Goal: Task Accomplishment & Management: Complete application form

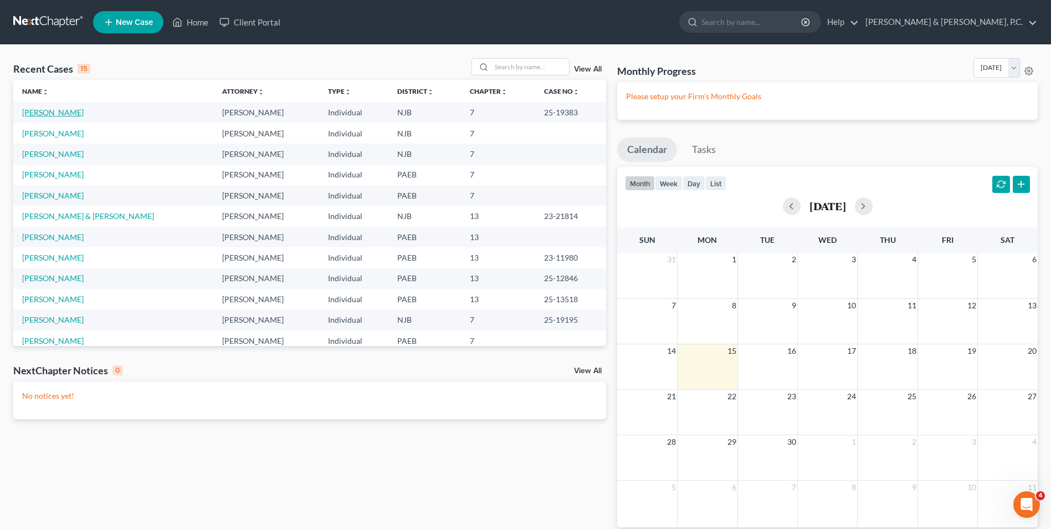
click at [59, 114] on link "[PERSON_NAME]" at bounding box center [53, 112] width 62 height 9
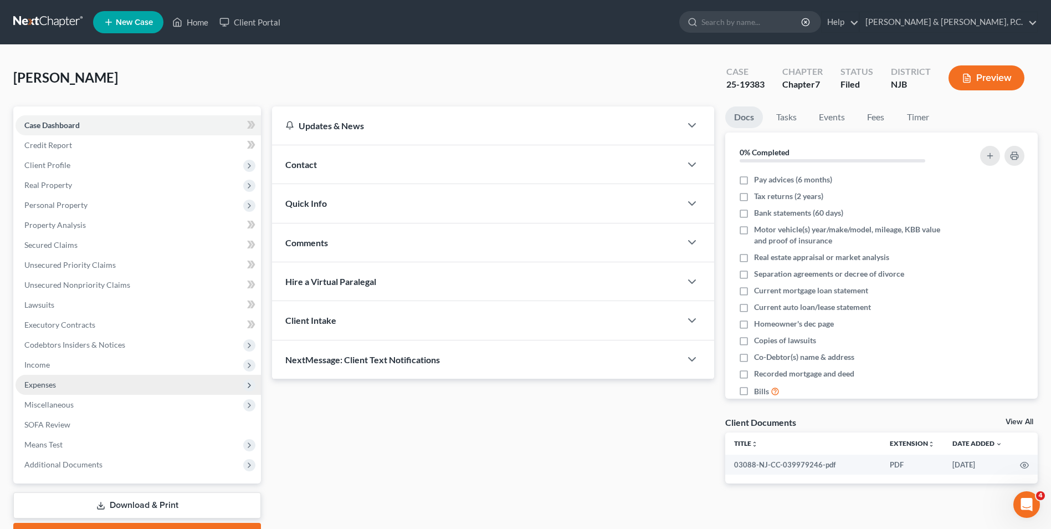
click at [74, 388] on span "Expenses" at bounding box center [139, 385] width 246 height 20
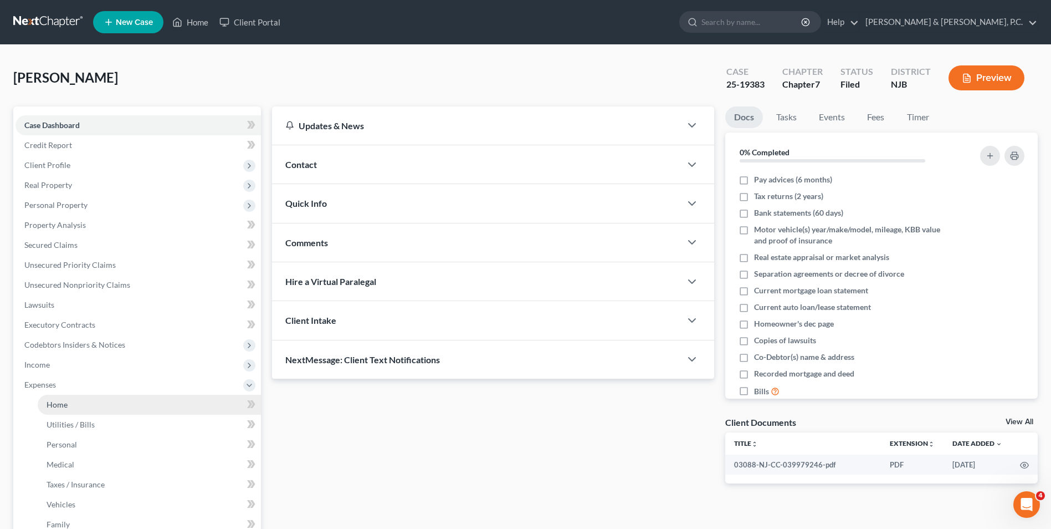
click at [105, 401] on link "Home" at bounding box center [149, 405] width 223 height 20
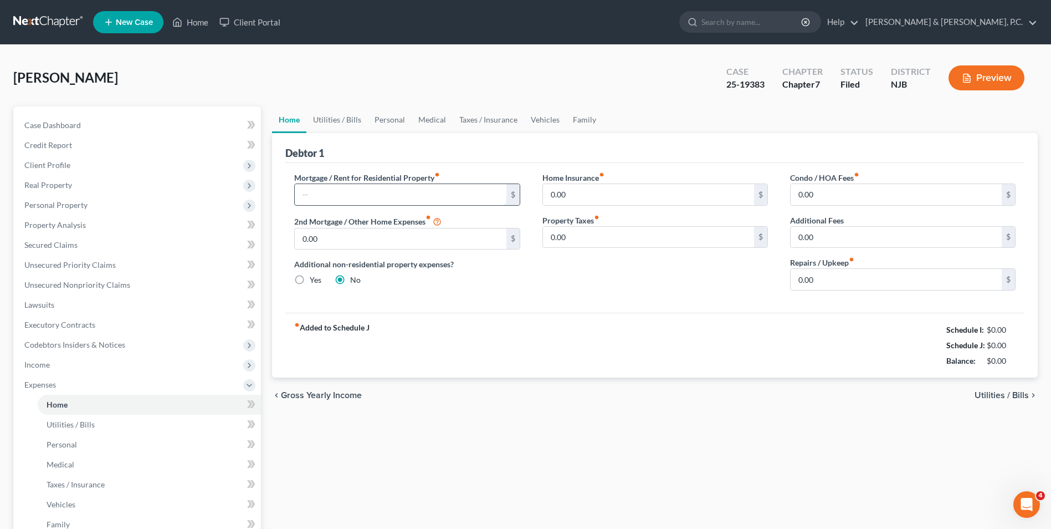
click at [379, 196] on input "text" at bounding box center [400, 194] width 211 height 21
type input "1,000"
click at [572, 200] on input "0.00" at bounding box center [648, 194] width 211 height 21
type input "50"
click at [994, 393] on span "Utilities / Bills" at bounding box center [1002, 395] width 54 height 9
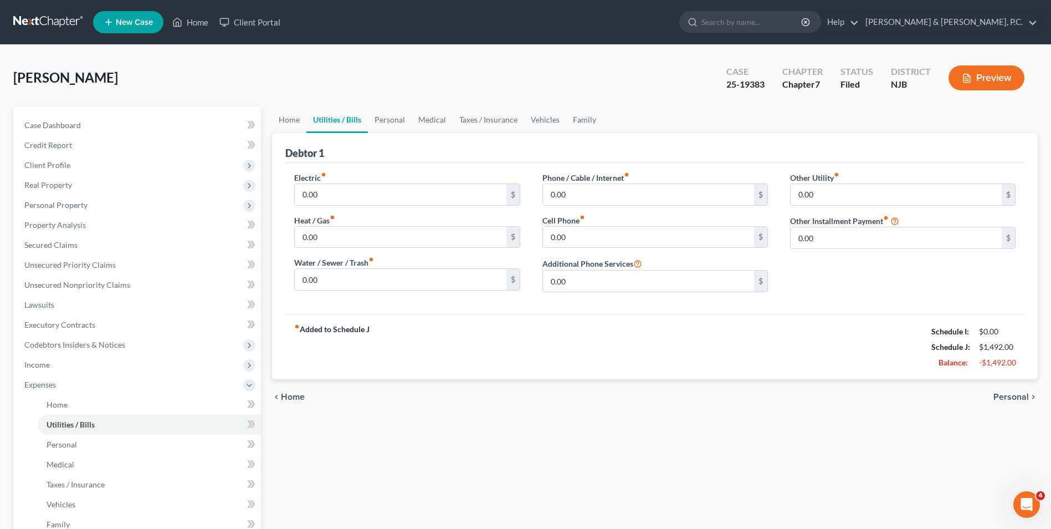
click at [281, 401] on span "Home" at bounding box center [293, 396] width 24 height 9
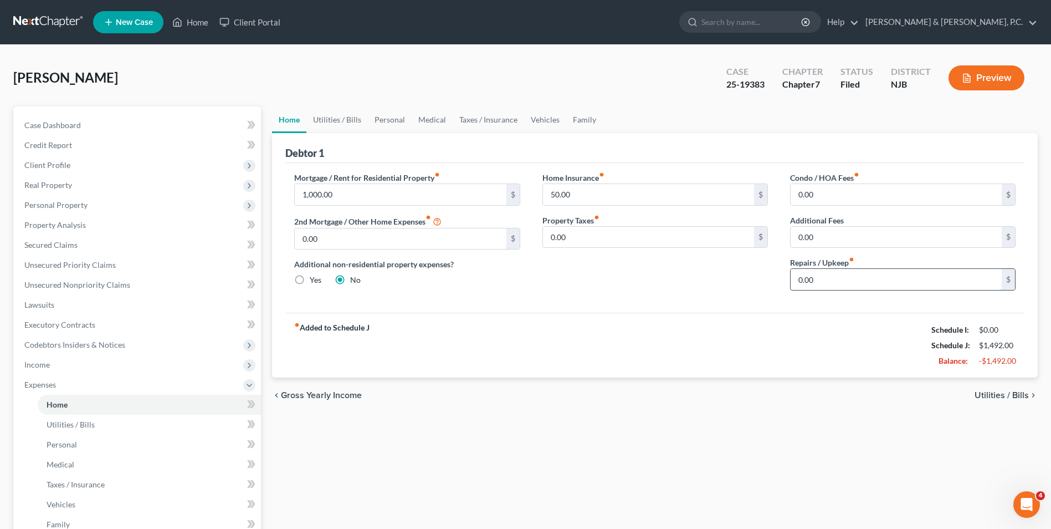
click at [831, 288] on input "0.00" at bounding box center [896, 279] width 211 height 21
type input "20.00"
click at [1021, 394] on span "Utilities / Bills" at bounding box center [1002, 395] width 54 height 9
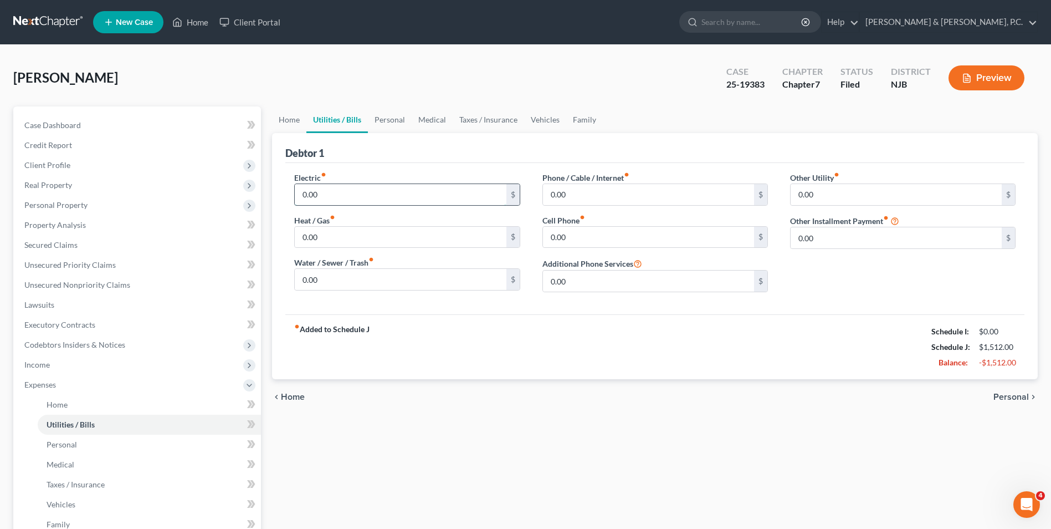
click at [321, 197] on input "0.00" at bounding box center [400, 194] width 211 height 21
type input "140"
click at [337, 285] on input "0.00" at bounding box center [400, 279] width 211 height 21
type input "40"
click at [590, 195] on input "0.00" at bounding box center [648, 194] width 211 height 21
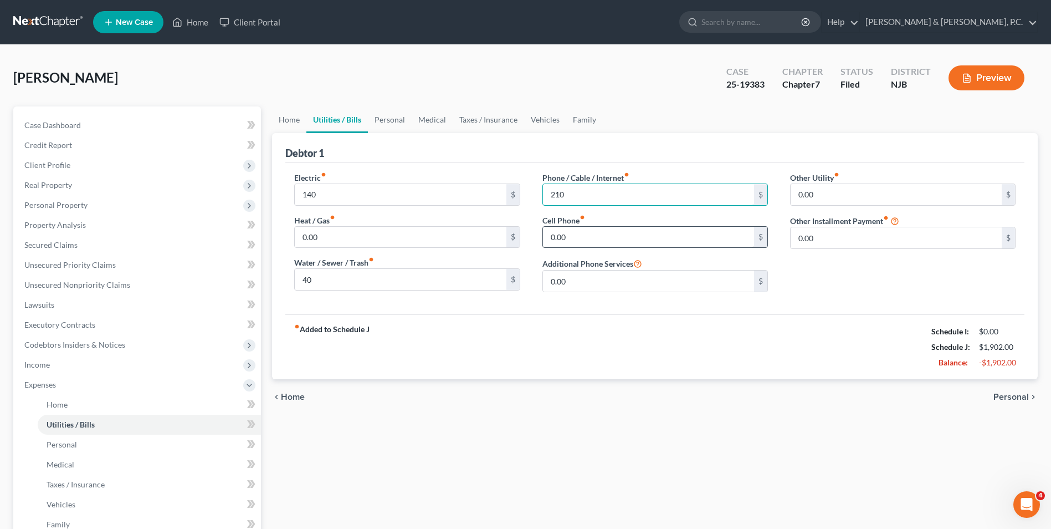
type input "210"
click at [559, 239] on input "0.00" at bounding box center [648, 237] width 211 height 21
type input "80"
click at [1006, 397] on span "Personal" at bounding box center [1011, 396] width 35 height 9
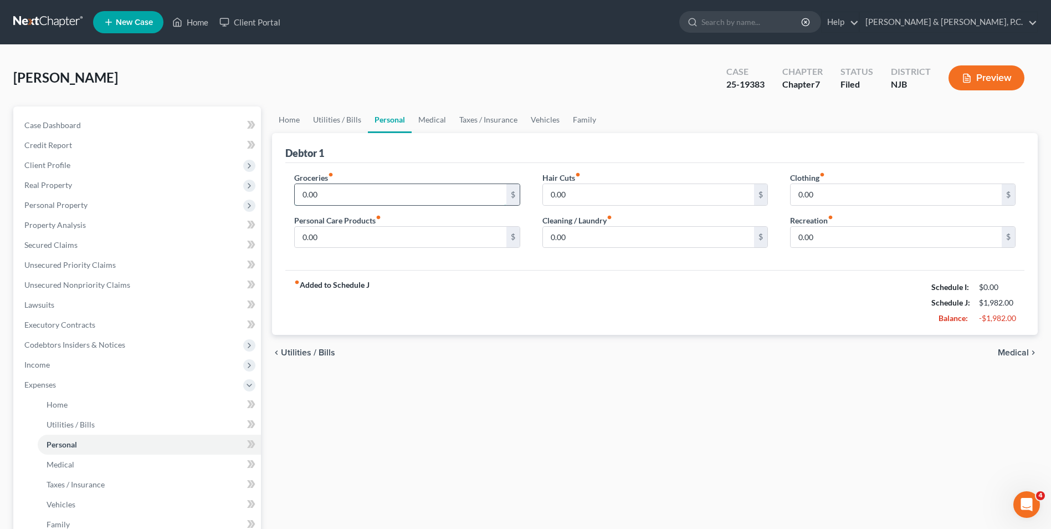
click at [336, 200] on input "0.00" at bounding box center [400, 194] width 211 height 21
type input "400"
click at [303, 242] on input "0.00" at bounding box center [400, 237] width 211 height 21
type input "100"
click at [565, 239] on input "0.00" at bounding box center [648, 237] width 211 height 21
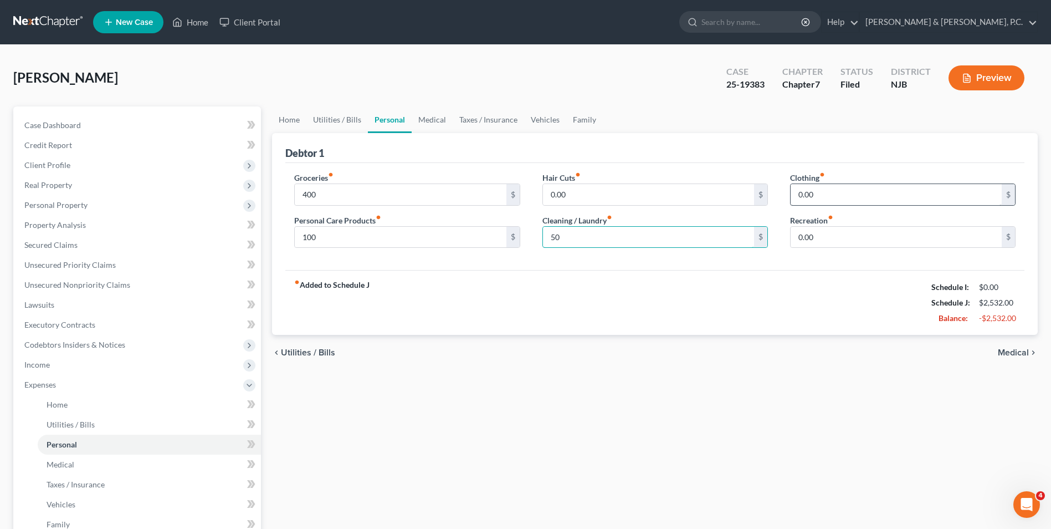
type input "50"
click at [833, 197] on input "0.00" at bounding box center [896, 194] width 211 height 21
type input "60"
click at [771, 316] on div "fiber_manual_record Added to Schedule J Schedule I: $0.00 Schedule J: $2,592.00…" at bounding box center [654, 302] width 739 height 65
click at [815, 236] on input "0.00" at bounding box center [896, 237] width 211 height 21
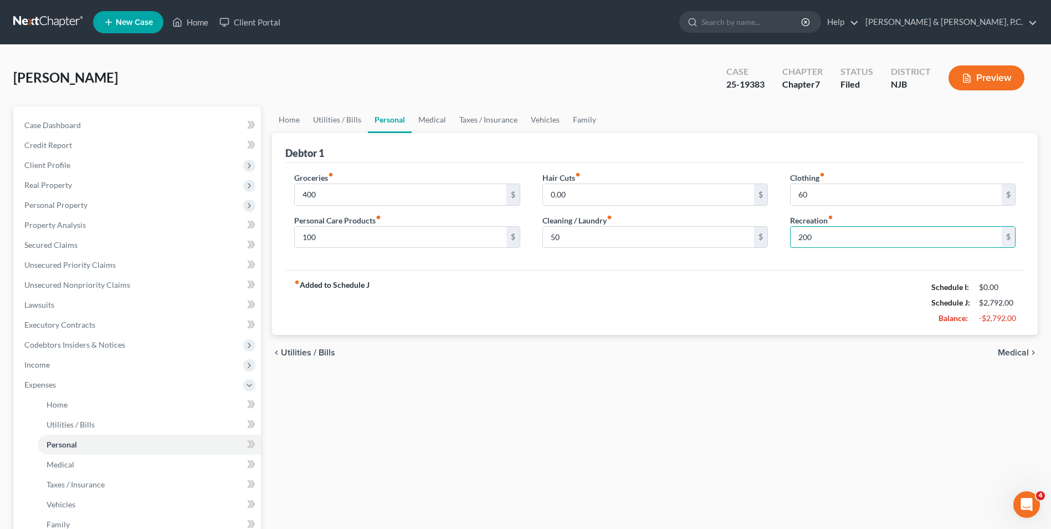
type input "200"
click at [1021, 354] on span "Medical" at bounding box center [1013, 352] width 31 height 9
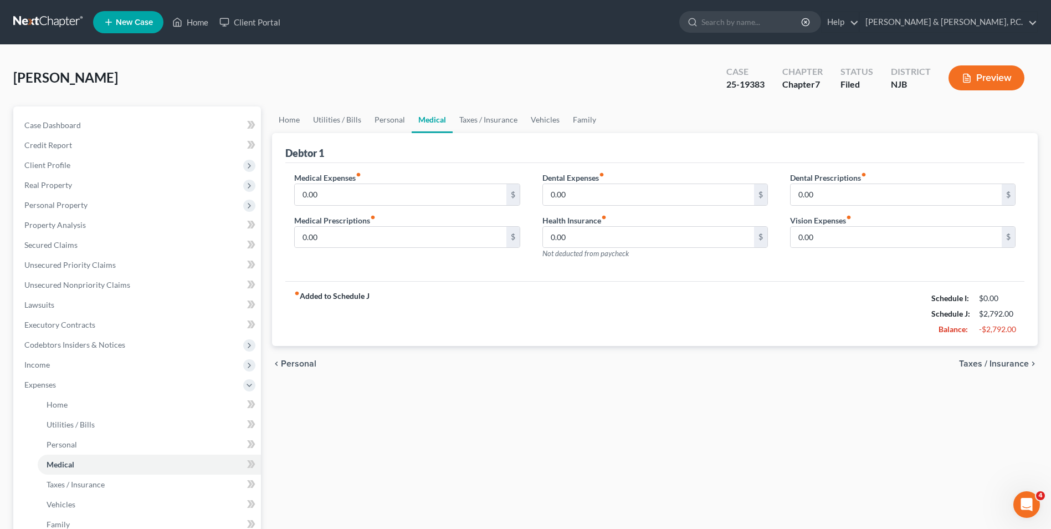
click at [305, 359] on span "Personal" at bounding box center [298, 363] width 35 height 9
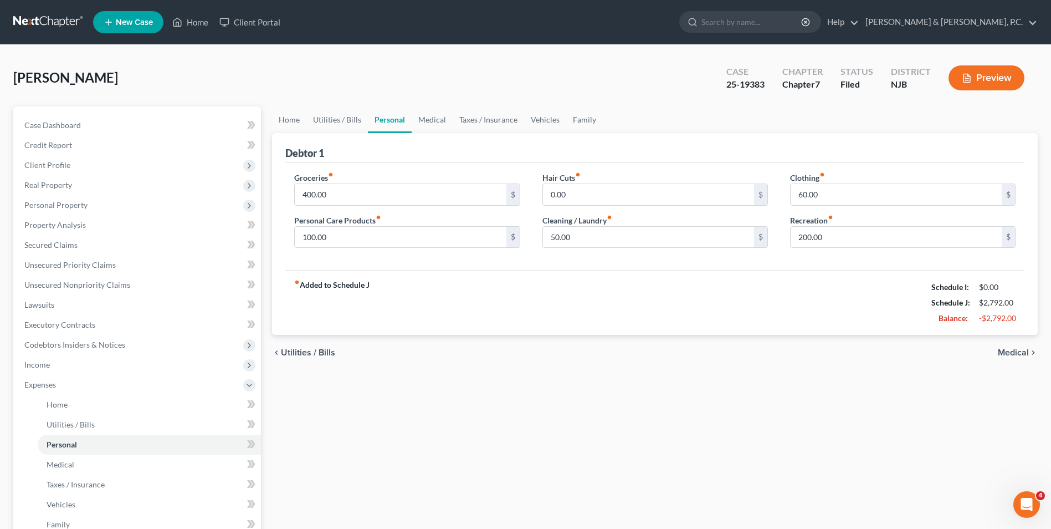
click at [304, 357] on span "Utilities / Bills" at bounding box center [308, 352] width 54 height 9
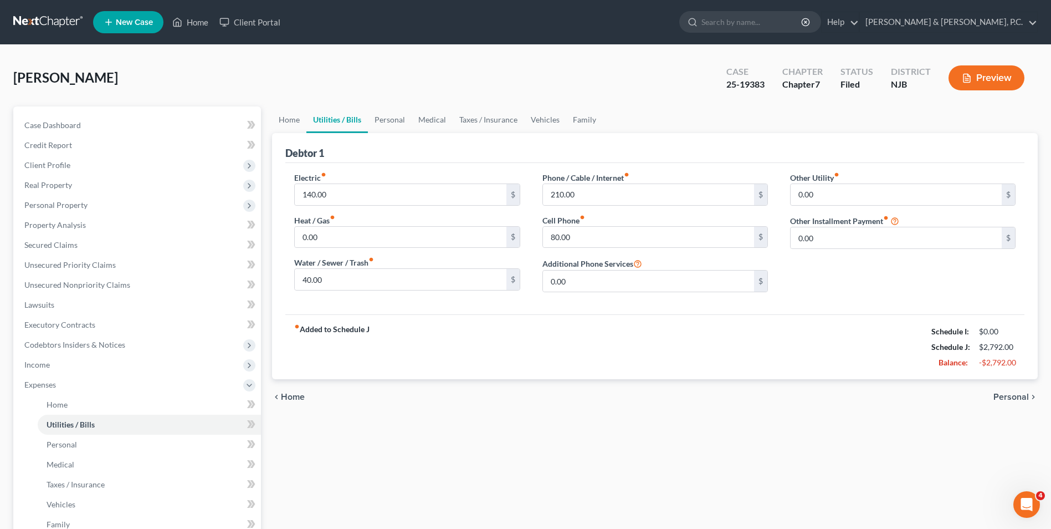
click at [1019, 391] on div "chevron_left Home Personal chevron_right" at bounding box center [655, 396] width 766 height 35
click at [1020, 395] on span "Personal" at bounding box center [1011, 396] width 35 height 9
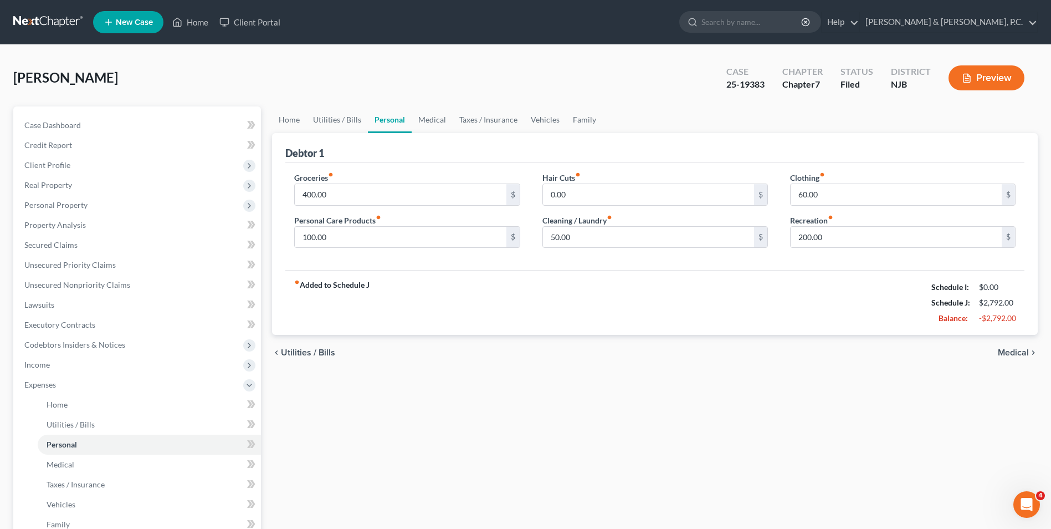
click at [1021, 352] on span "Medical" at bounding box center [1013, 352] width 31 height 9
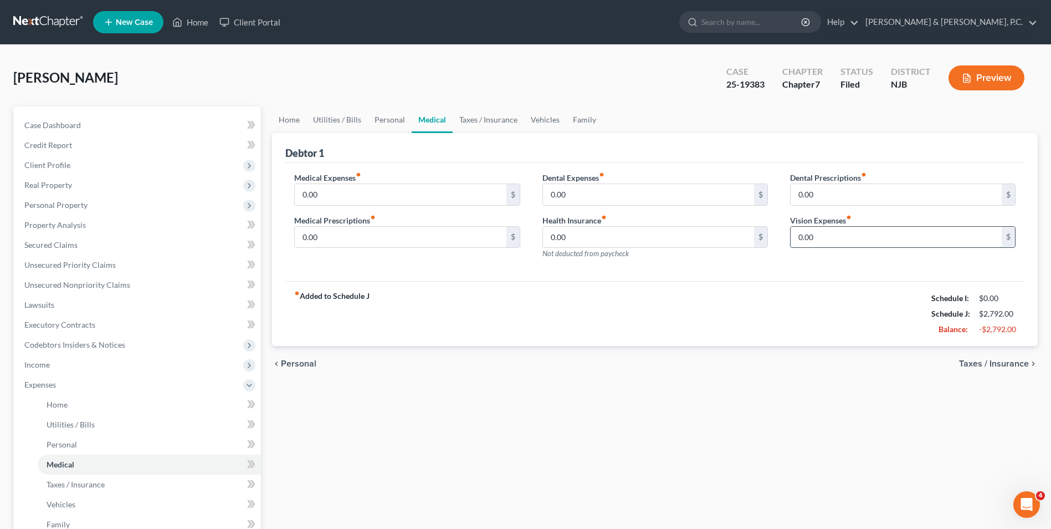
click at [801, 239] on input "0.00" at bounding box center [896, 237] width 211 height 21
drag, startPoint x: 820, startPoint y: 234, endPoint x: 778, endPoint y: 242, distance: 42.3
click at [778, 242] on div "Medical Expenses fiber_manual_record 0.00 $ Medical Prescriptions fiber_manual_…" at bounding box center [655, 220] width 744 height 96
type input "100"
click at [1007, 364] on span "Taxes / Insurance" at bounding box center [994, 363] width 70 height 9
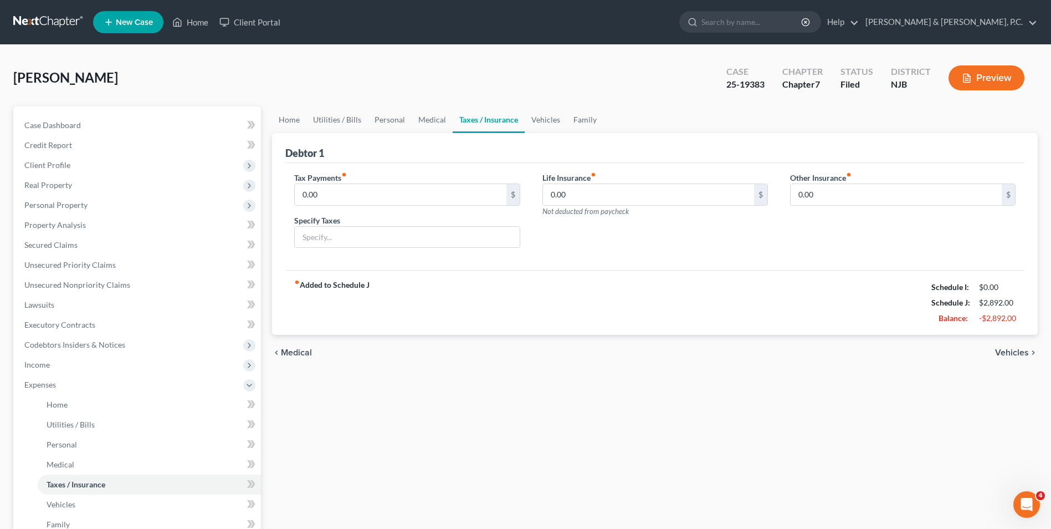
click at [1011, 351] on span "Vehicles" at bounding box center [1012, 352] width 34 height 9
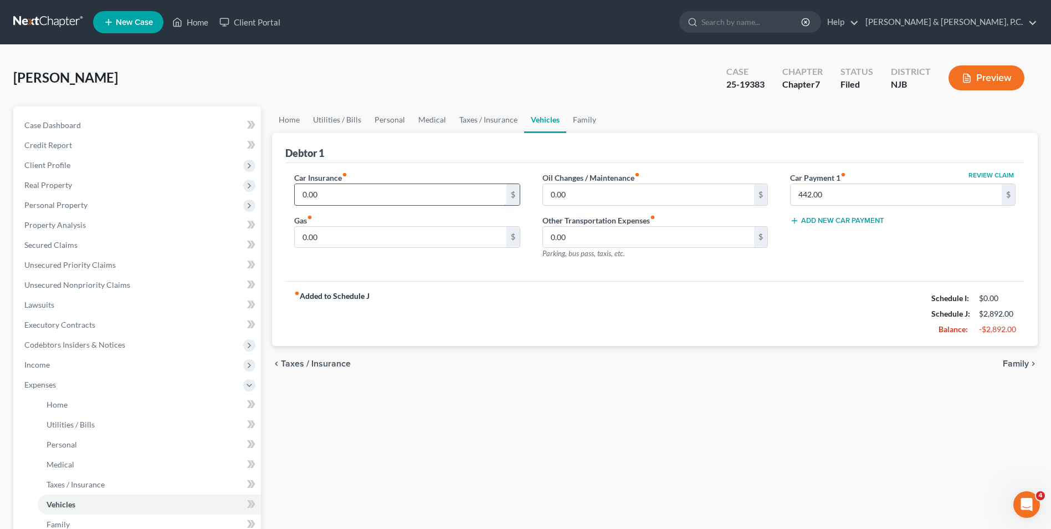
click at [339, 193] on input "0.00" at bounding box center [400, 194] width 211 height 21
type input "410"
click at [616, 193] on input "0.00" at bounding box center [648, 194] width 211 height 21
type input "50"
click at [392, 237] on input "0.00" at bounding box center [400, 237] width 211 height 21
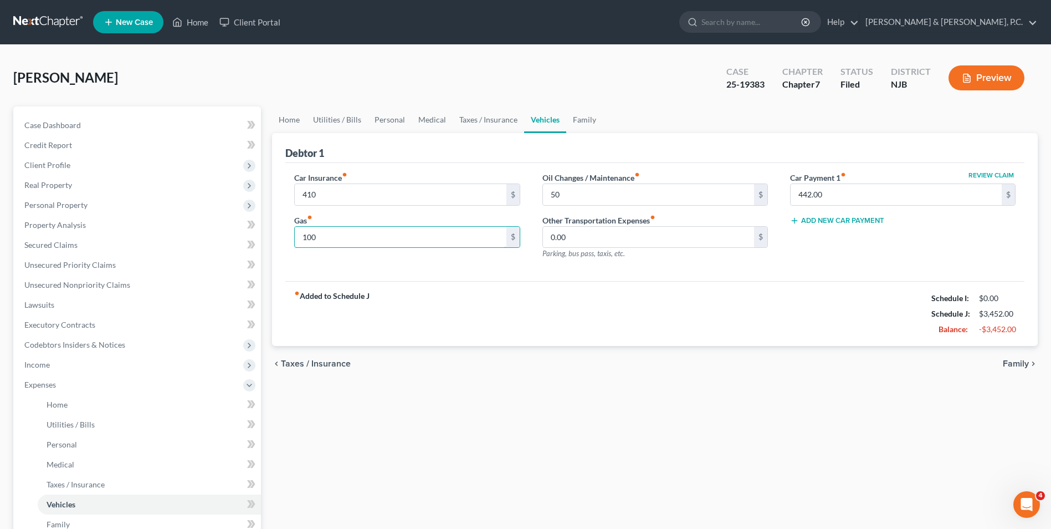
type input "100"
click at [1029, 362] on icon "chevron_right" at bounding box center [1033, 363] width 9 height 9
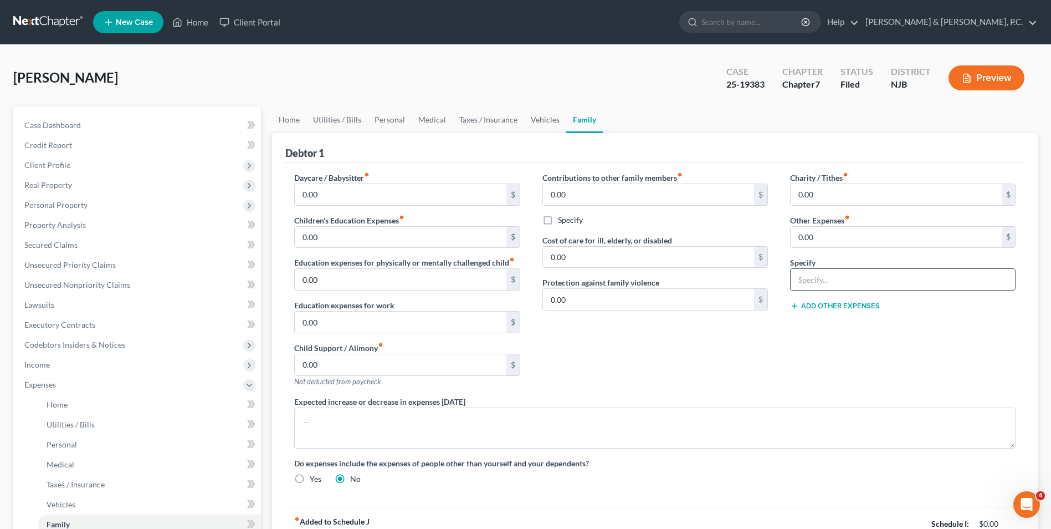
click at [852, 278] on input "text" at bounding box center [903, 279] width 224 height 21
type input "Pet Care"
click at [832, 235] on input "0.00" at bounding box center [896, 237] width 211 height 21
type input "100"
click at [829, 308] on button "Add Other Expenses" at bounding box center [835, 305] width 90 height 9
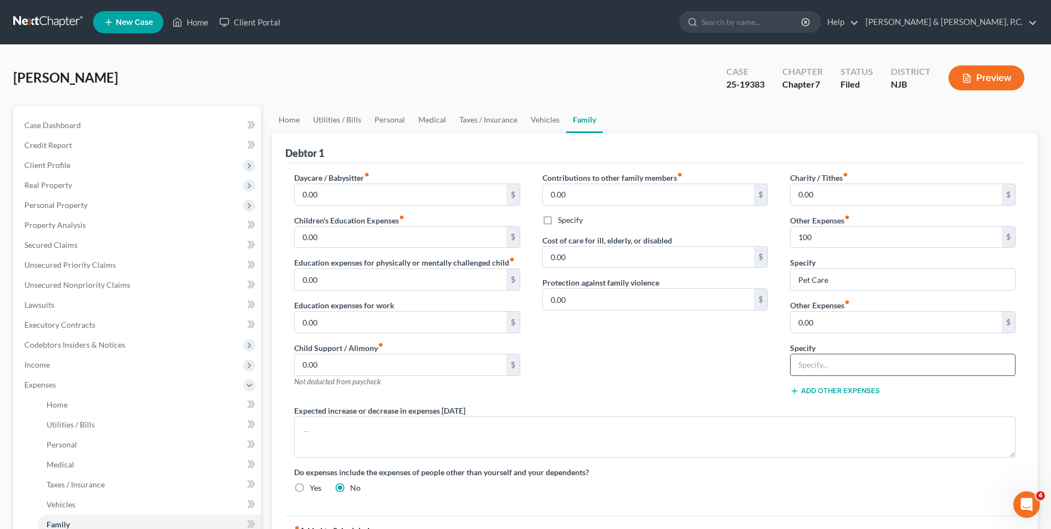
click at [832, 361] on input "text" at bounding box center [903, 364] width 224 height 21
type input "gym"
click at [858, 325] on input "0.00" at bounding box center [896, 321] width 211 height 21
type input "60"
click at [750, 395] on div "Contributions to other family members fiber_manual_record 0.00 $ Specify Cost o…" at bounding box center [655, 288] width 248 height 233
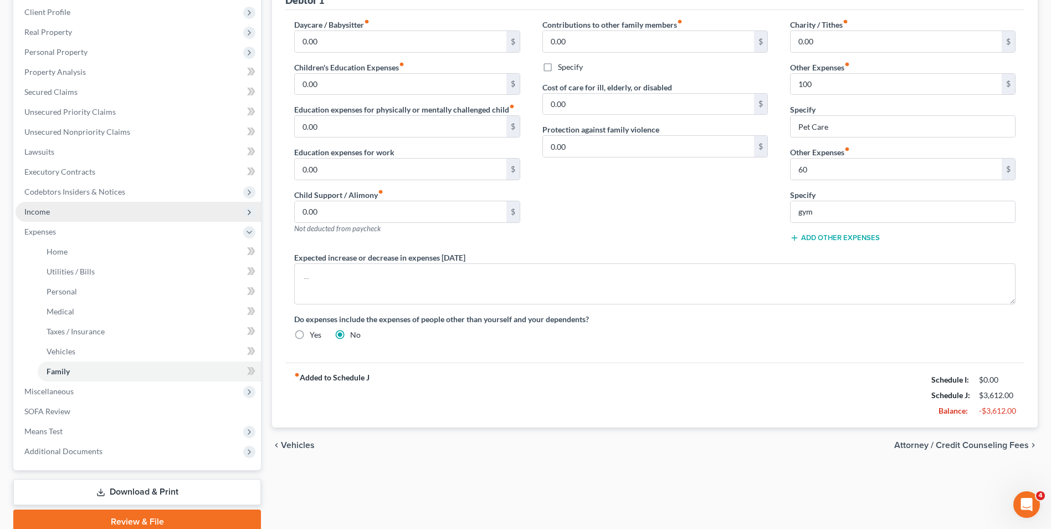
scroll to position [89, 0]
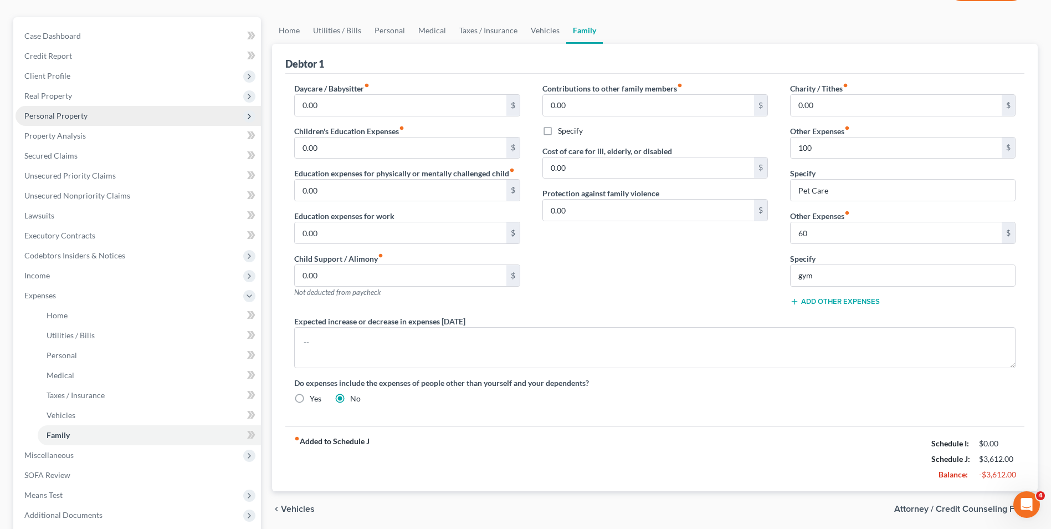
click at [76, 120] on span "Personal Property" at bounding box center [55, 115] width 63 height 9
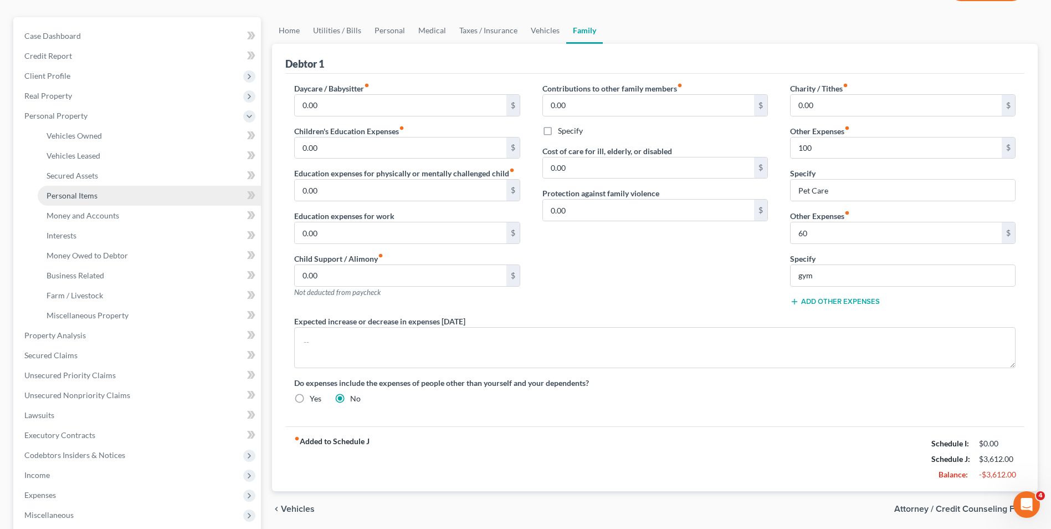
click at [96, 199] on span "Personal Items" at bounding box center [72, 195] width 51 height 9
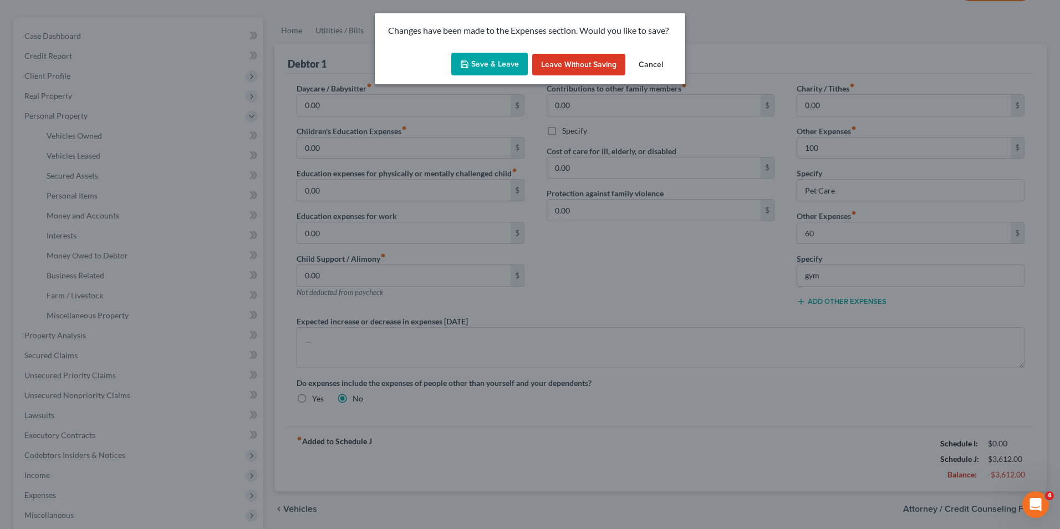
click at [491, 61] on button "Save & Leave" at bounding box center [489, 64] width 76 height 23
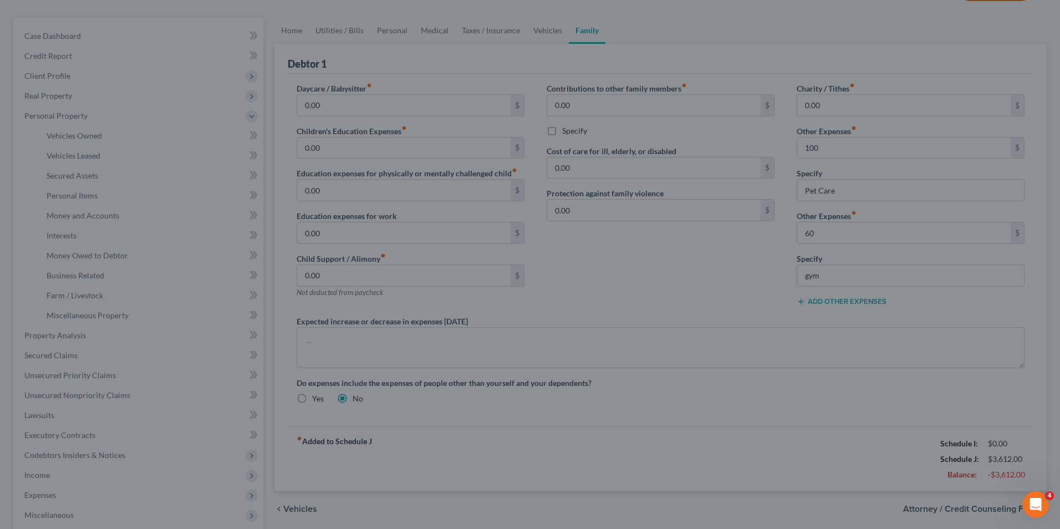
type input "100.00"
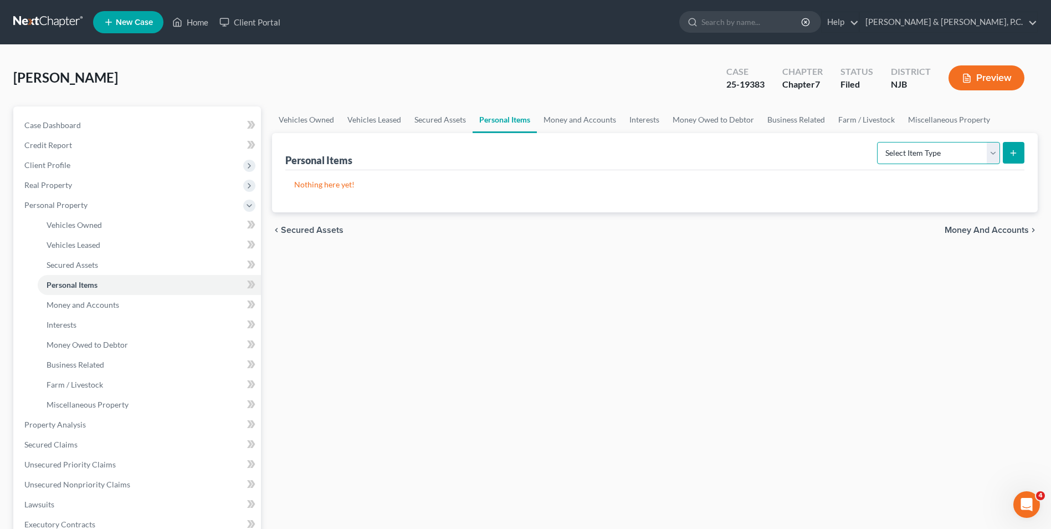
click at [992, 152] on select "Select Item Type Clothing Collectibles Of Value Electronics Firearms Household …" at bounding box center [938, 153] width 123 height 22
click at [878, 142] on select "Select Item Type Clothing Collectibles Of Value Electronics Firearms Household …" at bounding box center [938, 153] width 123 height 22
click at [998, 156] on select "Select Item Type Clothing Collectibles Of Value Electronics Firearms Household …" at bounding box center [938, 153] width 123 height 22
select select "household_goods"
click at [878, 142] on select "Select Item Type Clothing Collectibles Of Value Electronics Firearms Household …" at bounding box center [938, 153] width 123 height 22
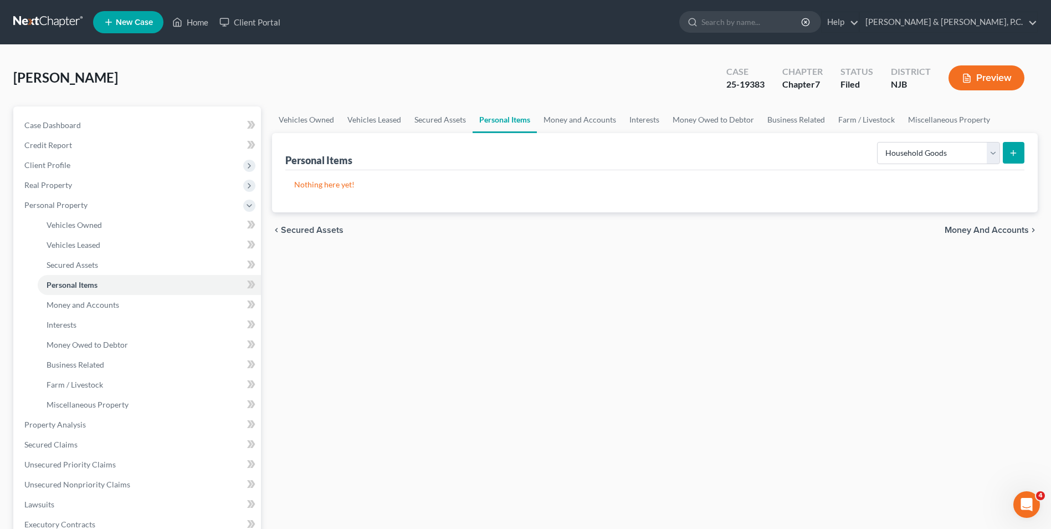
click at [1021, 152] on button "submit" at bounding box center [1014, 153] width 22 height 22
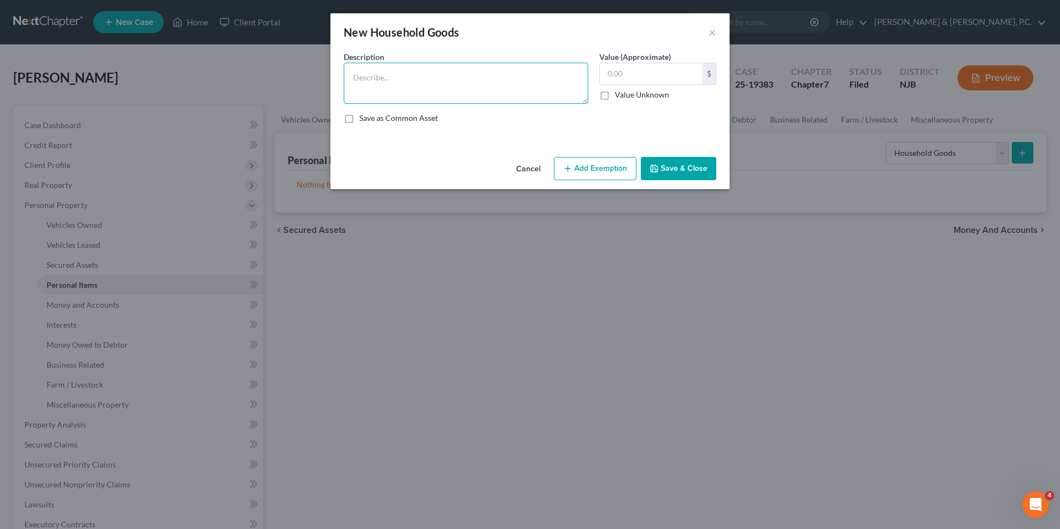
click at [411, 84] on textarea at bounding box center [466, 83] width 244 height 41
type textarea "Misc. furniture"
click at [645, 79] on input "text" at bounding box center [651, 73] width 103 height 21
type input "800"
click at [577, 166] on button "Add Exemption" at bounding box center [595, 168] width 83 height 23
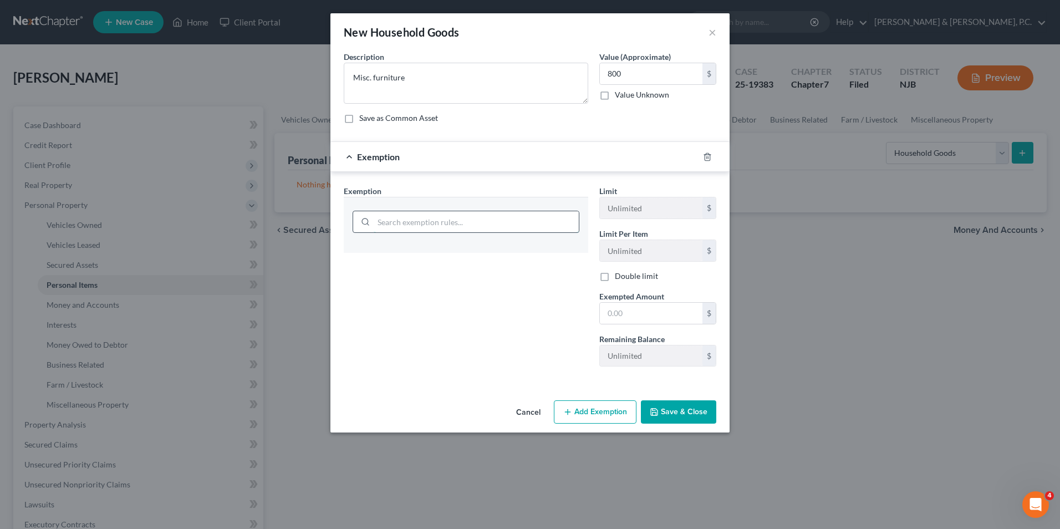
click at [484, 217] on input "search" at bounding box center [476, 221] width 205 height 21
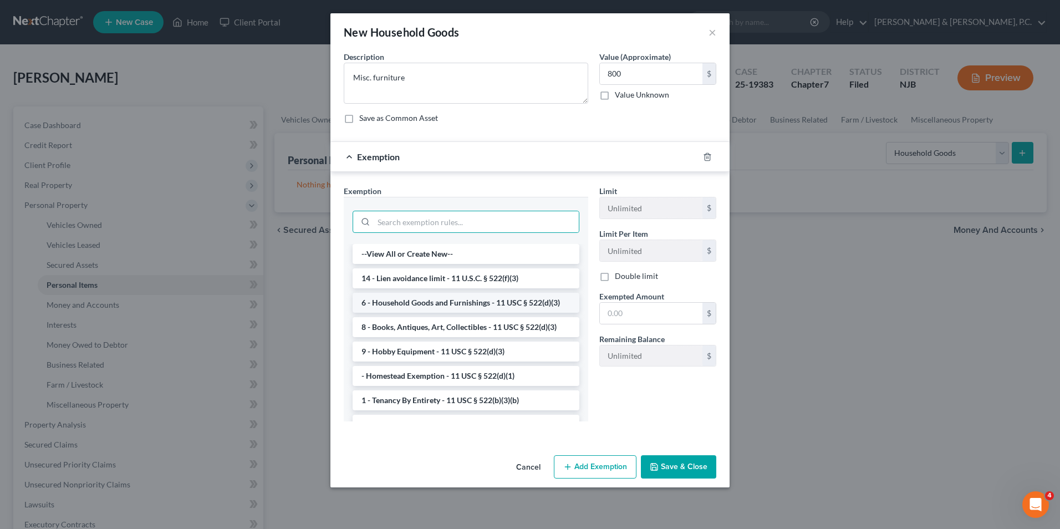
click at [488, 306] on li "6 - Household Goods and Furnishings - 11 USC § 522(d)(3)" at bounding box center [465, 303] width 227 height 20
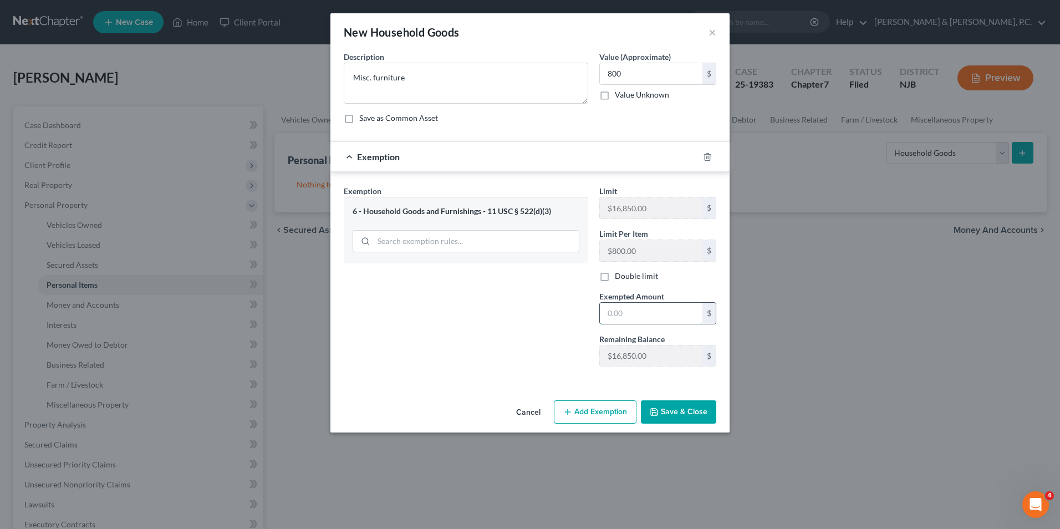
click at [647, 313] on input "text" at bounding box center [651, 313] width 103 height 21
type input "800"
click at [692, 414] on button "Save & Close" at bounding box center [678, 411] width 75 height 23
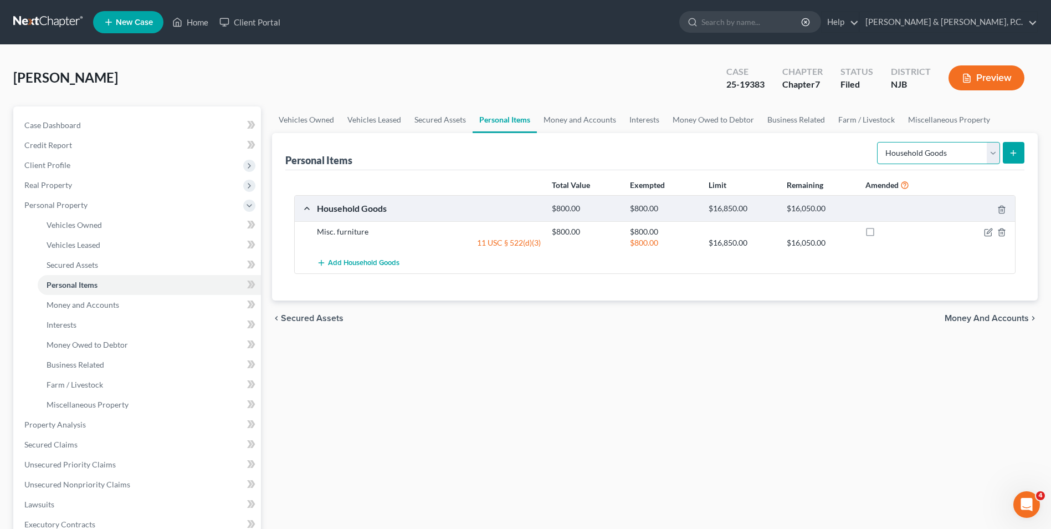
drag, startPoint x: 996, startPoint y: 151, endPoint x: 1005, endPoint y: 151, distance: 8.9
click at [996, 151] on select "Select Item Type Clothing Collectibles Of Value Electronics Firearms Household …" at bounding box center [938, 153] width 123 height 22
select select "electronics"
click at [878, 142] on select "Select Item Type Clothing Collectibles Of Value Electronics Firearms Household …" at bounding box center [938, 153] width 123 height 22
click at [1010, 149] on icon "submit" at bounding box center [1013, 153] width 9 height 9
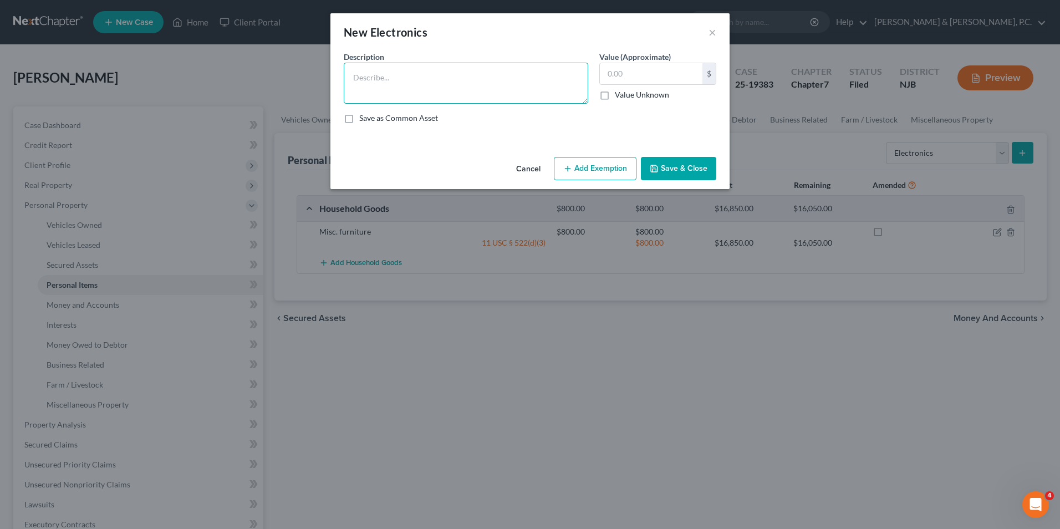
click at [403, 69] on textarea at bounding box center [466, 83] width 244 height 41
type textarea "M"
type textarea "laptop, cellphone, camera, tablet"
click at [652, 71] on input "text" at bounding box center [651, 73] width 103 height 21
type input "500"
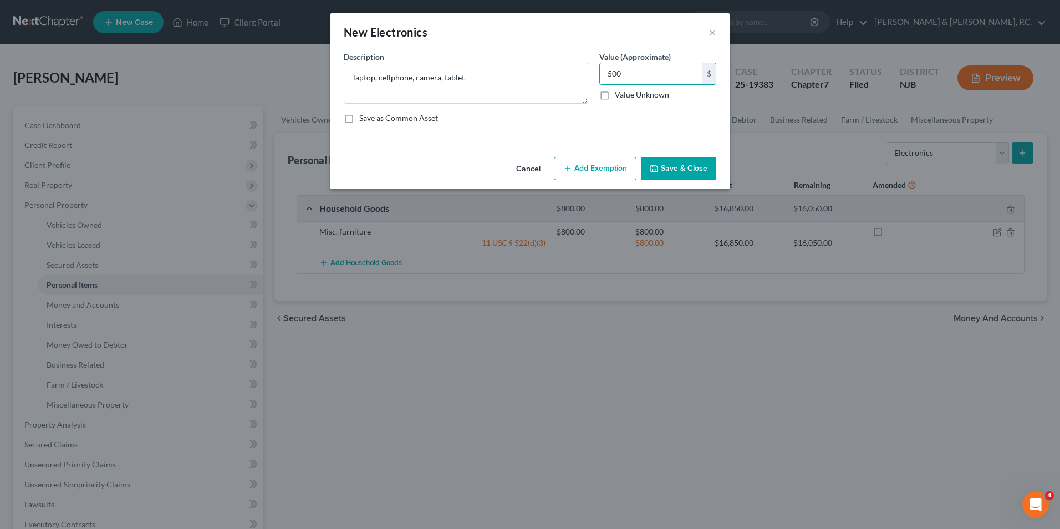
click at [598, 171] on button "Add Exemption" at bounding box center [595, 168] width 83 height 23
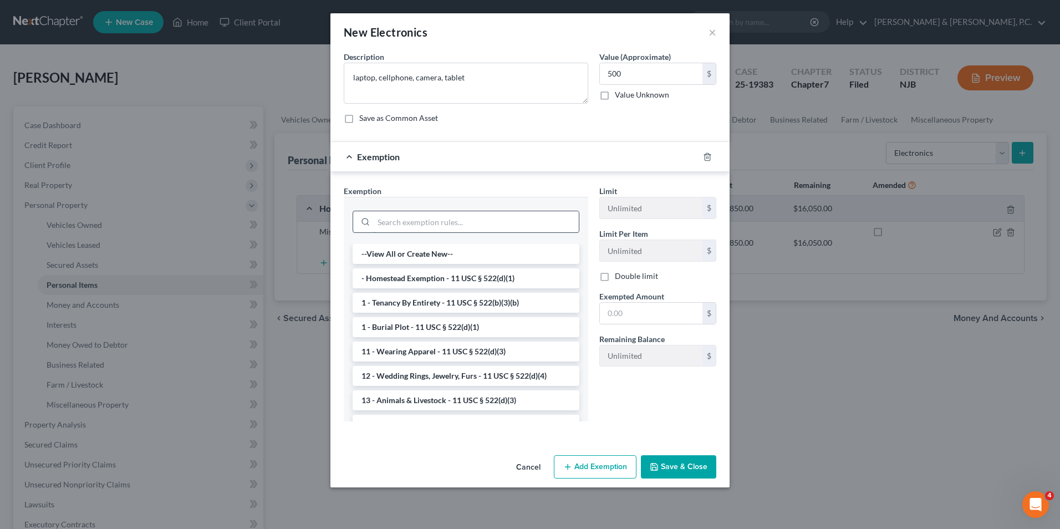
click at [462, 224] on input "search" at bounding box center [476, 221] width 205 height 21
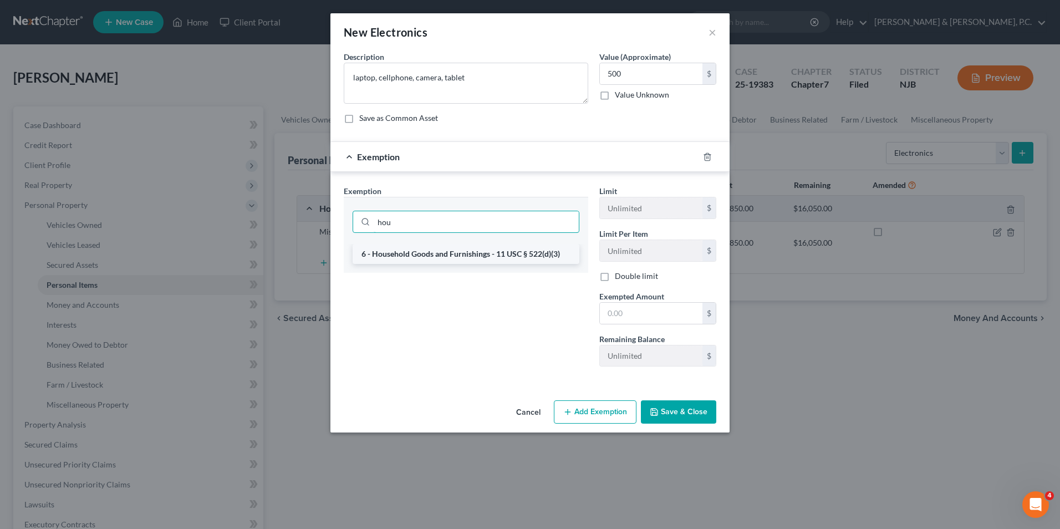
type input "hou"
click at [474, 247] on li "6 - Household Goods and Furnishings - 11 USC § 522(d)(3)" at bounding box center [465, 254] width 227 height 20
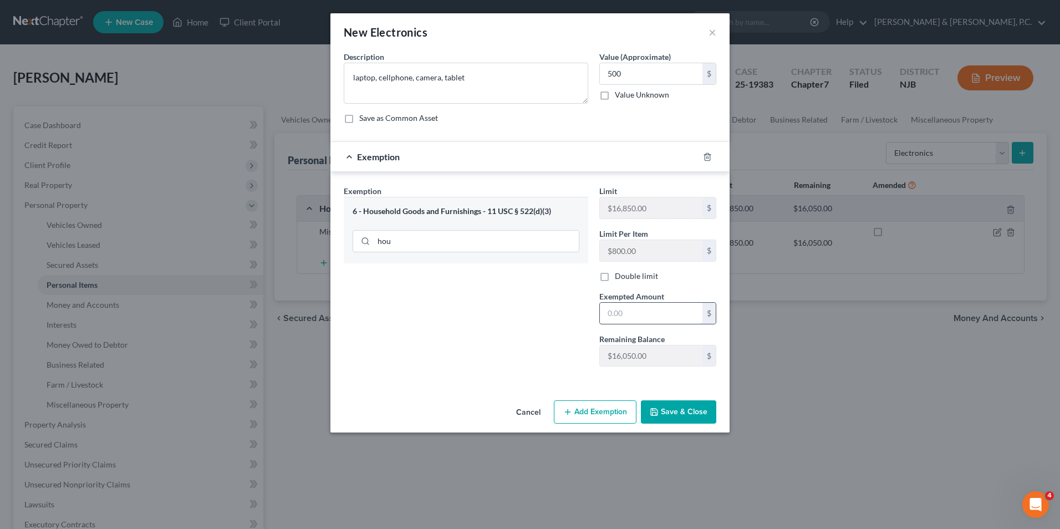
click at [679, 316] on input "text" at bounding box center [651, 313] width 103 height 21
type input "500"
click at [657, 410] on icon "button" at bounding box center [654, 411] width 7 height 7
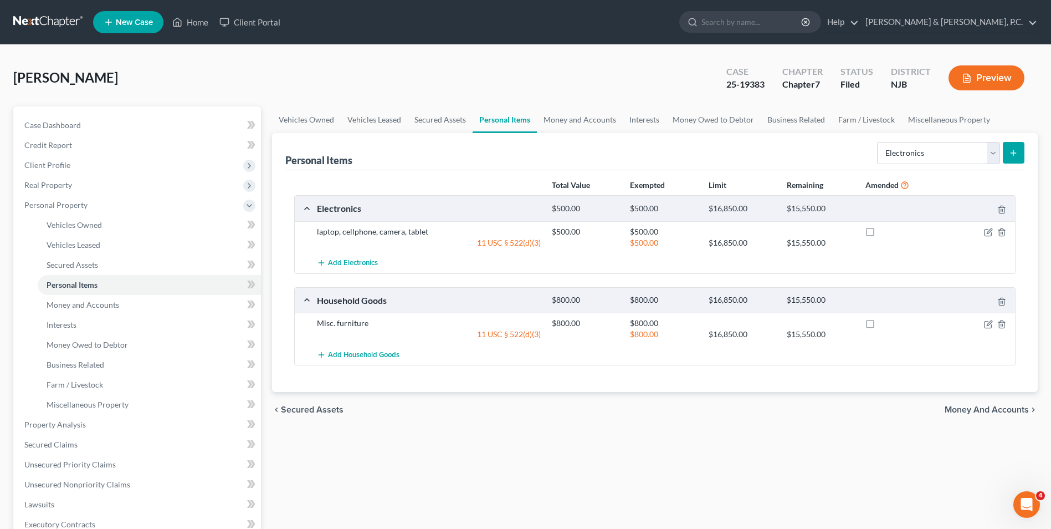
drag, startPoint x: 871, startPoint y: 230, endPoint x: 877, endPoint y: 249, distance: 20.0
click at [881, 234] on label at bounding box center [881, 234] width 0 height 0
click at [885, 230] on input "checkbox" at bounding box center [888, 229] width 7 height 7
checkbox input "true"
drag, startPoint x: 870, startPoint y: 328, endPoint x: 877, endPoint y: 324, distance: 8.2
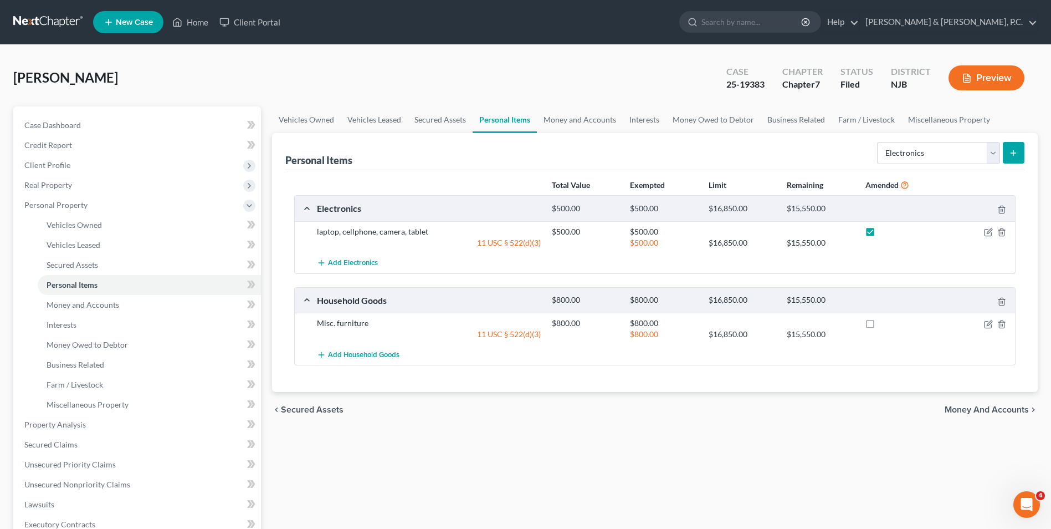
click at [881, 326] on label at bounding box center [881, 326] width 0 height 0
click at [885, 325] on input "checkbox" at bounding box center [888, 321] width 7 height 7
checkbox input "true"
click at [990, 156] on select "Select Item Type Clothing Collectibles Of Value Electronics Firearms Household …" at bounding box center [938, 153] width 123 height 22
select select "collectibles_of_value"
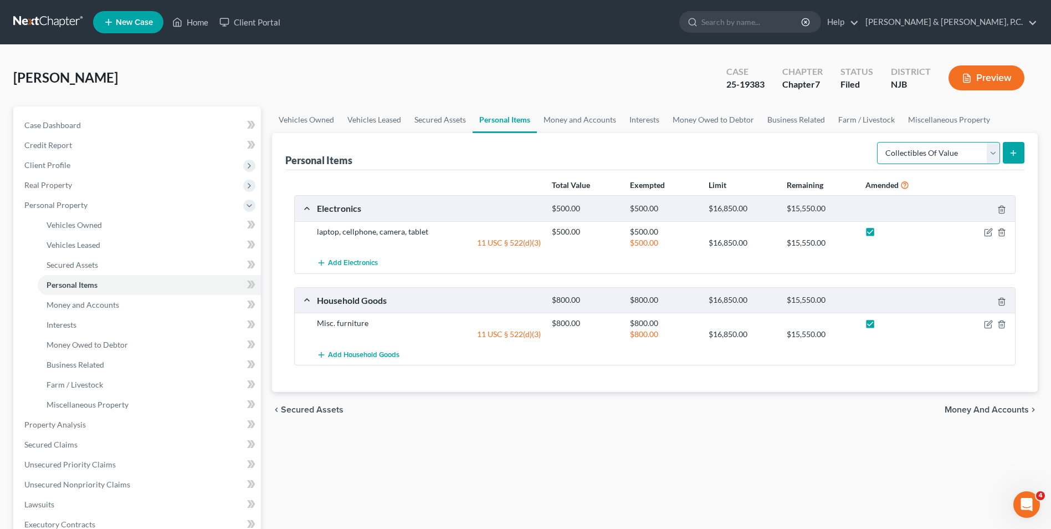
click at [878, 142] on select "Select Item Type Clothing Collectibles Of Value Electronics Firearms Household …" at bounding box center [938, 153] width 123 height 22
click at [1010, 156] on icon "submit" at bounding box center [1013, 153] width 9 height 9
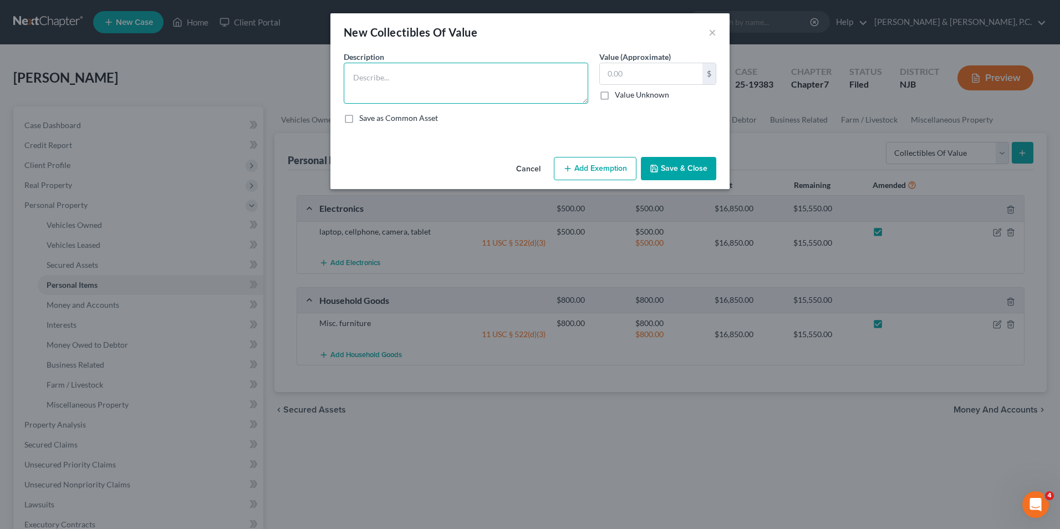
click at [417, 75] on textarea at bounding box center [466, 83] width 244 height 41
type textarea "coins, fire/EMS patches, family heirlooms"
click at [675, 76] on input "text" at bounding box center [651, 73] width 103 height 21
type input "400"
click at [606, 172] on button "Add Exemption" at bounding box center [595, 168] width 83 height 23
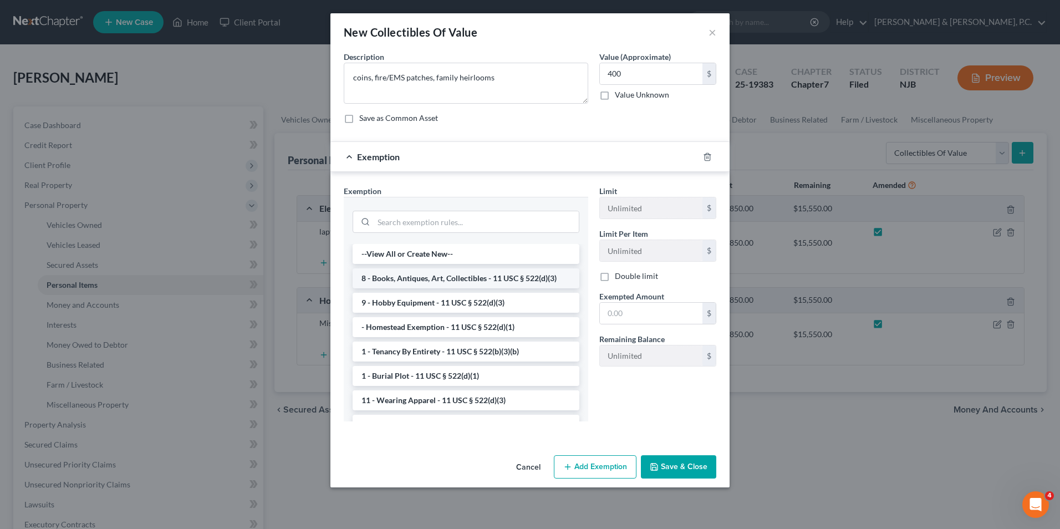
click at [473, 279] on li "8 - Books, Antiques, Art, Collectibles - 11 USC § 522(d)(3)" at bounding box center [465, 278] width 227 height 20
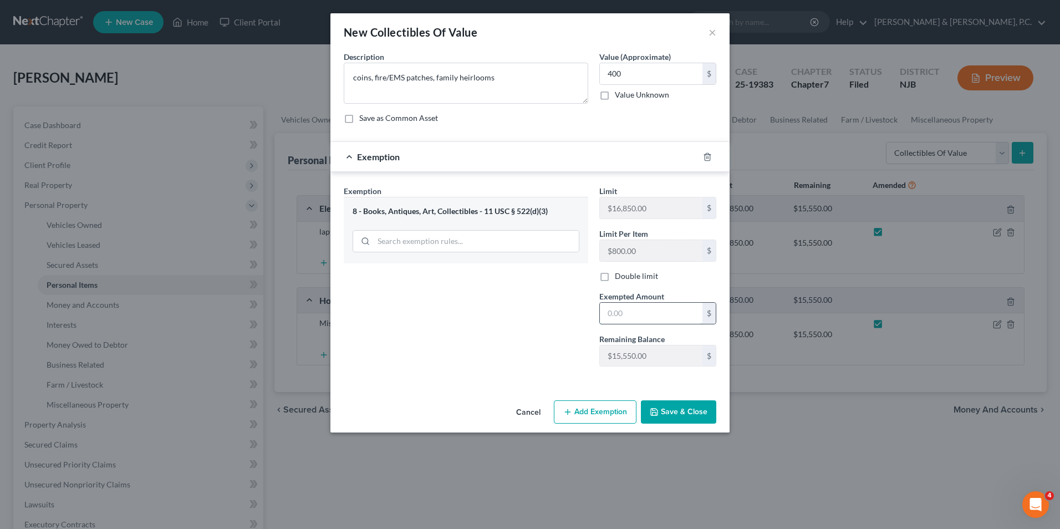
click at [607, 316] on input "text" at bounding box center [651, 313] width 103 height 21
type input "400"
click at [688, 406] on button "Save & Close" at bounding box center [678, 411] width 75 height 23
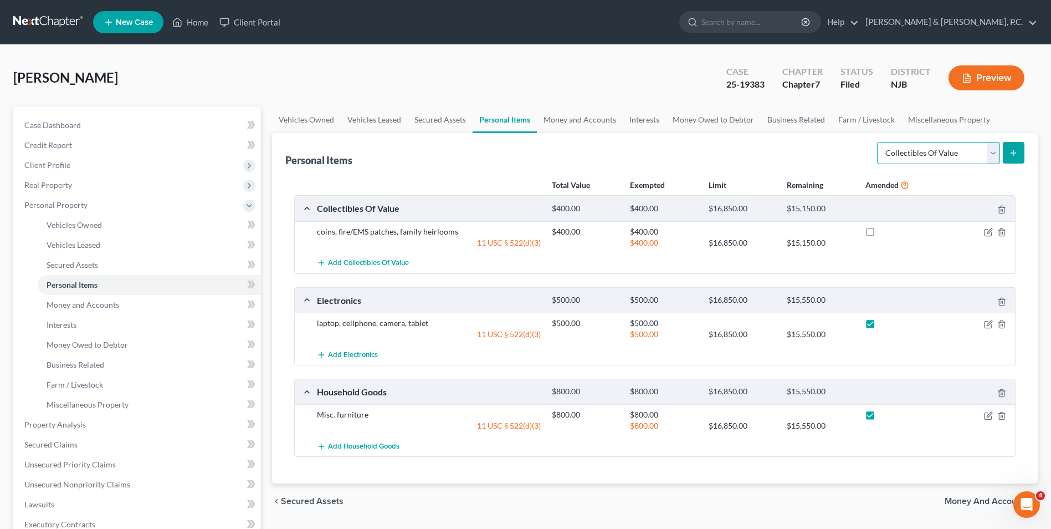
click at [997, 155] on select "Select Item Type Clothing Collectibles Of Value Electronics Firearms Household …" at bounding box center [938, 153] width 123 height 22
select select "jewelry"
click at [878, 142] on select "Select Item Type Clothing Collectibles Of Value Electronics Firearms Household …" at bounding box center [938, 153] width 123 height 22
click at [1014, 151] on line "submit" at bounding box center [1014, 152] width 0 height 5
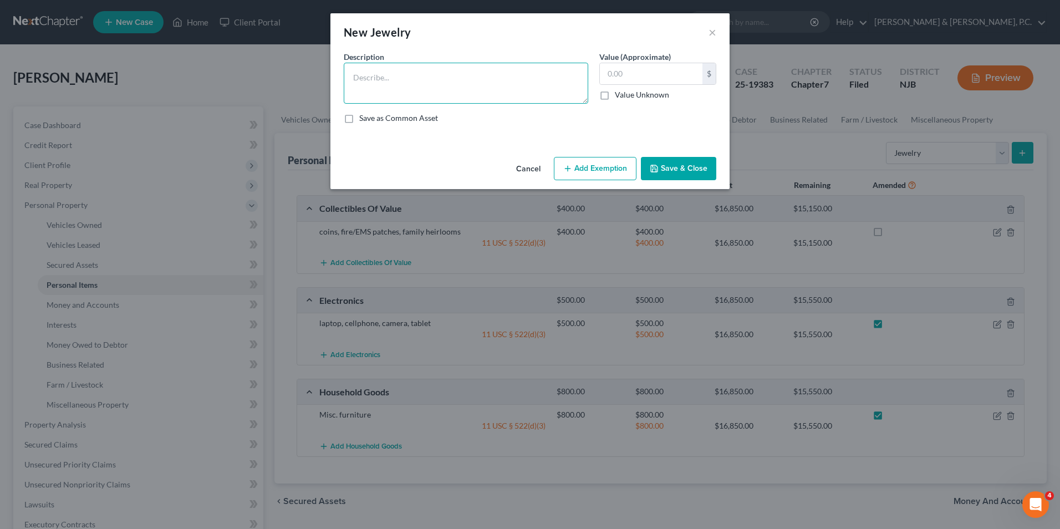
click at [436, 68] on textarea at bounding box center [466, 83] width 244 height 41
type textarea "rings, earrings, necklaces"
click at [641, 76] on input "text" at bounding box center [651, 73] width 103 height 21
type input "400"
click at [613, 170] on button "Add Exemption" at bounding box center [595, 168] width 83 height 23
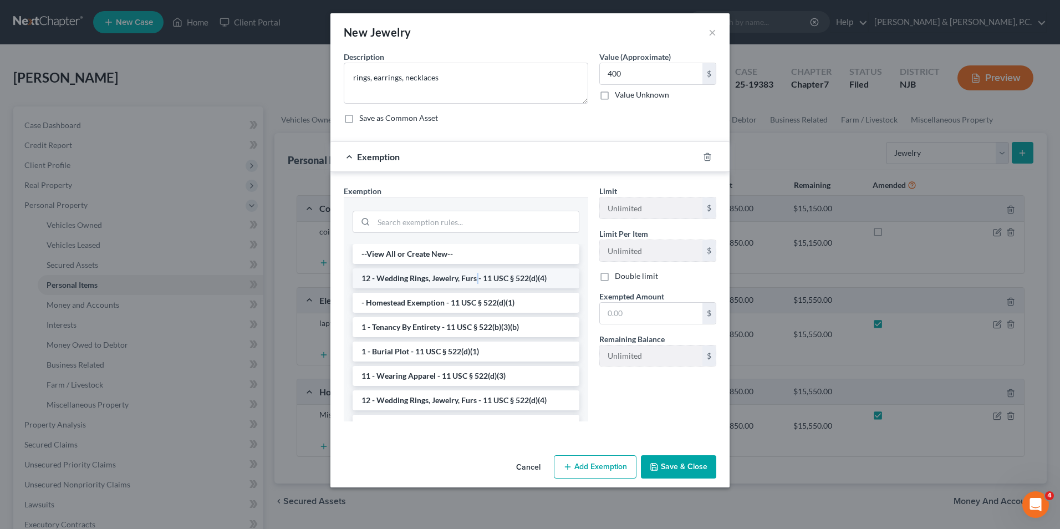
drag, startPoint x: 477, startPoint y: 279, endPoint x: 577, endPoint y: 310, distance: 104.5
click at [477, 279] on li "12 - Wedding Rings, Jewelry, Furs - 11 USC § 522(d)(4)" at bounding box center [465, 278] width 227 height 20
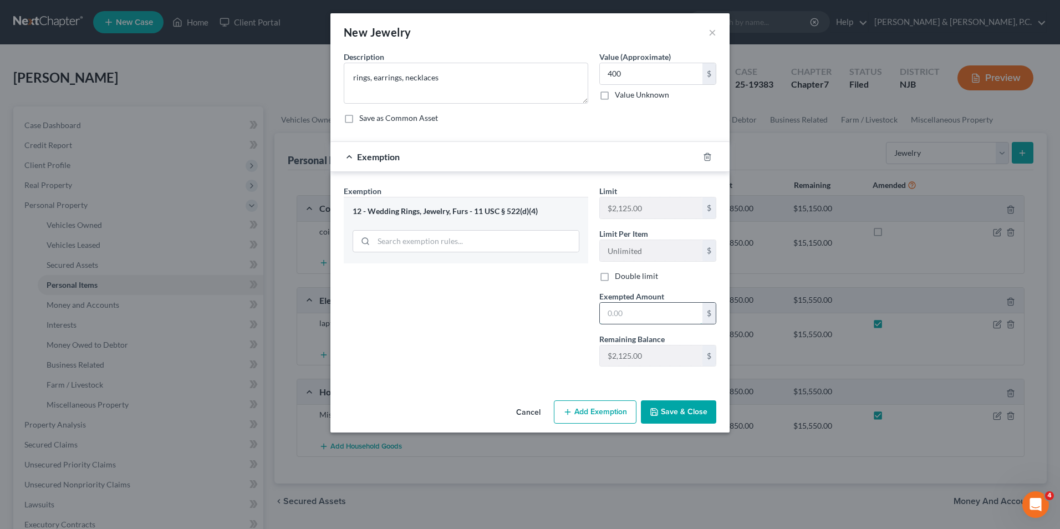
click at [615, 314] on input "text" at bounding box center [651, 313] width 103 height 21
type input "400"
click at [682, 415] on button "Save & Close" at bounding box center [678, 411] width 75 height 23
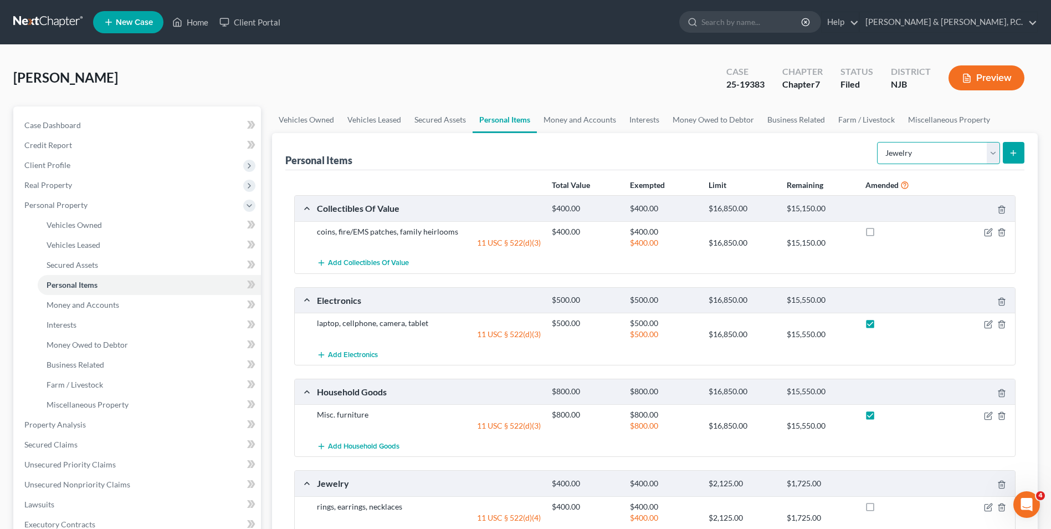
drag, startPoint x: 996, startPoint y: 152, endPoint x: 995, endPoint y: 146, distance: 6.2
click at [996, 152] on select "Select Item Type Clothing Collectibles Of Value Electronics Firearms Household …" at bounding box center [938, 153] width 123 height 22
select select "clothing"
click at [878, 142] on select "Select Item Type Clothing Collectibles Of Value Electronics Firearms Household …" at bounding box center [938, 153] width 123 height 22
click at [1020, 159] on button "submit" at bounding box center [1014, 153] width 22 height 22
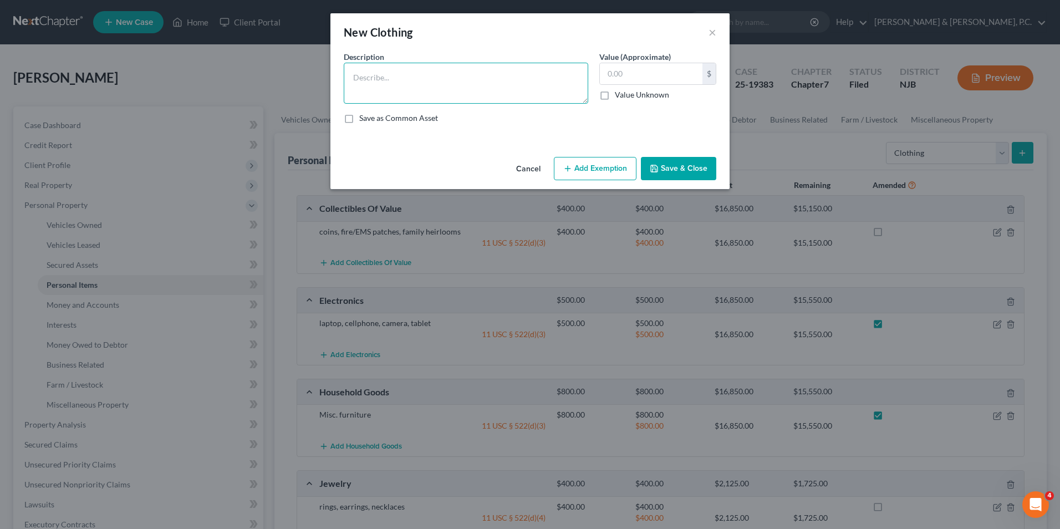
click at [441, 98] on textarea at bounding box center [466, 83] width 244 height 41
type textarea "Misc. clothing"
click at [664, 75] on input "text" at bounding box center [651, 73] width 103 height 21
type input "1,000"
click at [604, 166] on button "Add Exemption" at bounding box center [595, 168] width 83 height 23
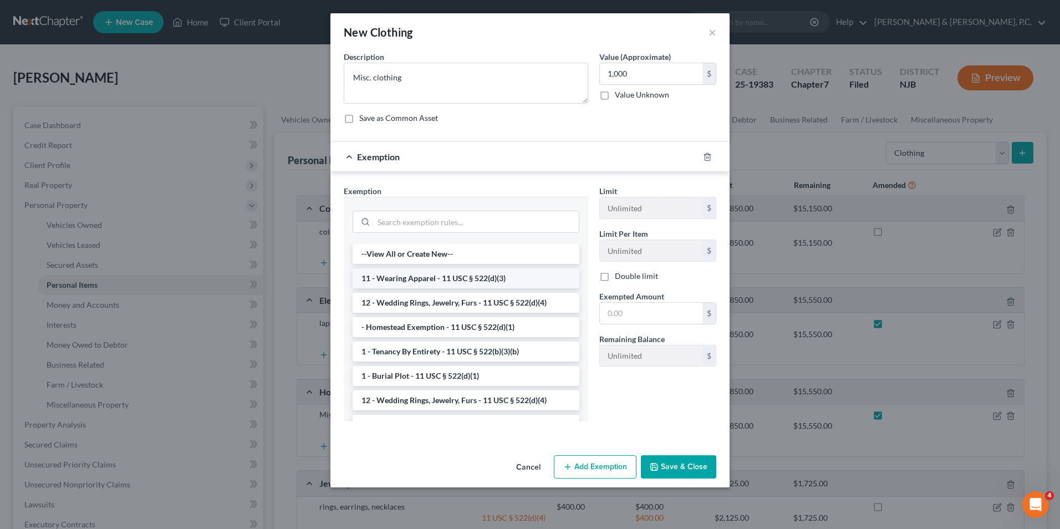
click at [494, 278] on li "11 - Wearing Apparel - 11 USC § 522(d)(3)" at bounding box center [465, 278] width 227 height 20
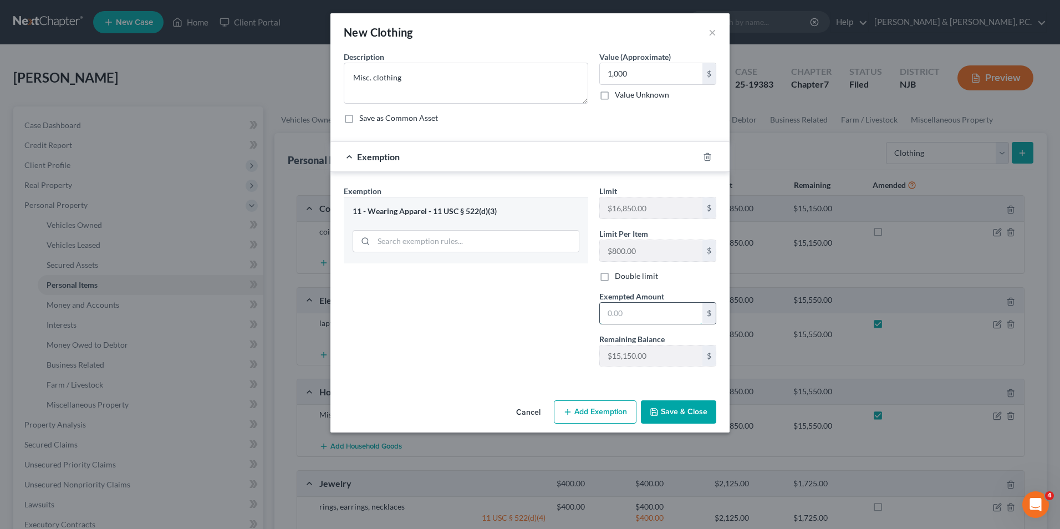
click at [626, 318] on input "text" at bounding box center [651, 313] width 103 height 21
type input "1,000"
click at [664, 409] on button "Save & Close" at bounding box center [678, 411] width 75 height 23
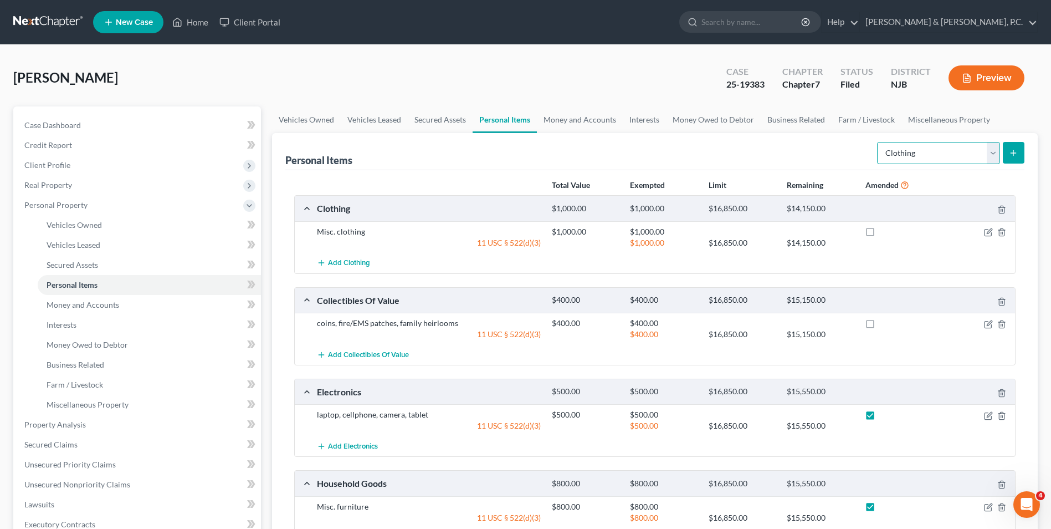
click at [995, 148] on select "Select Item Type Clothing Collectibles Of Value Electronics Firearms Household …" at bounding box center [938, 153] width 123 height 22
select select "sports_and_hobby_equipment"
click at [878, 142] on select "Select Item Type Clothing Collectibles Of Value Electronics Firearms Household …" at bounding box center [938, 153] width 123 height 22
click at [1013, 157] on button "submit" at bounding box center [1014, 153] width 22 height 22
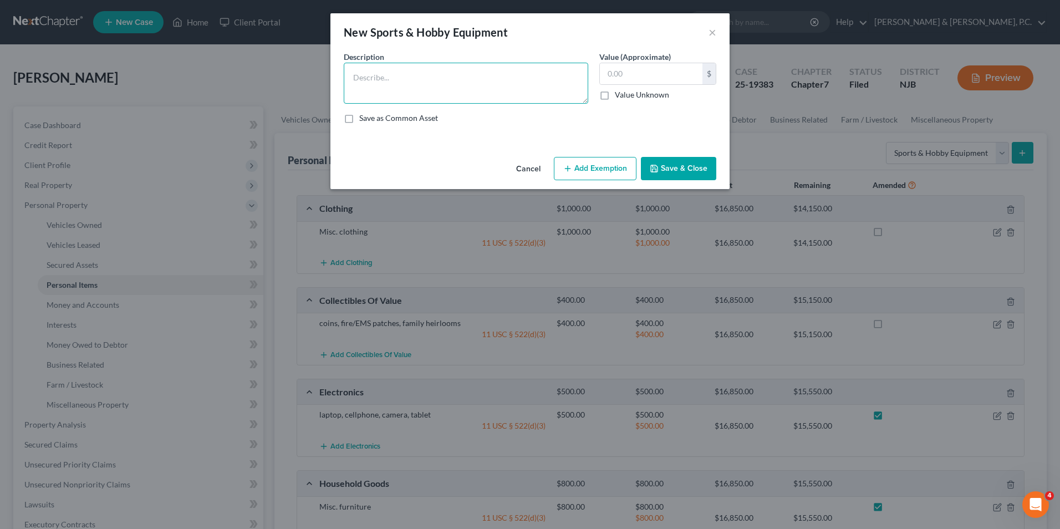
click at [485, 85] on textarea at bounding box center [466, 83] width 244 height 41
type textarea "misc. gym equipment"
click at [636, 76] on input "text" at bounding box center [651, 73] width 103 height 21
type input "800.00"
click at [682, 167] on button "Save & Close" at bounding box center [678, 168] width 75 height 23
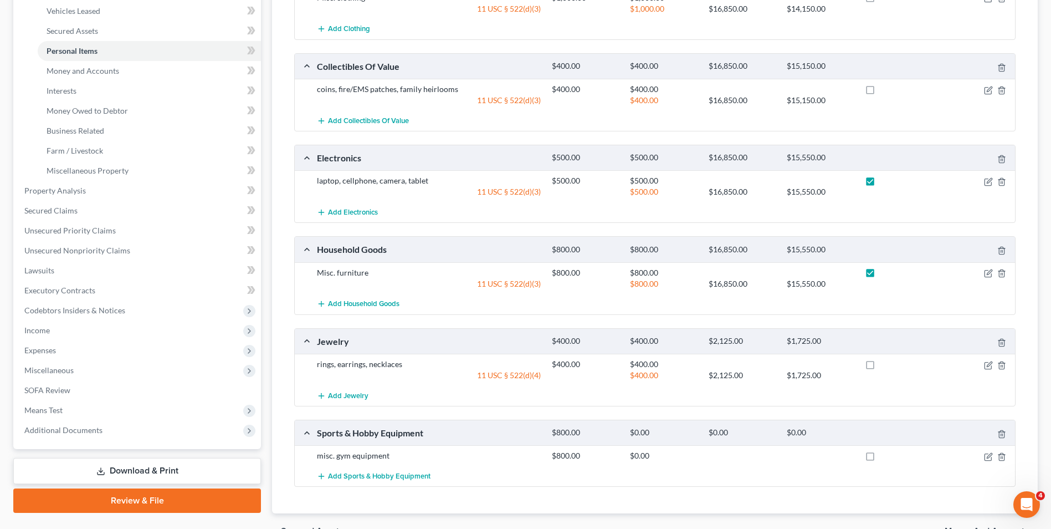
scroll to position [74, 0]
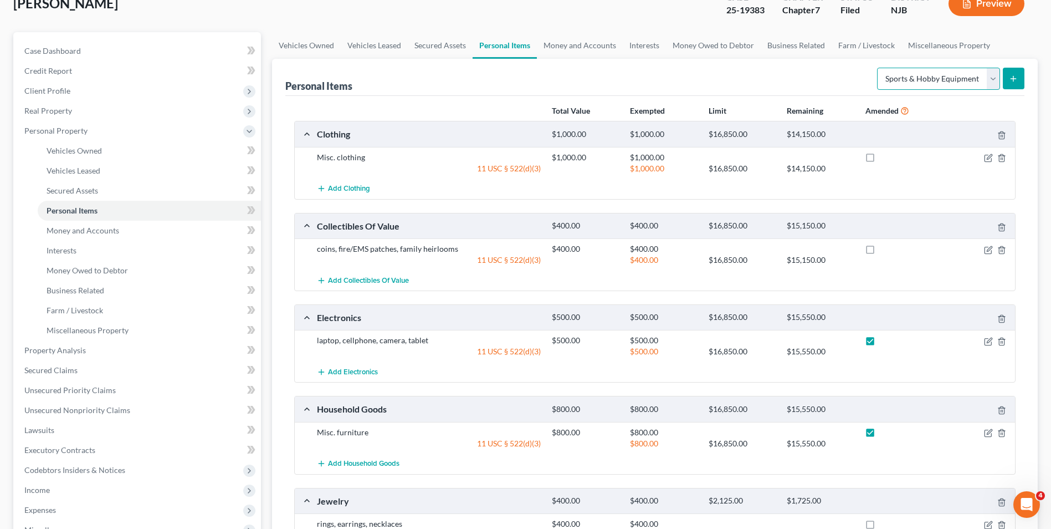
click at [988, 82] on select "Select Item Type Clothing Collectibles Of Value Electronics Firearms Household …" at bounding box center [938, 79] width 123 height 22
select select "firearms"
click at [878, 68] on select "Select Item Type Clothing Collectibles Of Value Electronics Firearms Household …" at bounding box center [938, 79] width 123 height 22
click at [1013, 79] on icon "submit" at bounding box center [1013, 78] width 9 height 9
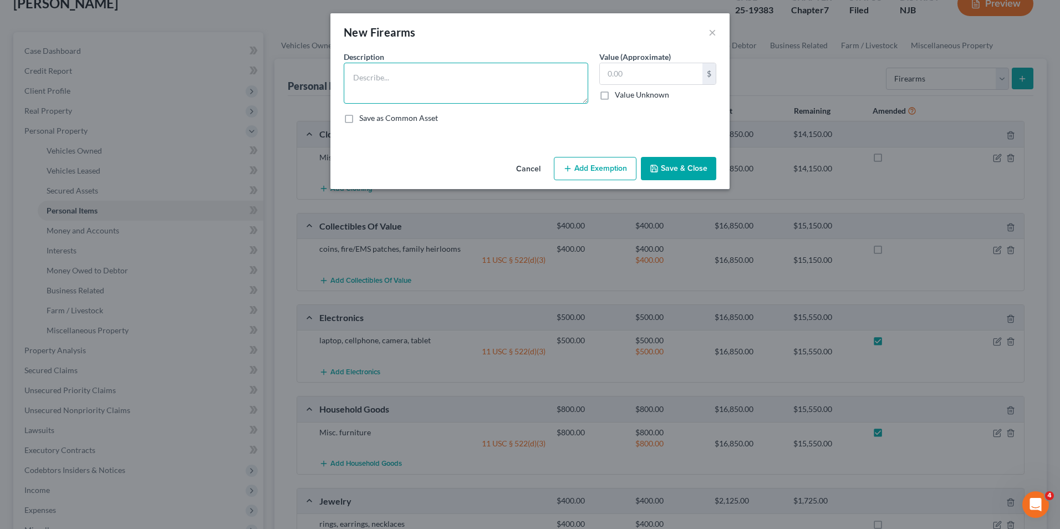
click at [537, 93] on textarea at bounding box center [466, 83] width 244 height 41
type textarea "firearm & ammo"
click at [637, 71] on input "text" at bounding box center [651, 73] width 103 height 21
type input "600"
click at [589, 161] on button "Add Exemption" at bounding box center [595, 168] width 83 height 23
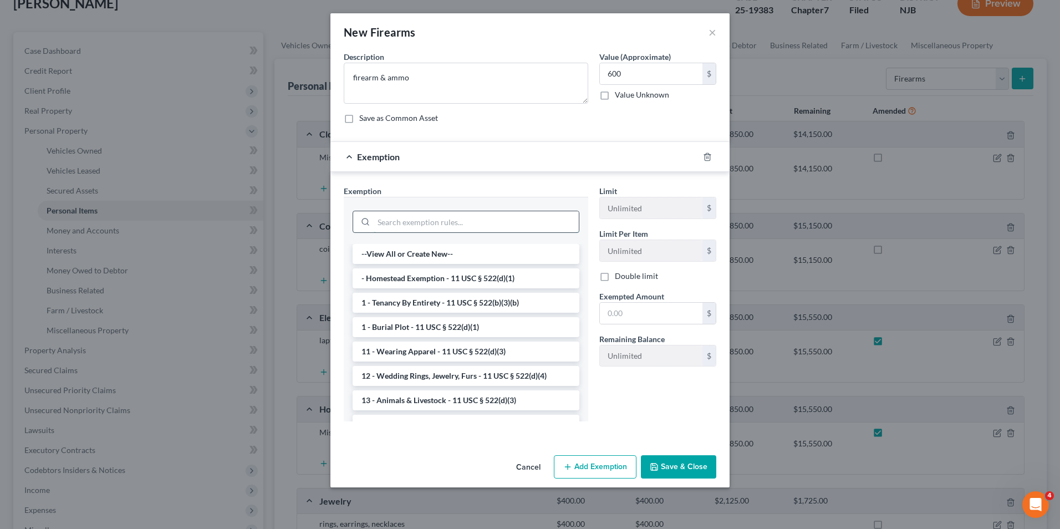
click at [498, 217] on input "search" at bounding box center [476, 221] width 205 height 21
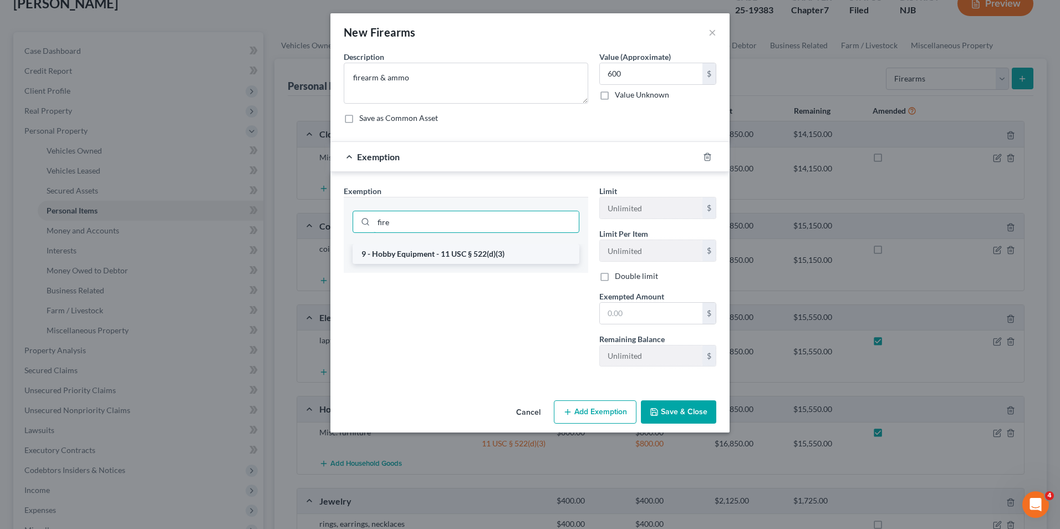
type input "fire"
click at [490, 262] on li "9 - Hobby Equipment - 11 USC § 522(d)(3)" at bounding box center [465, 254] width 227 height 20
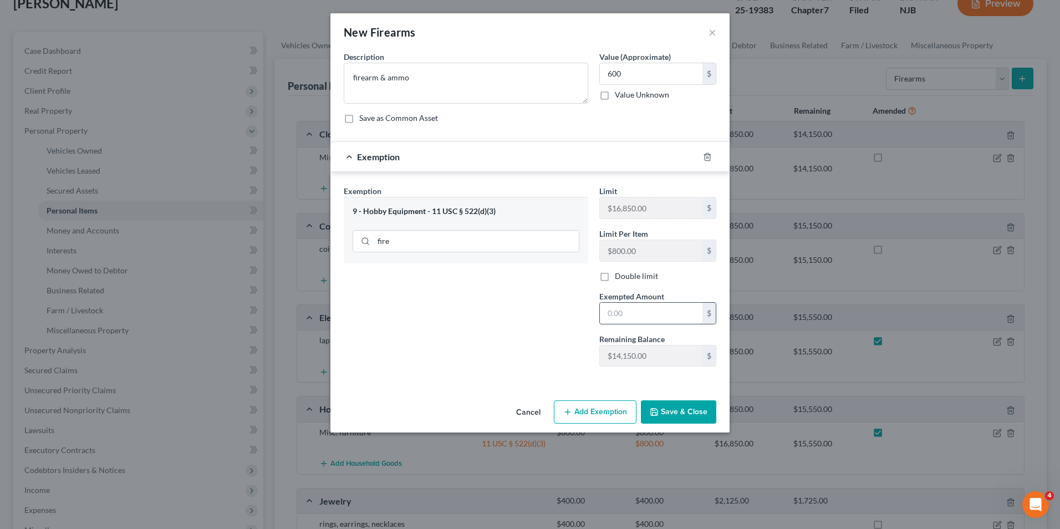
click at [654, 321] on input "text" at bounding box center [651, 313] width 103 height 21
type input "600"
click at [664, 411] on button "Save & Close" at bounding box center [678, 411] width 75 height 23
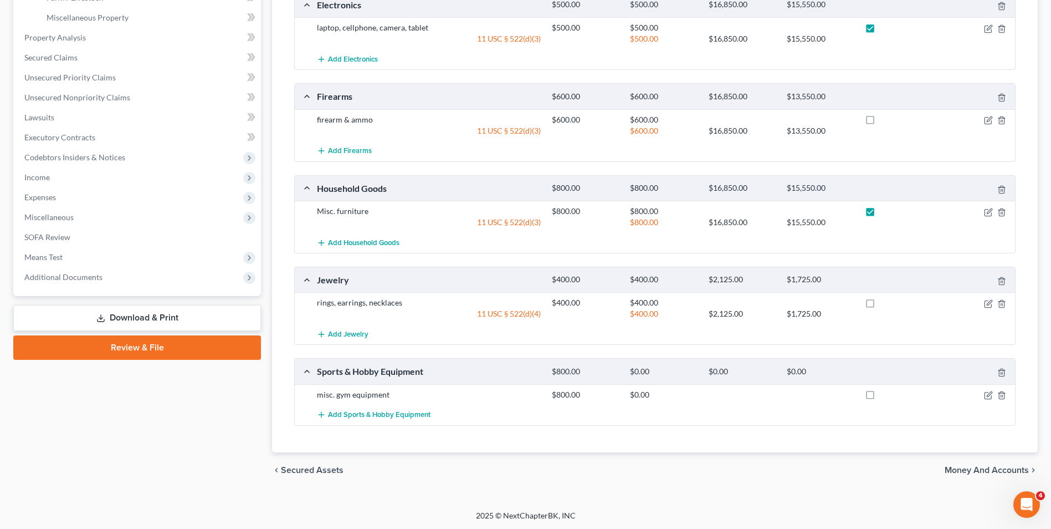
scroll to position [388, 0]
click at [881, 396] on label at bounding box center [881, 396] width 0 height 0
click at [885, 393] on input "checkbox" at bounding box center [888, 391] width 7 height 7
checkbox input "true"
click at [881, 304] on label at bounding box center [881, 304] width 0 height 0
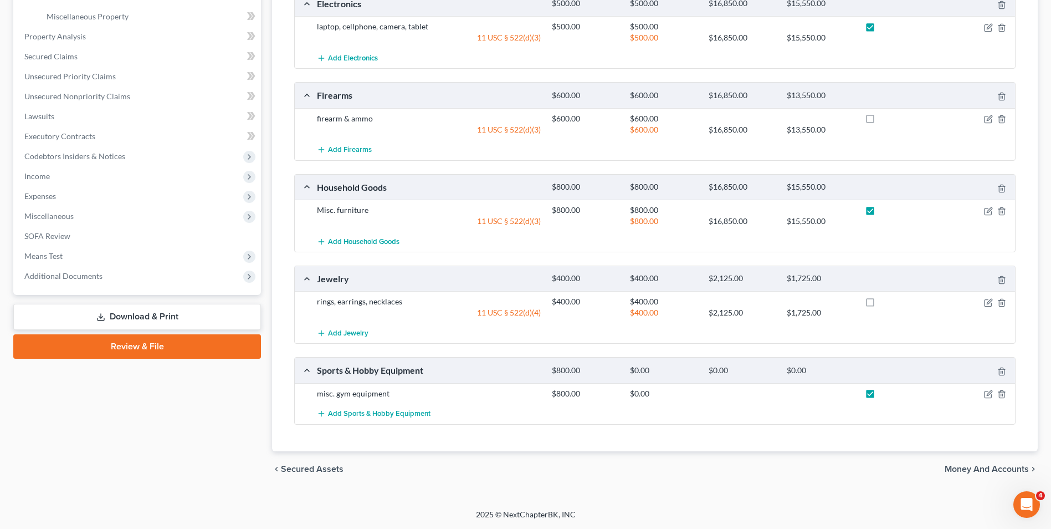
click at [885, 301] on input "checkbox" at bounding box center [888, 299] width 7 height 7
checkbox input "true"
click at [881, 121] on label at bounding box center [881, 121] width 0 height 0
click at [885, 120] on input "checkbox" at bounding box center [888, 116] width 7 height 7
checkbox input "true"
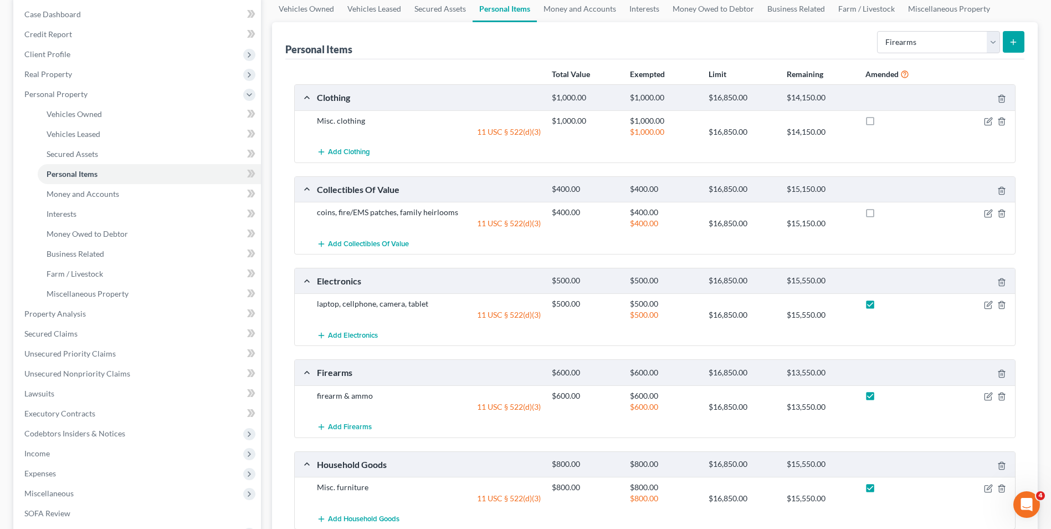
scroll to position [0, 0]
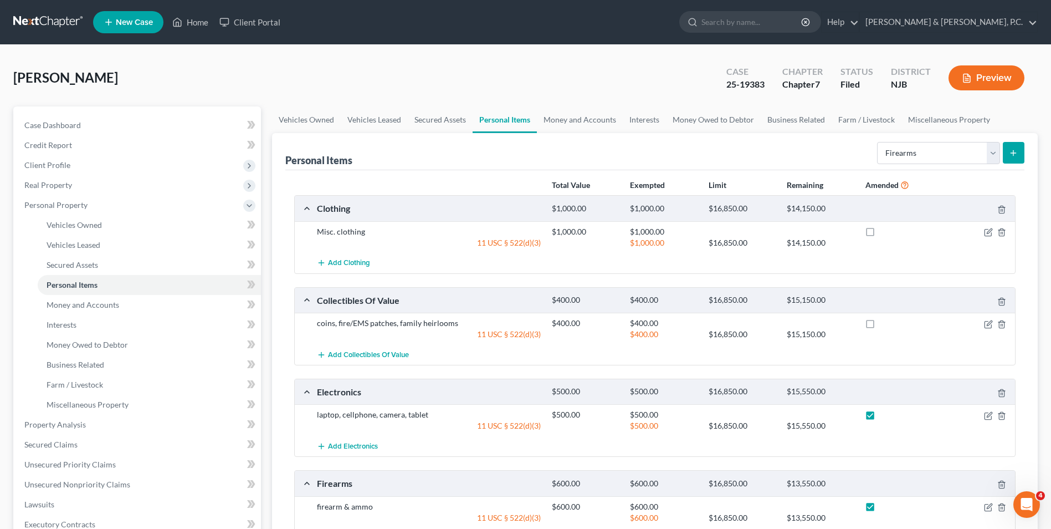
click at [881, 326] on label at bounding box center [881, 326] width 0 height 0
click at [885, 323] on input "checkbox" at bounding box center [888, 321] width 7 height 7
checkbox input "true"
click at [881, 234] on label at bounding box center [881, 234] width 0 height 0
click at [885, 233] on input "checkbox" at bounding box center [888, 229] width 7 height 7
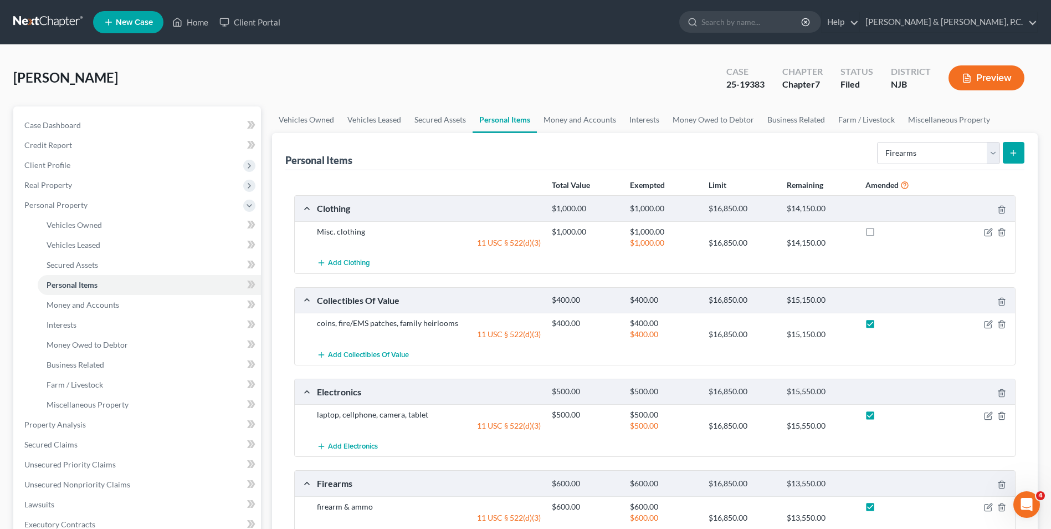
checkbox input "true"
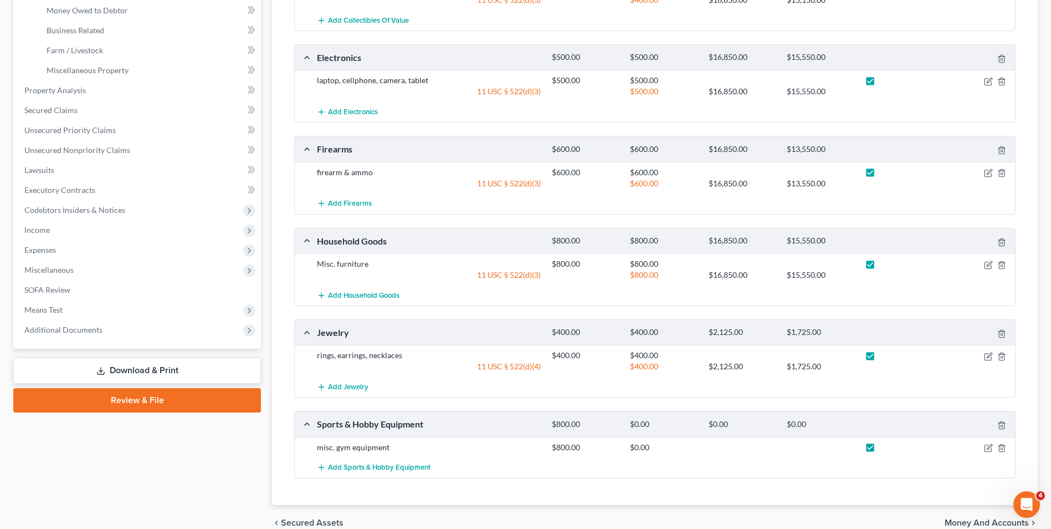
scroll to position [388, 0]
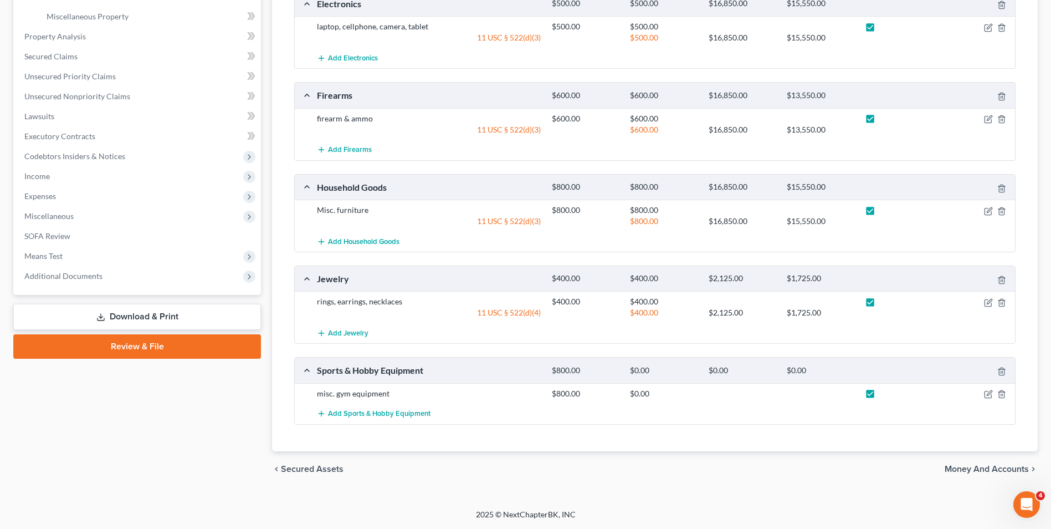
click at [970, 469] on span "Money and Accounts" at bounding box center [987, 468] width 84 height 9
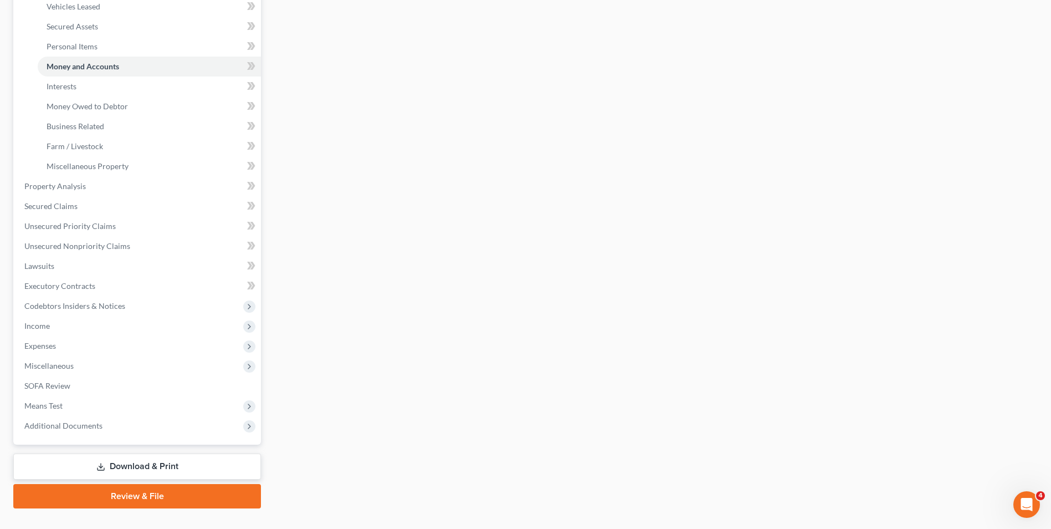
scroll to position [260, 0]
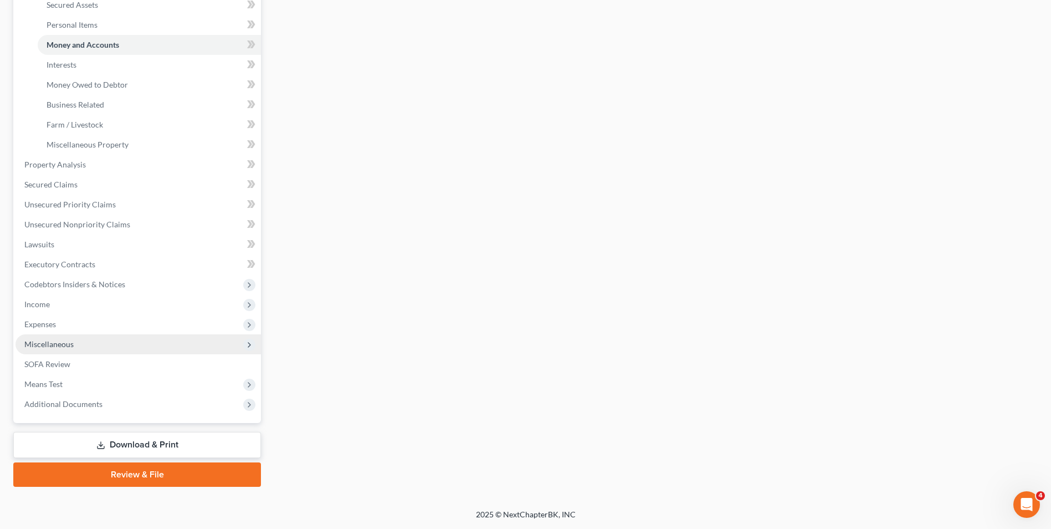
click at [51, 347] on span "Miscellaneous" at bounding box center [48, 343] width 49 height 9
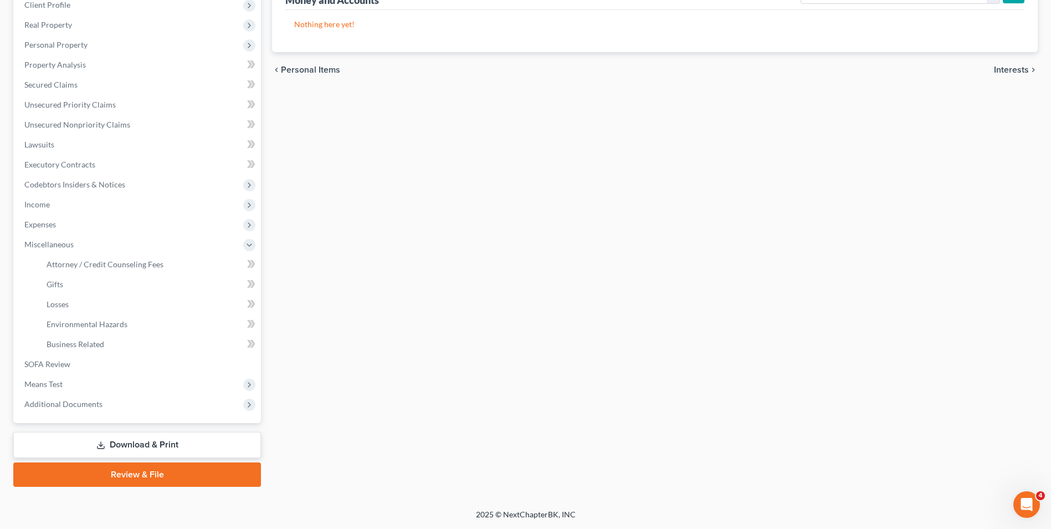
scroll to position [160, 0]
click at [37, 227] on span "Expenses" at bounding box center [40, 223] width 32 height 9
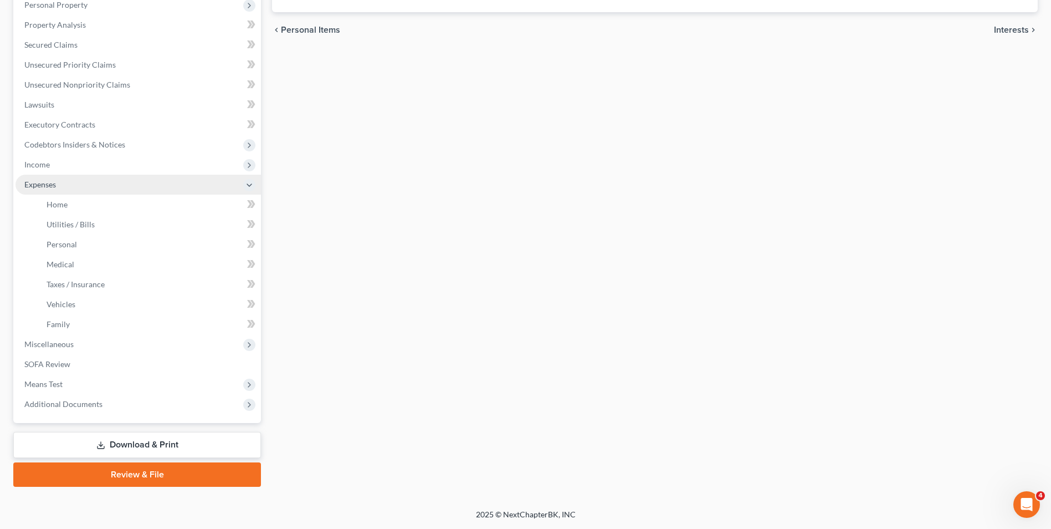
scroll to position [200, 0]
click at [69, 208] on link "Home" at bounding box center [149, 205] width 223 height 20
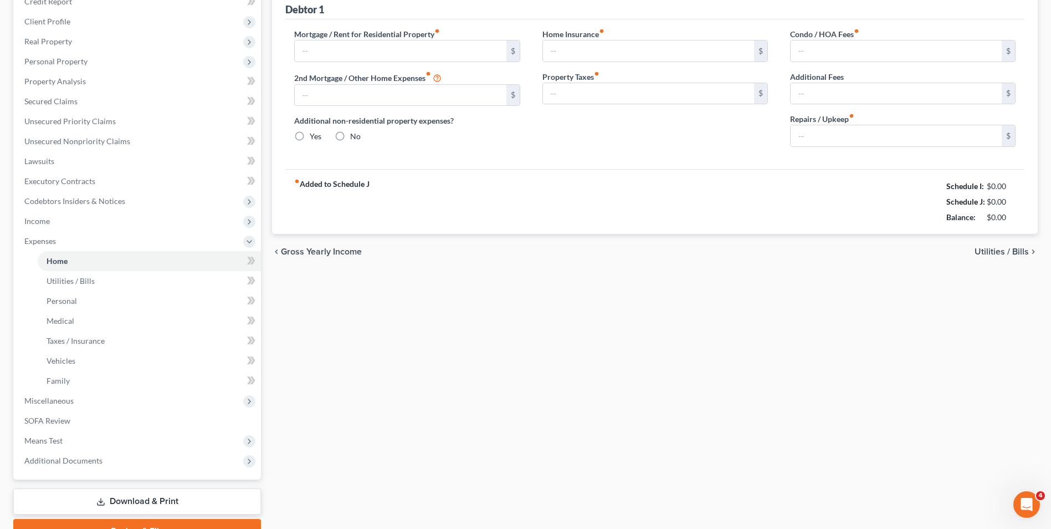
type input "1,000.00"
type input "0.00"
radio input "true"
type input "50.00"
type input "0.00"
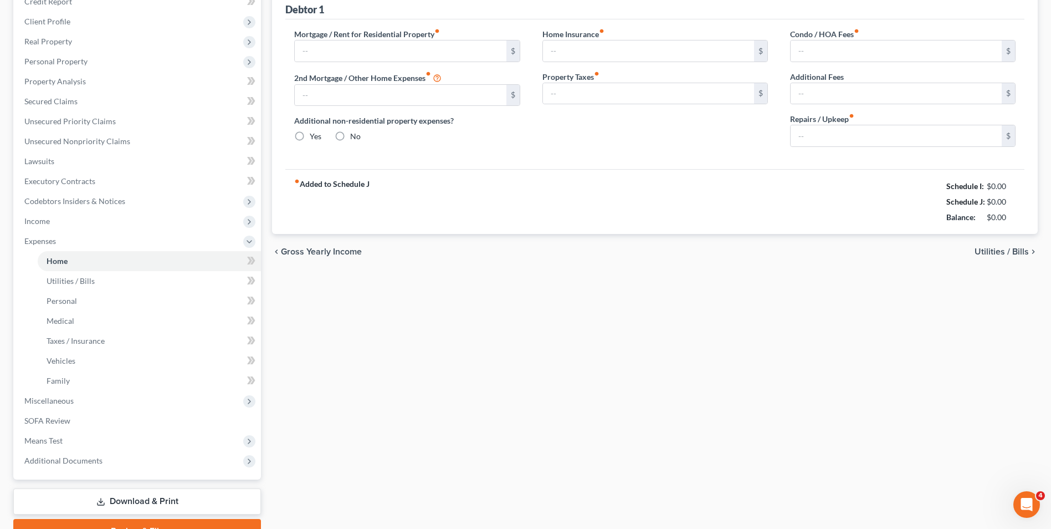
type input "0.00"
type input "20.00"
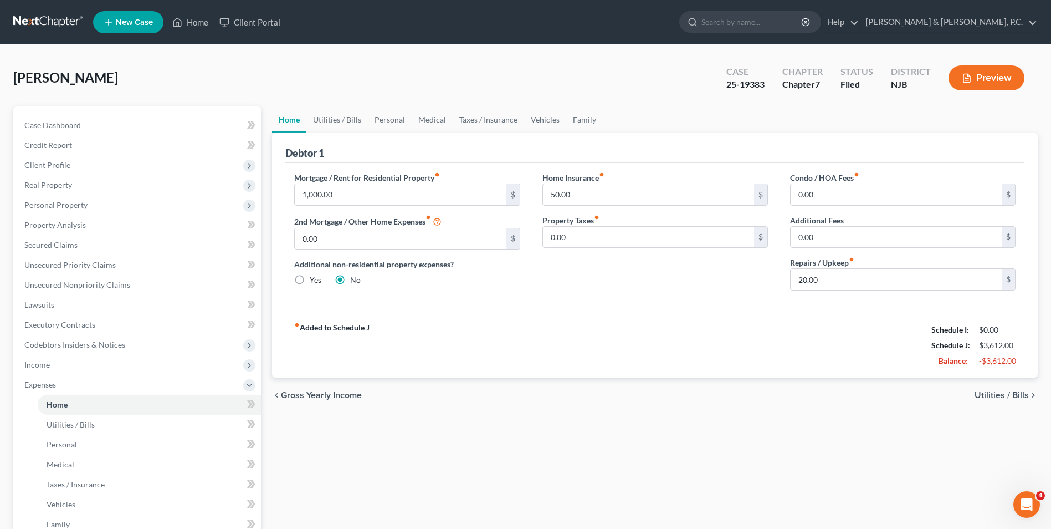
click at [1013, 393] on span "Utilities / Bills" at bounding box center [1002, 395] width 54 height 9
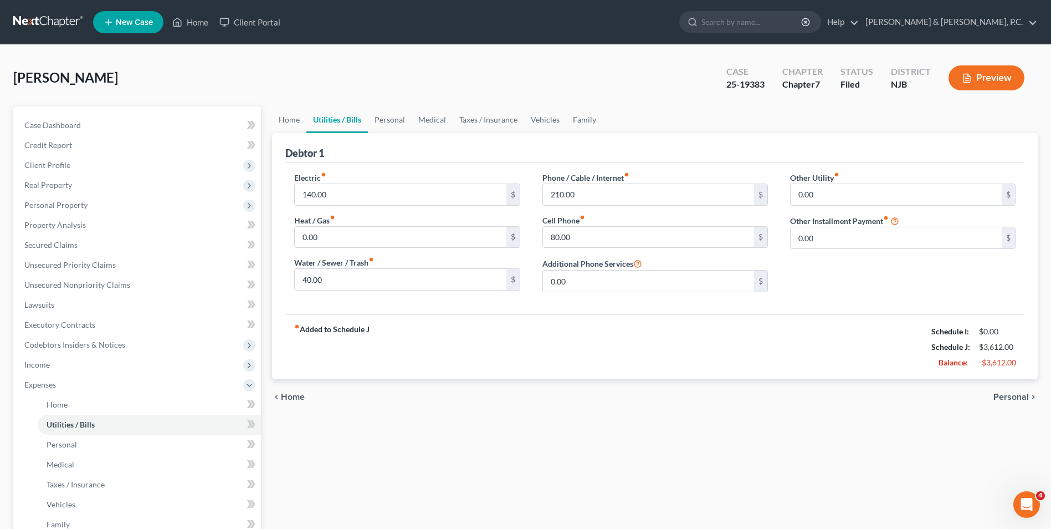
click at [1013, 393] on span "Personal" at bounding box center [1011, 396] width 35 height 9
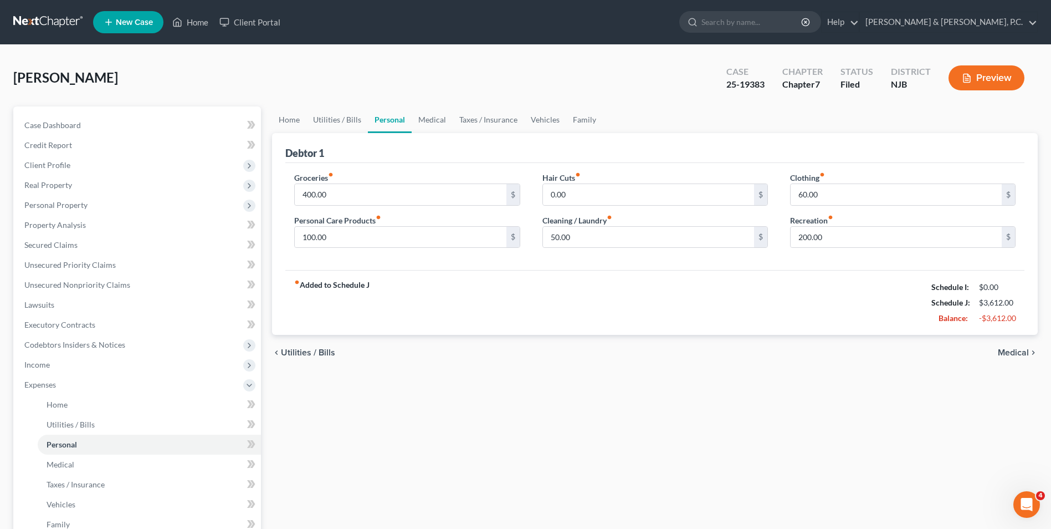
click at [307, 347] on div "chevron_left Utilities / Bills Medical chevron_right" at bounding box center [655, 352] width 766 height 35
click at [308, 352] on span "Utilities / Bills" at bounding box center [308, 352] width 54 height 9
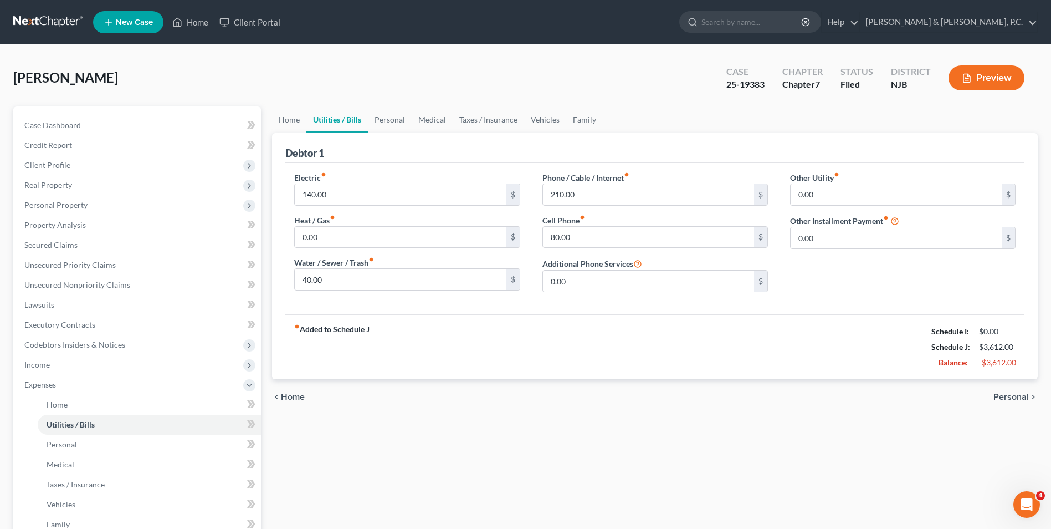
click at [289, 398] on span "Home" at bounding box center [293, 396] width 24 height 9
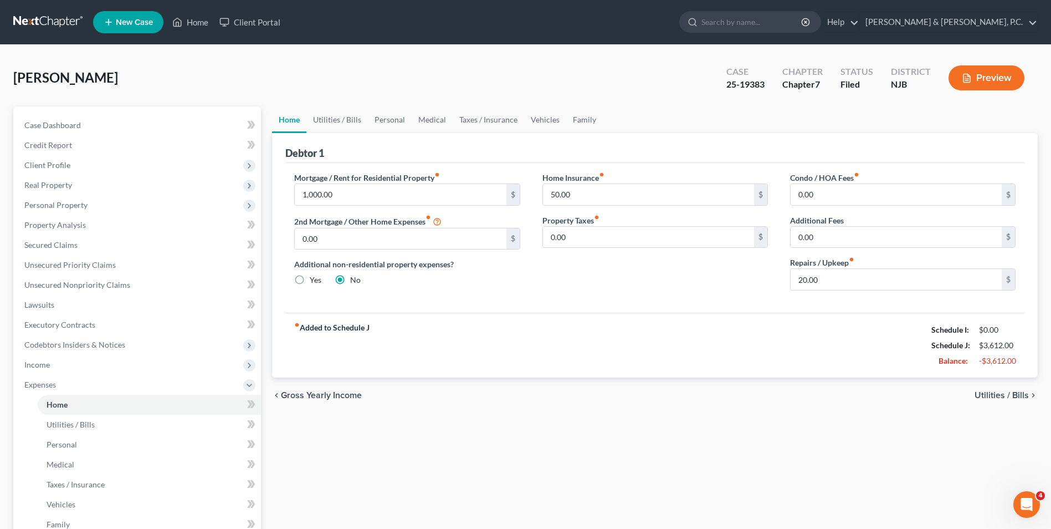
drag, startPoint x: 939, startPoint y: 106, endPoint x: 880, endPoint y: 411, distance: 310.4
click at [939, 106] on ul "Home Utilities / Bills Personal Medical Taxes / Insurance Vehicles Family" at bounding box center [655, 119] width 766 height 27
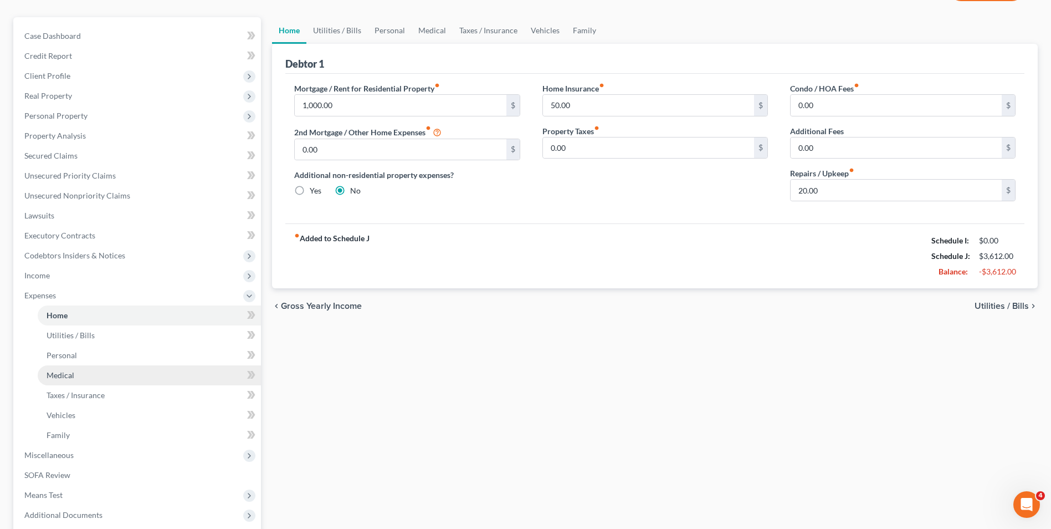
scroll to position [200, 0]
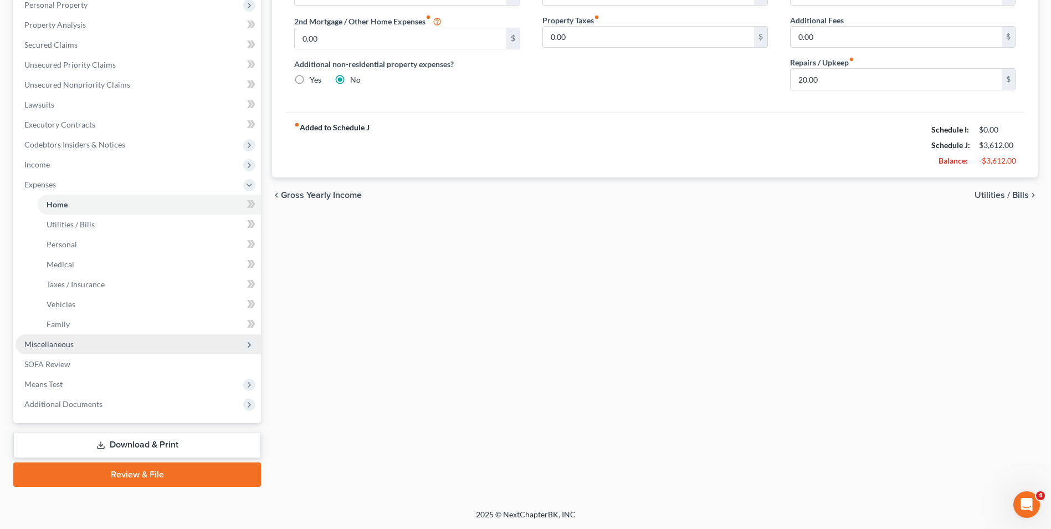
drag, startPoint x: 79, startPoint y: 345, endPoint x: 80, endPoint y: 336, distance: 9.6
click at [79, 345] on span "Miscellaneous" at bounding box center [139, 344] width 246 height 20
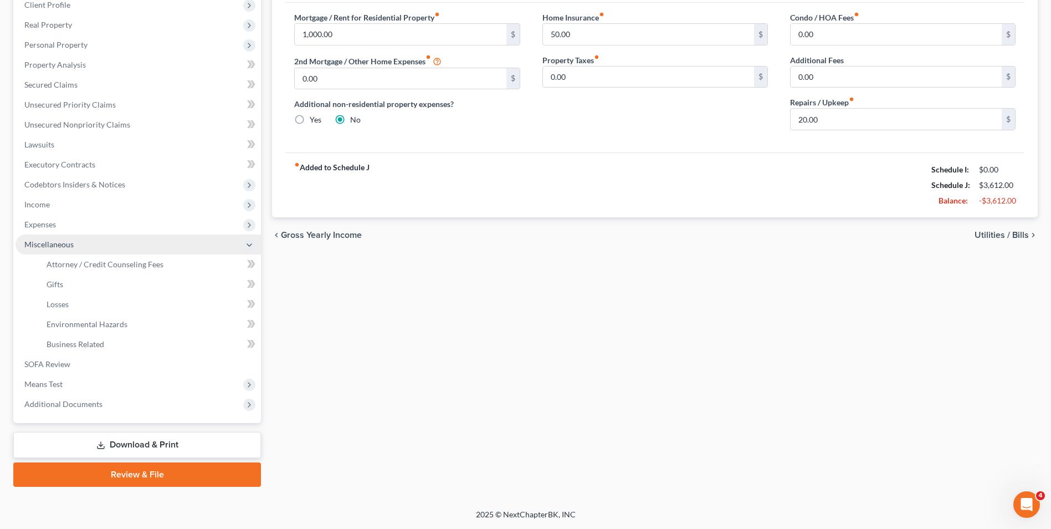
scroll to position [160, 0]
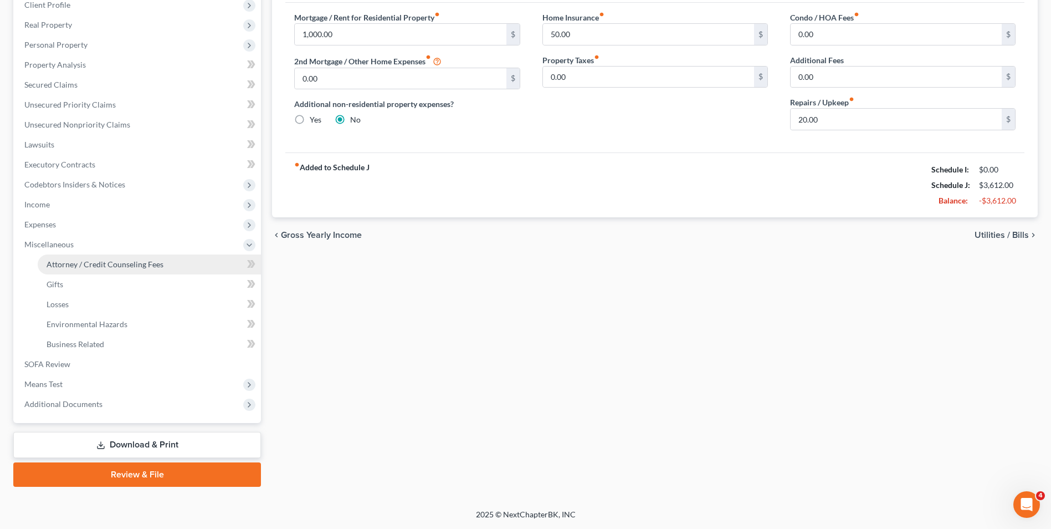
click at [100, 267] on span "Attorney / Credit Counseling Fees" at bounding box center [105, 263] width 117 height 9
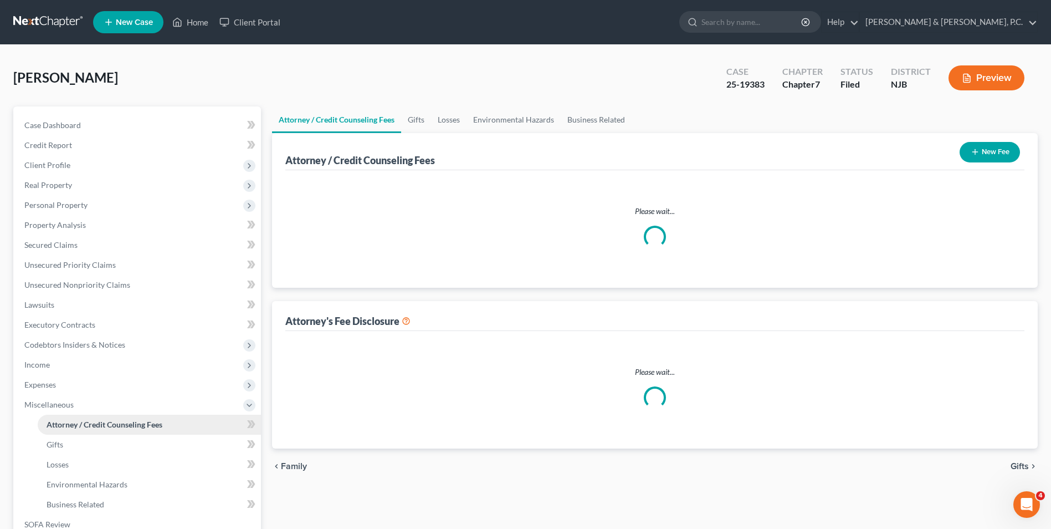
select select "0"
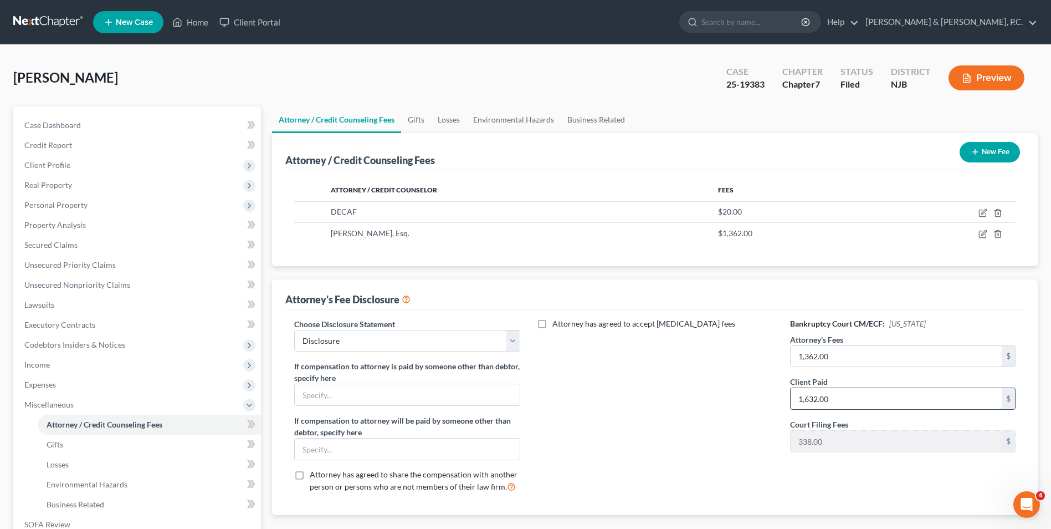
click at [809, 400] on input "1,632.00" at bounding box center [896, 398] width 211 height 21
click at [818, 397] on input "1,632.00" at bounding box center [896, 398] width 211 height 21
type input "1,362.00"
click at [587, 418] on div "Attorney has agreed to accept retainer fees" at bounding box center [655, 409] width 248 height 183
click at [63, 190] on span "Real Property" at bounding box center [139, 185] width 246 height 20
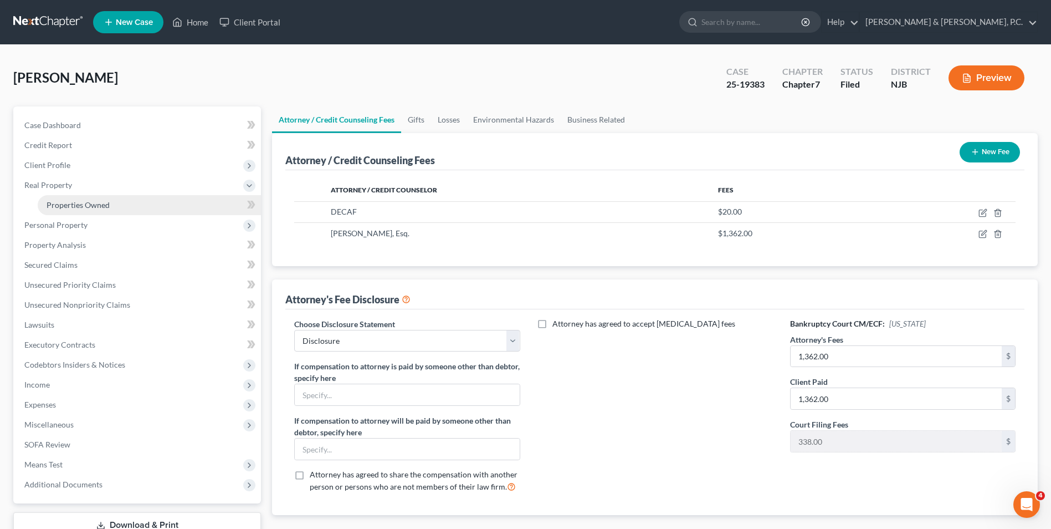
click at [90, 209] on span "Properties Owned" at bounding box center [78, 204] width 63 height 9
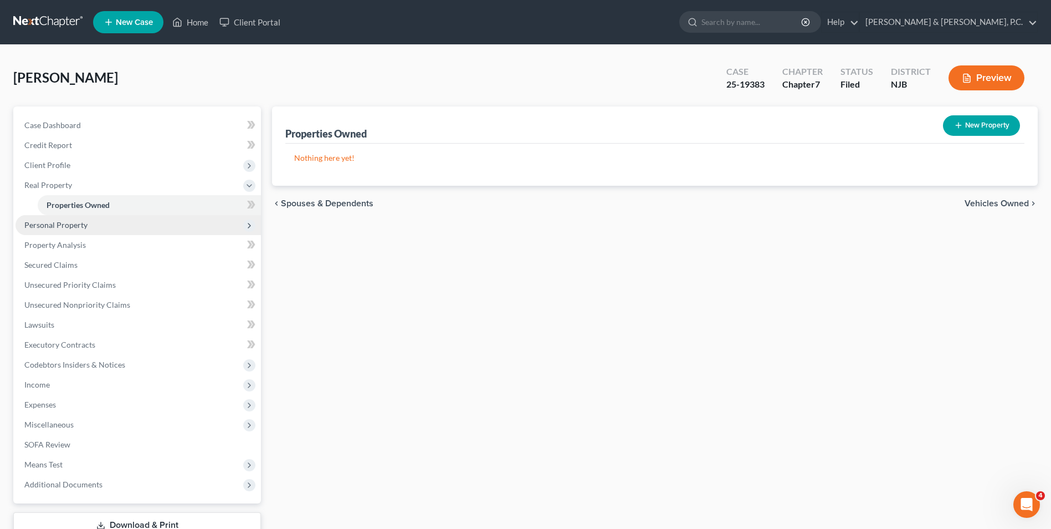
click at [79, 227] on span "Personal Property" at bounding box center [55, 224] width 63 height 9
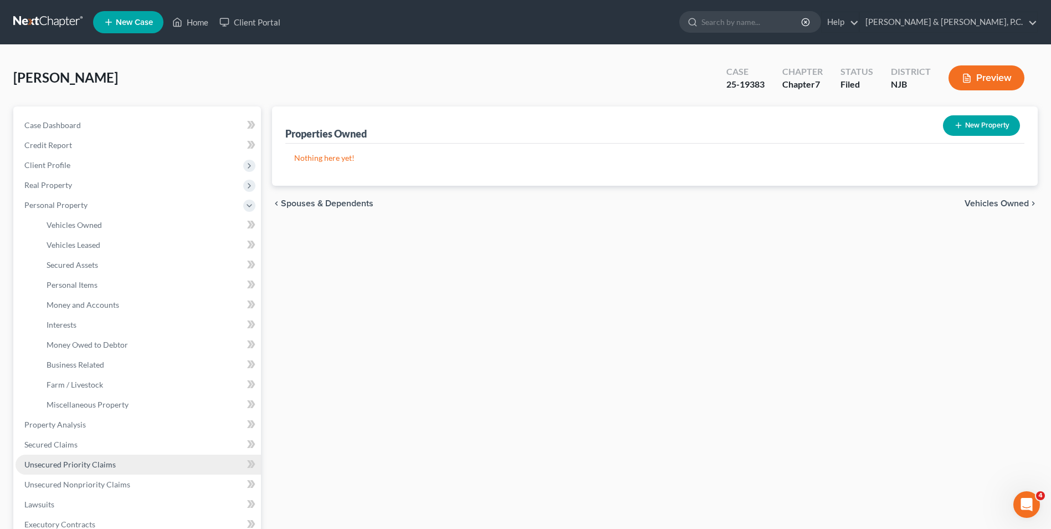
click at [90, 465] on span "Unsecured Priority Claims" at bounding box center [69, 463] width 91 height 9
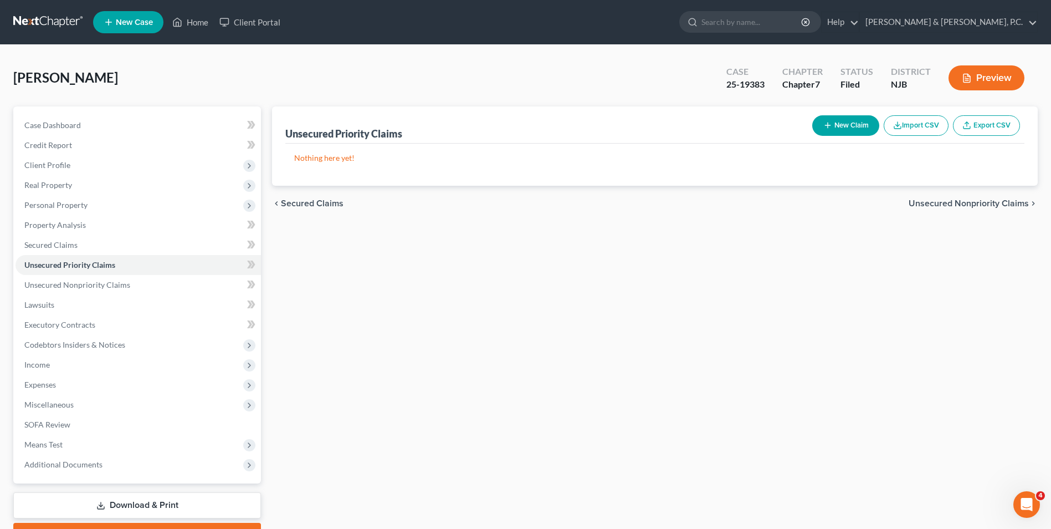
click at [832, 122] on button "New Claim" at bounding box center [845, 125] width 67 height 21
select select "0"
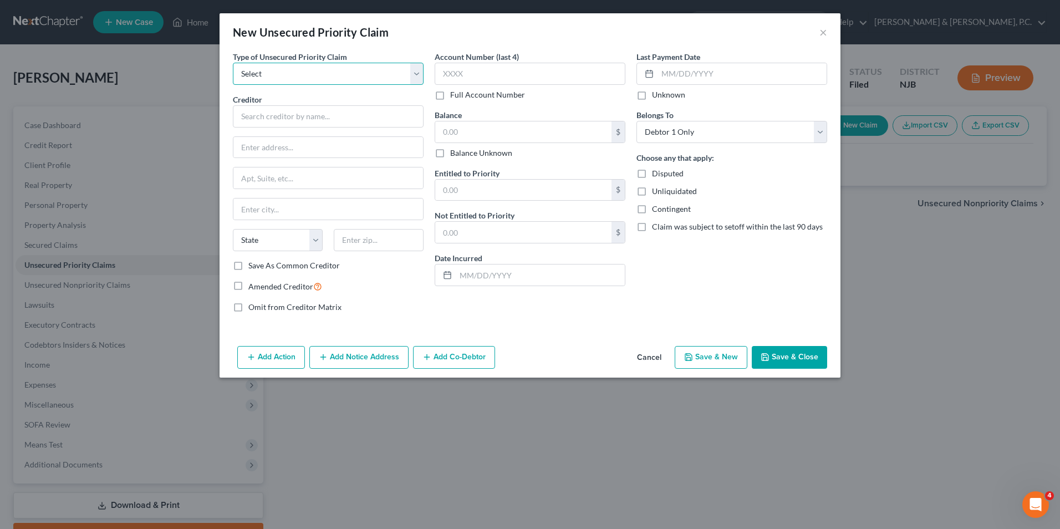
click at [422, 73] on select "Select Taxes & Other Government Units Domestic Support Obligations Extensions o…" at bounding box center [328, 74] width 191 height 22
select select "0"
click at [233, 63] on select "Select Taxes & Other Government Units Domestic Support Obligations Extensions o…" at bounding box center [328, 74] width 191 height 22
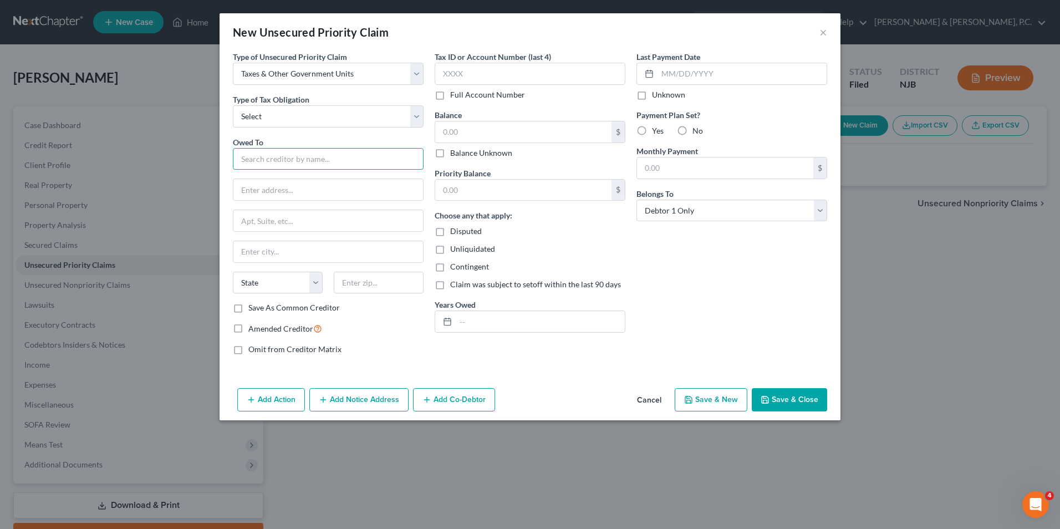
click at [393, 160] on input "text" at bounding box center [328, 159] width 191 height 22
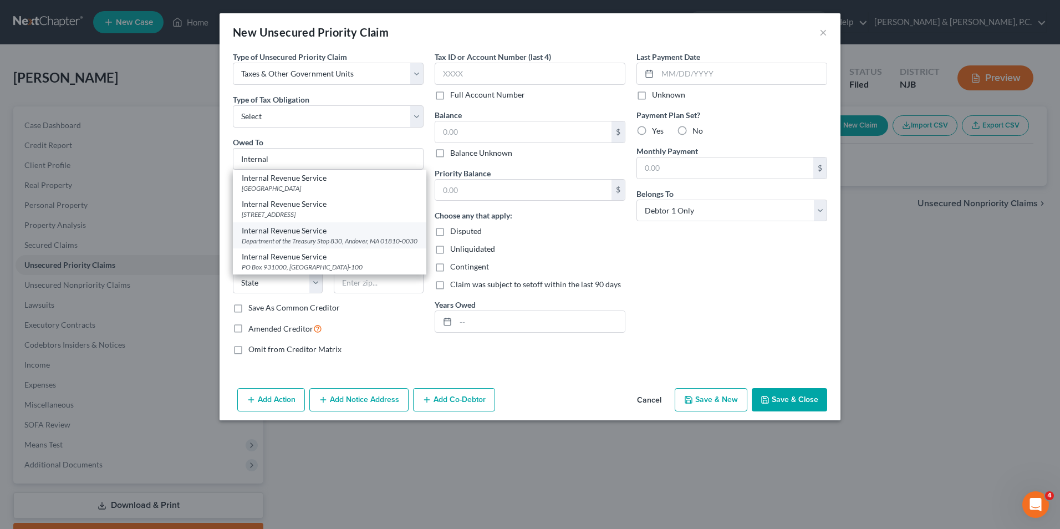
click at [370, 242] on div "Department of the Treasury Stop 830, Andover, MA 01810-0030" at bounding box center [330, 240] width 176 height 9
type input "Internal Revenue Service"
type input "Department of the Treasury"
type input "Stop 830"
type input "Andover"
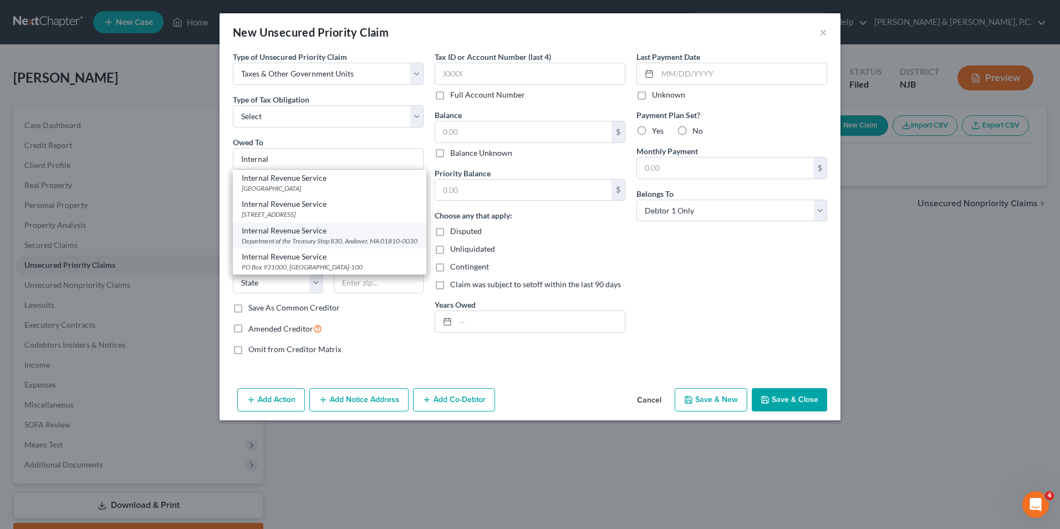
select select "22"
type input "01810-0030"
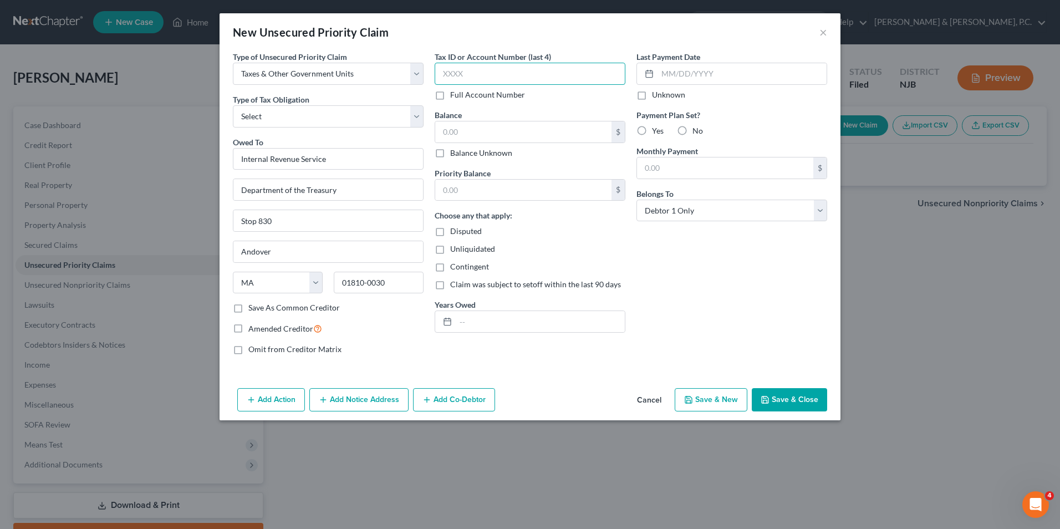
click at [494, 73] on input "text" at bounding box center [529, 74] width 191 height 22
click at [502, 125] on input "text" at bounding box center [523, 131] width 176 height 21
type input "607.35"
click at [692, 127] on label "No" at bounding box center [697, 130] width 11 height 11
click at [697, 127] on input "No" at bounding box center [700, 128] width 7 height 7
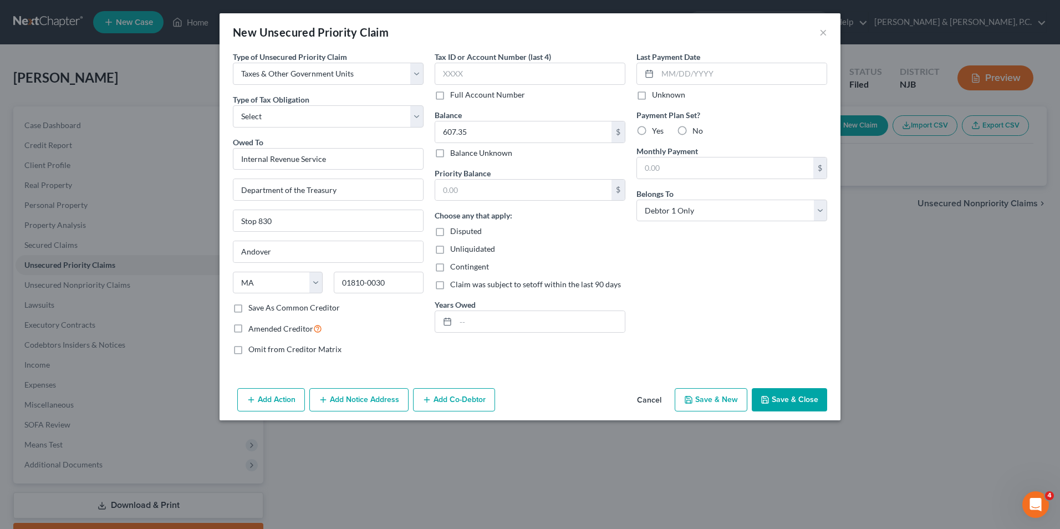
radio input "true"
click at [506, 322] on input "text" at bounding box center [540, 321] width 169 height 21
type input "2024"
drag, startPoint x: 610, startPoint y: 223, endPoint x: 599, endPoint y: 204, distance: 22.3
click at [610, 223] on div "Choose any that apply: Disputed Unliquidated Contingent Claim was subject to se…" at bounding box center [529, 249] width 191 height 80
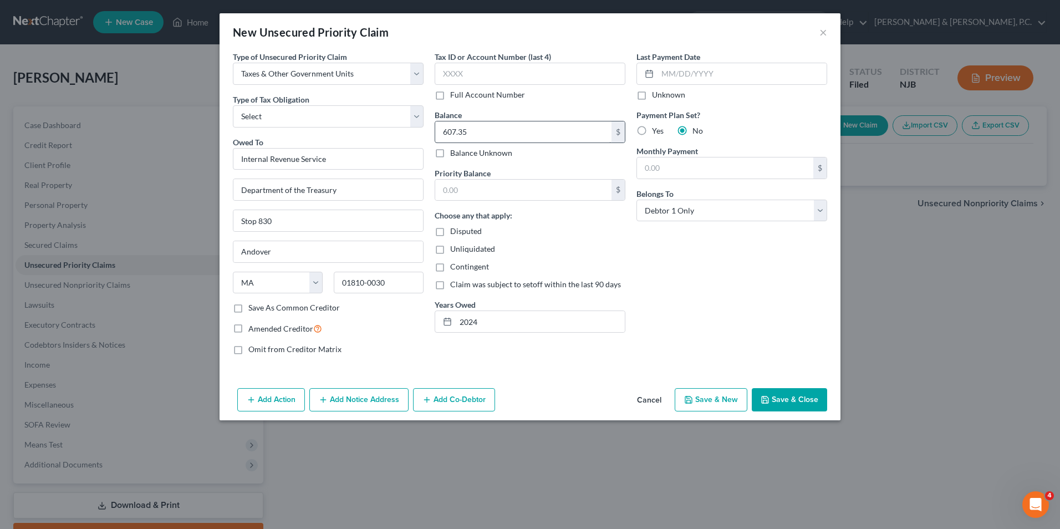
click at [469, 133] on div "Balance 607.35 $ Balance Unknown Balance Undetermined 607.35 $ Balance Unknown" at bounding box center [529, 133] width 191 height 49
click at [492, 79] on input "text" at bounding box center [529, 74] width 191 height 22
type input "9310"
click at [248, 331] on label "Amended Creditor" at bounding box center [285, 328] width 74 height 13
click at [253, 329] on input "Amended Creditor" at bounding box center [256, 325] width 7 height 7
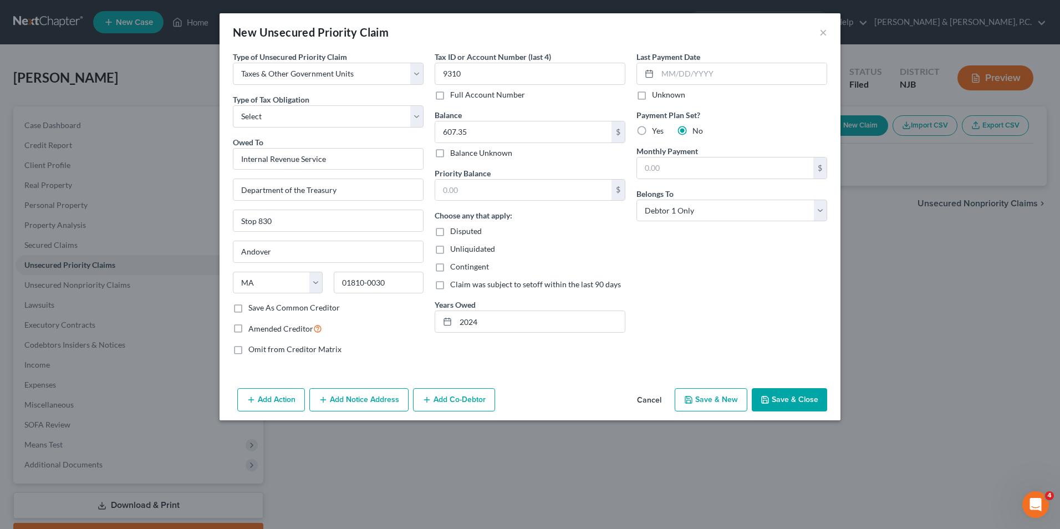
checkbox input "true"
click at [791, 400] on button "Save & Close" at bounding box center [788, 399] width 75 height 23
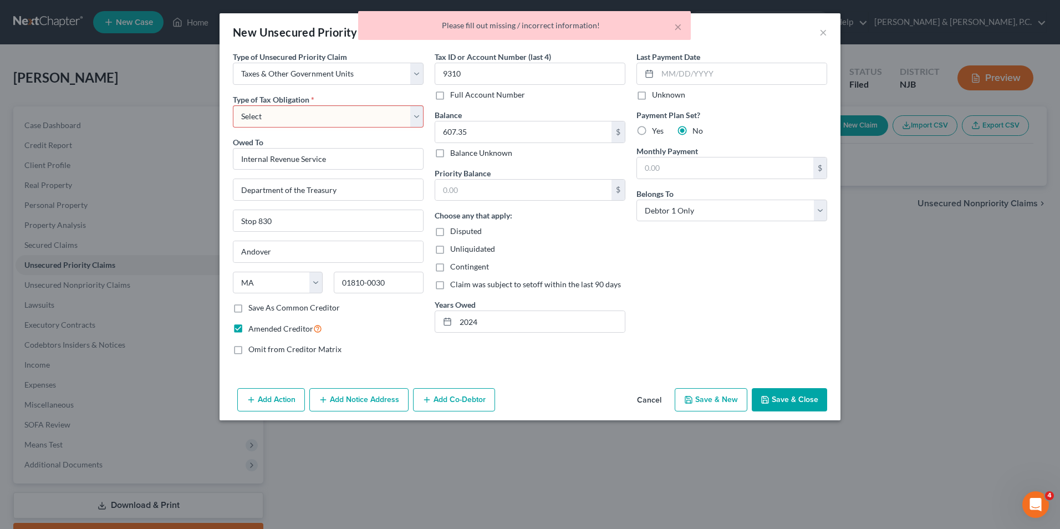
click at [368, 114] on select "Select Federal City State Franchise Tax Board Other" at bounding box center [328, 116] width 191 height 22
select select "0"
click at [233, 105] on select "Select Federal City State Franchise Tax Board Other" at bounding box center [328, 116] width 191 height 22
click at [822, 405] on button "Save & Close" at bounding box center [788, 399] width 75 height 23
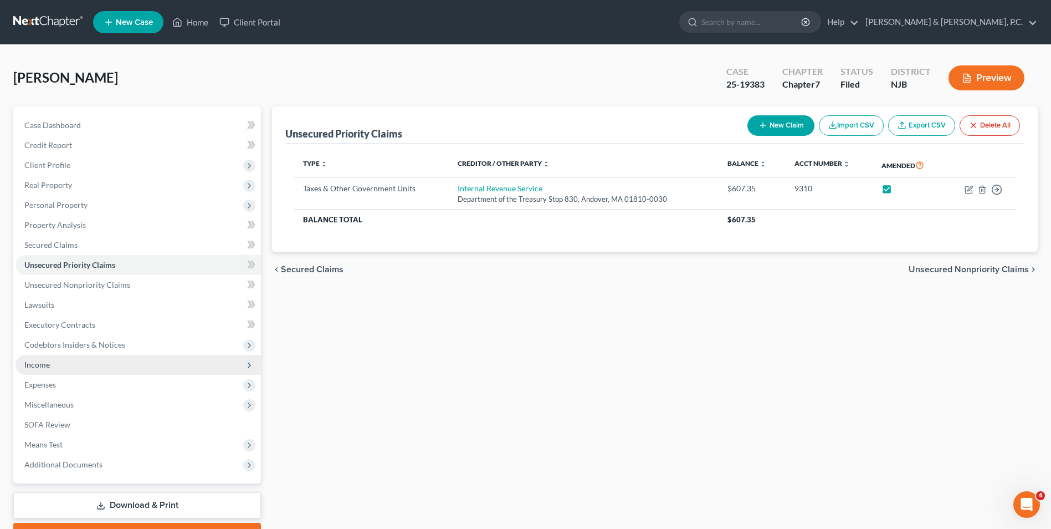
click at [48, 366] on span "Income" at bounding box center [36, 364] width 25 height 9
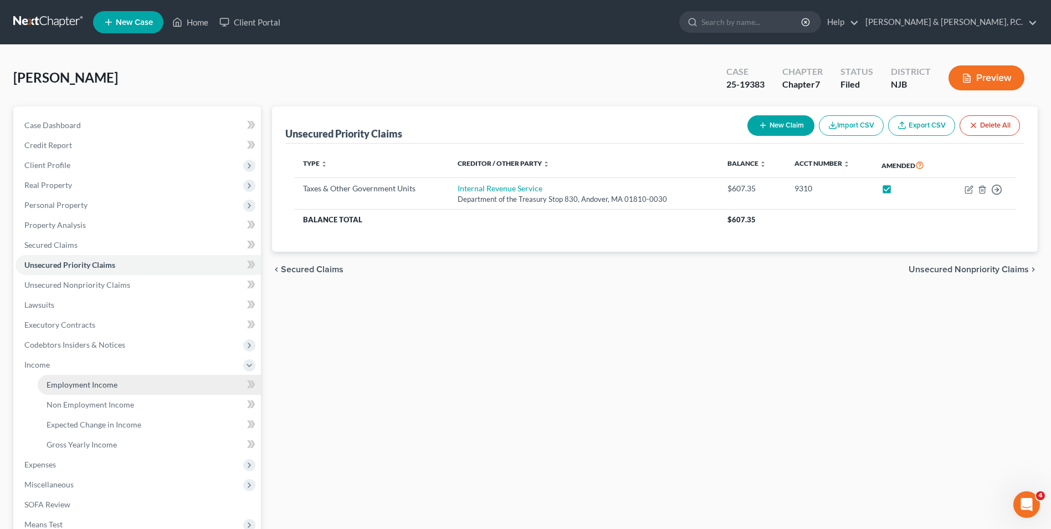
click at [109, 385] on span "Employment Income" at bounding box center [82, 384] width 71 height 9
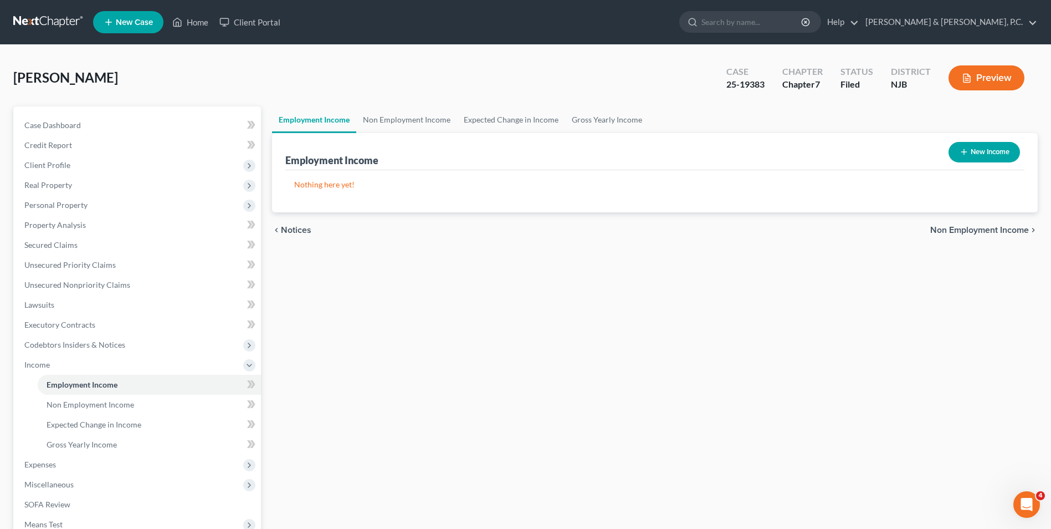
click at [974, 151] on button "New Income" at bounding box center [984, 152] width 71 height 21
select select "0"
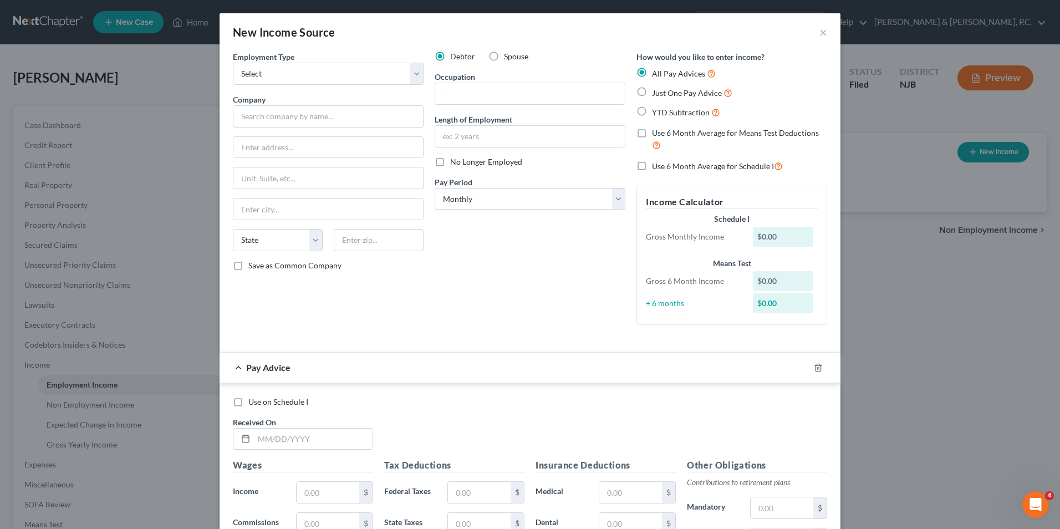
click at [967, 258] on div "New Income Source × Employment Type * Select Full or Part Time Employment Self …" at bounding box center [530, 264] width 1060 height 529
click at [408, 70] on select "Select Full or Part Time Employment Self Employment" at bounding box center [328, 74] width 191 height 22
select select "0"
click at [233, 63] on select "Select Full or Part Time Employment Self Employment" at bounding box center [328, 74] width 191 height 22
click at [357, 118] on input "text" at bounding box center [328, 116] width 191 height 22
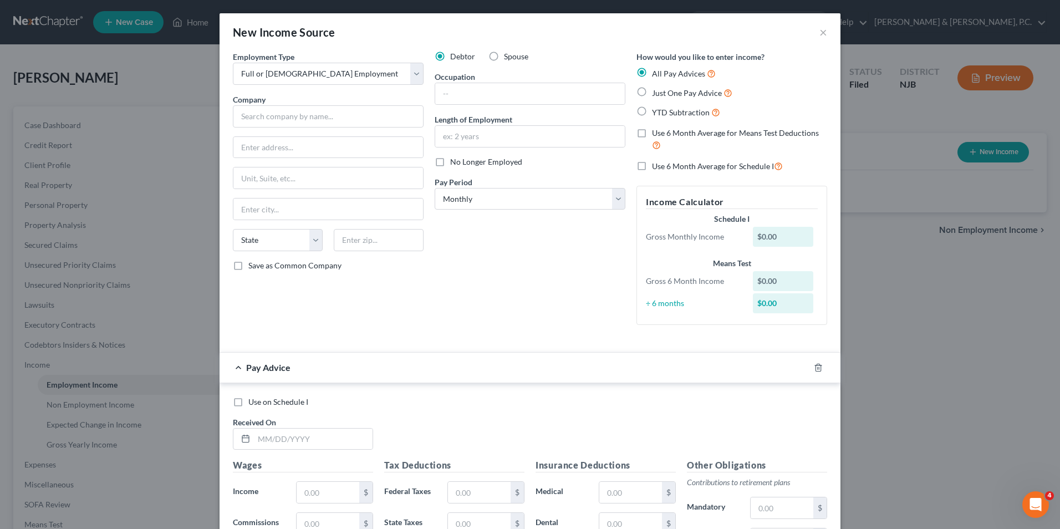
click at [533, 290] on div "Debtor Spouse Occupation Length of Employment No Longer Employed Pay Period * S…" at bounding box center [530, 192] width 202 height 283
click at [253, 117] on input "text" at bounding box center [328, 116] width 191 height 22
type input "South Branch Emergency Services, Inc."
click at [338, 144] on input "text" at bounding box center [328, 147] width 190 height 21
type input "PO Box 5265"
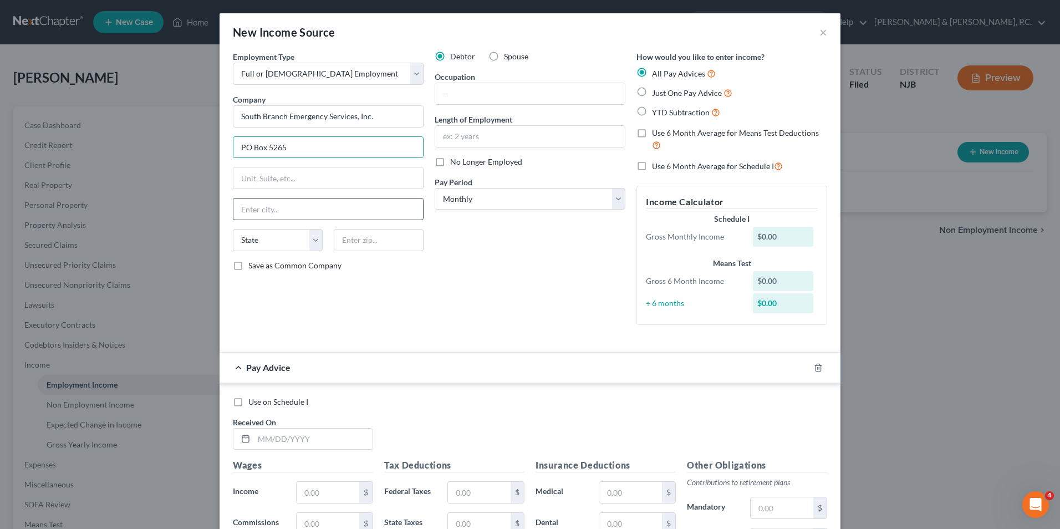
click at [331, 201] on input "text" at bounding box center [328, 208] width 190 height 21
type input "Clinton"
select select "33"
type input "08809"
drag, startPoint x: 633, startPoint y: 316, endPoint x: 626, endPoint y: 316, distance: 7.2
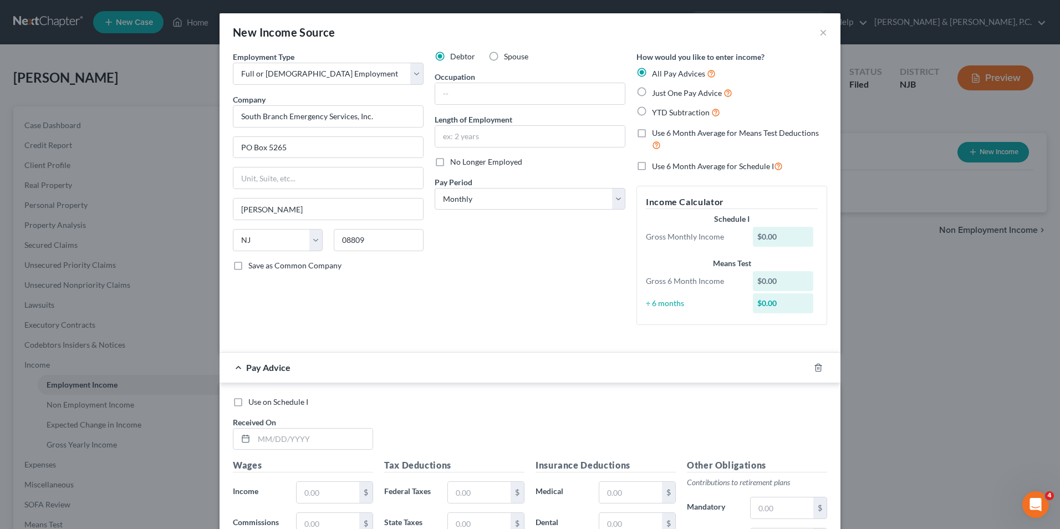
click at [636, 316] on div "Income Calculator Schedule I Gross Monthly Income $0.00 Means Test Gross 6 Mont…" at bounding box center [731, 255] width 191 height 139
click at [476, 95] on input "text" at bounding box center [530, 93] width 190 height 21
drag, startPoint x: 534, startPoint y: 360, endPoint x: 519, endPoint y: 314, distance: 47.8
click at [534, 360] on div "Pay Advice" at bounding box center [514, 366] width 590 height 29
click at [507, 199] on select "Select Monthly Twice Monthly Every Other Week Weekly" at bounding box center [529, 199] width 191 height 22
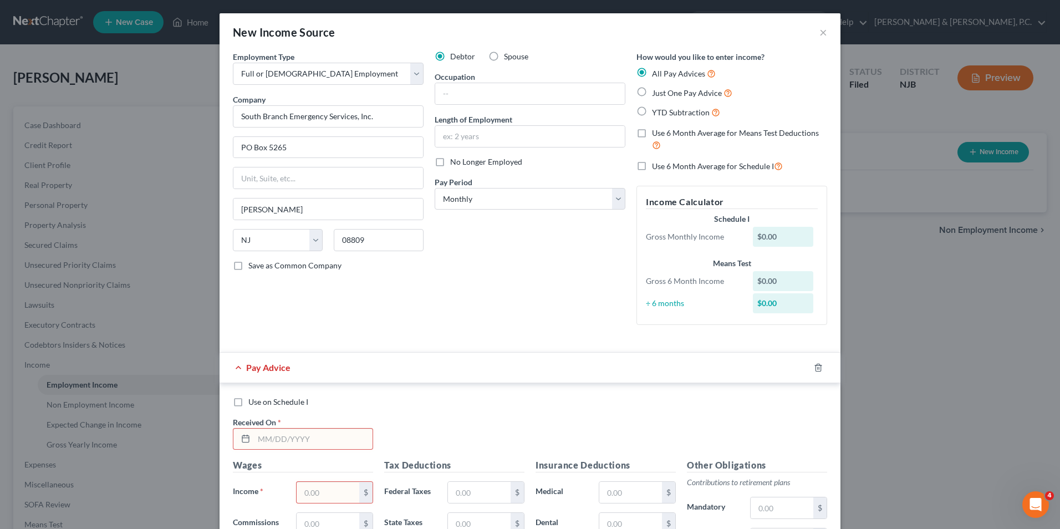
drag, startPoint x: 543, startPoint y: 334, endPoint x: 537, endPoint y: 336, distance: 6.0
click at [543, 334] on div "Debtor Spouse Occupation Length of Employment No Longer Employed Pay Period * S…" at bounding box center [530, 192] width 202 height 283
click at [316, 445] on input "text" at bounding box center [313, 438] width 119 height 21
click at [269, 440] on input "3/1425" at bounding box center [313, 438] width 119 height 21
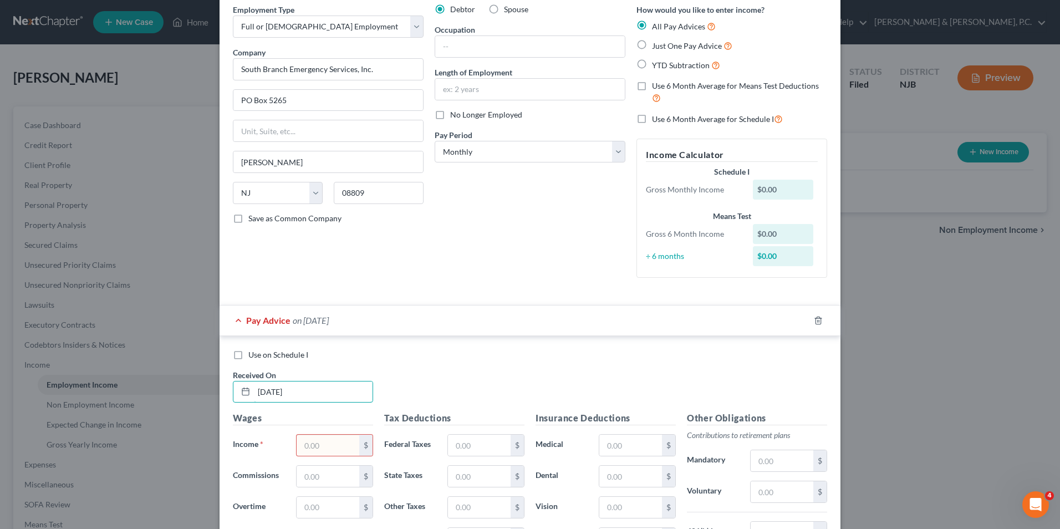
scroll to position [111, 0]
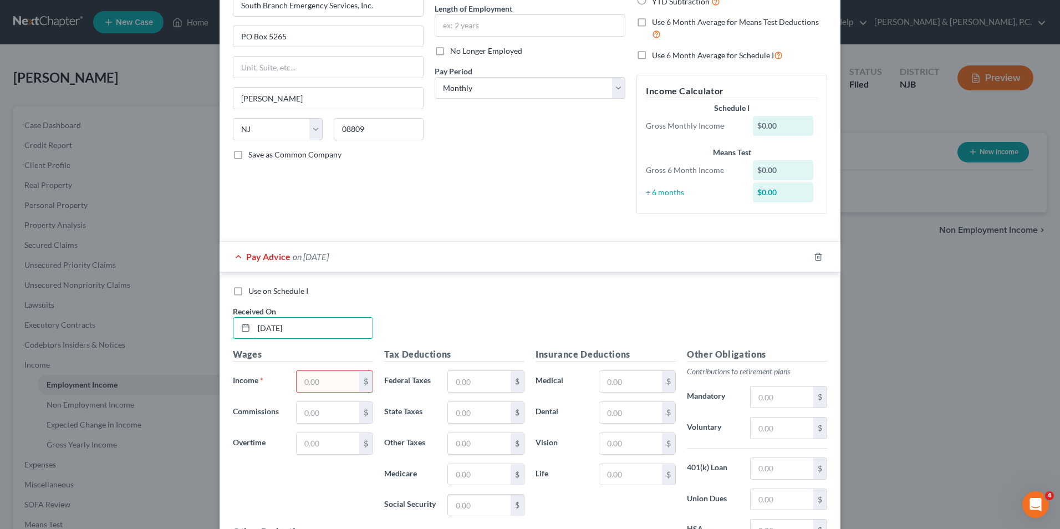
type input "3/14/25"
click at [323, 382] on input "text" at bounding box center [327, 381] width 63 height 21
type input "656"
click at [483, 386] on input "text" at bounding box center [479, 381] width 63 height 21
type input "39.52"
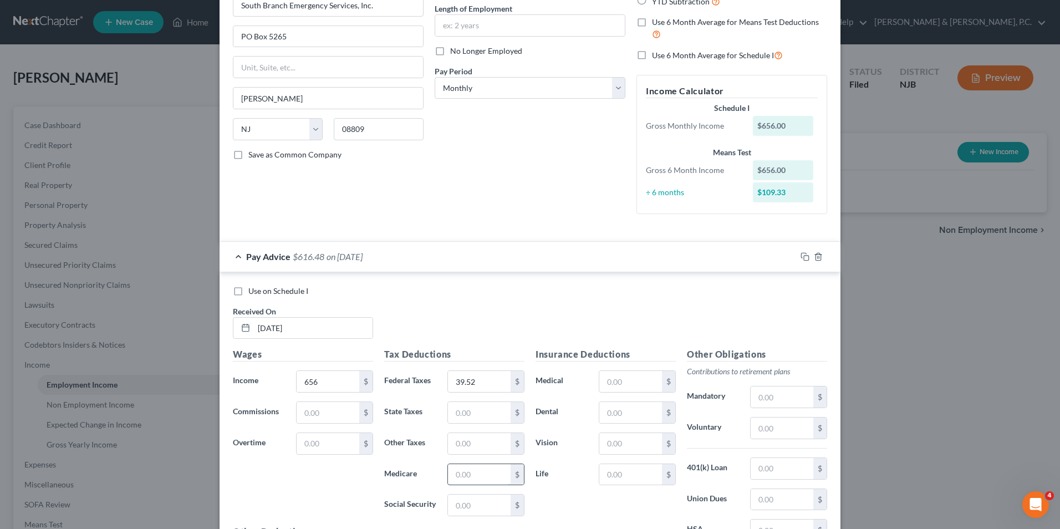
click at [478, 480] on input "text" at bounding box center [479, 474] width 63 height 21
type input "9.51"
click at [469, 411] on input "text" at bounding box center [479, 412] width 63 height 21
type input "34.84"
click at [495, 506] on input "text" at bounding box center [479, 504] width 63 height 21
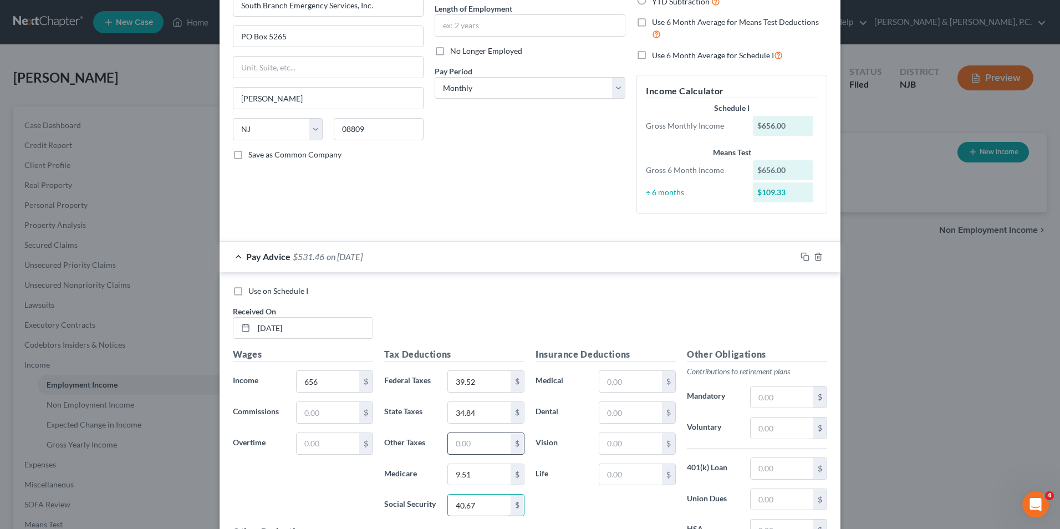
type input "40.67"
click at [462, 446] on input "text" at bounding box center [479, 443] width 63 height 21
type input "55.99"
drag, startPoint x: 498, startPoint y: 441, endPoint x: 420, endPoint y: 445, distance: 78.8
click at [420, 445] on div "Other Taxes 55.99 $" at bounding box center [454, 443] width 151 height 22
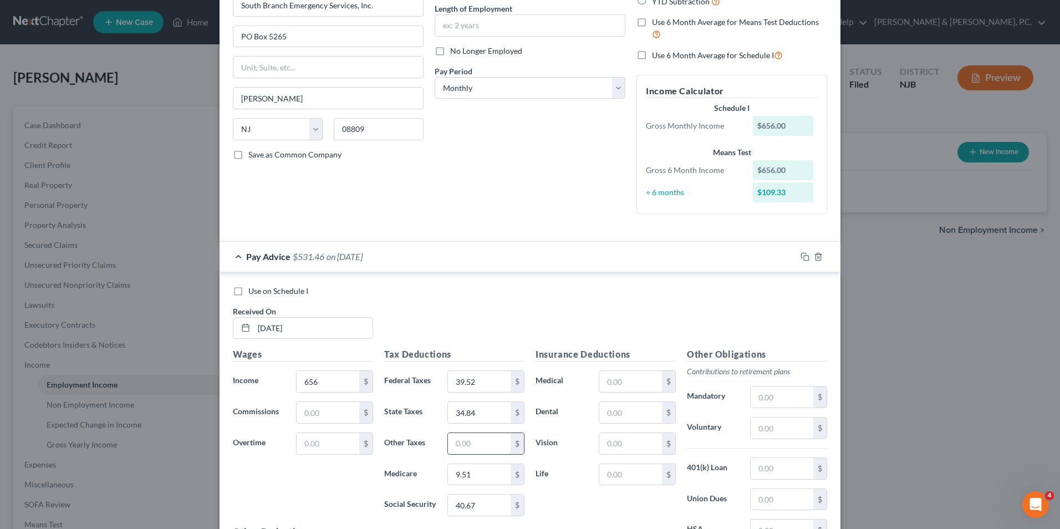
click at [460, 443] on input "text" at bounding box center [479, 443] width 63 height 21
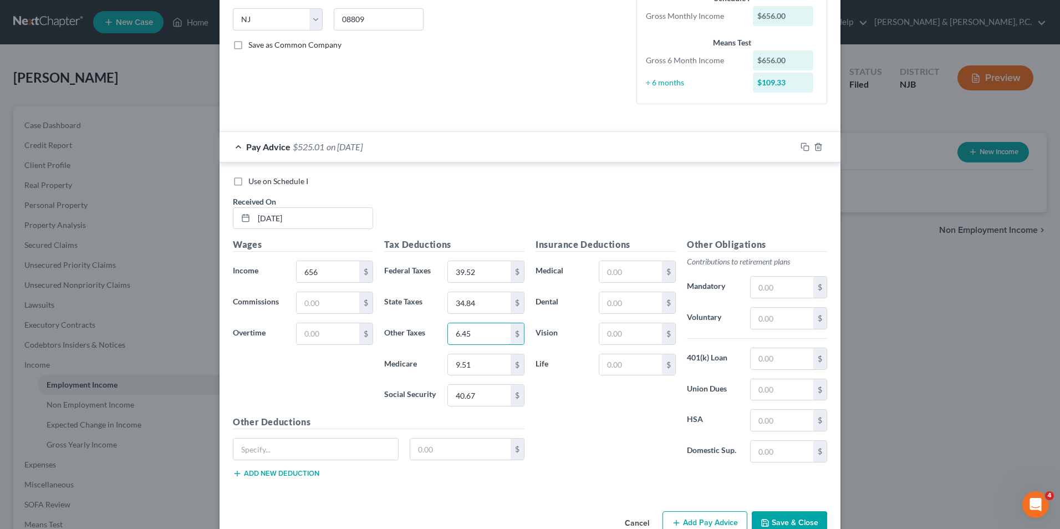
scroll to position [222, 0]
type input "6.45"
click at [704, 522] on button "Add Pay Advice" at bounding box center [704, 521] width 85 height 23
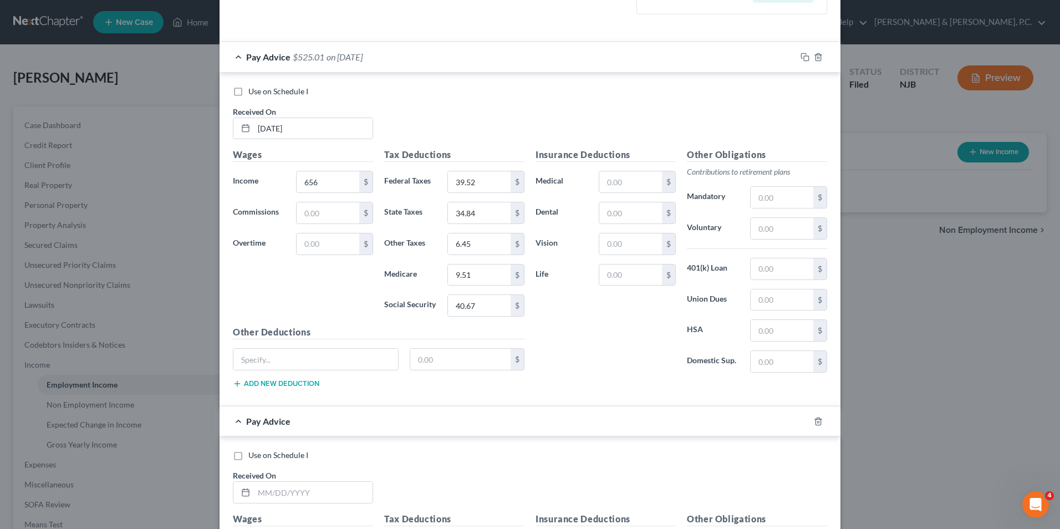
scroll to position [443, 0]
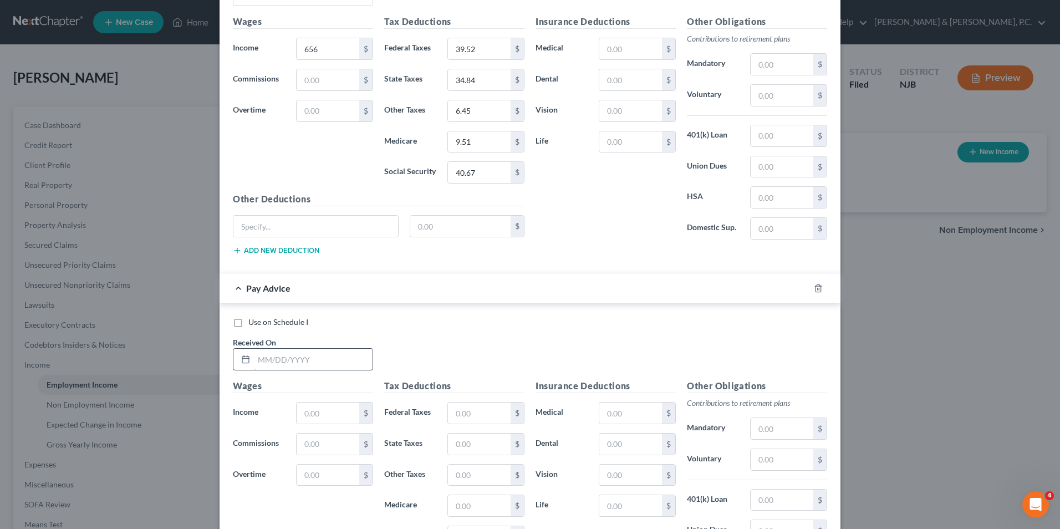
click at [324, 367] on input "text" at bounding box center [313, 359] width 119 height 21
type input "4/11/25"
click at [329, 418] on input "text" at bounding box center [327, 412] width 63 height 21
type input "604.75"
click at [476, 413] on input "text" at bounding box center [479, 412] width 63 height 21
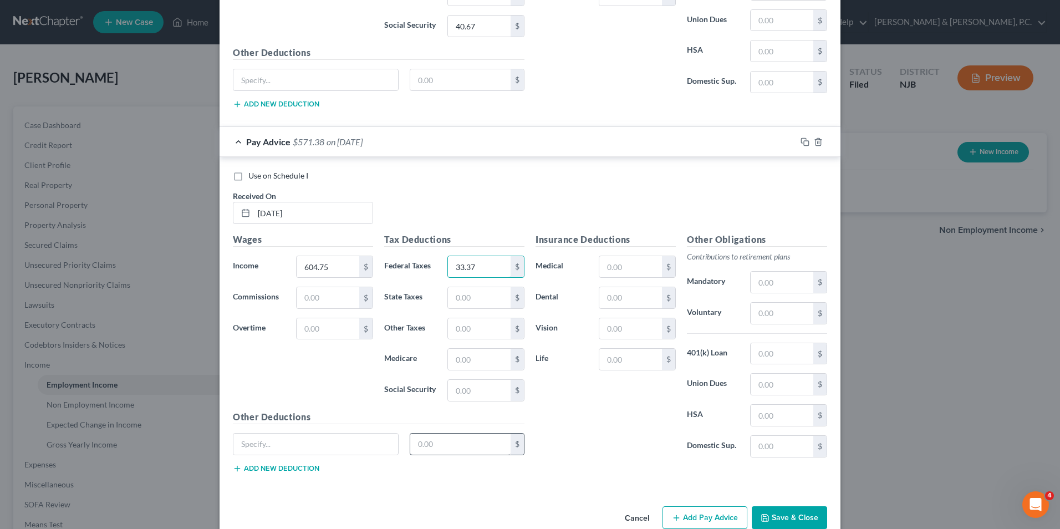
scroll to position [612, 0]
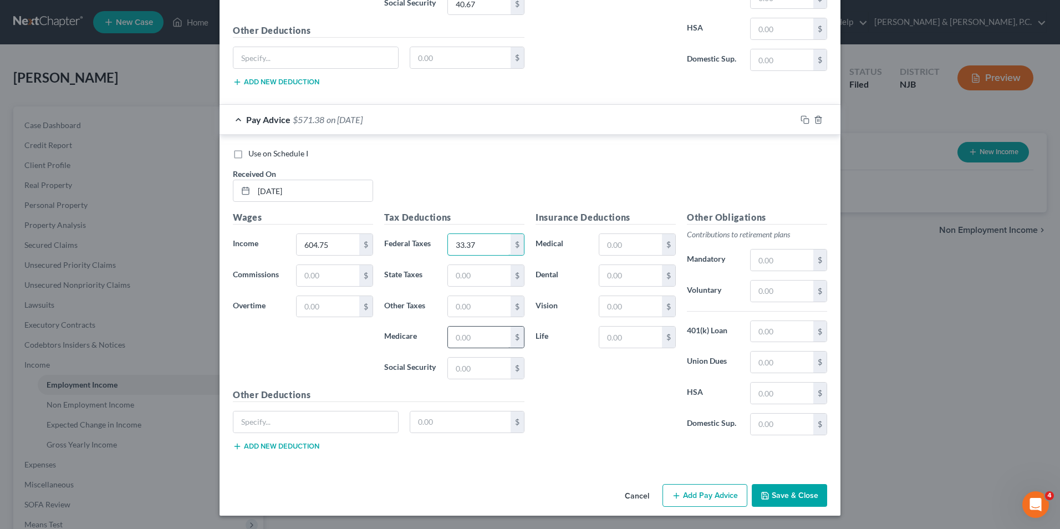
type input "33.37"
click at [472, 341] on input "text" at bounding box center [479, 336] width 63 height 21
type input "8.77"
click at [471, 268] on input "text" at bounding box center [479, 275] width 63 height 21
type input "34.07"
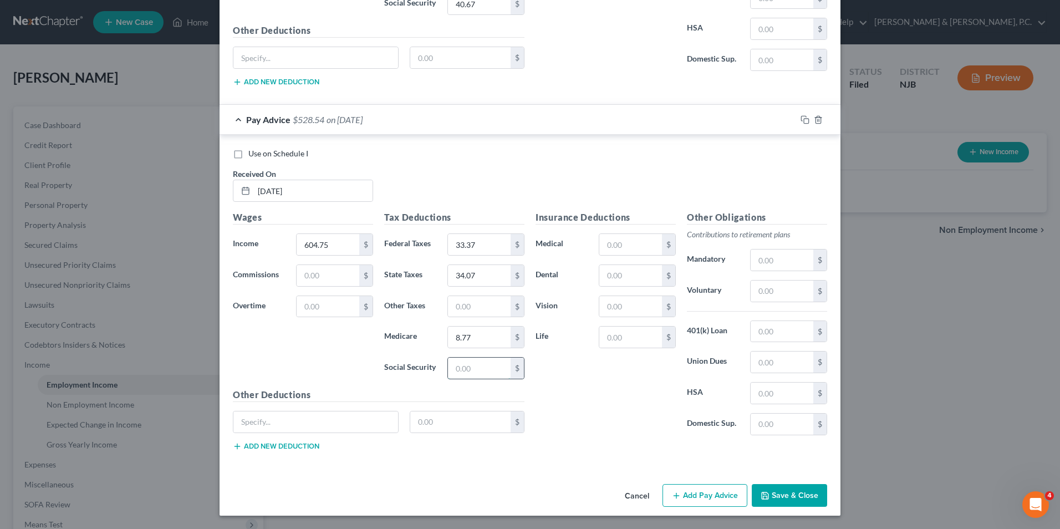
click at [471, 372] on input "text" at bounding box center [479, 367] width 63 height 21
type input "37.49"
click at [469, 309] on input "text" at bounding box center [479, 306] width 63 height 21
type input "5.96"
click at [709, 492] on button "Add Pay Advice" at bounding box center [704, 495] width 85 height 23
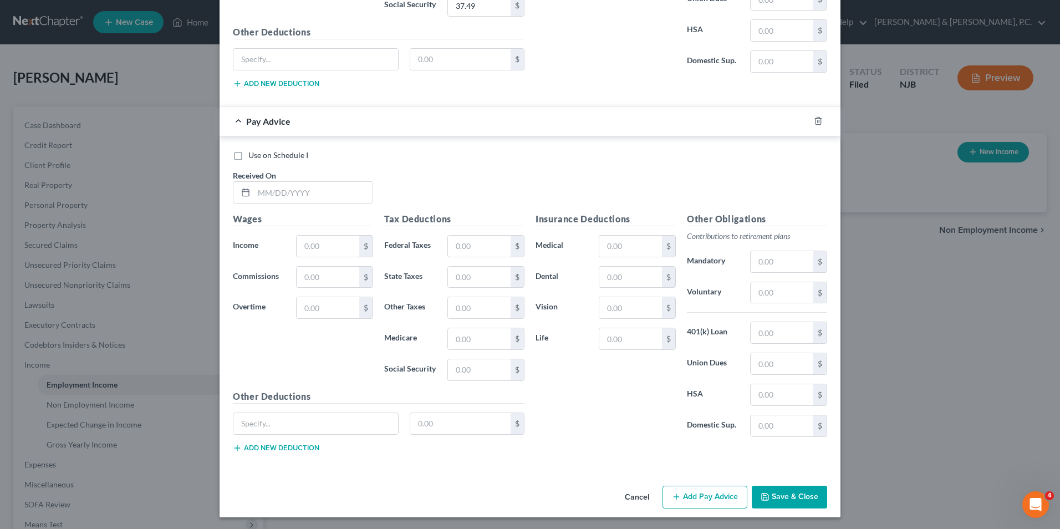
scroll to position [976, 0]
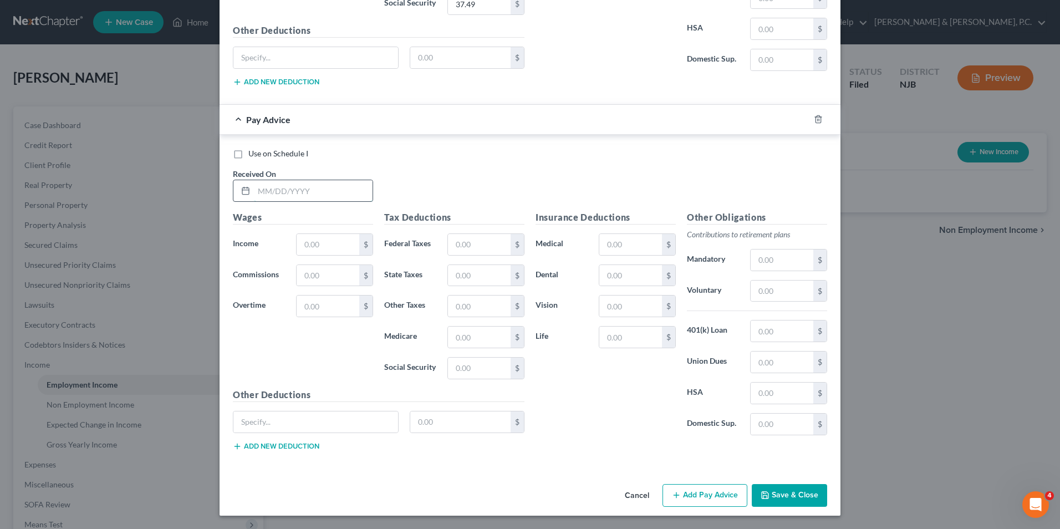
click at [319, 199] on input "text" at bounding box center [313, 190] width 119 height 21
type input "7/3/25"
click at [321, 244] on input "text" at bounding box center [327, 244] width 63 height 21
type input "82.00"
click at [460, 339] on input "text" at bounding box center [479, 336] width 63 height 21
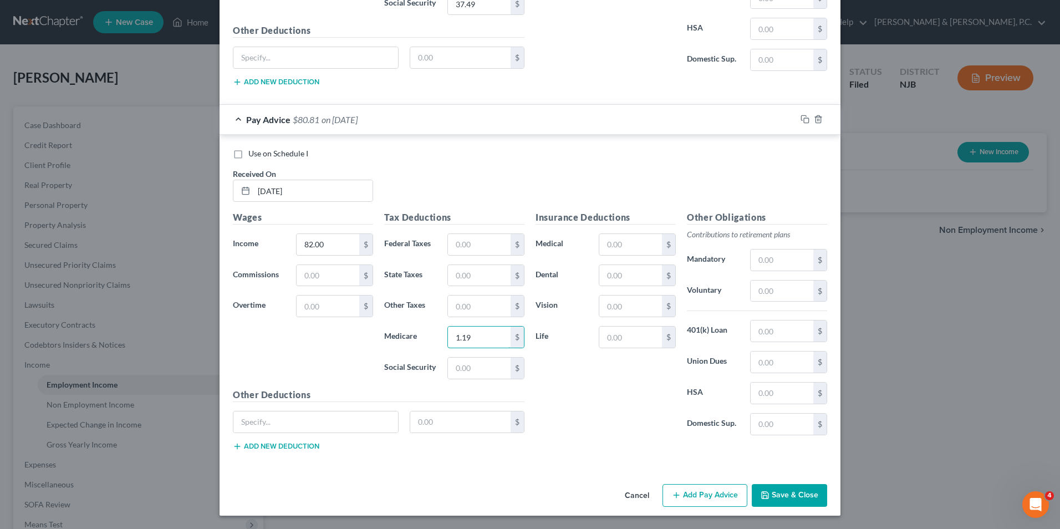
type input "1.19"
click at [442, 274] on div "$" at bounding box center [486, 275] width 88 height 22
click at [459, 277] on input "text" at bounding box center [479, 275] width 63 height 21
type input "26.23"
click at [466, 371] on input "text" at bounding box center [479, 367] width 63 height 21
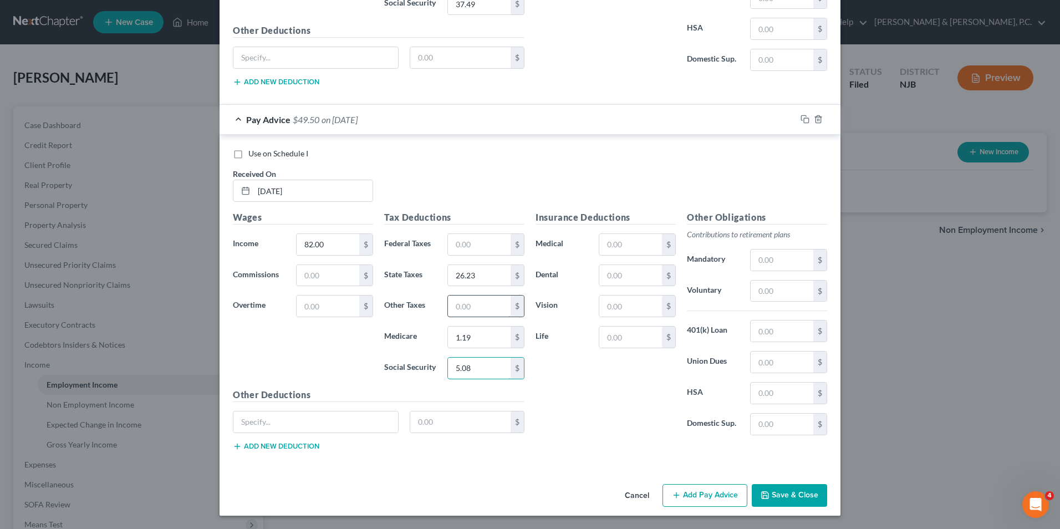
type input "5.08"
click at [469, 313] on input "text" at bounding box center [479, 305] width 63 height 21
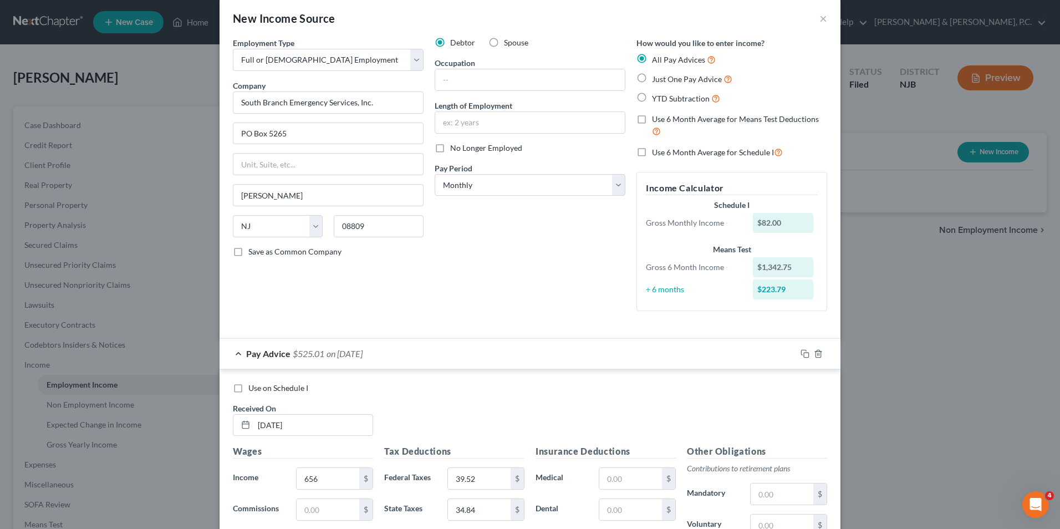
scroll to position [55, 0]
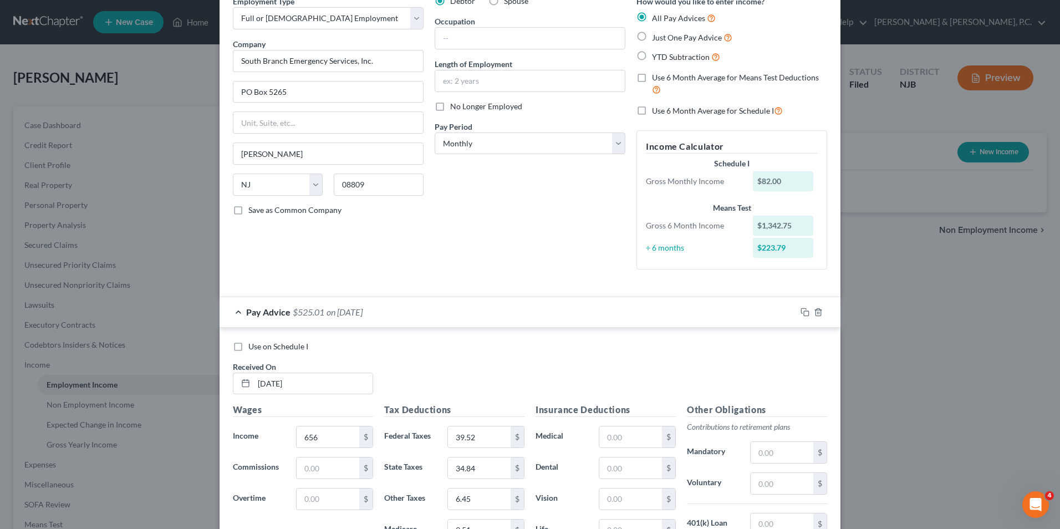
type input "0.80"
click at [450, 106] on label "No Longer Employed" at bounding box center [486, 106] width 72 height 11
click at [454, 106] on input "No Longer Employed" at bounding box center [457, 104] width 7 height 7
checkbox input "true"
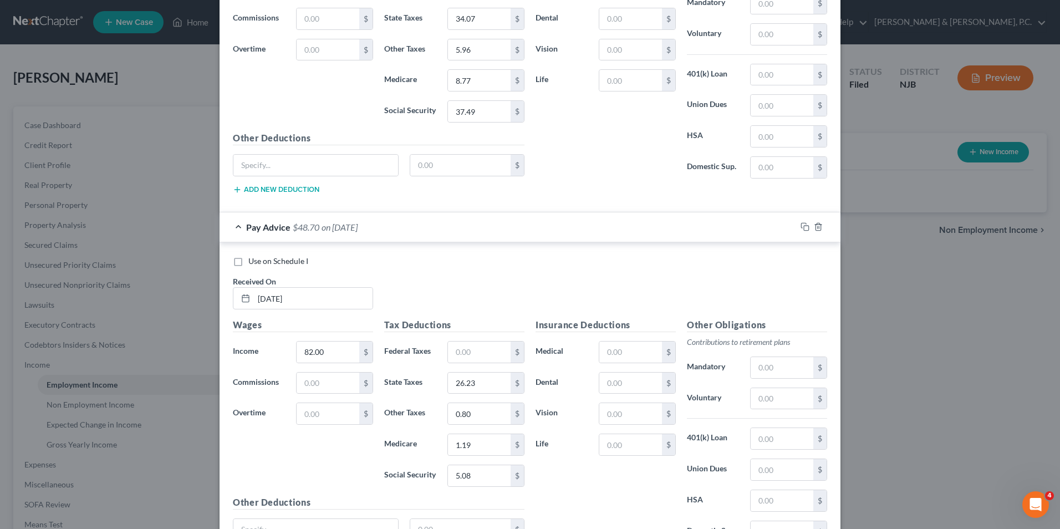
scroll to position [976, 0]
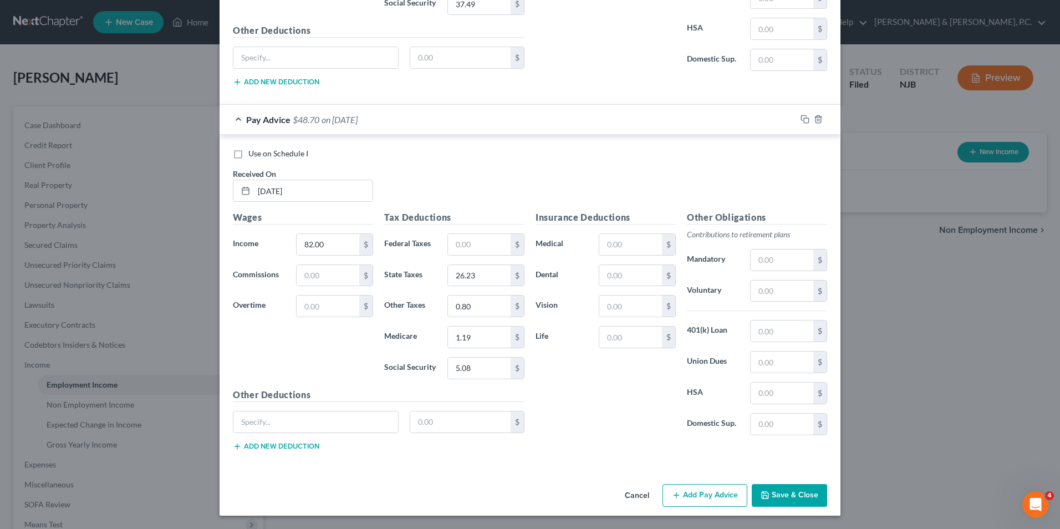
click at [689, 497] on button "Add Pay Advice" at bounding box center [704, 495] width 85 height 23
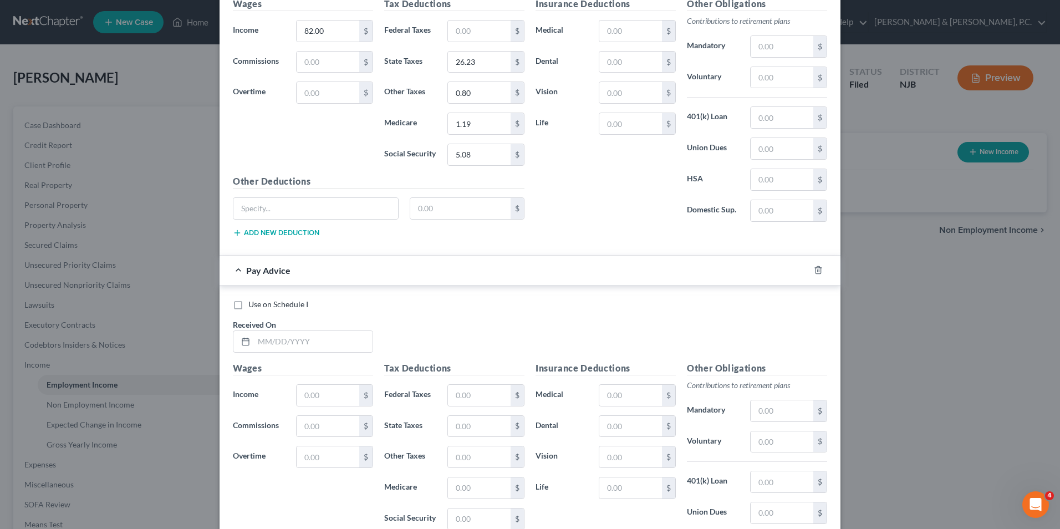
scroll to position [1198, 0]
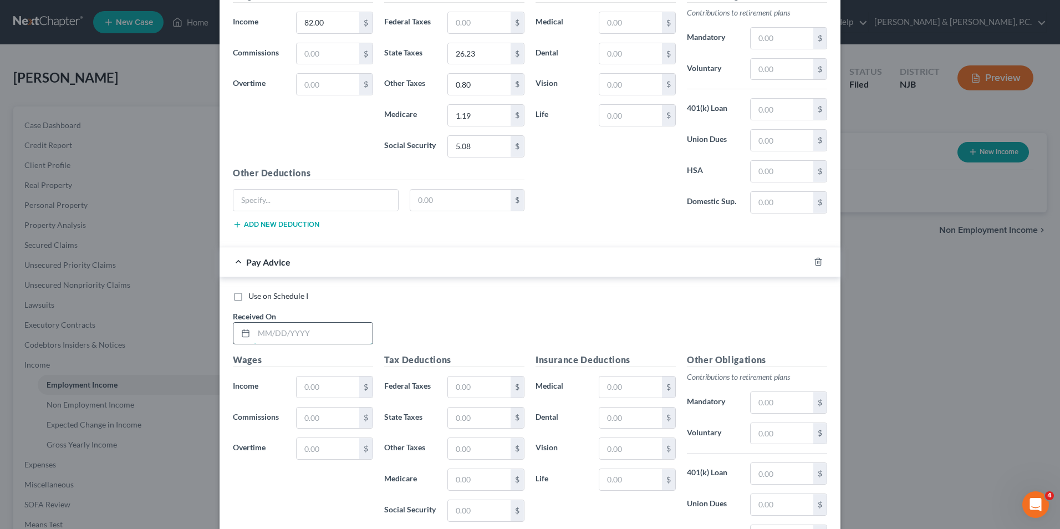
click at [298, 336] on input "text" at bounding box center [313, 333] width 119 height 21
type input "6/20/25"
click at [333, 386] on input "text" at bounding box center [327, 386] width 63 height 21
type input "246"
click at [493, 482] on input "text" at bounding box center [479, 479] width 63 height 21
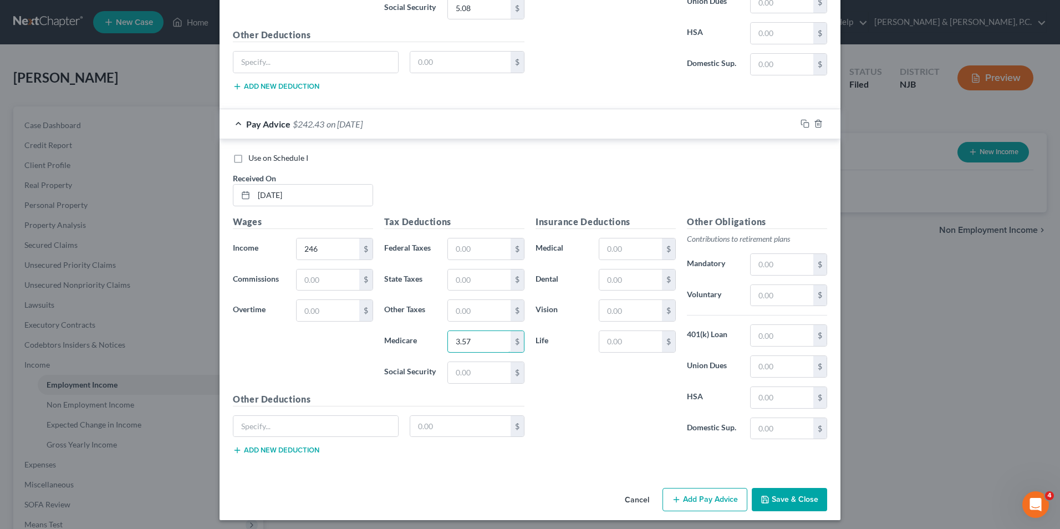
scroll to position [1340, 0]
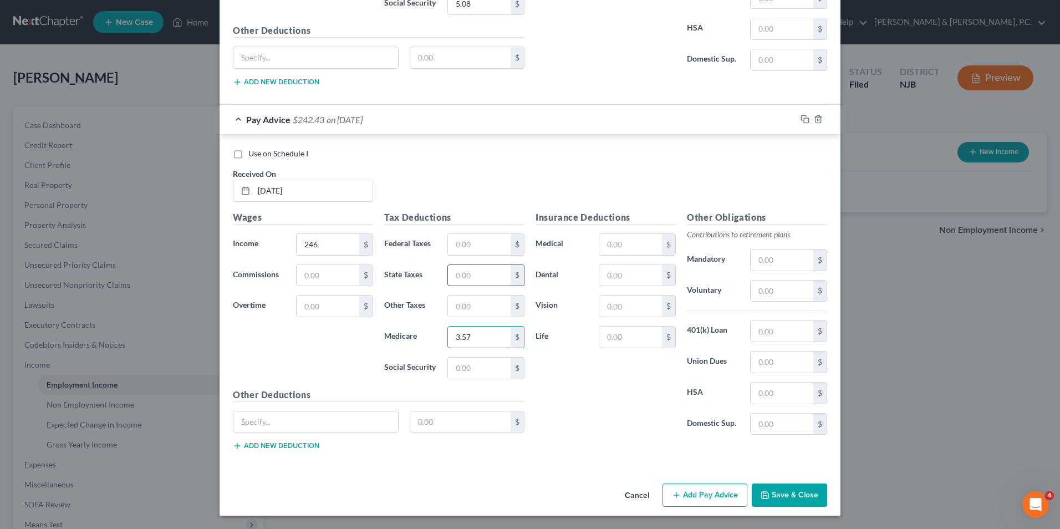
type input "3.57"
click at [477, 277] on input "text" at bounding box center [479, 275] width 63 height 21
type input "28.69"
click at [459, 308] on input "text" at bounding box center [479, 305] width 63 height 21
type input "2.42"
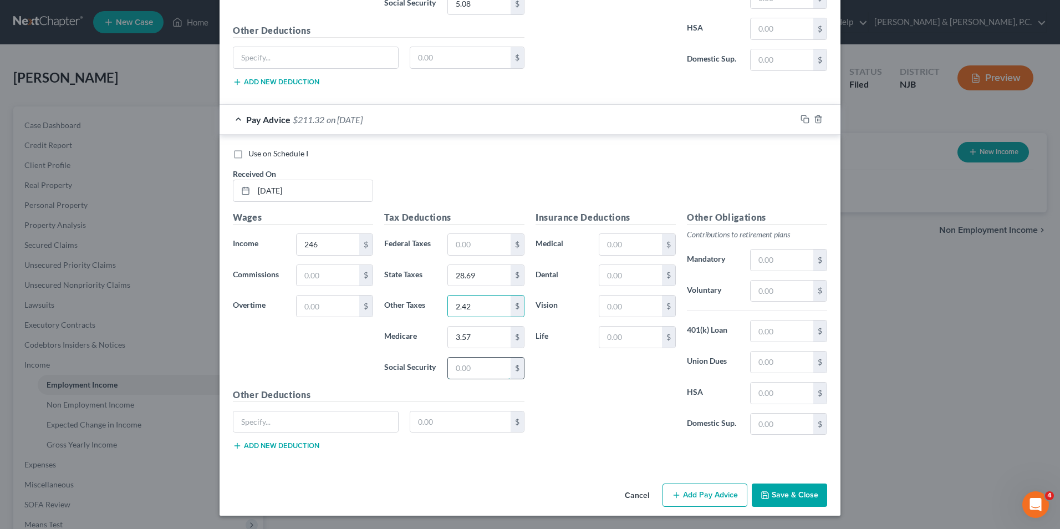
click at [477, 374] on input "text" at bounding box center [479, 367] width 63 height 21
type input "15.25"
click at [700, 495] on button "Add Pay Advice" at bounding box center [704, 494] width 85 height 23
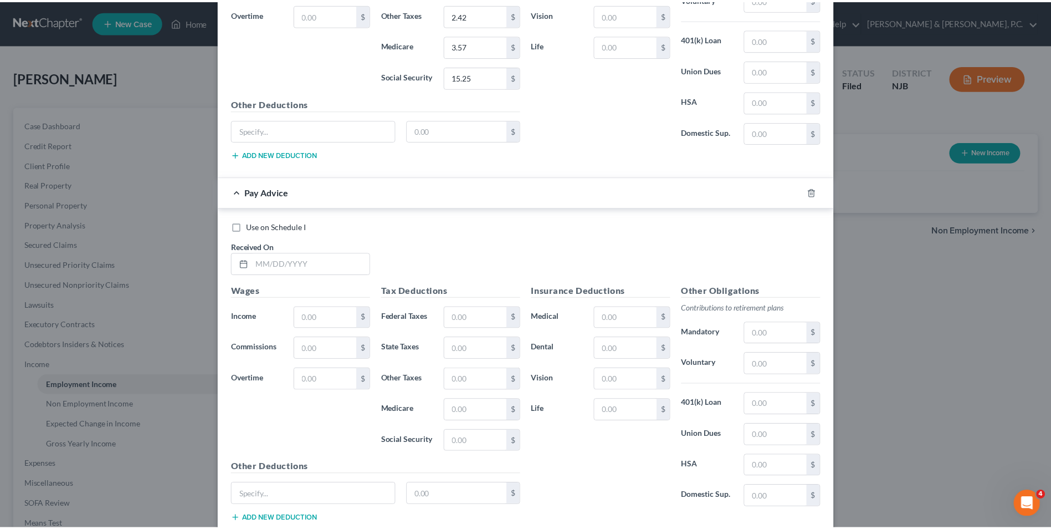
scroll to position [1704, 0]
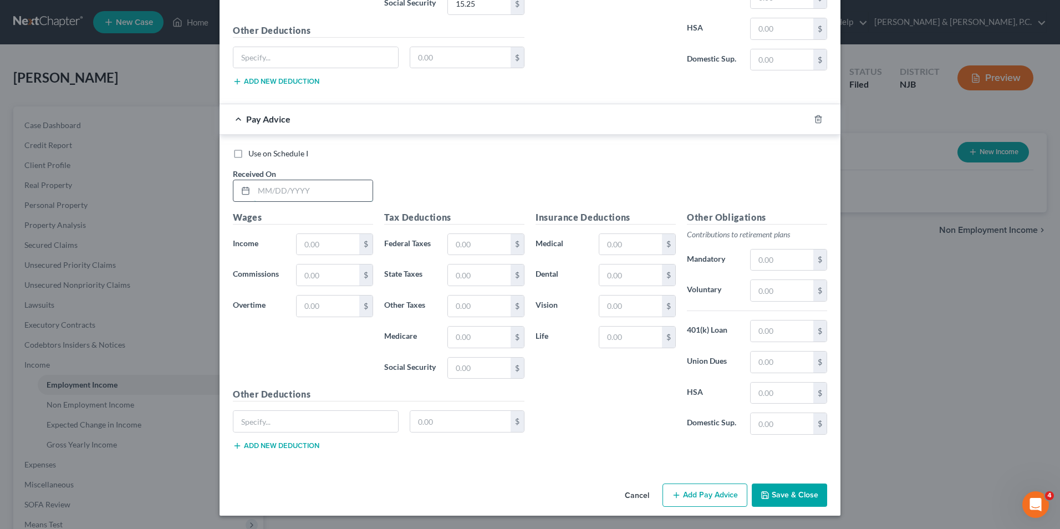
click at [289, 188] on input "text" at bounding box center [313, 190] width 119 height 21
type input "12/1/23"
click at [791, 497] on button "Save & Close" at bounding box center [788, 494] width 75 height 23
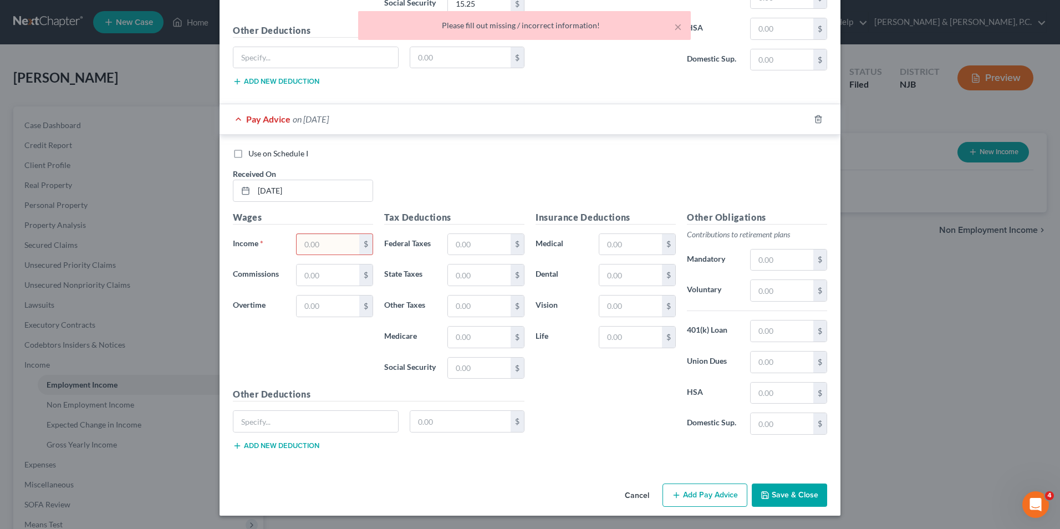
click at [328, 243] on input "text" at bounding box center [327, 244] width 63 height 21
type input "100"
drag, startPoint x: 799, startPoint y: 503, endPoint x: 803, endPoint y: 498, distance: 6.3
click at [799, 503] on button "Save & Close" at bounding box center [788, 494] width 75 height 23
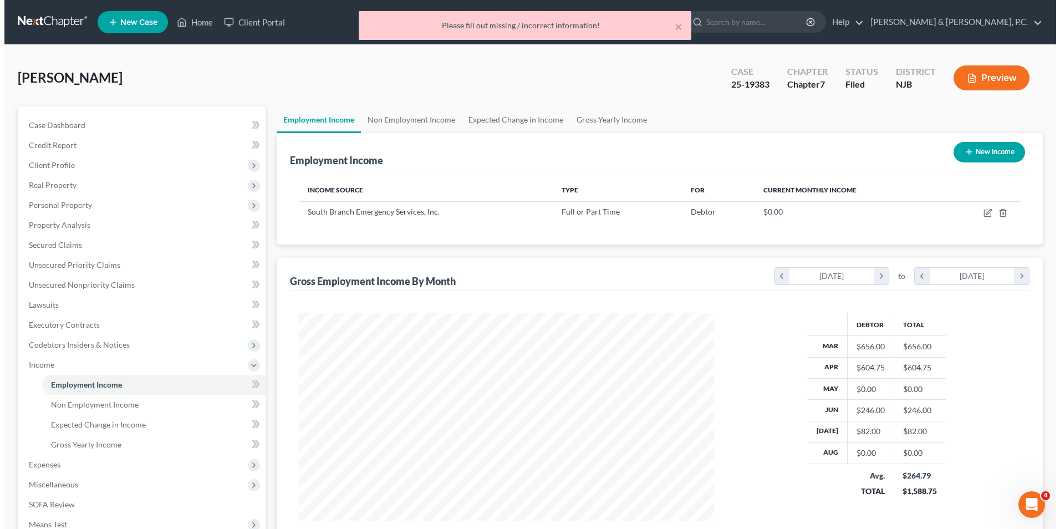
scroll to position [553992, 553764]
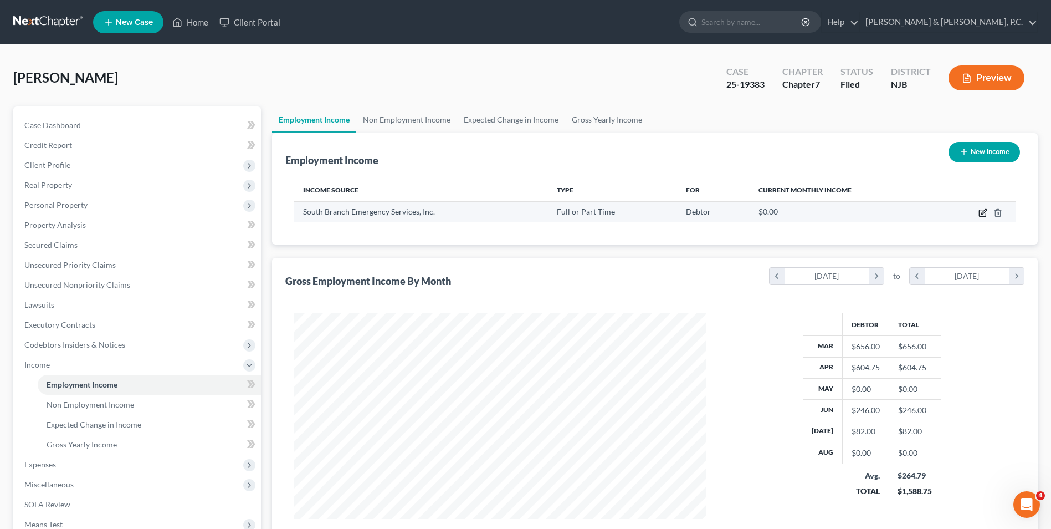
click at [986, 213] on icon "button" at bounding box center [983, 212] width 9 height 9
select select "0"
select select "33"
select select "0"
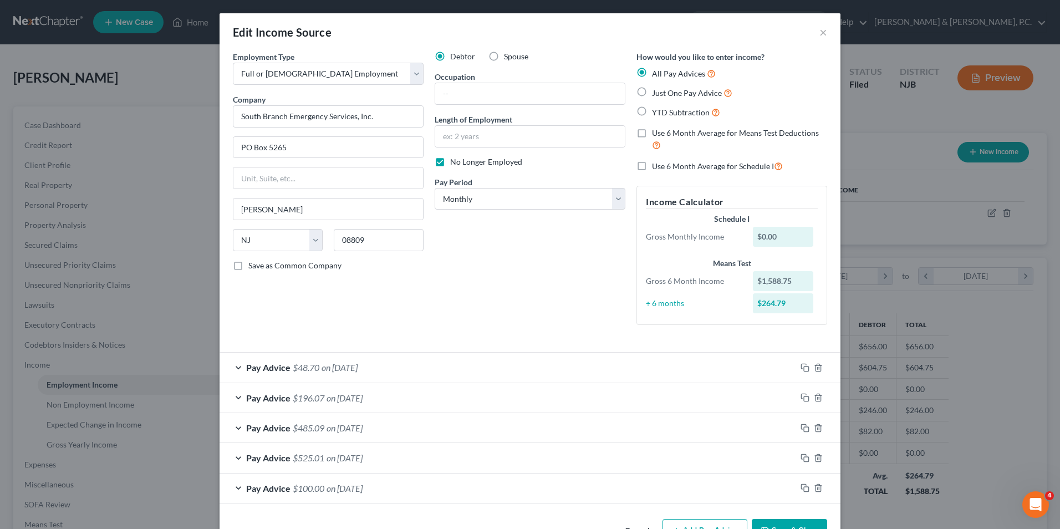
scroll to position [35, 0]
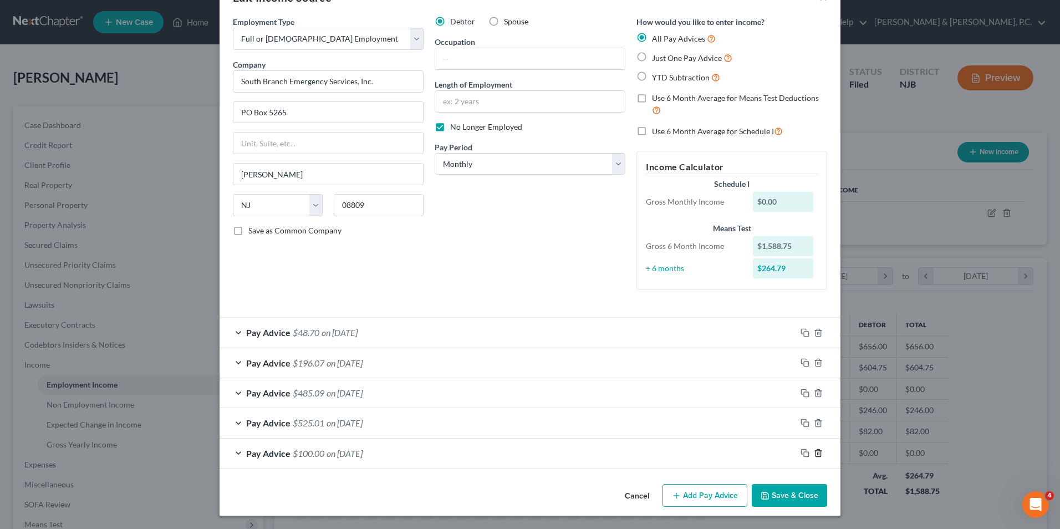
click at [815, 453] on icon "button" at bounding box center [818, 452] width 9 height 9
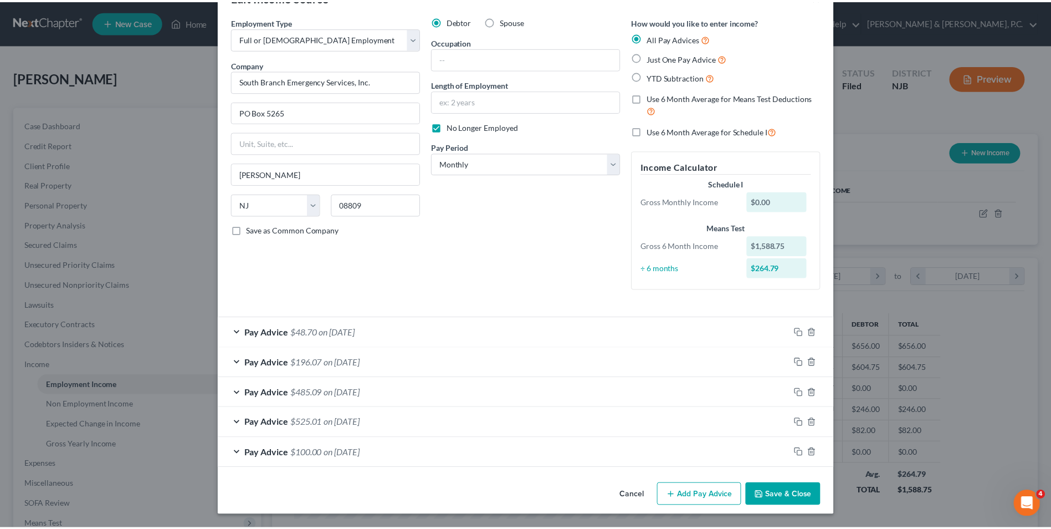
scroll to position [5, 0]
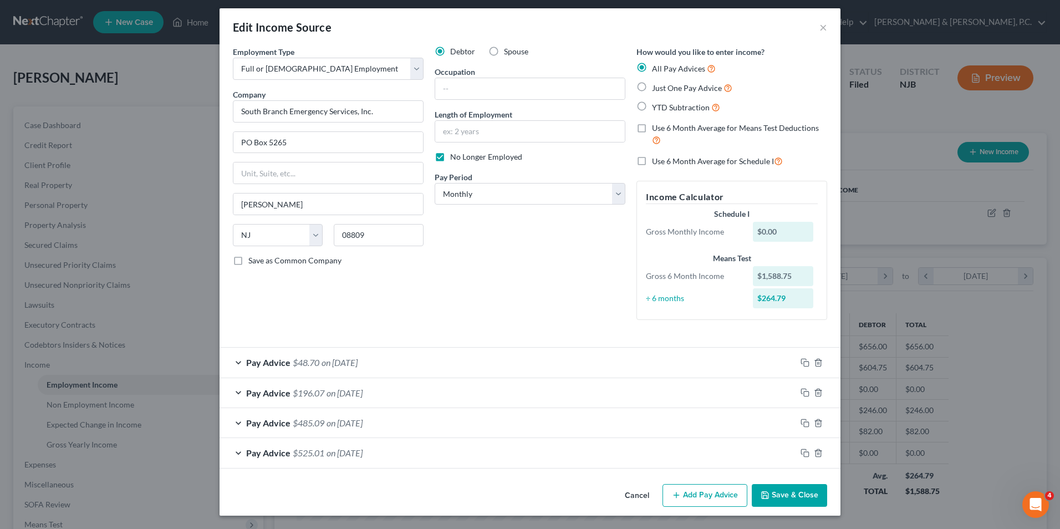
click at [790, 496] on button "Save & Close" at bounding box center [788, 495] width 75 height 23
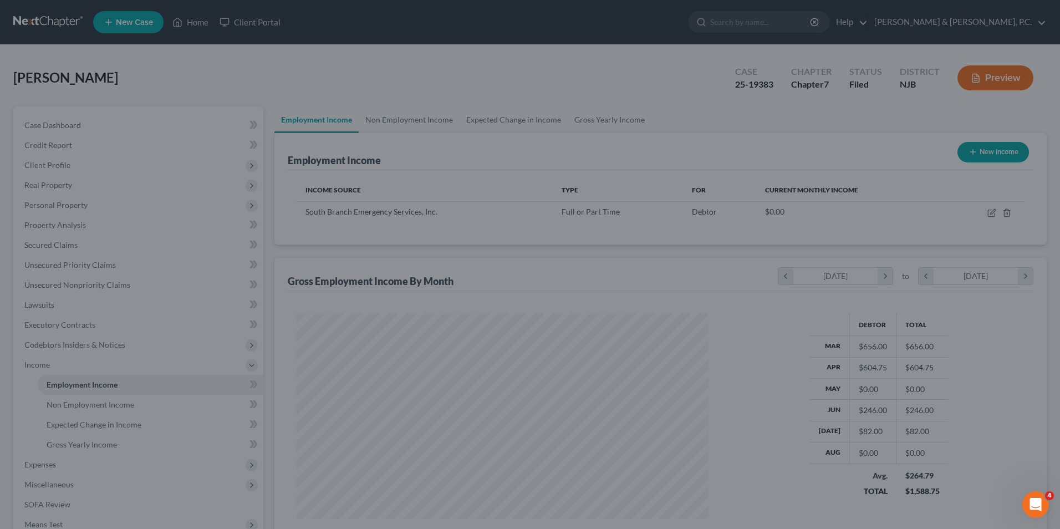
scroll to position [553992, 553764]
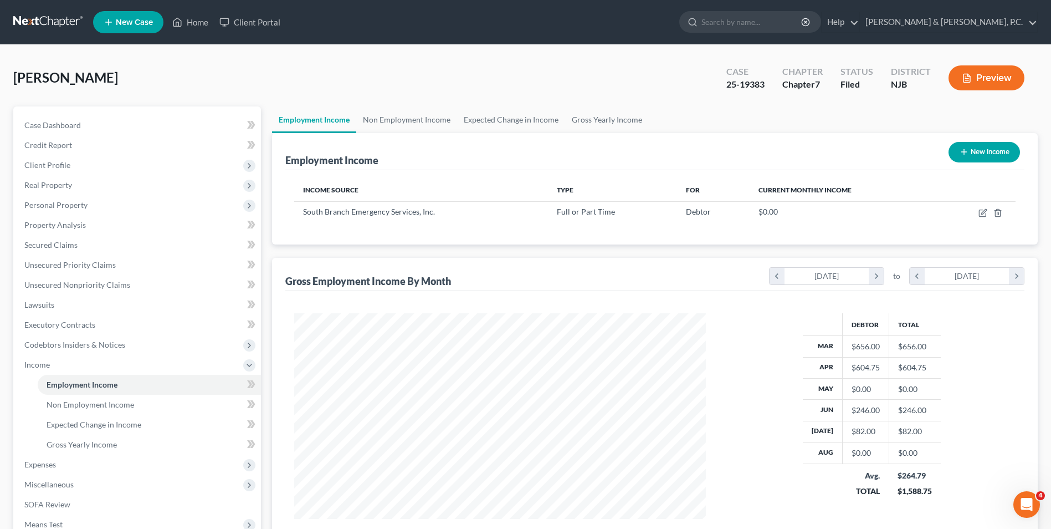
click at [991, 153] on button "New Income" at bounding box center [984, 152] width 71 height 21
select select "0"
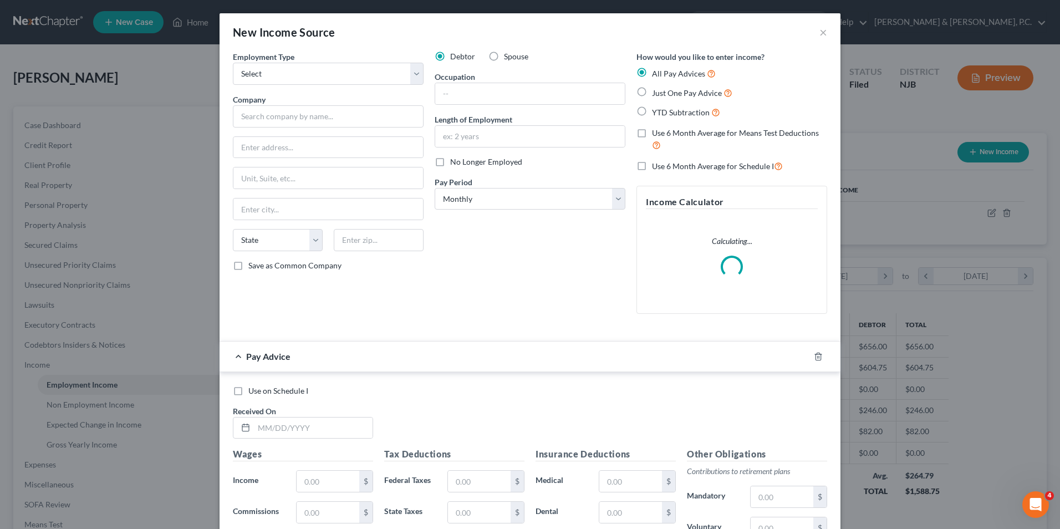
scroll to position [207, 438]
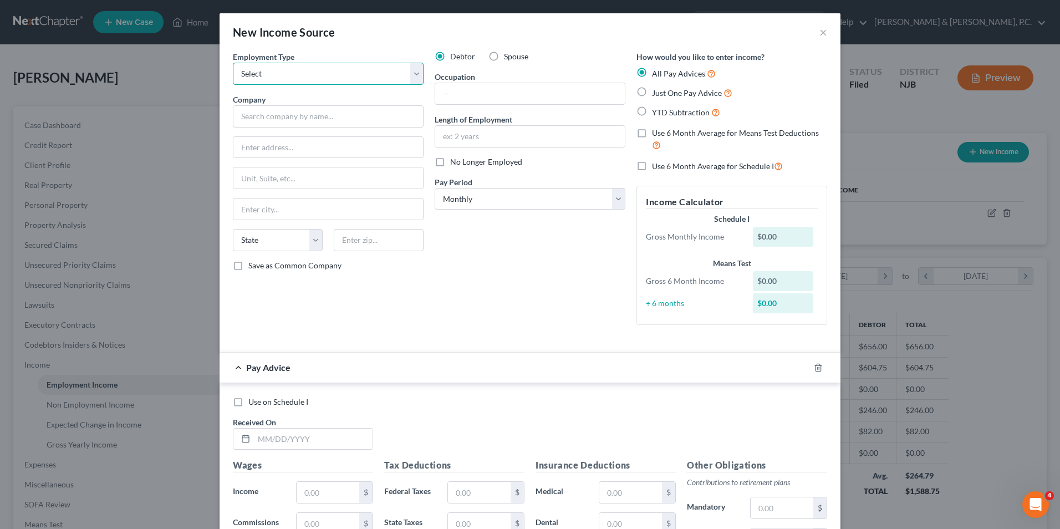
click at [316, 71] on select "Select Full or Part Time Employment Self Employment" at bounding box center [328, 74] width 191 height 22
select select "0"
click at [233, 63] on select "Select Full or Part Time Employment Self Employment" at bounding box center [328, 74] width 191 height 22
click at [313, 116] on input "text" at bounding box center [328, 116] width 191 height 22
type input "Easton Emergency Squad"
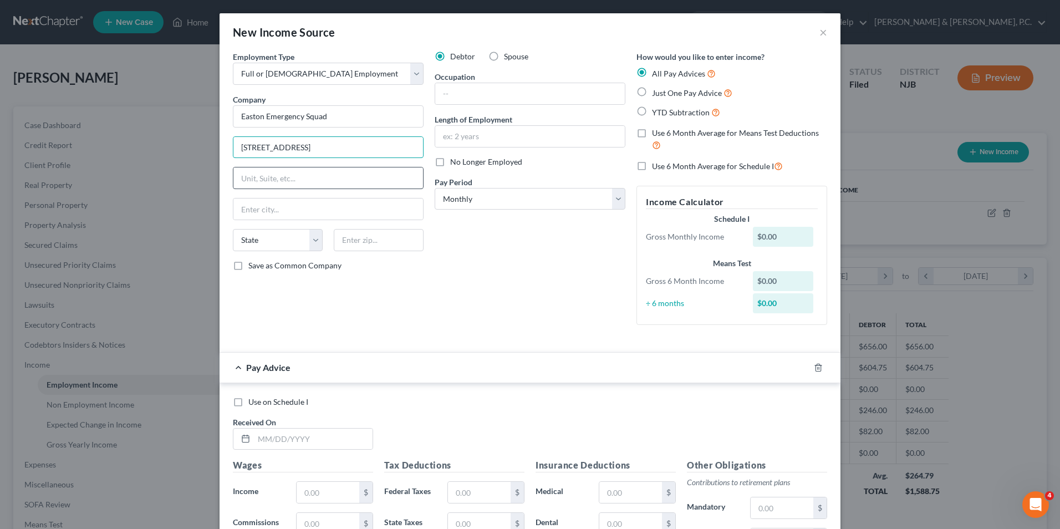
type input "908 Packer Street"
click at [319, 180] on input "text" at bounding box center [328, 177] width 190 height 21
click at [243, 206] on input "text" at bounding box center [328, 208] width 190 height 21
type input "Easton"
click at [290, 243] on select "State AL AK AR AZ CA CO CT DE DC FL GA GU HI ID IL IN IA KS KY LA ME MD MA MI M…" at bounding box center [278, 240] width 90 height 22
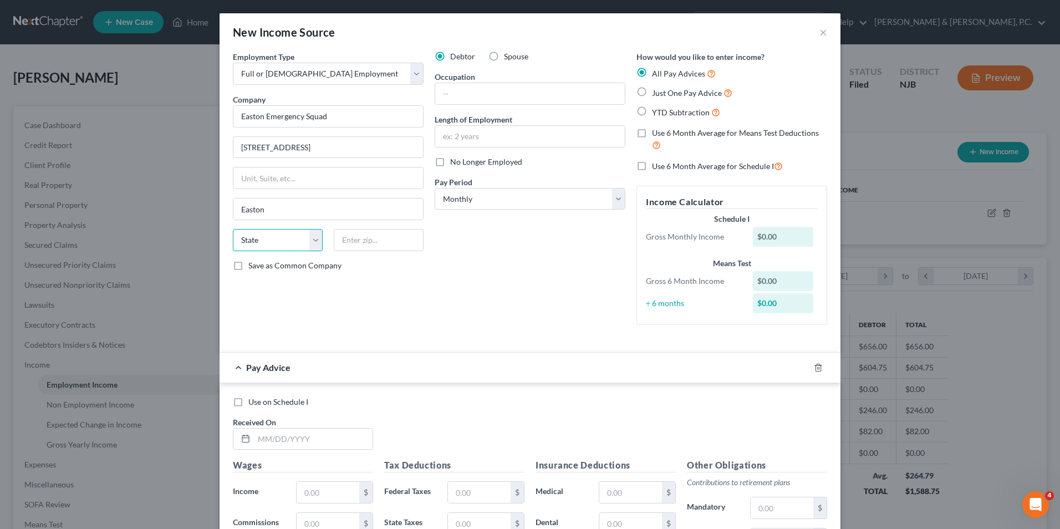
select select "39"
click at [233, 229] on select "State AL AK AR AZ CA CO CT DE DC FL GA GU HI ID IL IN IA KS KY LA ME MD MA MI M…" at bounding box center [278, 240] width 90 height 22
click at [374, 246] on input "text" at bounding box center [379, 240] width 90 height 22
type input "18042"
click at [619, 269] on div "Debtor Spouse Occupation Length of Employment No Longer Employed Pay Period * S…" at bounding box center [530, 192] width 202 height 283
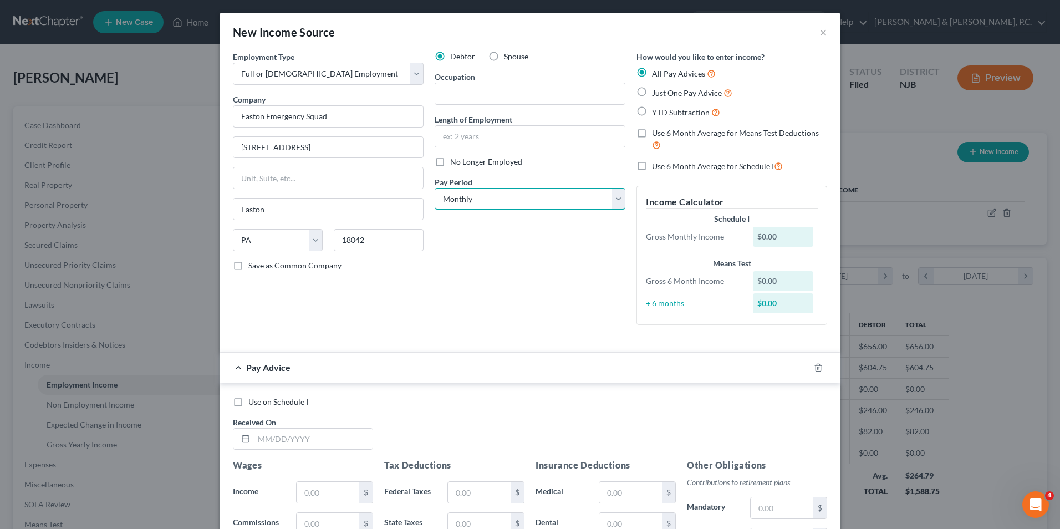
click at [559, 201] on select "Select Monthly Twice Monthly Every Other Week Weekly" at bounding box center [529, 199] width 191 height 22
select select "2"
click at [434, 188] on select "Select Monthly Twice Monthly Every Other Week Weekly" at bounding box center [529, 199] width 191 height 22
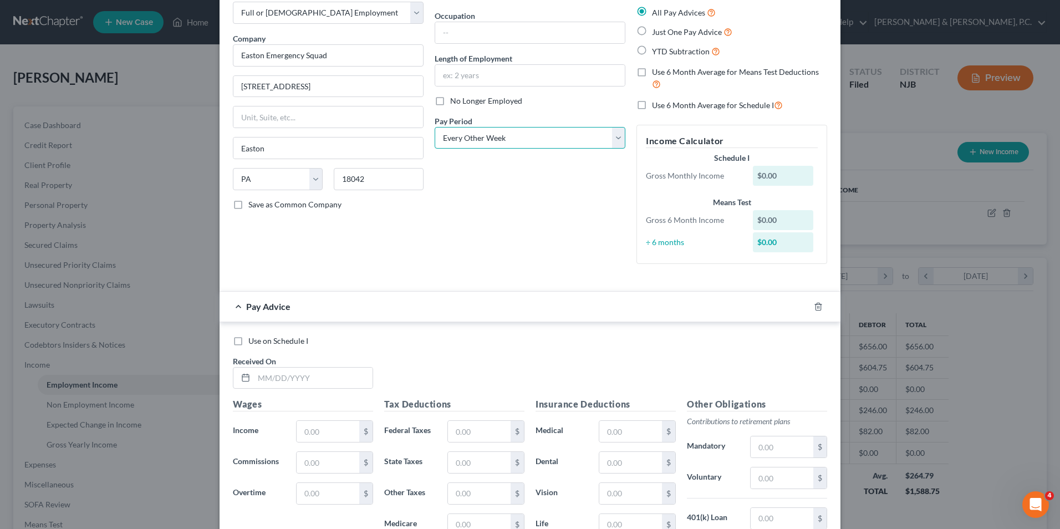
scroll to position [111, 0]
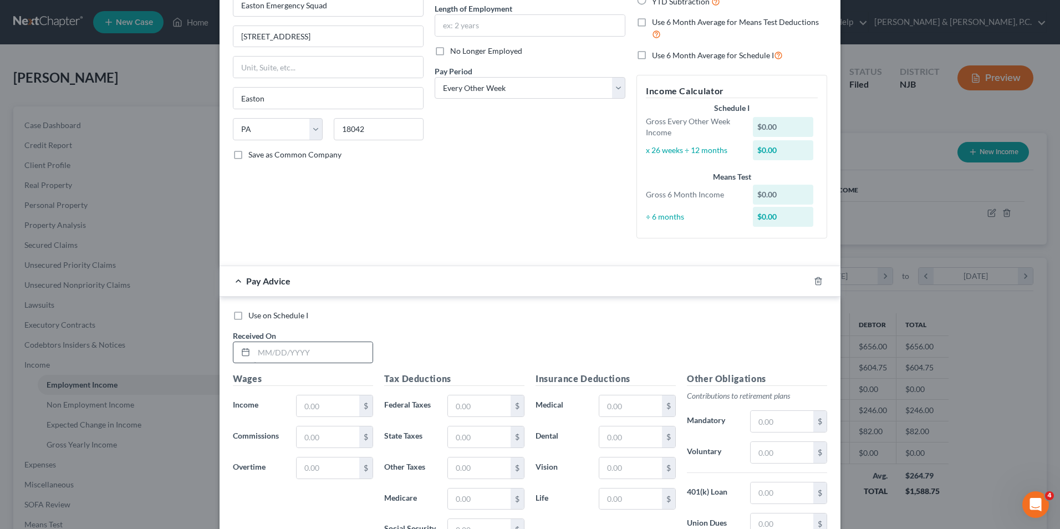
click at [278, 331] on div "Received On *" at bounding box center [302, 347] width 151 height 34
click at [282, 359] on input "text" at bounding box center [313, 352] width 119 height 21
type input "9/5/25"
click at [301, 408] on input "text" at bounding box center [327, 405] width 63 height 21
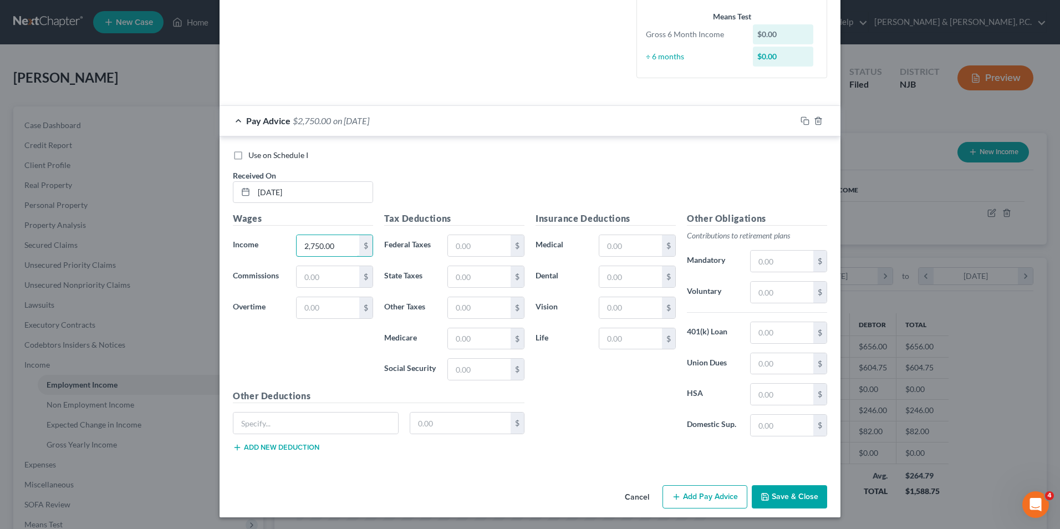
scroll to position [273, 0]
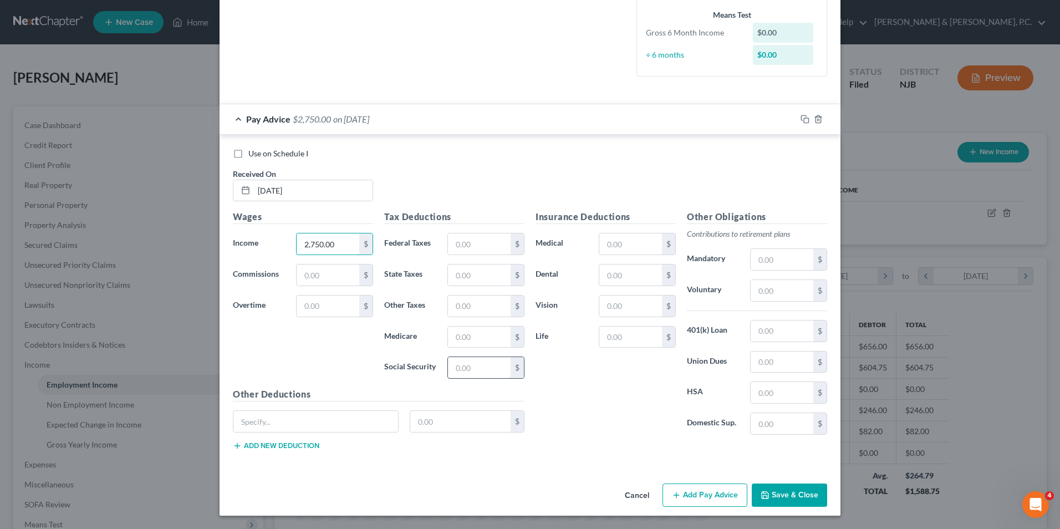
type input "2,750.00"
click at [464, 366] on input "text" at bounding box center [479, 367] width 63 height 21
type input "170.50"
click at [468, 342] on input "text" at bounding box center [479, 336] width 63 height 21
type input "39.87"
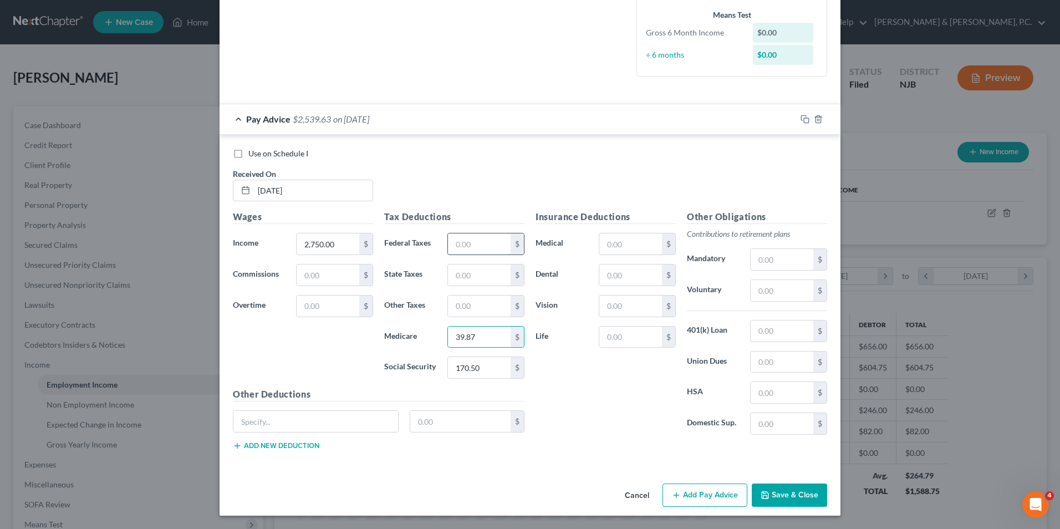
click at [461, 241] on input "text" at bounding box center [479, 243] width 63 height 21
type input "282.46"
click at [467, 276] on input "text" at bounding box center [479, 274] width 63 height 21
type input "104.48"
click at [495, 305] on input "text" at bounding box center [479, 305] width 63 height 21
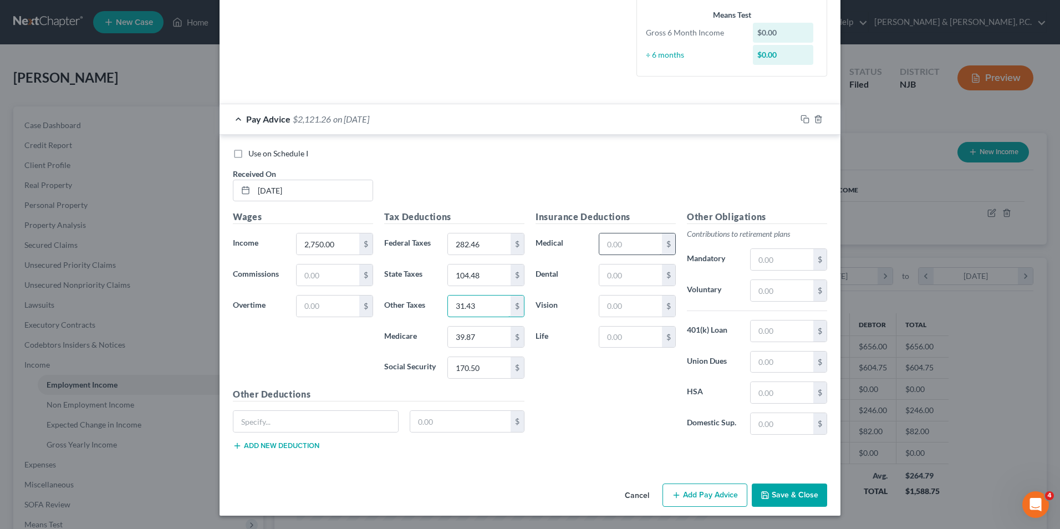
type input "31.43"
click at [612, 248] on input "text" at bounding box center [630, 243] width 63 height 21
type input "75.00"
click at [708, 497] on button "Add Pay Advice" at bounding box center [704, 494] width 85 height 23
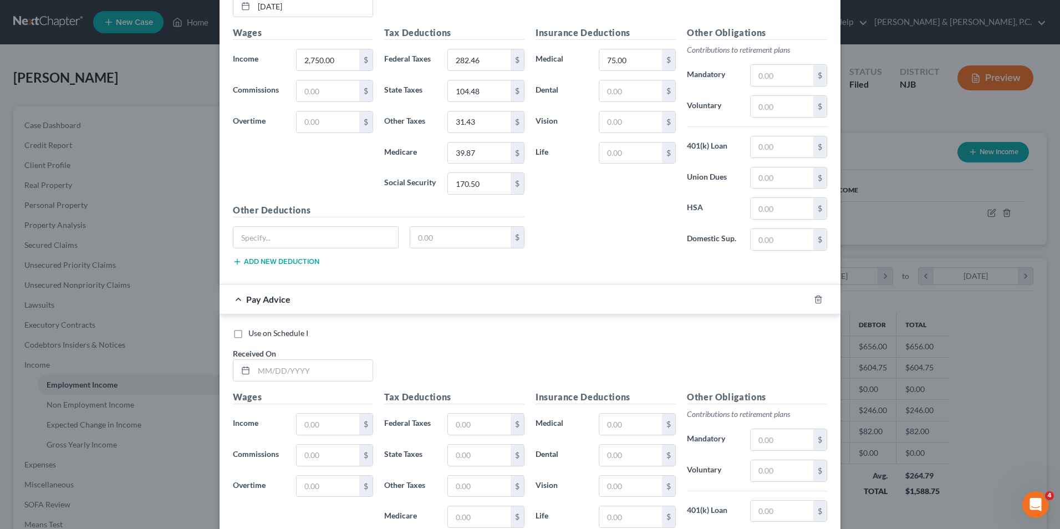
scroll to position [494, 0]
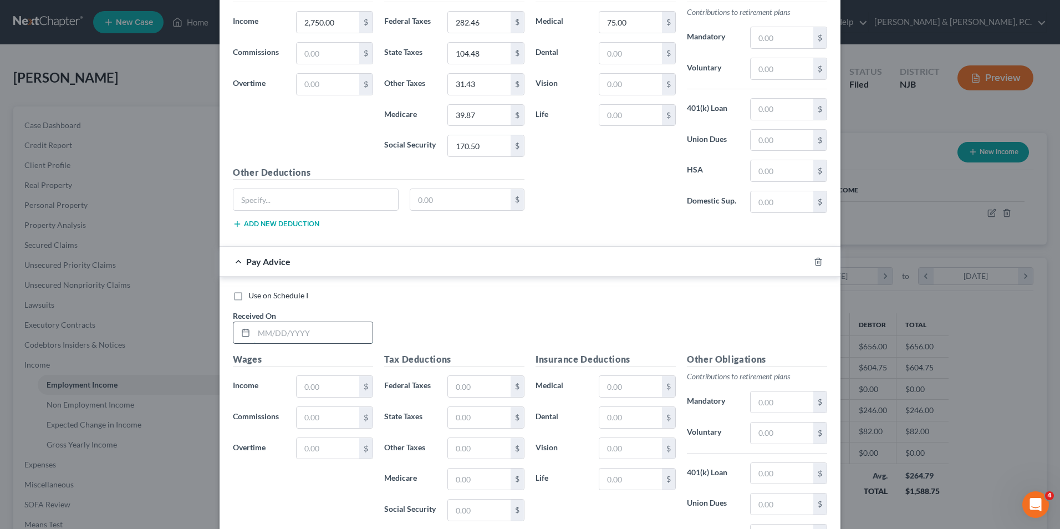
click at [278, 336] on input "text" at bounding box center [313, 332] width 119 height 21
type input "8/22/25"
click at [301, 388] on input "text" at bounding box center [327, 386] width 63 height 21
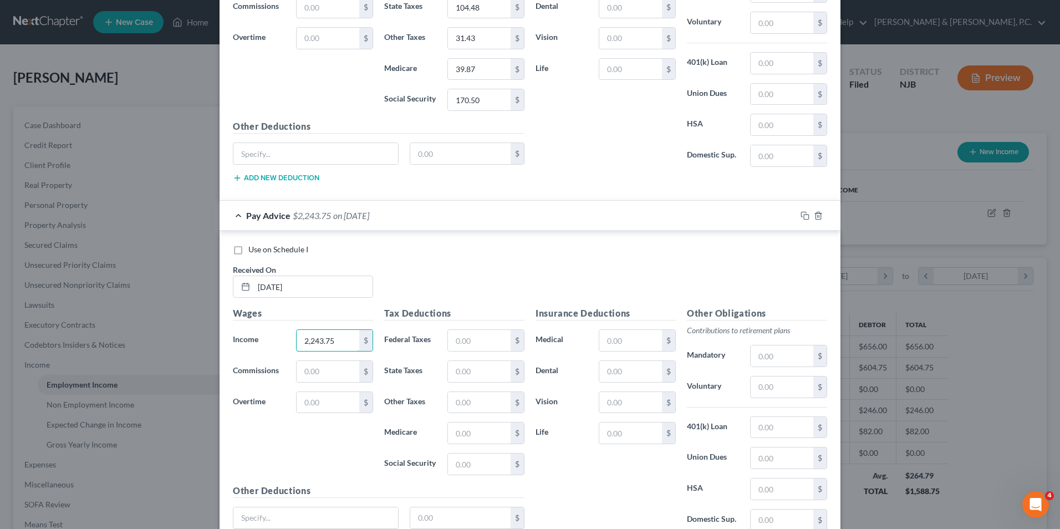
scroll to position [636, 0]
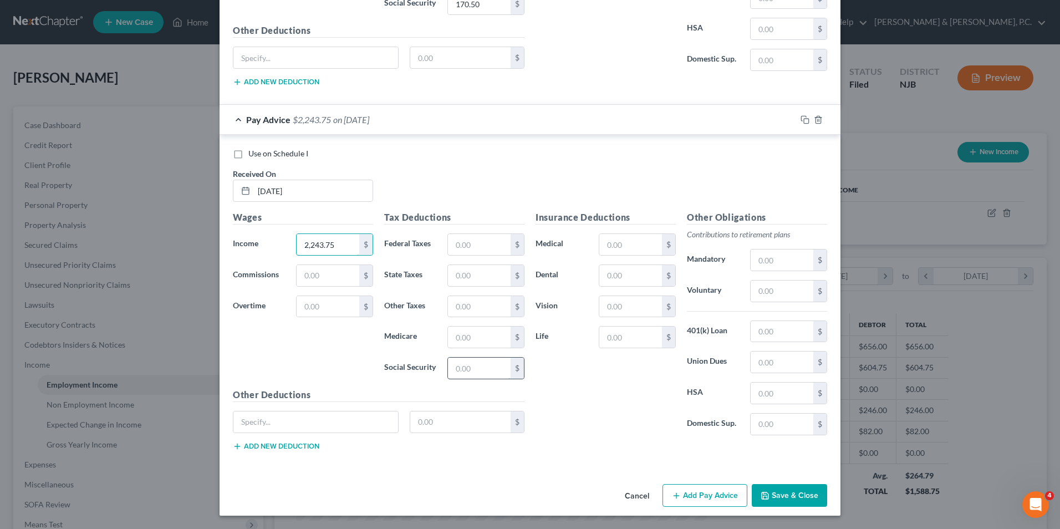
type input "2,243.75"
click at [478, 376] on input "text" at bounding box center [479, 367] width 63 height 21
type input "139.11"
click at [452, 334] on input "text" at bounding box center [479, 336] width 63 height 21
type input "32.54"
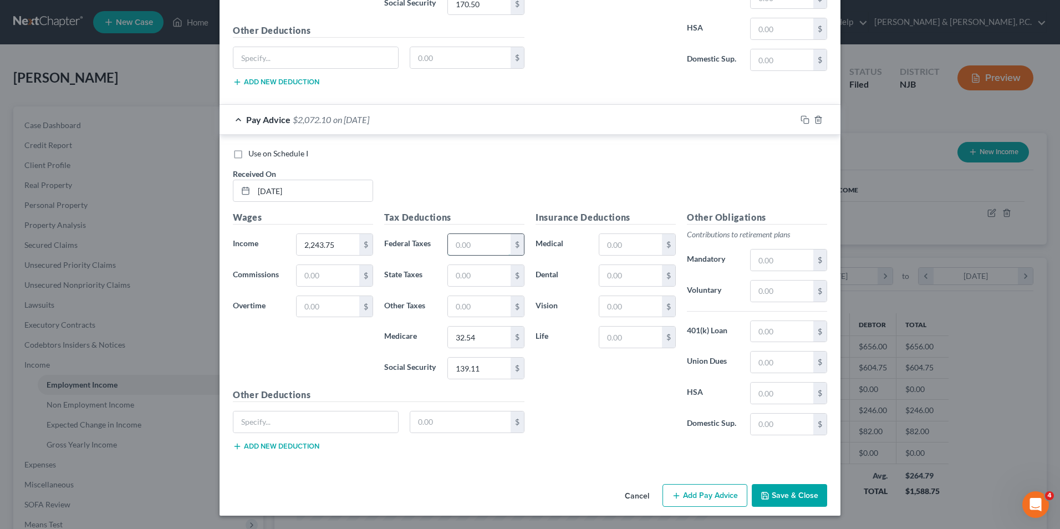
click at [474, 241] on input "text" at bounding box center [479, 244] width 63 height 21
type input "190.85"
click at [485, 274] on input "text" at bounding box center [479, 275] width 63 height 21
type input "73.60"
click at [478, 308] on input "text" at bounding box center [479, 306] width 63 height 21
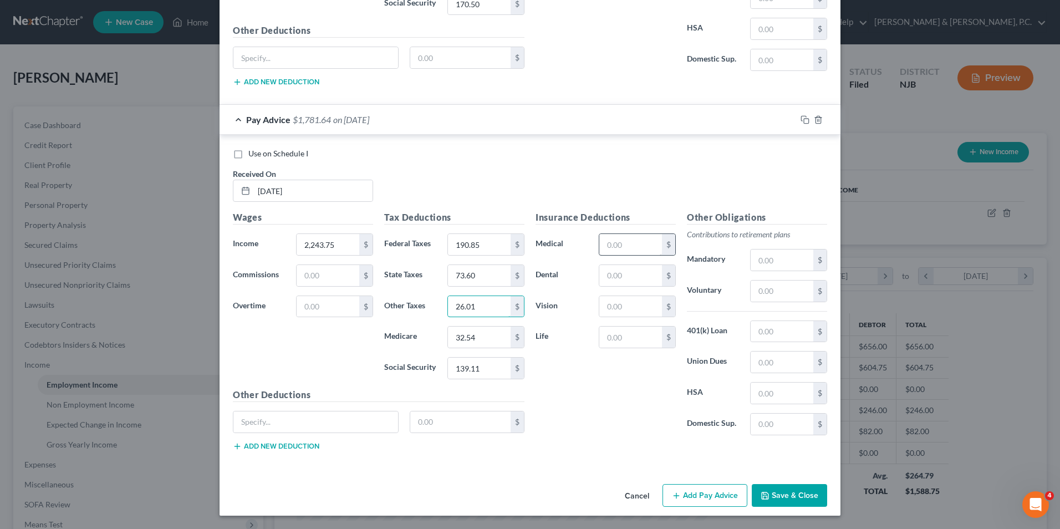
type input "26.01"
drag, startPoint x: 621, startPoint y: 244, endPoint x: 627, endPoint y: 241, distance: 6.9
click at [621, 244] on input "text" at bounding box center [630, 244] width 63 height 21
type input "75"
click at [699, 496] on button "Add Pay Advice" at bounding box center [704, 495] width 85 height 23
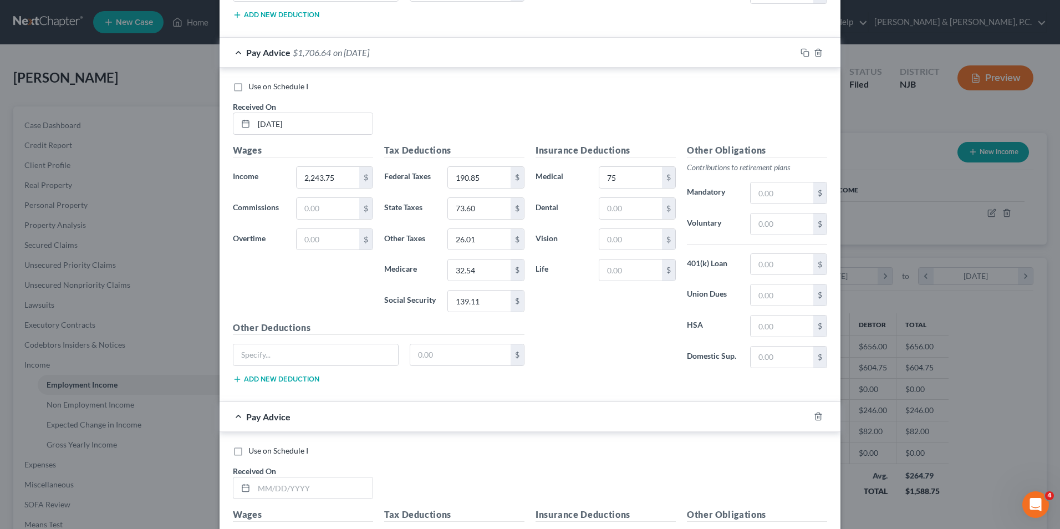
scroll to position [913, 0]
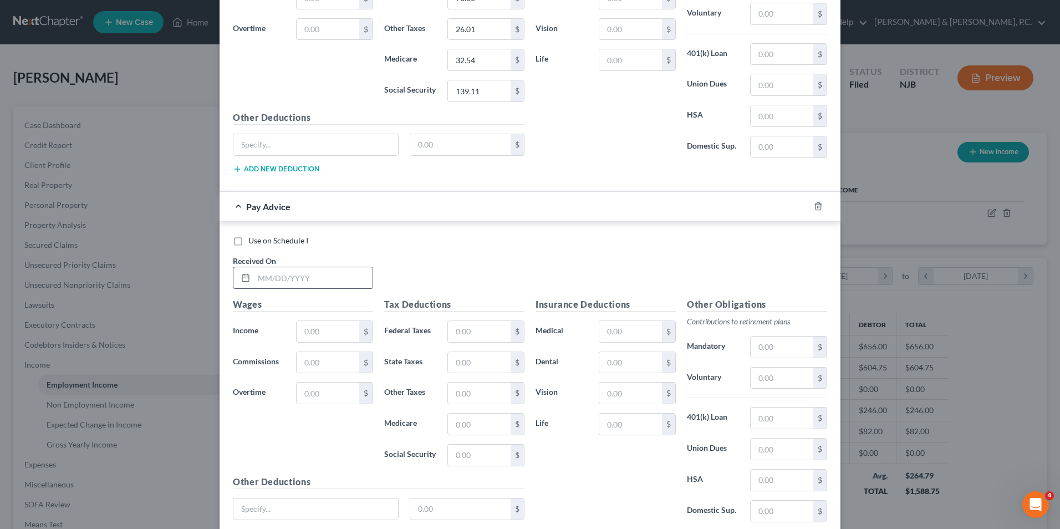
click at [276, 283] on input "text" at bounding box center [313, 277] width 119 height 21
type input "8/8/25"
click at [308, 333] on input "text" at bounding box center [327, 331] width 63 height 21
type input "2,600"
click at [472, 336] on input "text" at bounding box center [479, 331] width 63 height 21
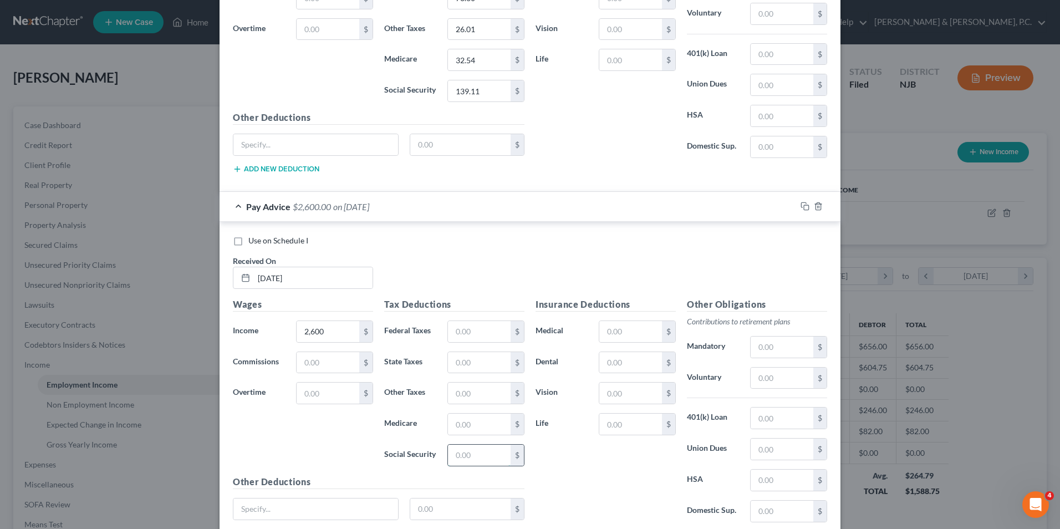
click at [449, 462] on input "text" at bounding box center [479, 454] width 63 height 21
type input "161.20"
click at [478, 427] on input "text" at bounding box center [479, 423] width 63 height 21
type input "37.70"
click at [488, 337] on input "text" at bounding box center [479, 331] width 63 height 21
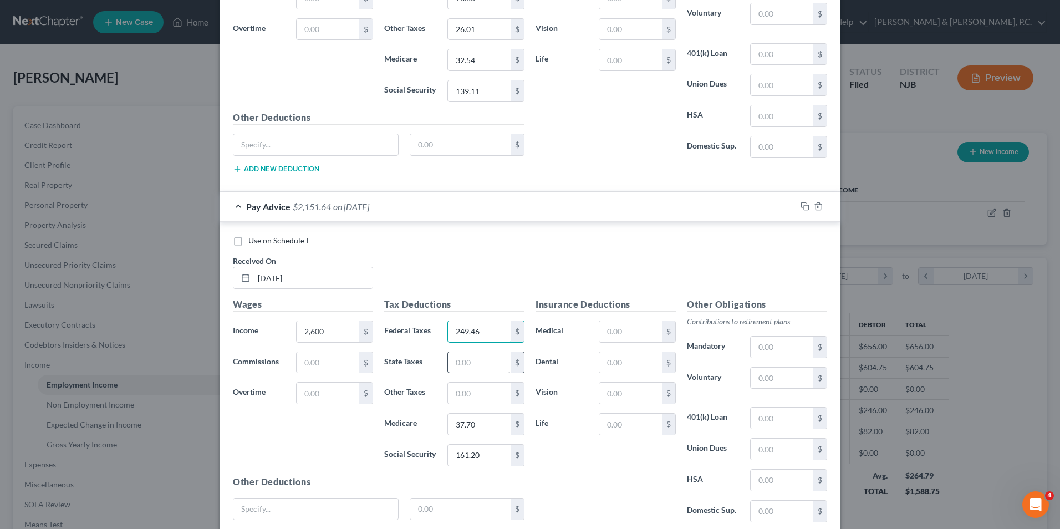
type input "249.46"
click at [475, 368] on input "text" at bounding box center [479, 362] width 63 height 21
type input "79.82"
click at [454, 397] on input "text" at bounding box center [479, 392] width 63 height 21
type input "29.82"
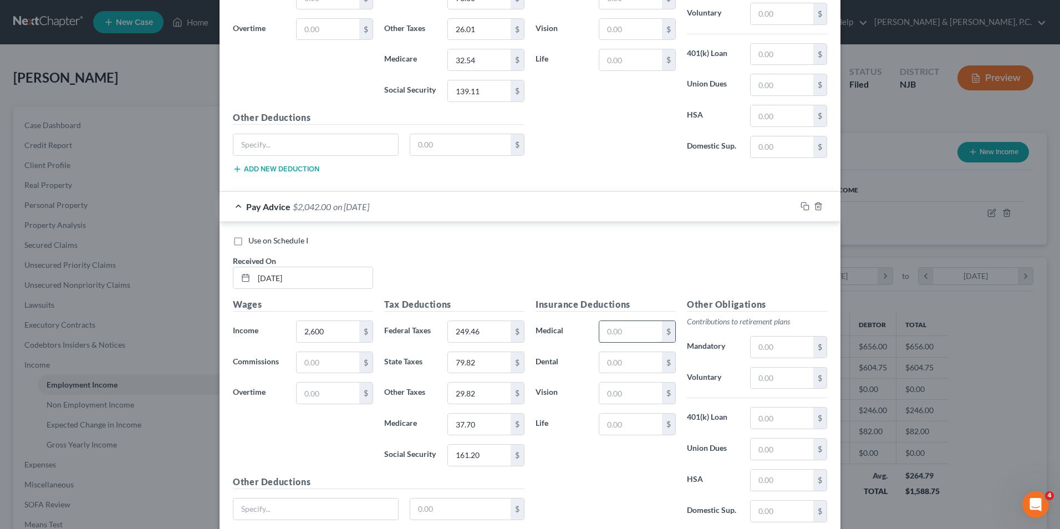
click at [618, 340] on input "text" at bounding box center [630, 331] width 63 height 21
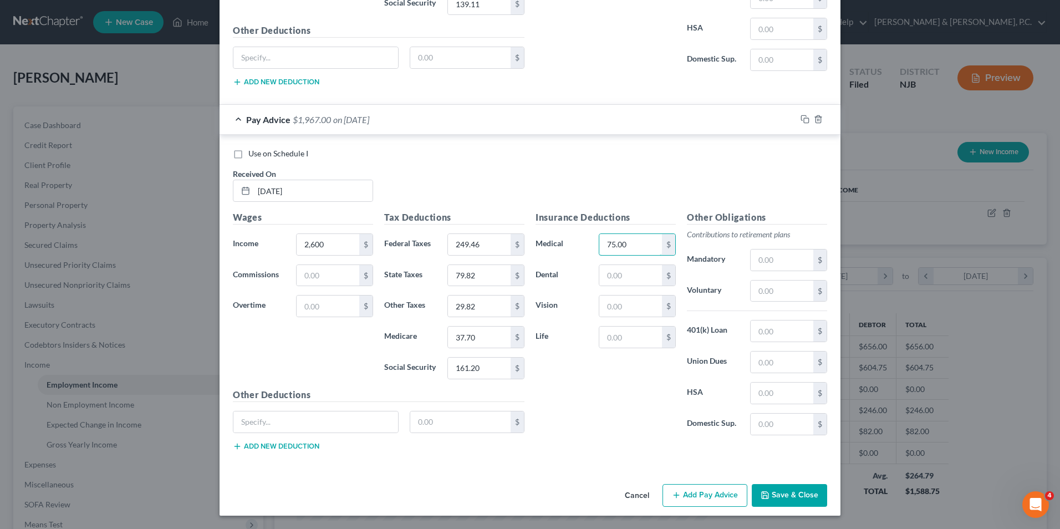
type input "75.00"
click at [714, 500] on button "Add Pay Advice" at bounding box center [704, 495] width 85 height 23
click at [322, 187] on input "text" at bounding box center [313, 190] width 119 height 21
type input "7/25/25"
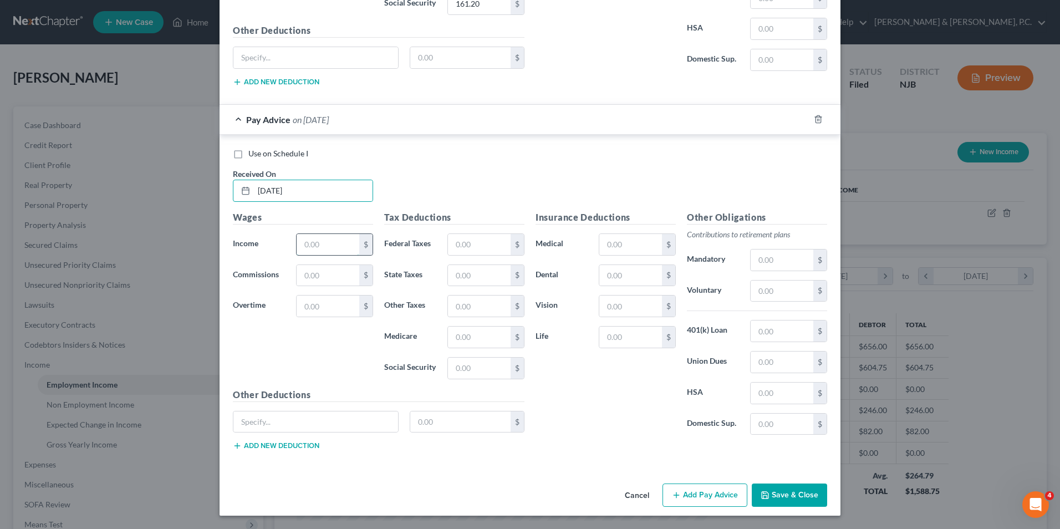
click at [334, 247] on input "text" at bounding box center [327, 244] width 63 height 21
click at [596, 398] on div "Insurance Deductions Medical $ Dental $ Vision $ Life $" at bounding box center [605, 327] width 151 height 233
drag, startPoint x: 152, startPoint y: 75, endPoint x: 255, endPoint y: 51, distance: 105.9
click at [152, 75] on div "New Income Source × Employment Type * Select Full or Part Time Employment Self …" at bounding box center [530, 264] width 1060 height 529
click at [326, 237] on input "text" at bounding box center [327, 244] width 63 height 21
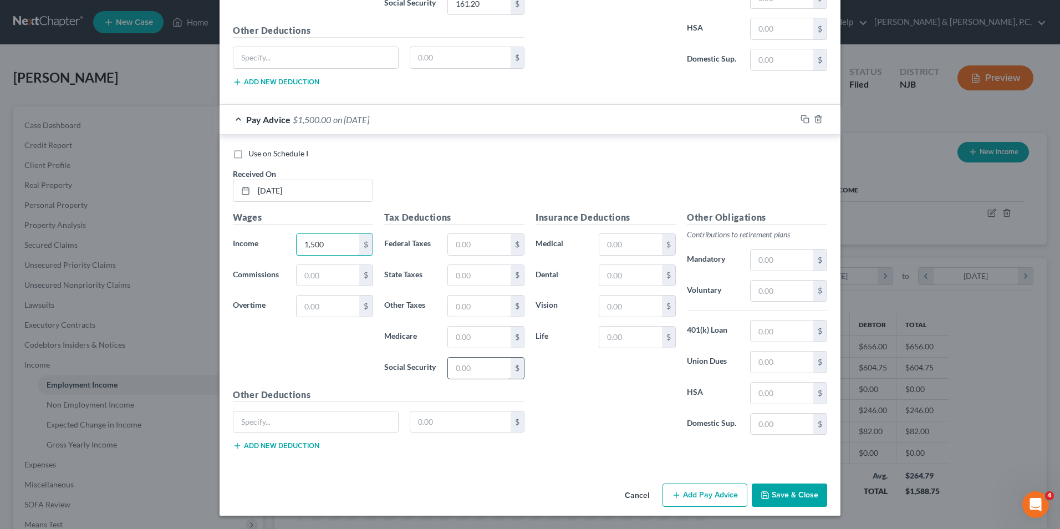
type input "1,500"
click at [479, 366] on input "text" at bounding box center [479, 367] width 63 height 21
type input "93"
click at [489, 332] on input "text" at bounding box center [479, 336] width 63 height 21
type input "21.75"
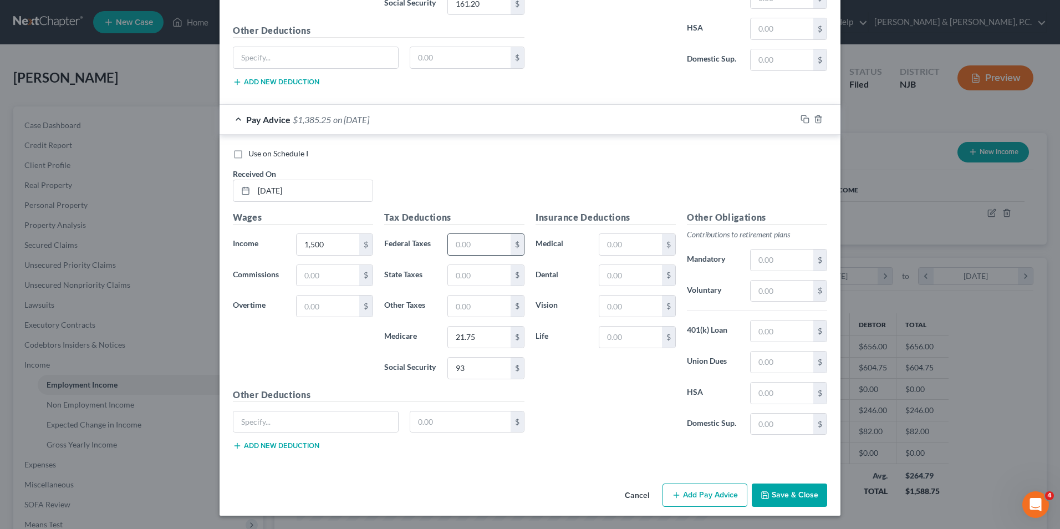
click at [510, 243] on div "$" at bounding box center [516, 244] width 13 height 21
click at [485, 242] on input "text" at bounding box center [479, 244] width 63 height 21
type input "101.60"
click at [448, 274] on input "text" at bounding box center [479, 275] width 63 height 21
type input "46.05"
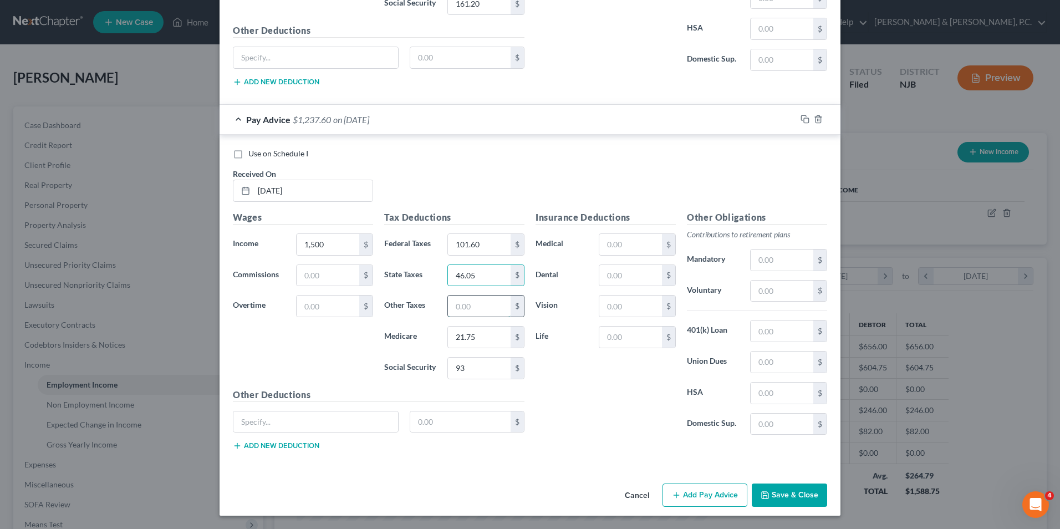
click at [448, 308] on input "text" at bounding box center [479, 305] width 63 height 21
type input "18.05"
click at [610, 239] on input "text" at bounding box center [630, 244] width 63 height 21
type input "75.00"
click at [715, 494] on button "Add Pay Advice" at bounding box center [704, 494] width 85 height 23
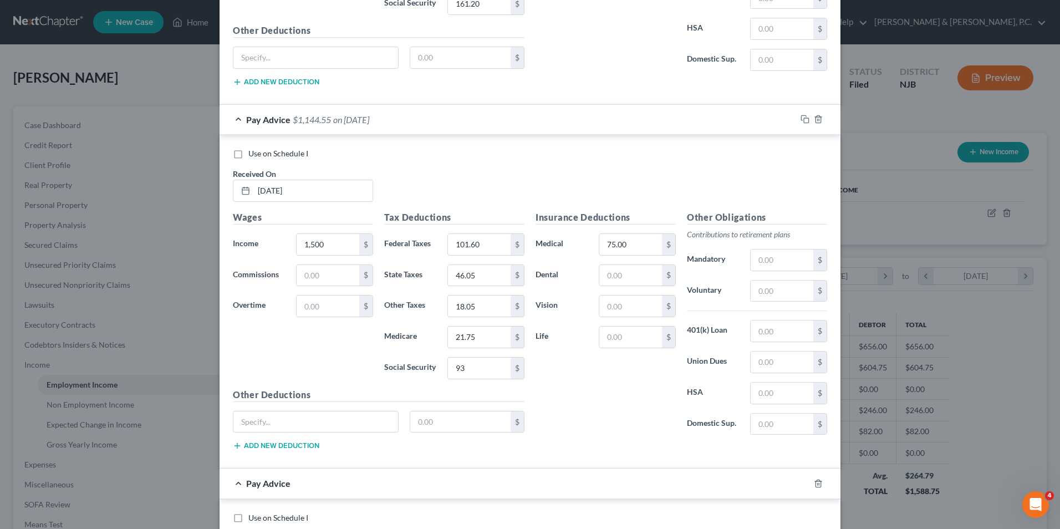
scroll to position [1531, 0]
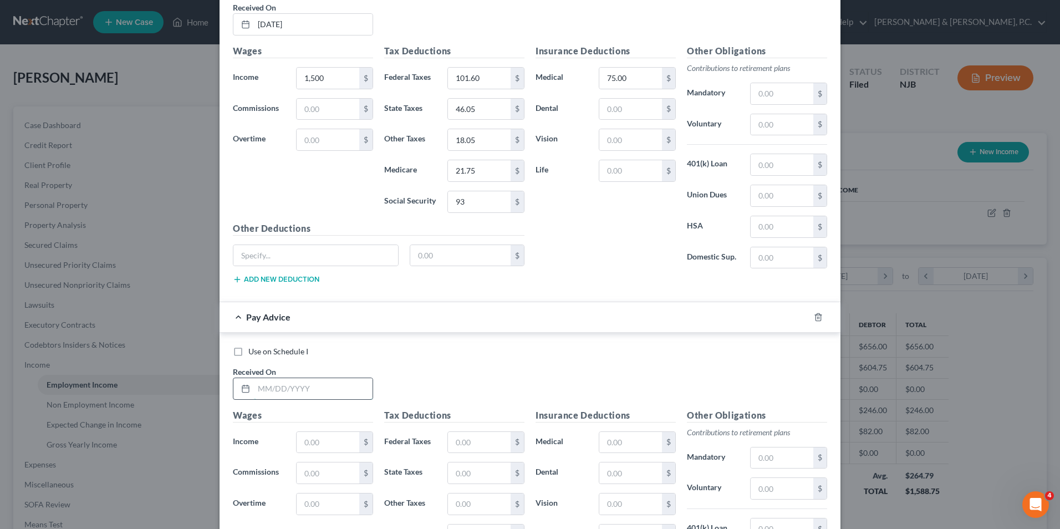
click at [284, 392] on input "text" at bounding box center [313, 388] width 119 height 21
type input "7/11/25"
click at [313, 444] on input "text" at bounding box center [327, 442] width 63 height 21
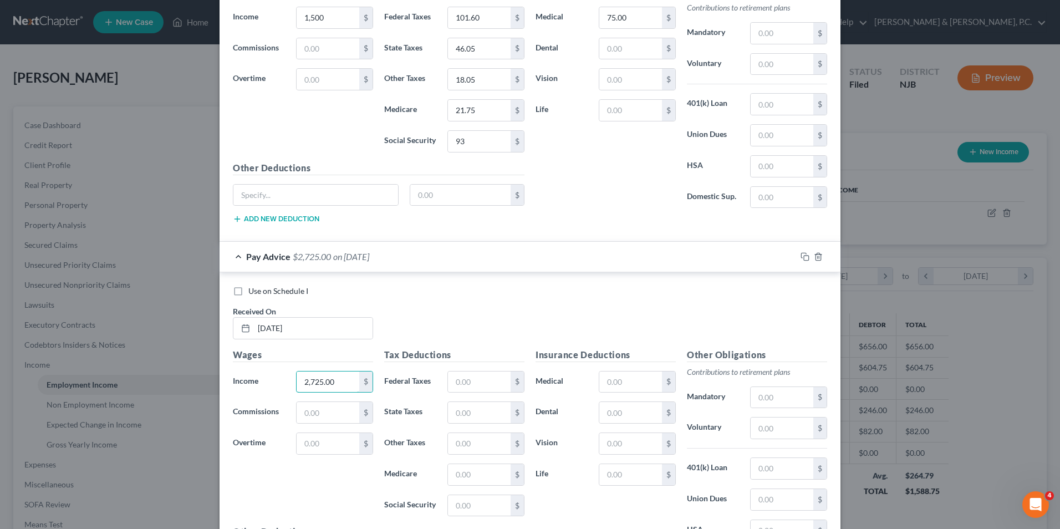
scroll to position [1729, 0]
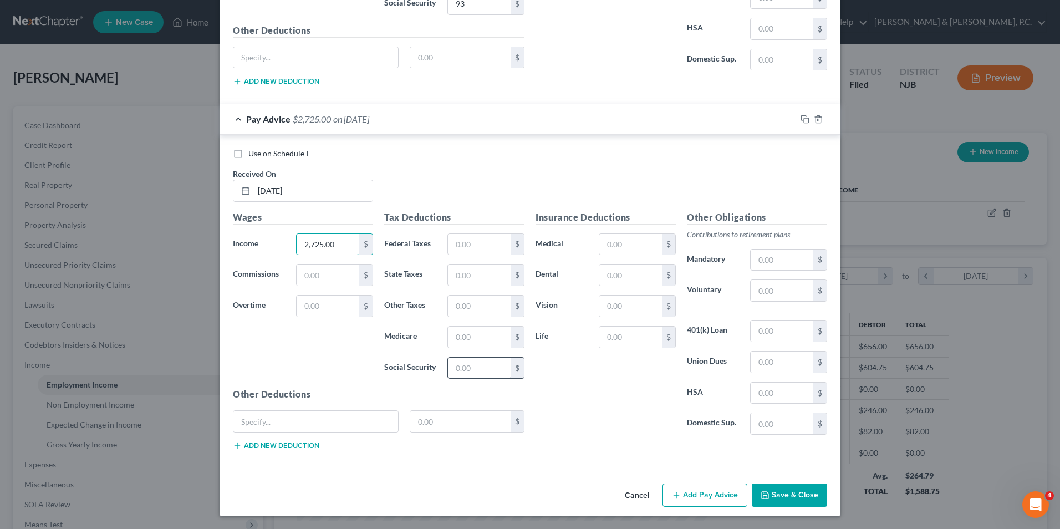
type input "2,725.00"
click at [479, 357] on input "text" at bounding box center [479, 367] width 63 height 21
type input "168.95"
click at [635, 251] on input "text" at bounding box center [630, 244] width 63 height 21
type input "75"
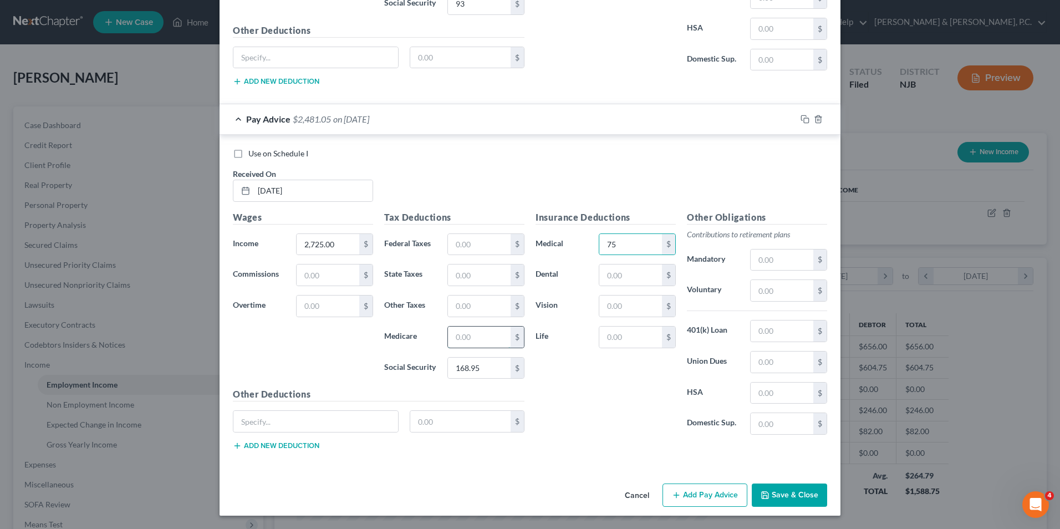
click at [463, 341] on input "text" at bounding box center [479, 336] width 63 height 21
type input "39.51"
click at [503, 239] on input "text" at bounding box center [479, 244] width 63 height 21
type input "276.96"
click at [489, 283] on input "text" at bounding box center [479, 274] width 63 height 21
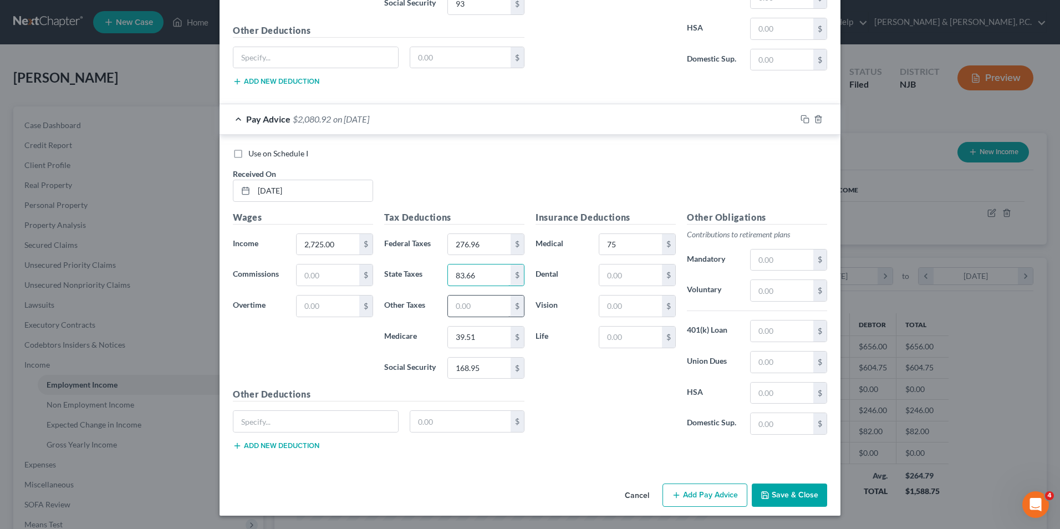
type input "83.66"
click at [479, 312] on input "text" at bounding box center [479, 305] width 63 height 21
type input "31.16"
click at [707, 494] on button "Add Pay Advice" at bounding box center [704, 494] width 85 height 23
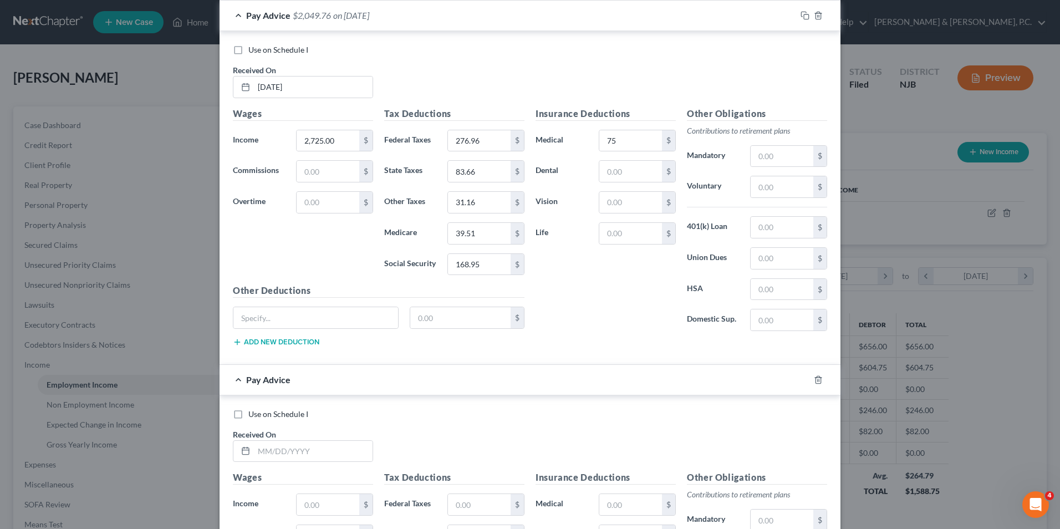
scroll to position [1950, 0]
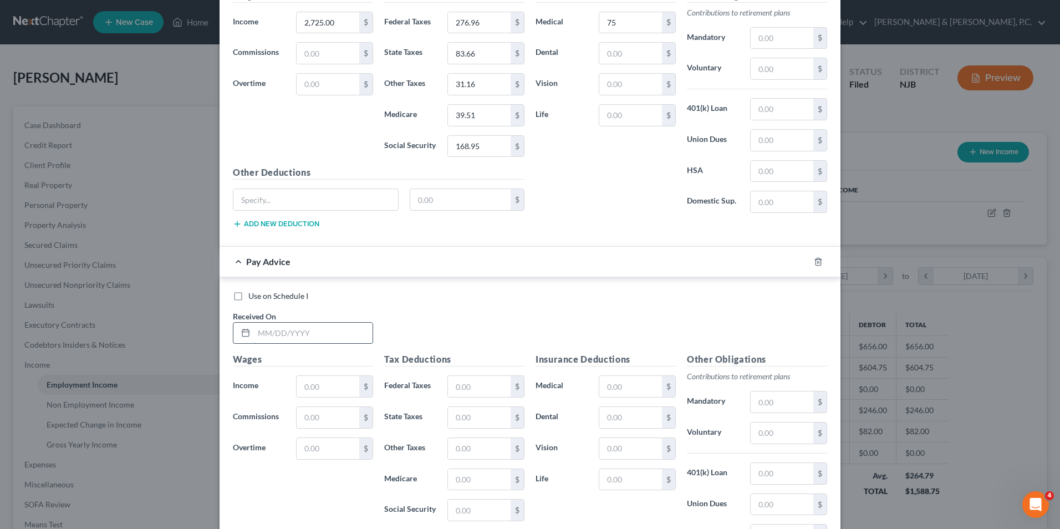
click at [320, 335] on input "text" at bounding box center [313, 333] width 119 height 21
type input "6/27/25"
click at [313, 392] on input "text" at bounding box center [327, 386] width 63 height 21
type input "2,100"
click at [490, 513] on input "text" at bounding box center [479, 509] width 63 height 21
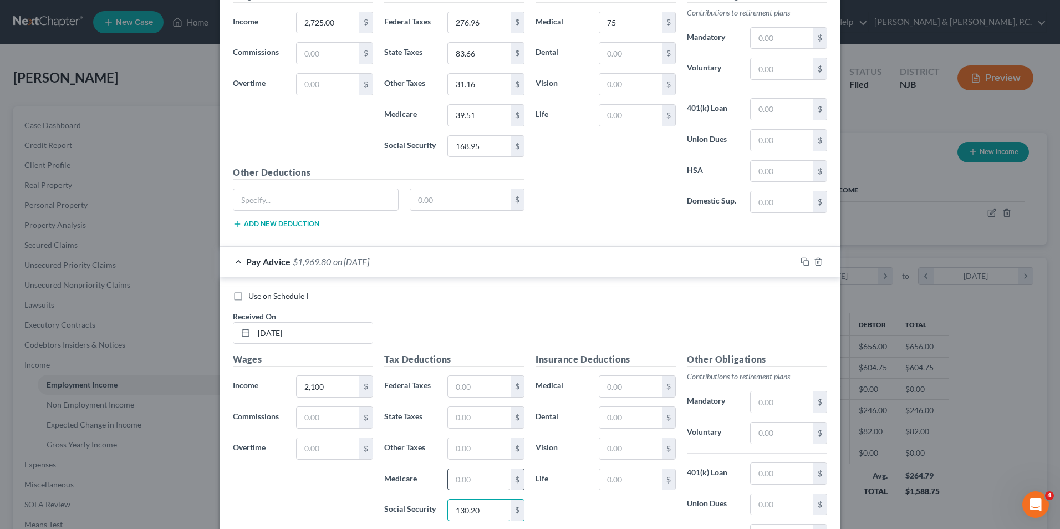
type input "130.20"
click at [480, 483] on input "text" at bounding box center [479, 479] width 63 height 21
type input "30.45"
click at [495, 386] on input "text" at bounding box center [479, 386] width 63 height 21
type input "173.60"
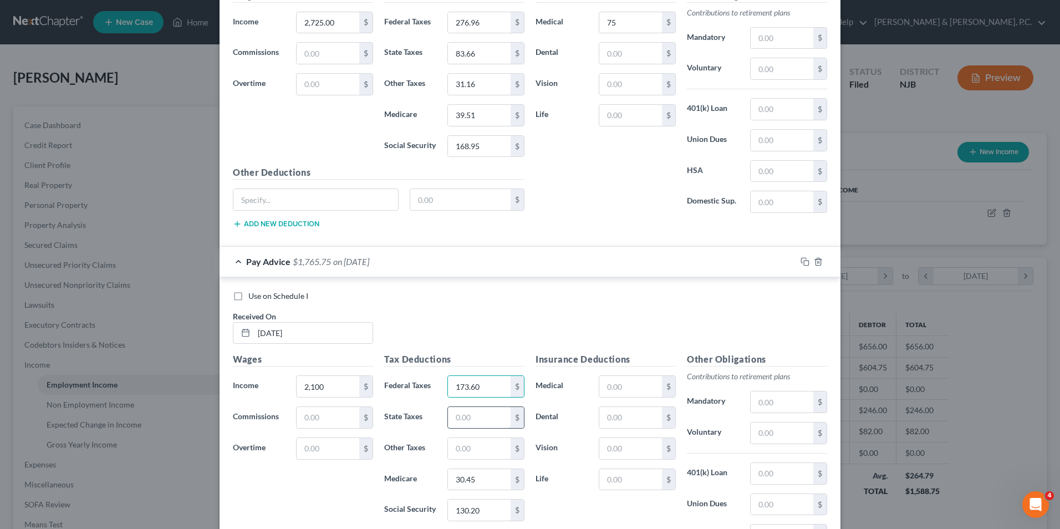
click at [485, 415] on input "text" at bounding box center [479, 417] width 63 height 21
type input "64.47"
click at [471, 442] on input "text" at bounding box center [479, 448] width 63 height 21
type input "24.47"
click at [635, 384] on input "text" at bounding box center [630, 386] width 63 height 21
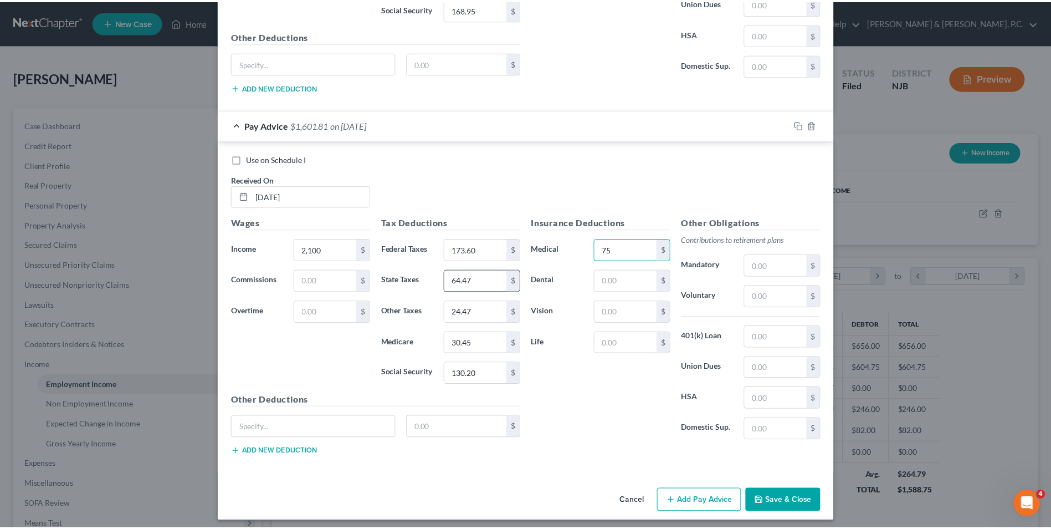
scroll to position [2093, 0]
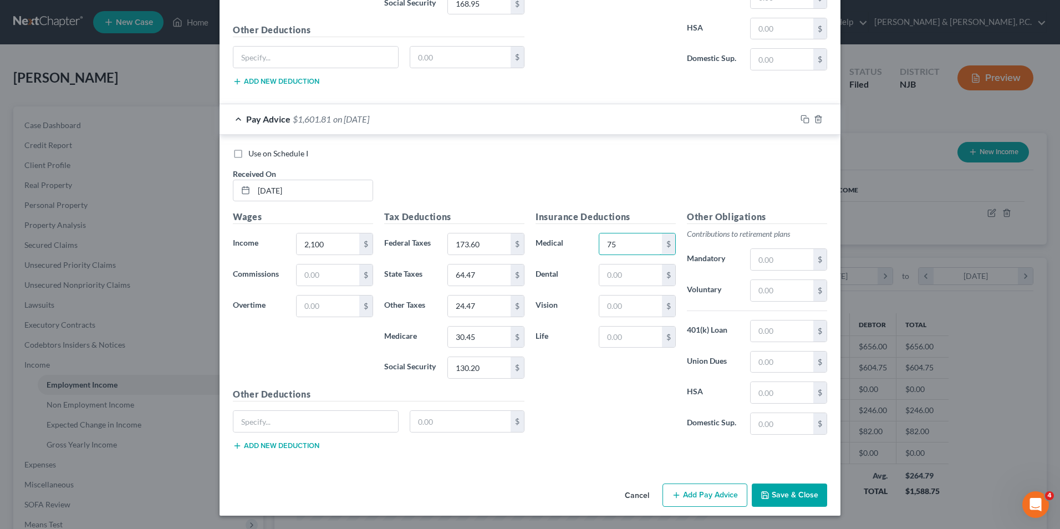
type input "75"
click at [776, 493] on button "Save & Close" at bounding box center [788, 494] width 75 height 23
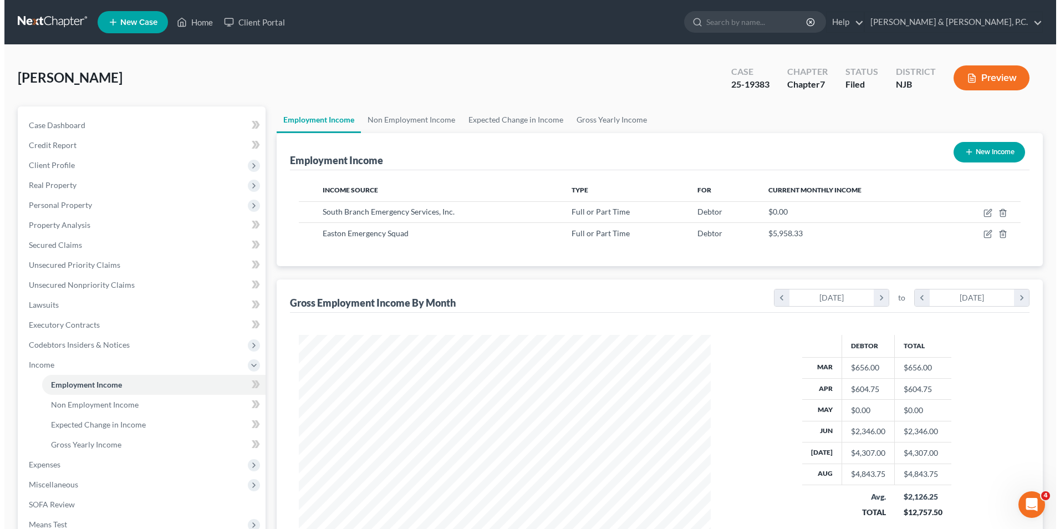
scroll to position [553992, 553764]
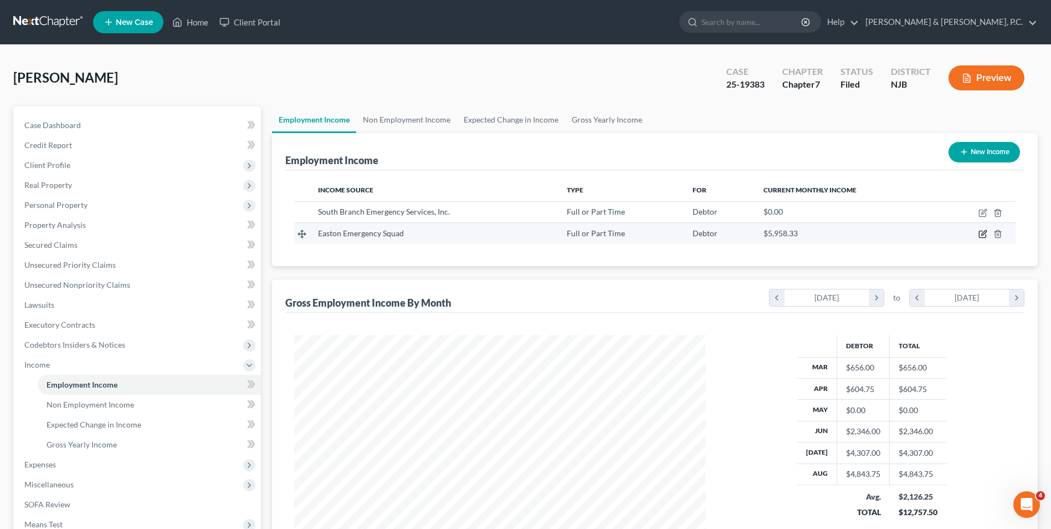
click at [984, 235] on icon "button" at bounding box center [983, 233] width 5 height 5
select select "0"
select select "39"
select select "2"
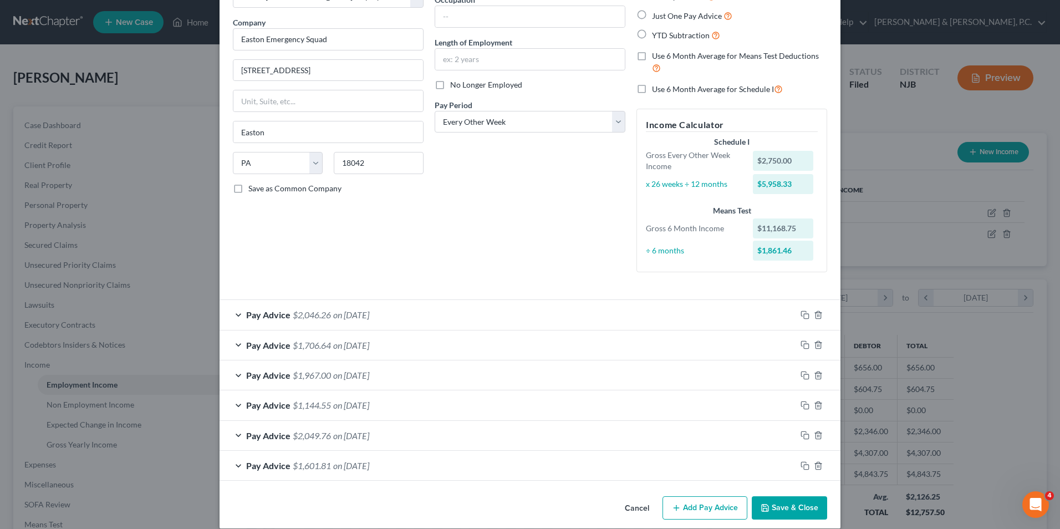
scroll to position [90, 0]
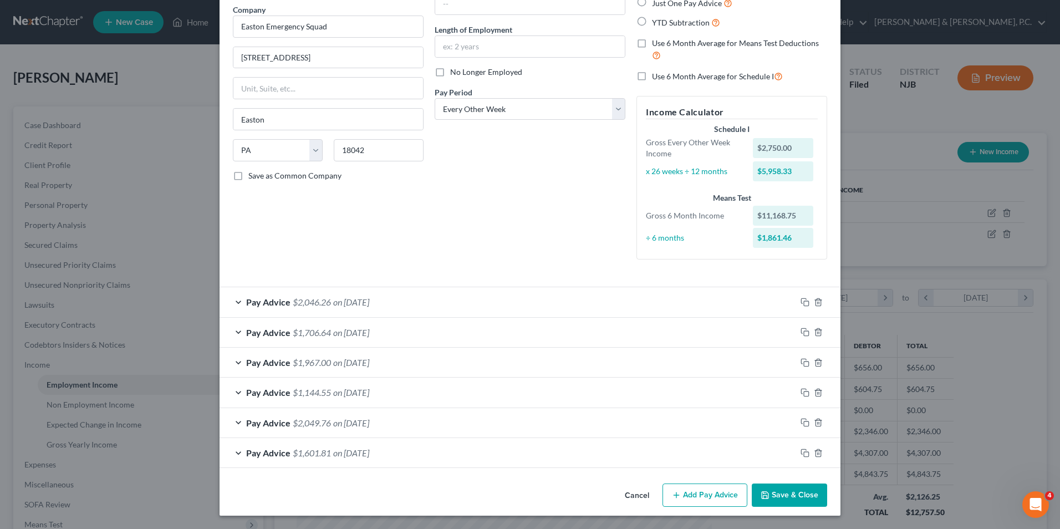
click at [697, 491] on button "Add Pay Advice" at bounding box center [704, 494] width 85 height 23
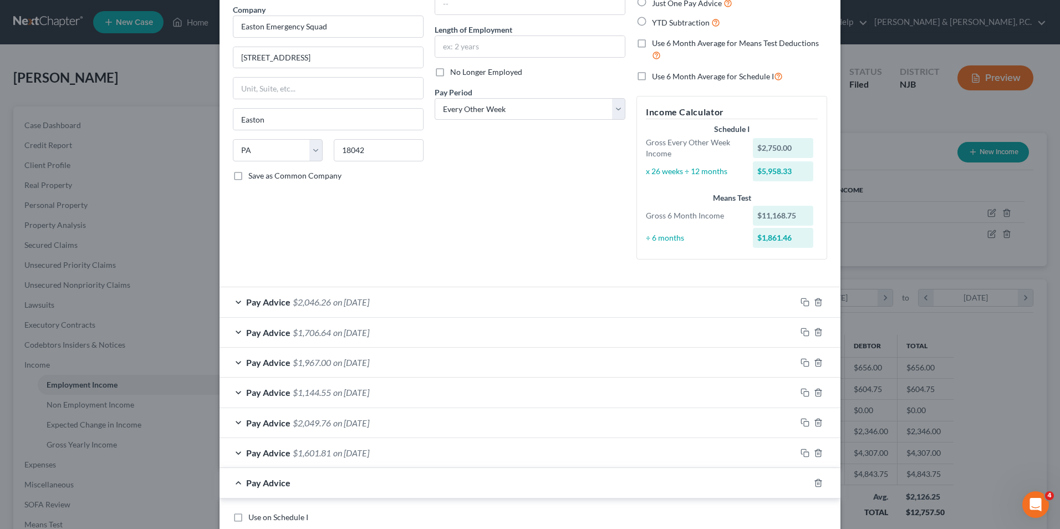
scroll to position [311, 0]
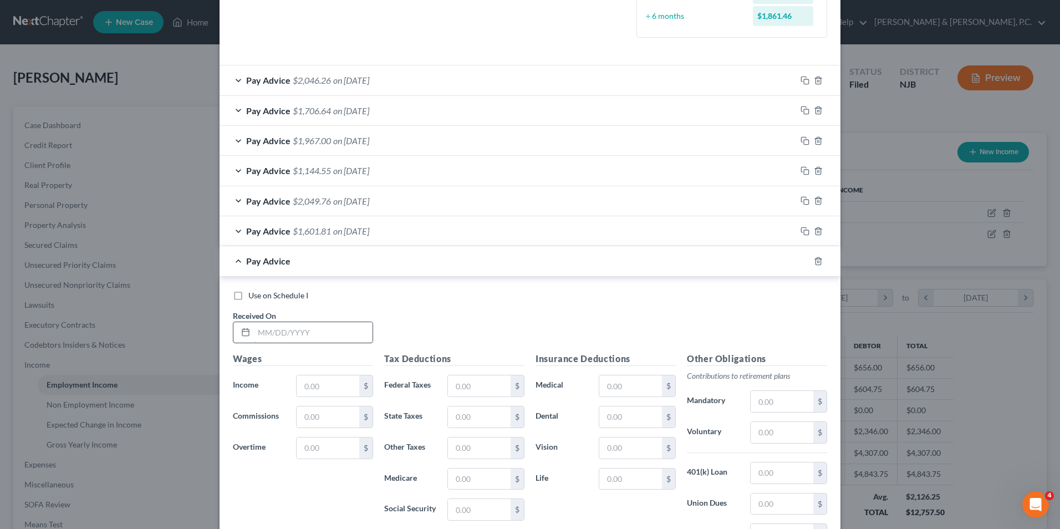
click at [338, 331] on input "text" at bounding box center [313, 332] width 119 height 21
type input "6/13/25"
click at [336, 383] on input "text" at bounding box center [327, 385] width 63 height 21
type input "2,975"
click at [474, 388] on input "text" at bounding box center [479, 385] width 63 height 21
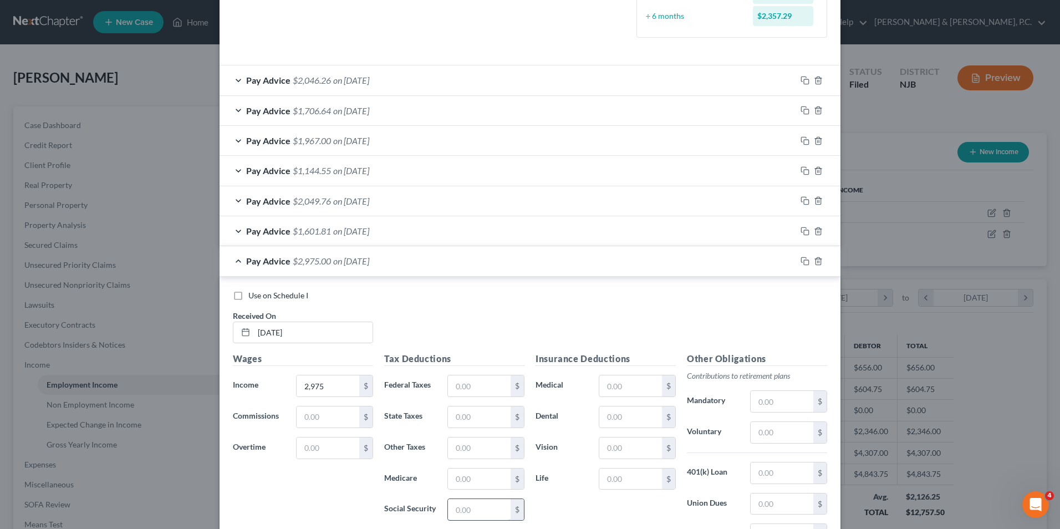
click at [458, 514] on input "text" at bounding box center [479, 509] width 63 height 21
type input "184.45"
click at [482, 483] on input "text" at bounding box center [479, 478] width 63 height 21
type input "43.14"
click at [473, 387] on input "text" at bounding box center [479, 385] width 63 height 21
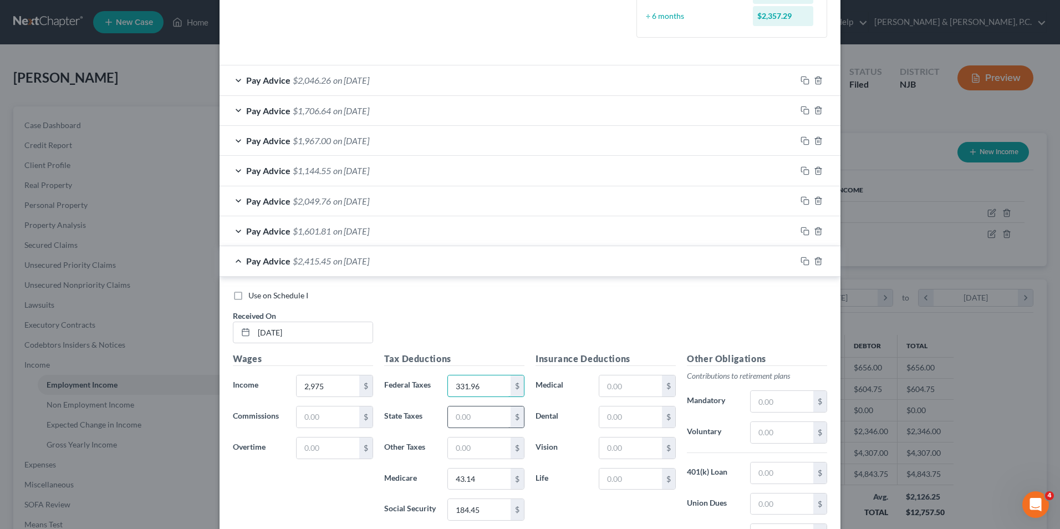
type input "331.96"
click at [472, 423] on input "text" at bounding box center [479, 416] width 63 height 21
type input "91.33"
click at [484, 445] on input "text" at bounding box center [479, 447] width 63 height 21
type input "33.83"
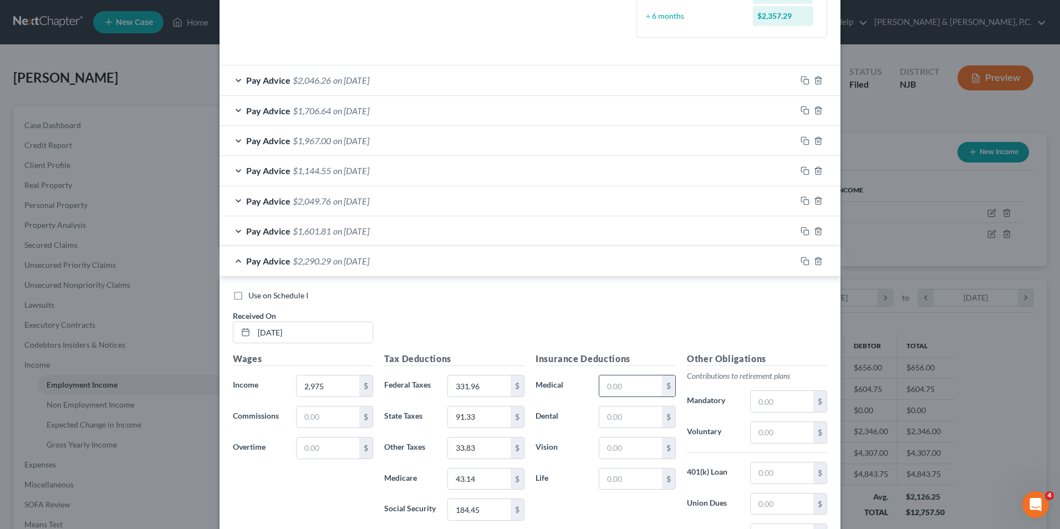
click at [632, 387] on input "text" at bounding box center [630, 385] width 63 height 21
type input "75.00"
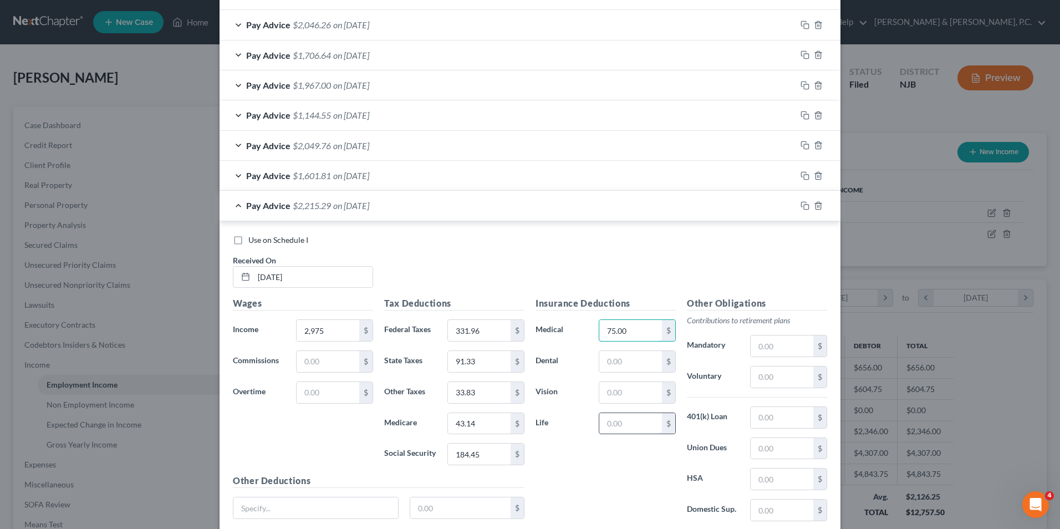
scroll to position [453, 0]
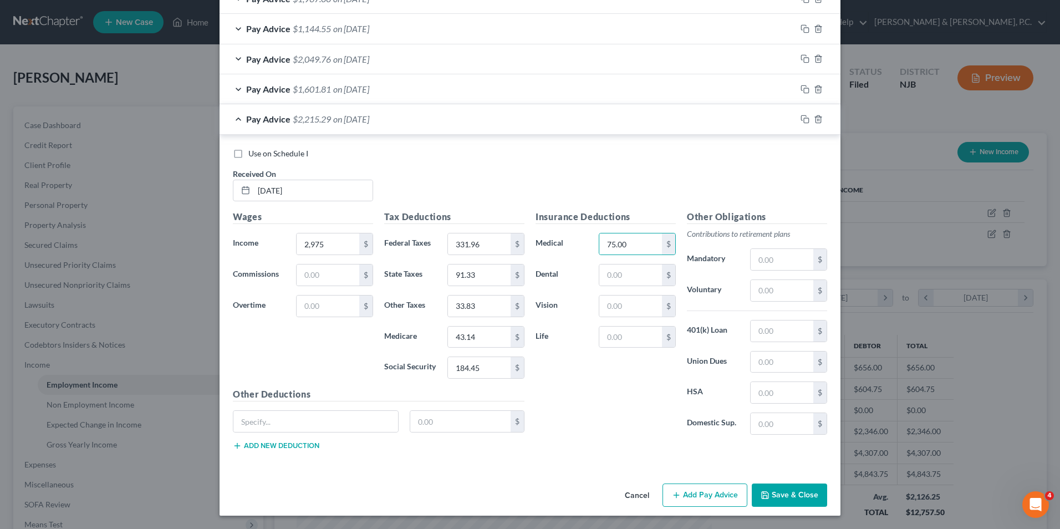
click at [727, 500] on button "Add Pay Advice" at bounding box center [704, 494] width 85 height 23
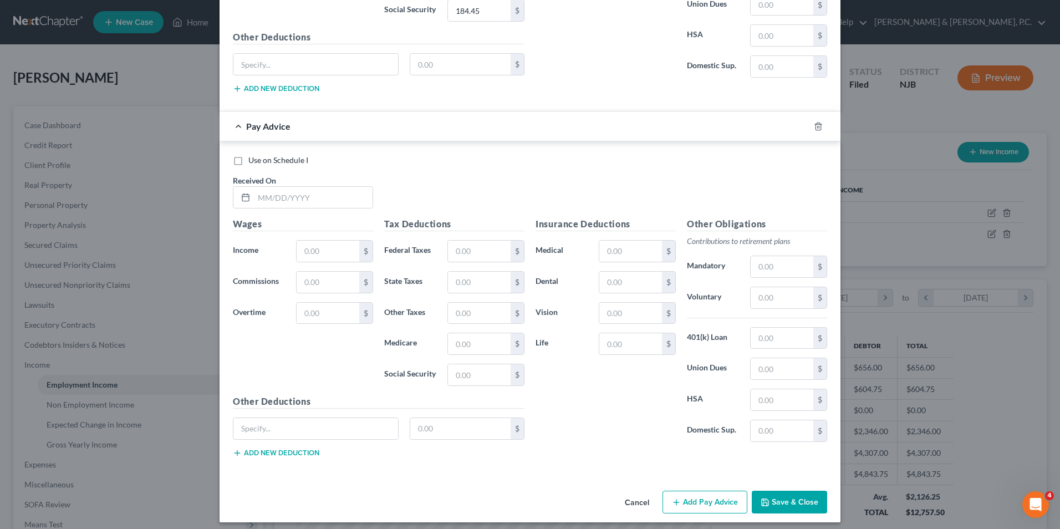
scroll to position [817, 0]
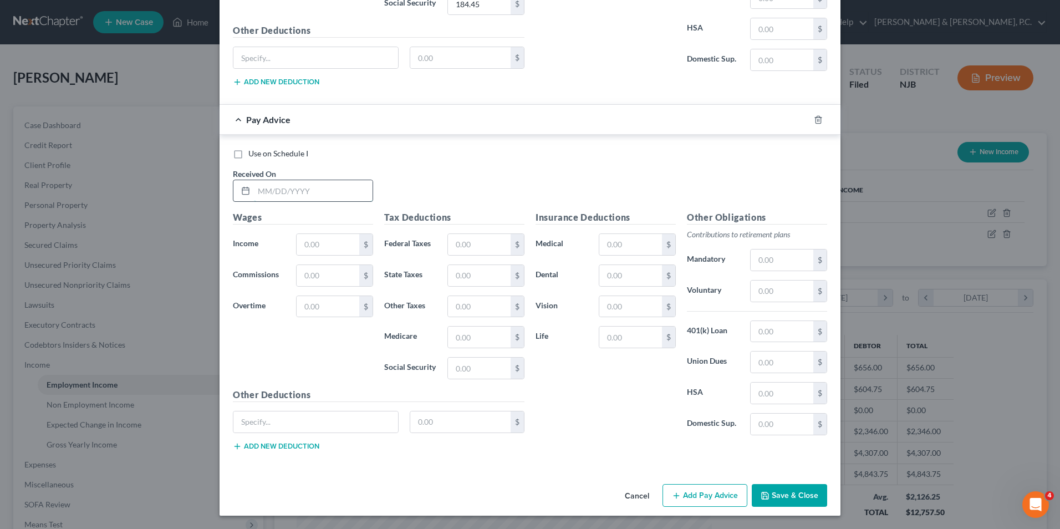
click at [294, 191] on input "text" at bounding box center [313, 190] width 119 height 21
type input "5/30/25"
click at [321, 249] on input "text" at bounding box center [327, 244] width 63 height 21
type input "1,300"
click at [459, 372] on input "text" at bounding box center [479, 367] width 63 height 21
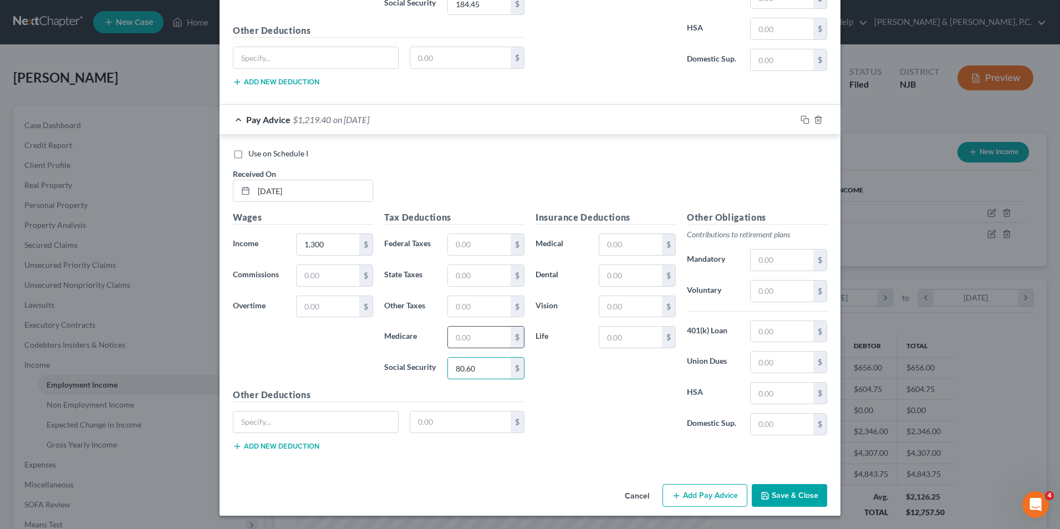
type input "80.60"
click at [463, 335] on input "text" at bounding box center [479, 336] width 63 height 21
type input "18.85"
click at [457, 245] on input "text" at bounding box center [479, 244] width 63 height 21
type input "77.60"
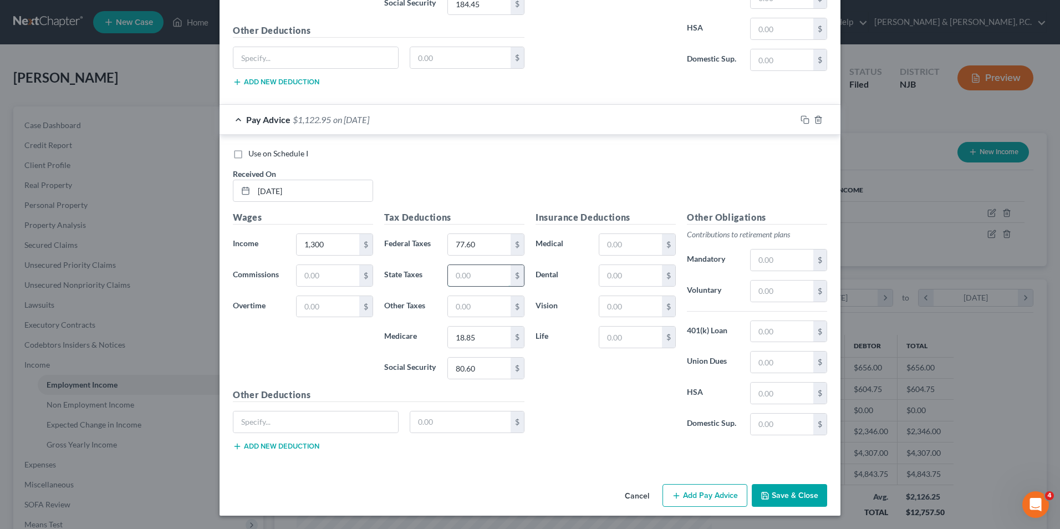
click at [448, 278] on input "text" at bounding box center [479, 275] width 63 height 21
type input "39.91"
click at [462, 310] on input "text" at bounding box center [479, 306] width 63 height 21
type input "15.91"
click at [639, 250] on input "text" at bounding box center [630, 244] width 63 height 21
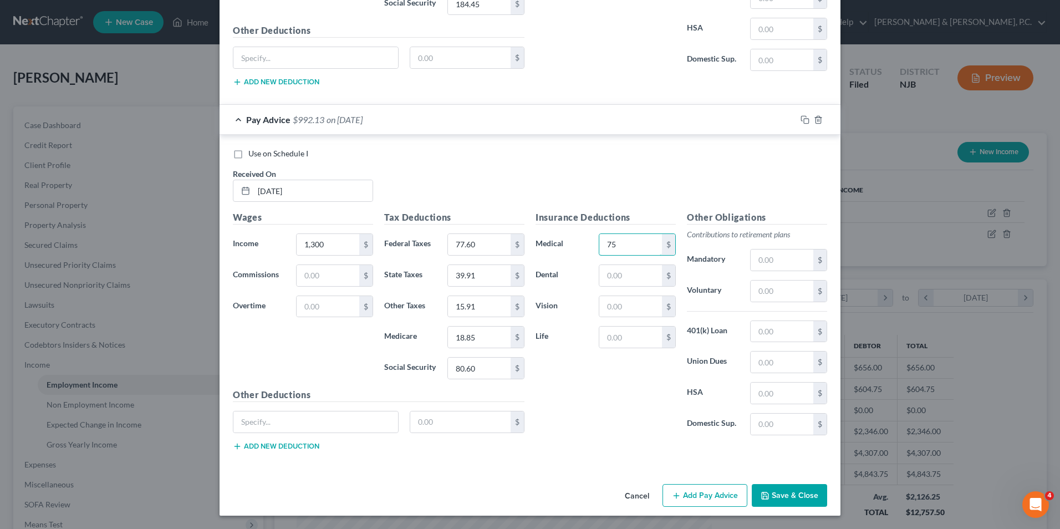
type input "75.00"
click at [707, 492] on button "Add Pay Advice" at bounding box center [704, 495] width 85 height 23
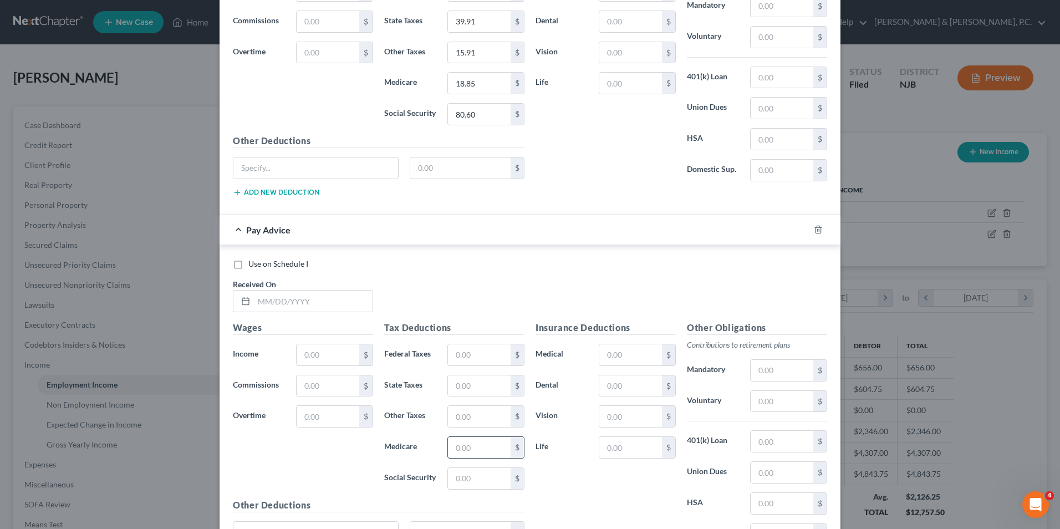
scroll to position [1181, 0]
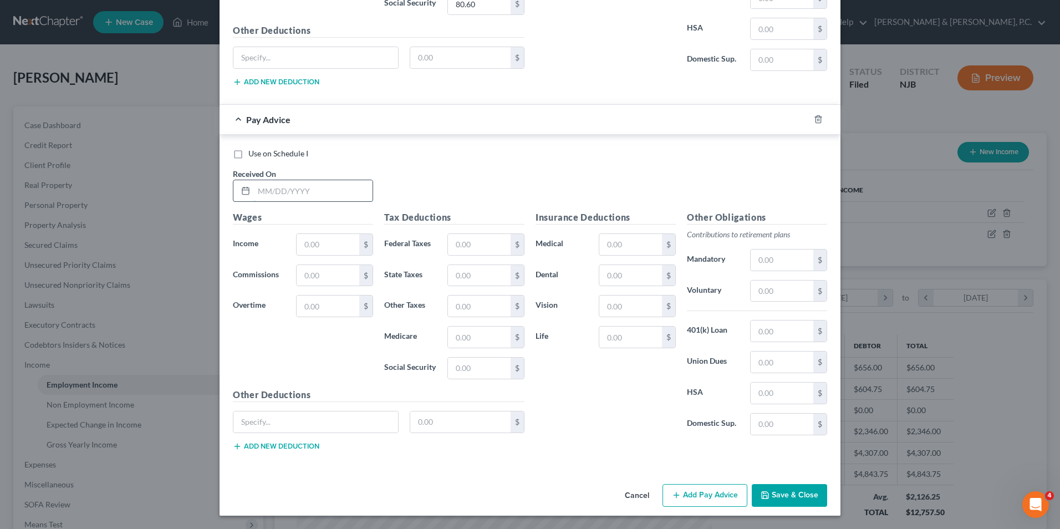
click at [340, 197] on input "text" at bounding box center [313, 190] width 119 height 21
type input "5/16/25"
click at [311, 252] on input "text" at bounding box center [327, 244] width 63 height 21
type input "2,450.00"
click at [454, 371] on input "text" at bounding box center [479, 367] width 63 height 21
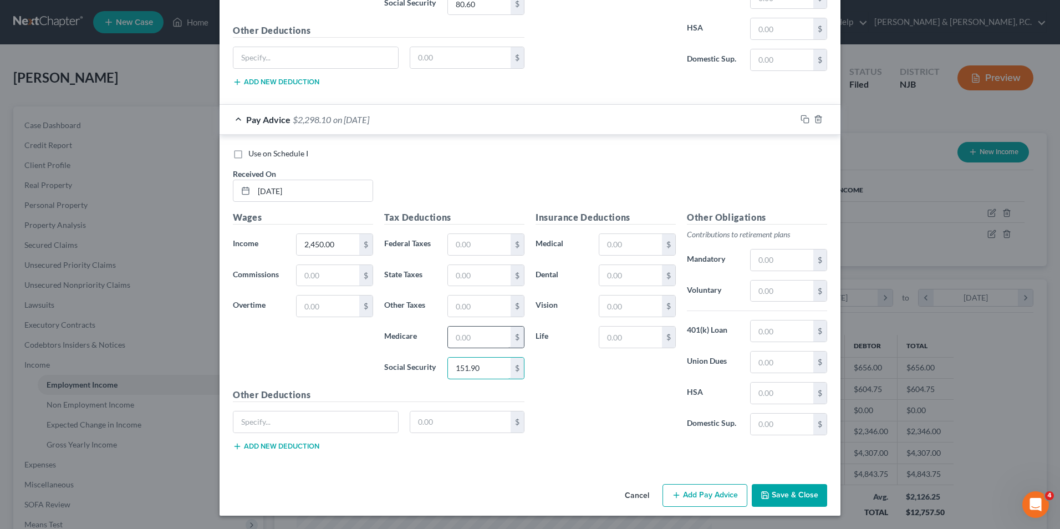
type input "151.90"
click at [471, 338] on input "text" at bounding box center [479, 336] width 63 height 21
click at [482, 244] on input "text" at bounding box center [479, 244] width 63 height 21
click at [479, 281] on input "text" at bounding box center [479, 275] width 63 height 21
click at [497, 309] on input "text" at bounding box center [479, 305] width 63 height 21
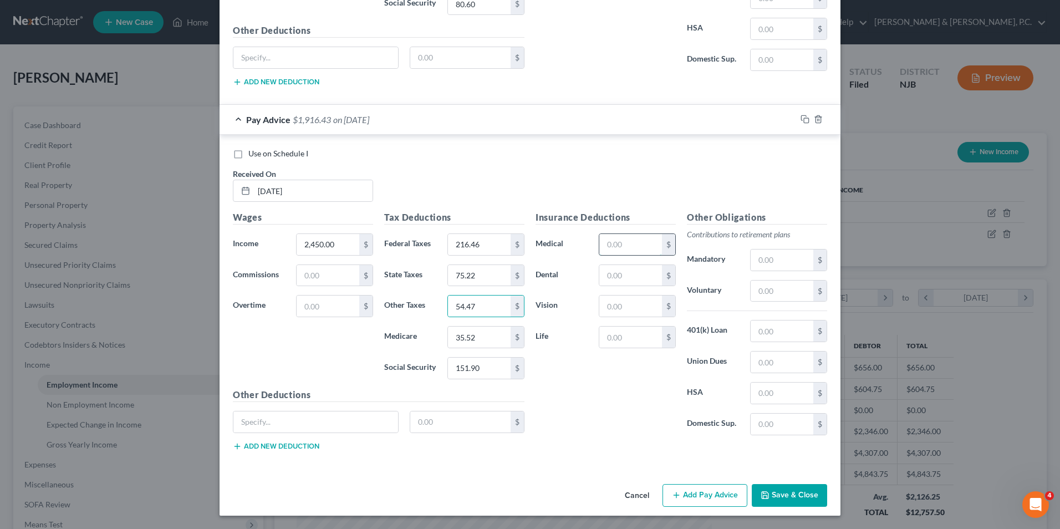
click at [640, 249] on input "text" at bounding box center [630, 244] width 63 height 21
click at [628, 432] on div "Insurance Deductions Medical 75 $ Dental $ Vision $ Life $" at bounding box center [605, 327] width 151 height 233
click at [481, 303] on input "54.47" at bounding box center [479, 305] width 63 height 21
click at [702, 497] on button "Add Pay Advice" at bounding box center [704, 495] width 85 height 23
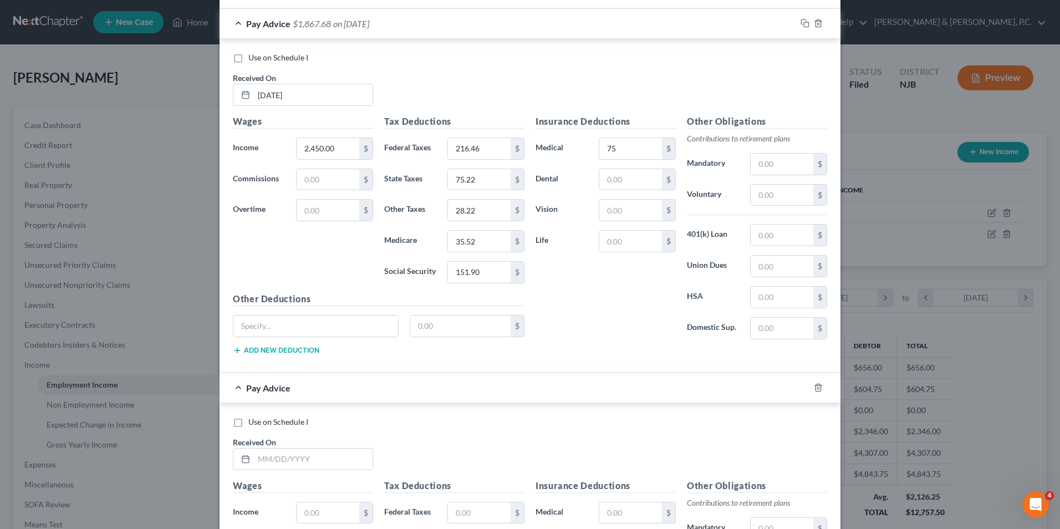
scroll to position [1514, 0]
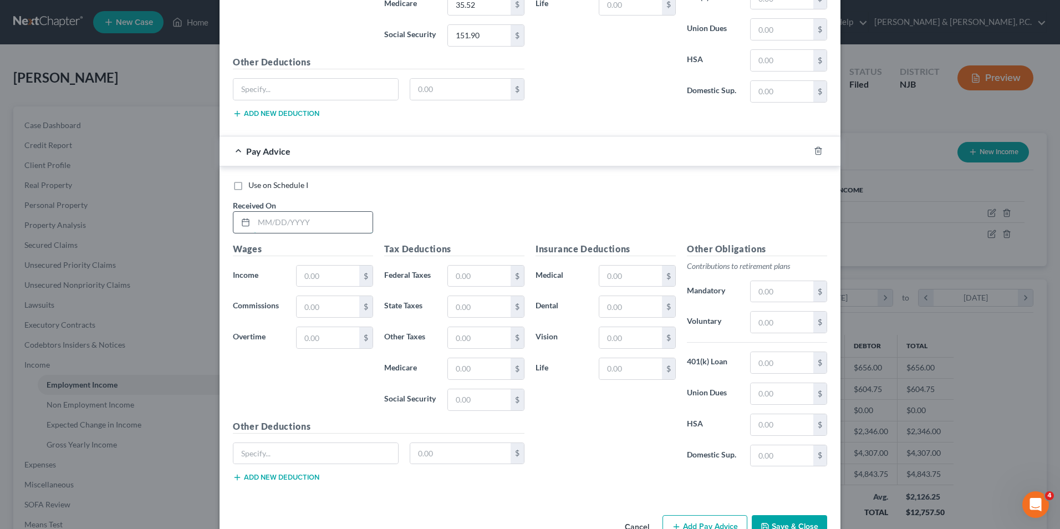
click at [288, 219] on input "text" at bounding box center [313, 222] width 119 height 21
click at [334, 280] on input "text" at bounding box center [327, 275] width 63 height 21
click at [478, 399] on input "text" at bounding box center [479, 399] width 63 height 21
click at [485, 369] on input "text" at bounding box center [479, 368] width 63 height 21
click at [456, 275] on input "text" at bounding box center [479, 275] width 63 height 21
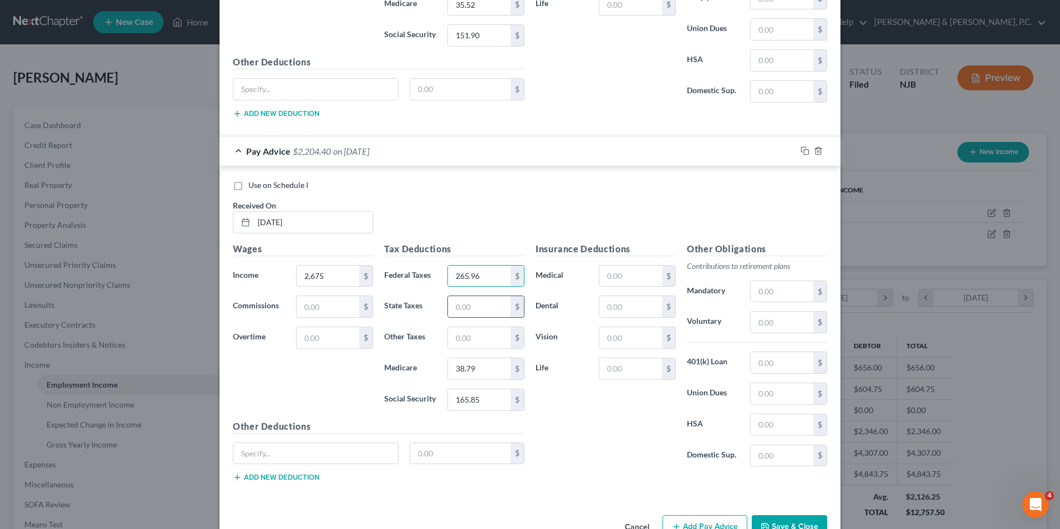
click at [468, 306] on input "text" at bounding box center [479, 306] width 63 height 21
click at [482, 340] on input "text" at bounding box center [479, 337] width 63 height 21
click at [635, 273] on input "text" at bounding box center [630, 275] width 63 height 21
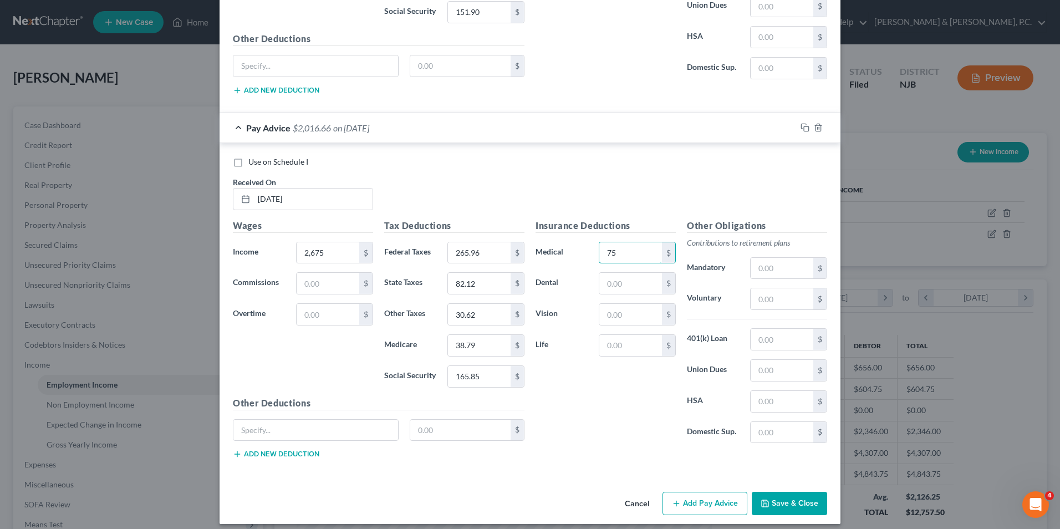
scroll to position [1545, 0]
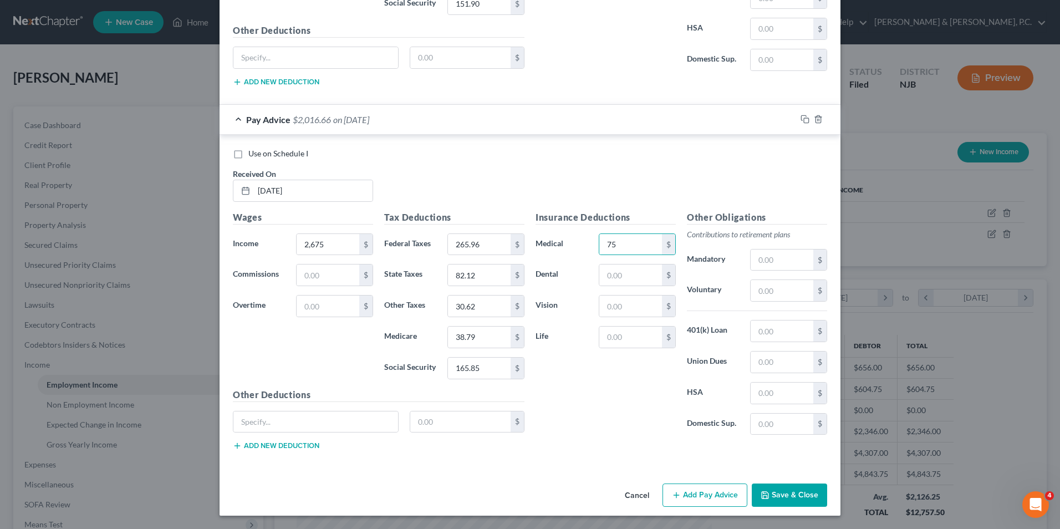
click at [713, 500] on button "Add Pay Advice" at bounding box center [704, 494] width 85 height 23
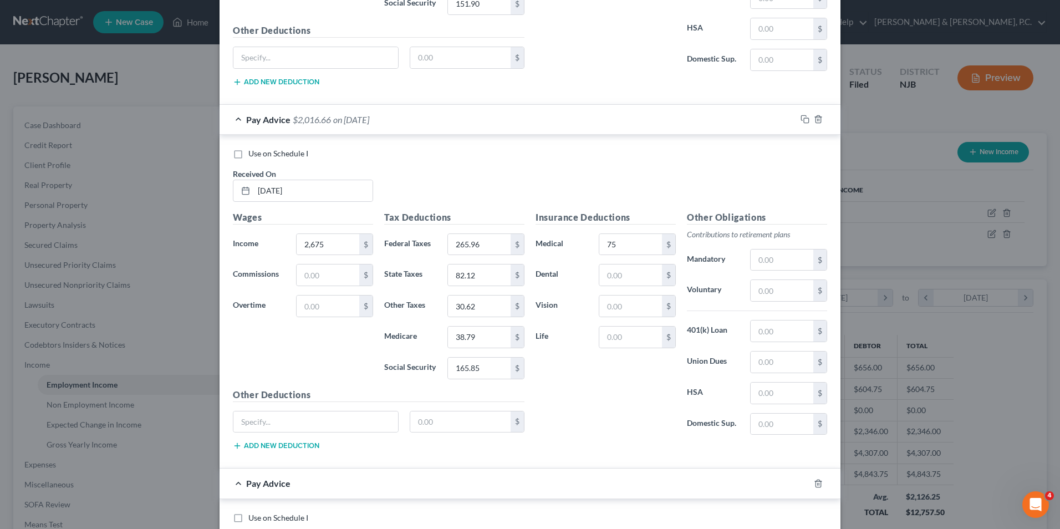
scroll to position [1822, 0]
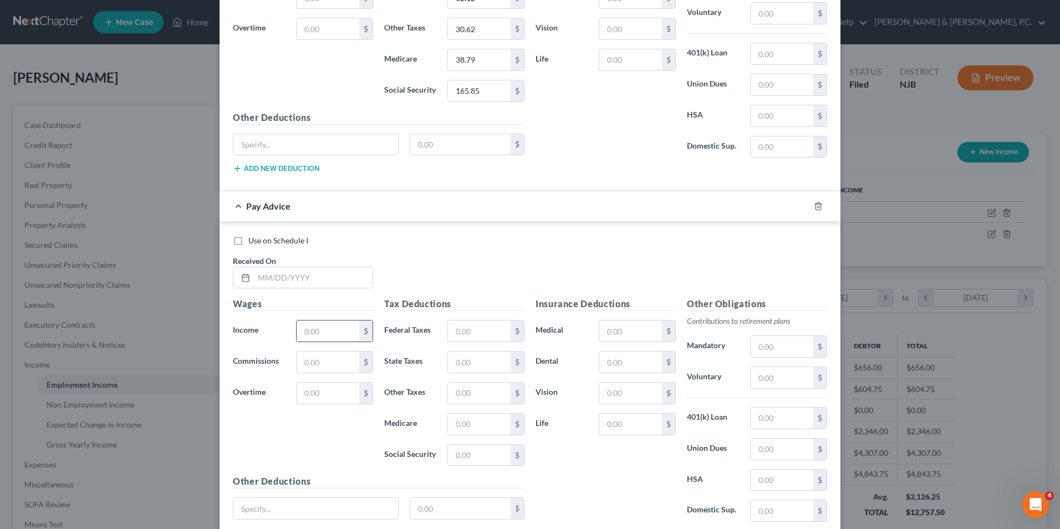
click at [324, 334] on input "text" at bounding box center [327, 330] width 63 height 21
click at [301, 274] on input "text" at bounding box center [313, 277] width 119 height 21
click at [266, 278] on input "4/1/25" at bounding box center [313, 277] width 119 height 21
click at [332, 324] on input "text" at bounding box center [327, 330] width 63 height 21
click at [488, 457] on input "text" at bounding box center [479, 454] width 63 height 21
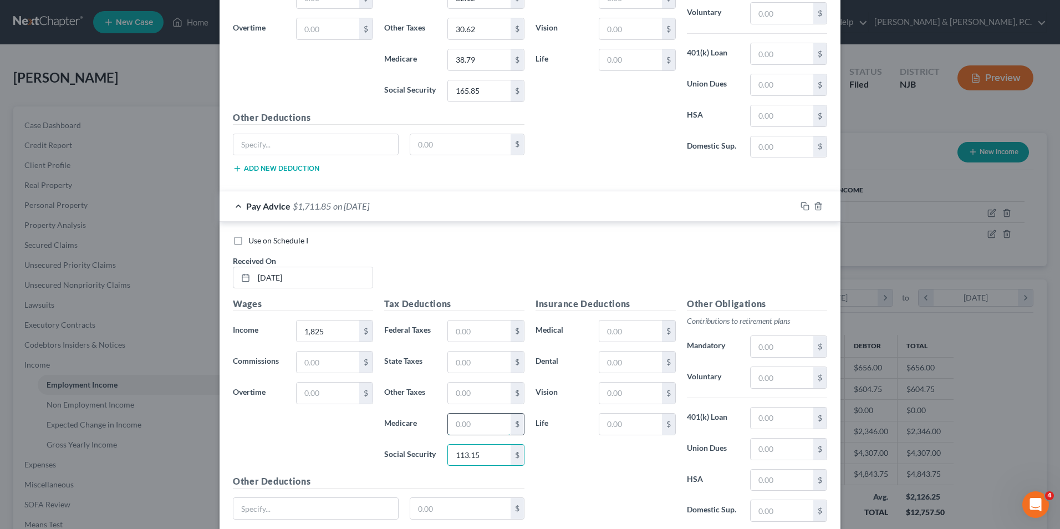
click at [465, 428] on input "text" at bounding box center [479, 423] width 63 height 21
click at [476, 335] on input "text" at bounding box center [479, 330] width 63 height 21
click at [466, 356] on input "text" at bounding box center [479, 361] width 63 height 21
click at [451, 395] on input "text" at bounding box center [479, 392] width 63 height 21
click at [617, 333] on input "text" at bounding box center [630, 330] width 63 height 21
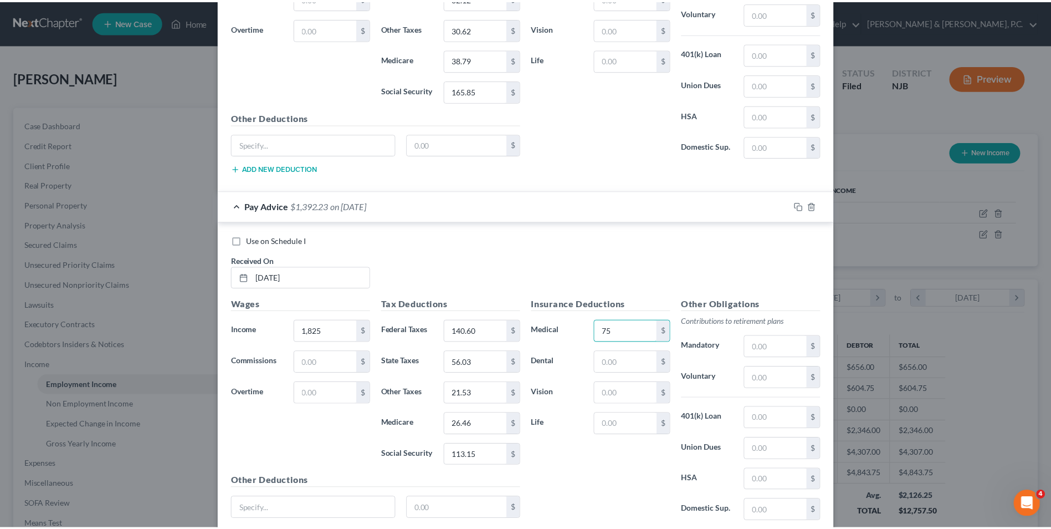
scroll to position [1909, 0]
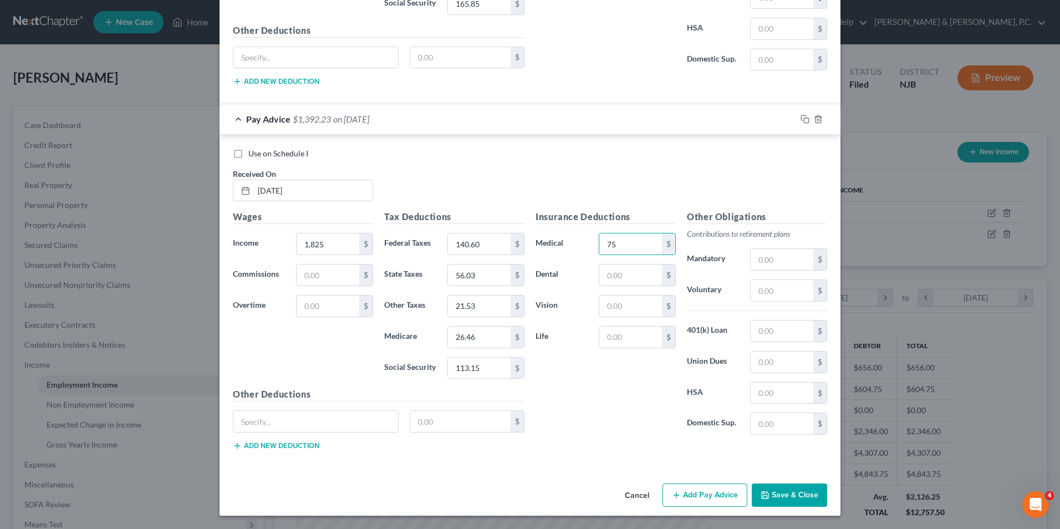
click at [769, 495] on button "Save & Close" at bounding box center [788, 494] width 75 height 23
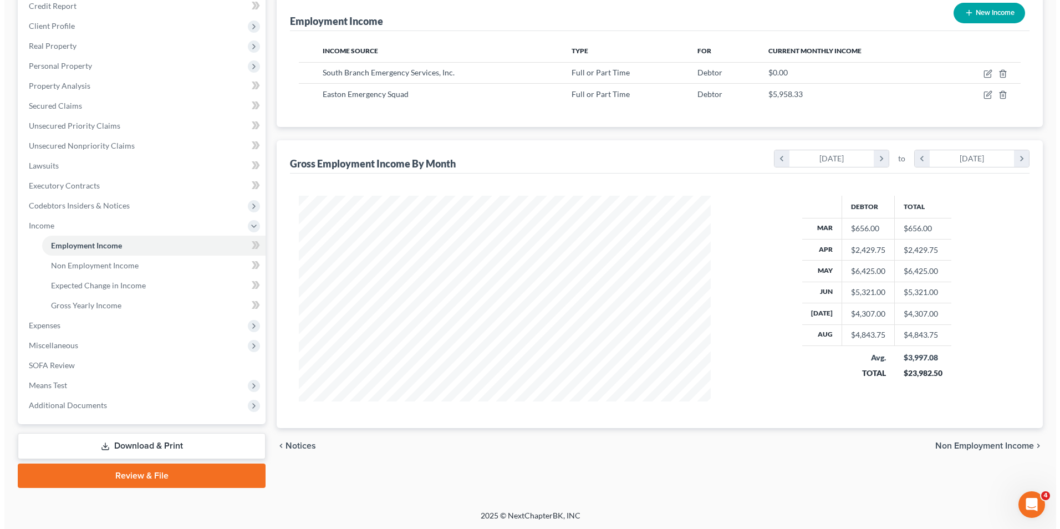
scroll to position [140, 0]
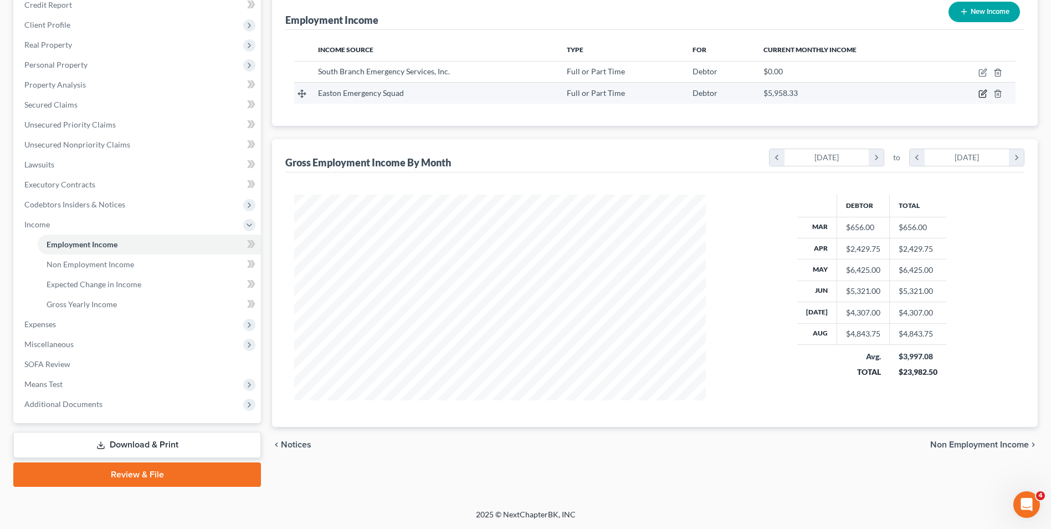
click at [984, 93] on icon "button" at bounding box center [983, 93] width 9 height 9
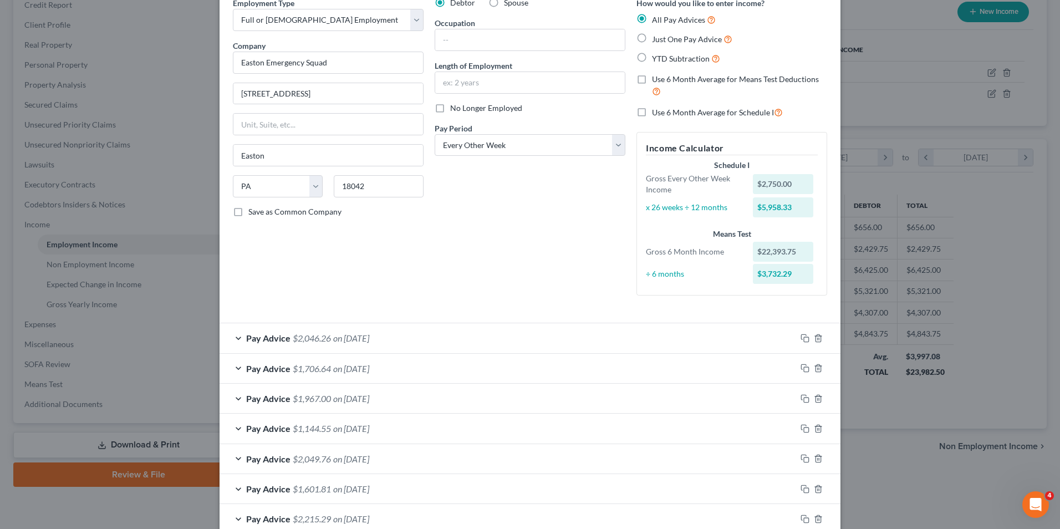
scroll to position [240, 0]
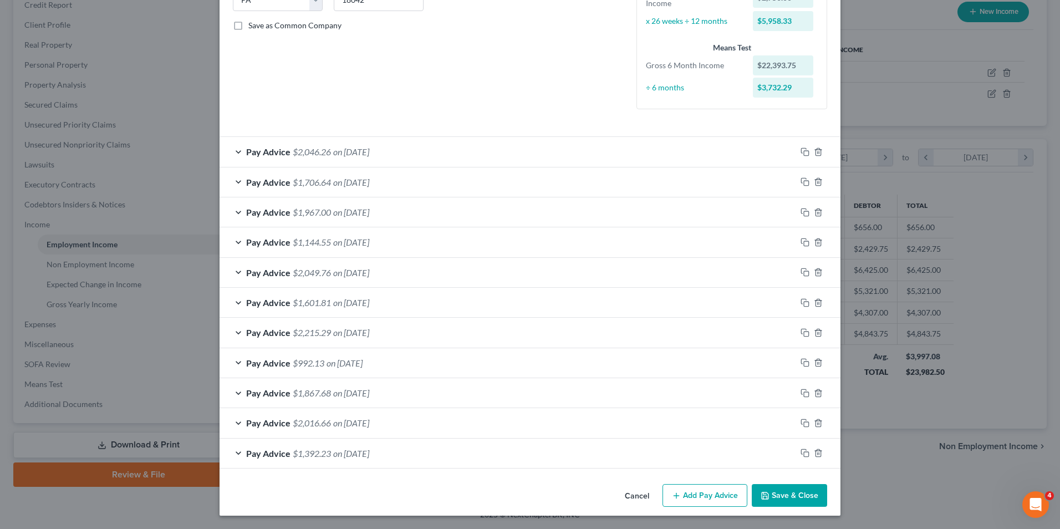
click at [720, 503] on button "Add Pay Advice" at bounding box center [704, 495] width 85 height 23
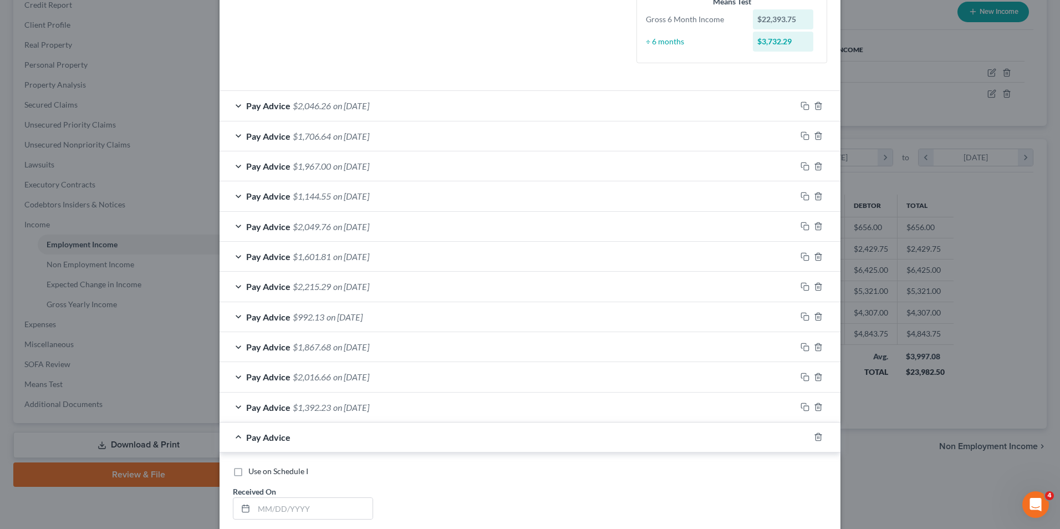
scroll to position [462, 0]
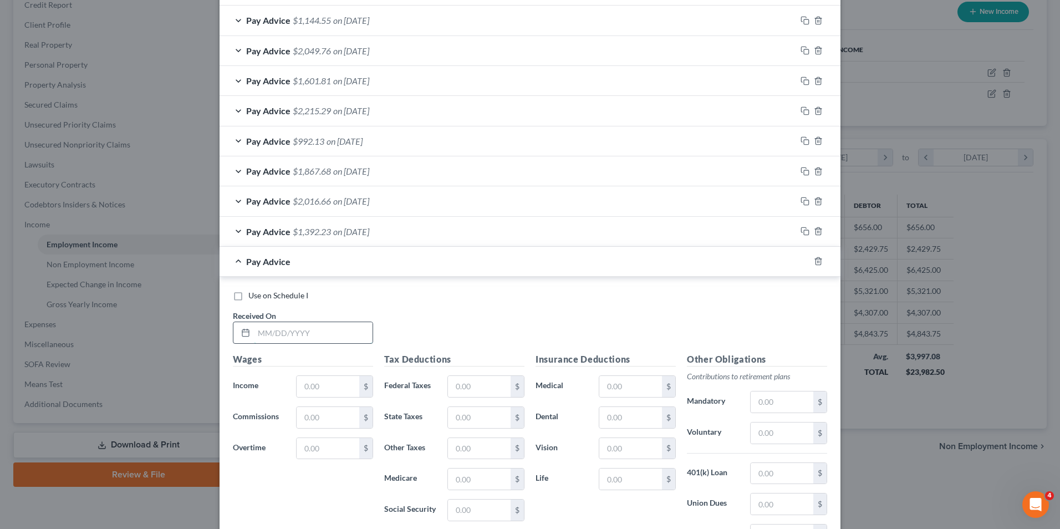
click at [279, 338] on input "text" at bounding box center [313, 332] width 119 height 21
click at [339, 389] on input "text" at bounding box center [327, 386] width 63 height 21
click at [472, 388] on input "text" at bounding box center [479, 386] width 63 height 21
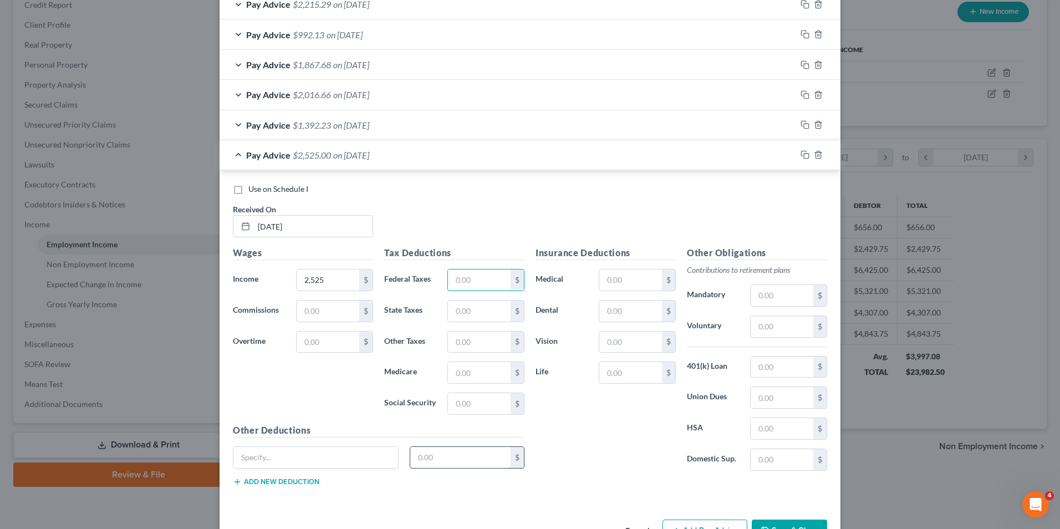
scroll to position [572, 0]
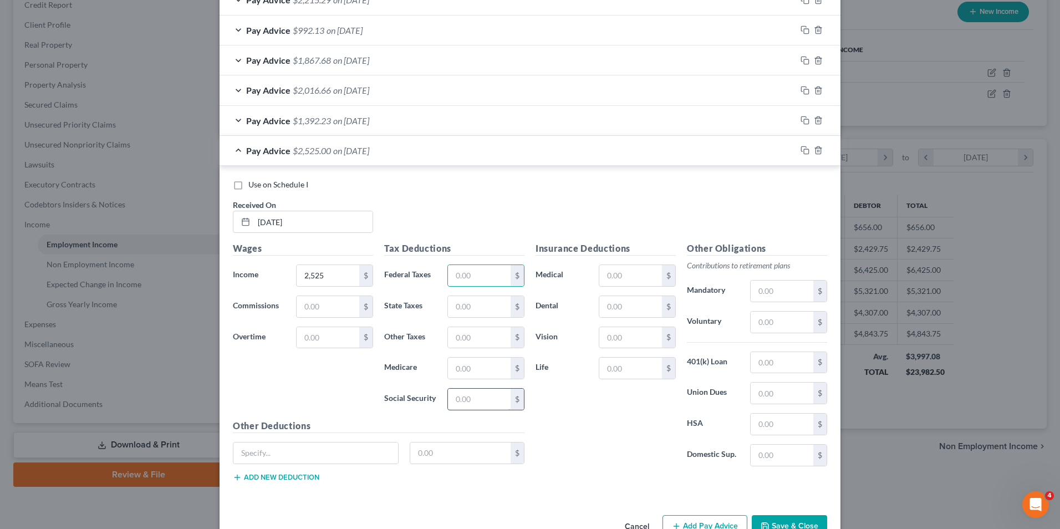
click at [464, 400] on input "text" at bounding box center [479, 398] width 63 height 21
click at [461, 369] on input "text" at bounding box center [479, 367] width 63 height 21
click at [460, 274] on input "text" at bounding box center [479, 275] width 63 height 21
click at [463, 305] on input "text" at bounding box center [479, 306] width 63 height 21
click at [472, 338] on input "text" at bounding box center [479, 337] width 63 height 21
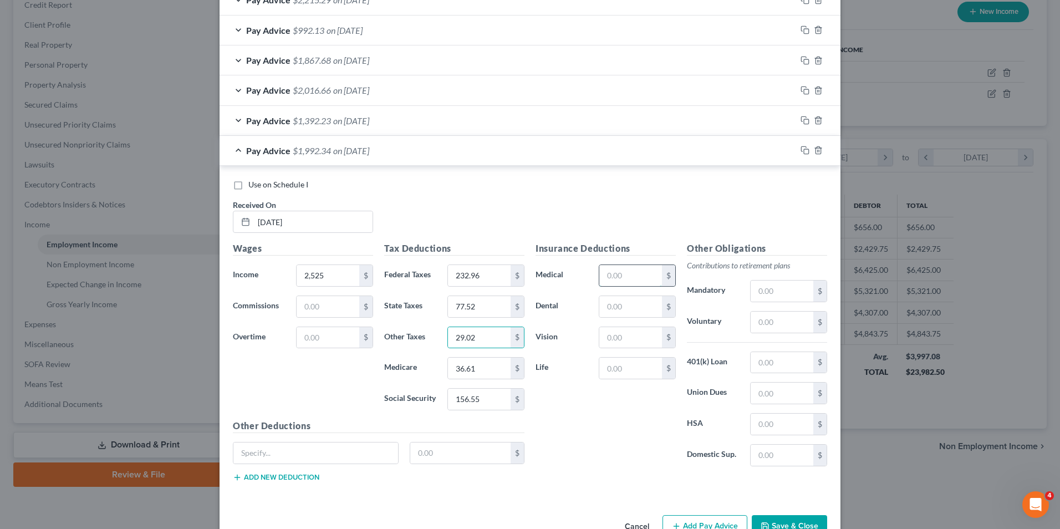
click at [647, 280] on input "text" at bounding box center [630, 275] width 63 height 21
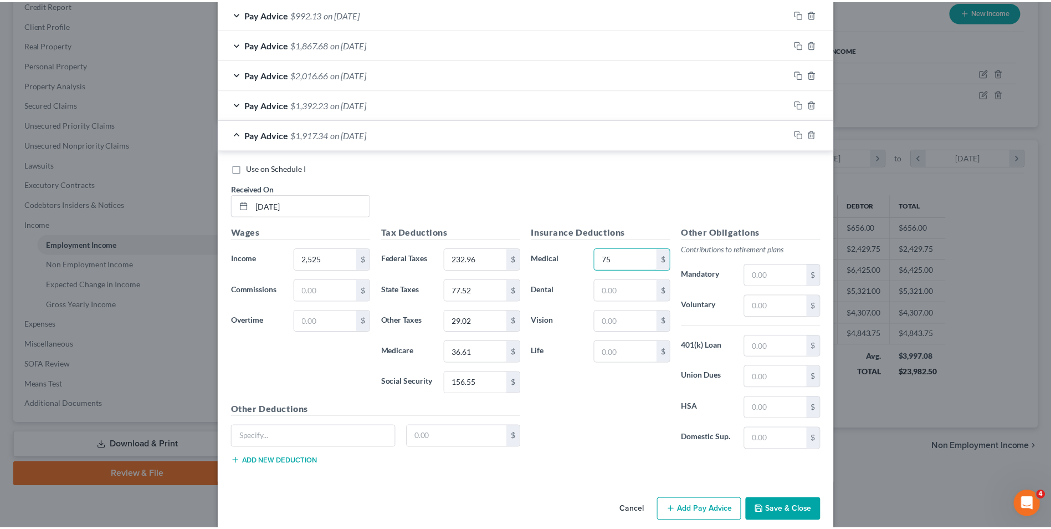
scroll to position [604, 0]
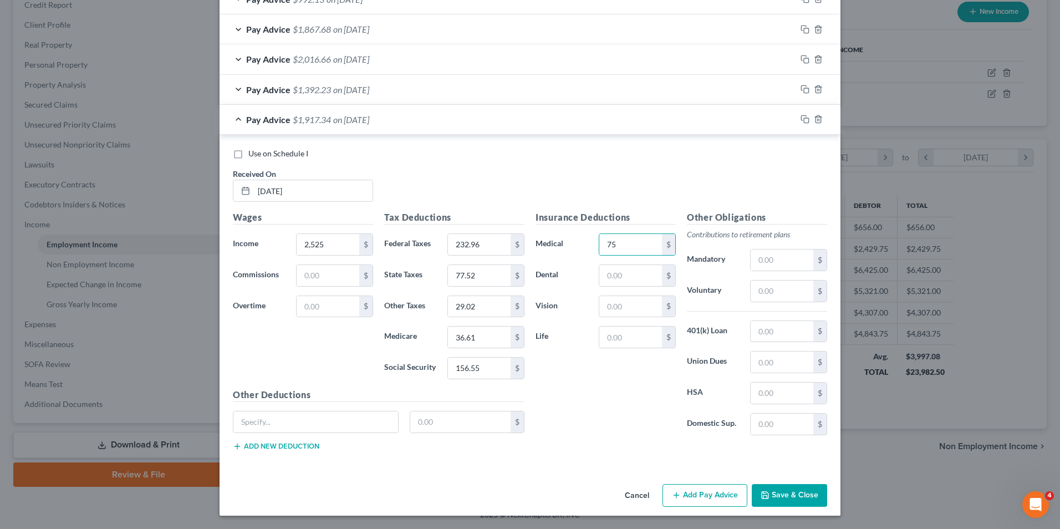
click at [792, 495] on button "Save & Close" at bounding box center [788, 495] width 75 height 23
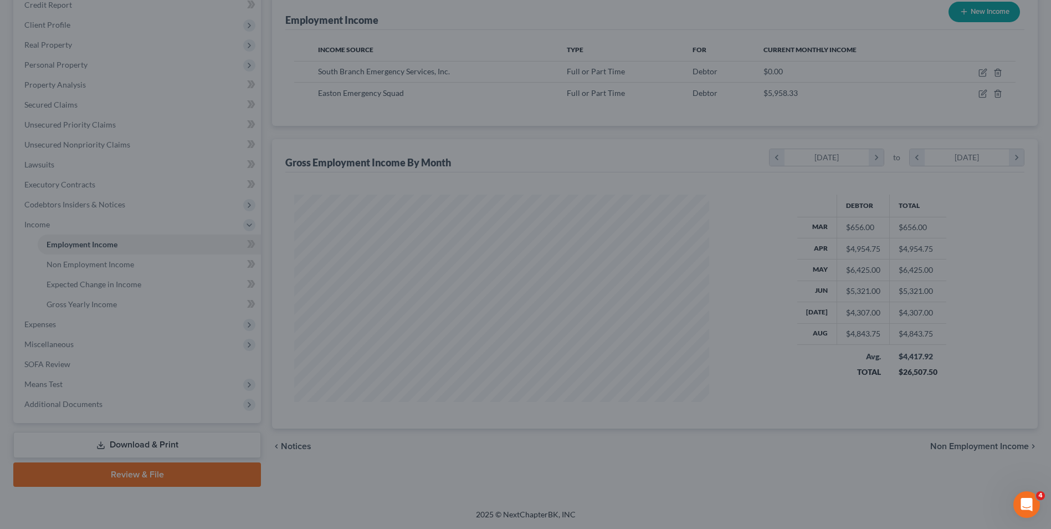
scroll to position [553992, 553764]
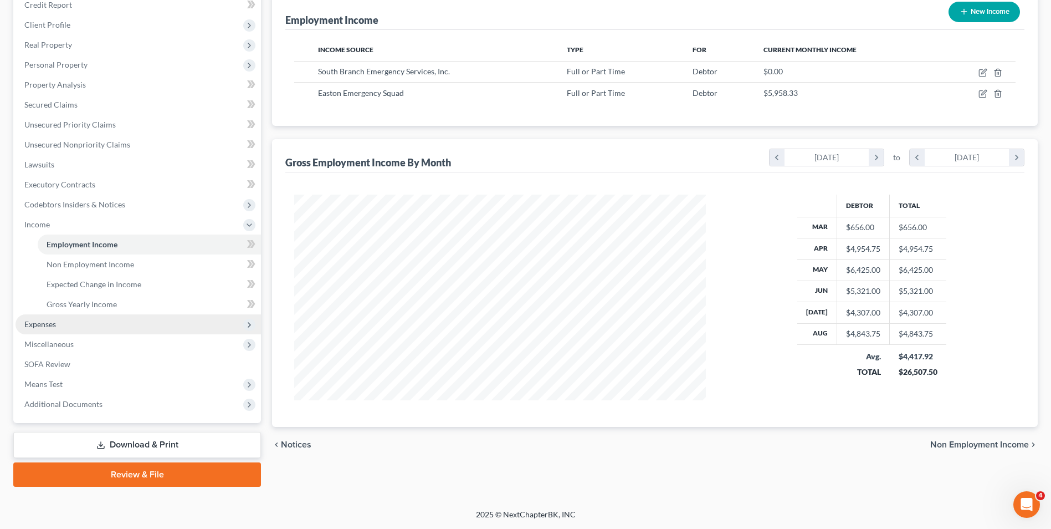
click at [55, 323] on span "Expenses" at bounding box center [40, 323] width 32 height 9
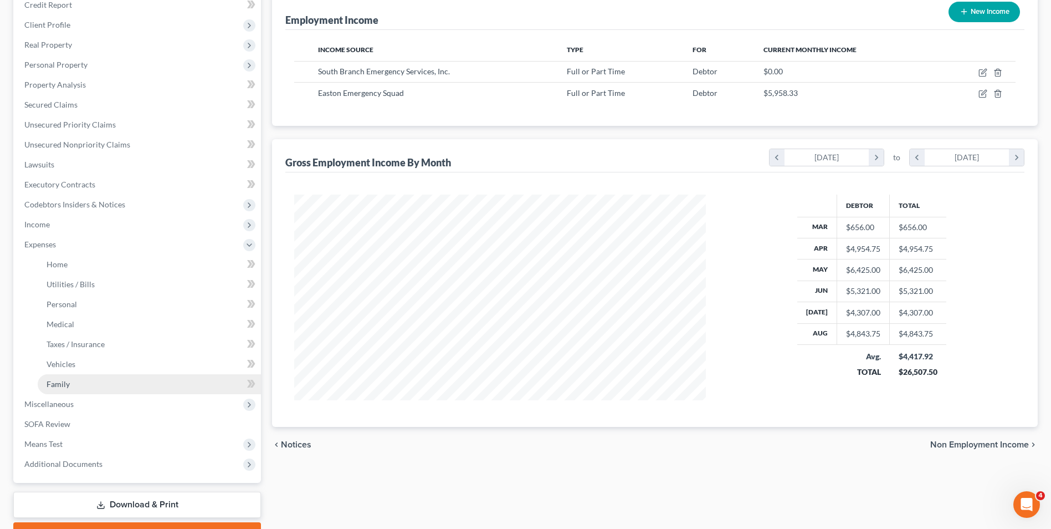
click at [70, 388] on link "Family" at bounding box center [149, 384] width 223 height 20
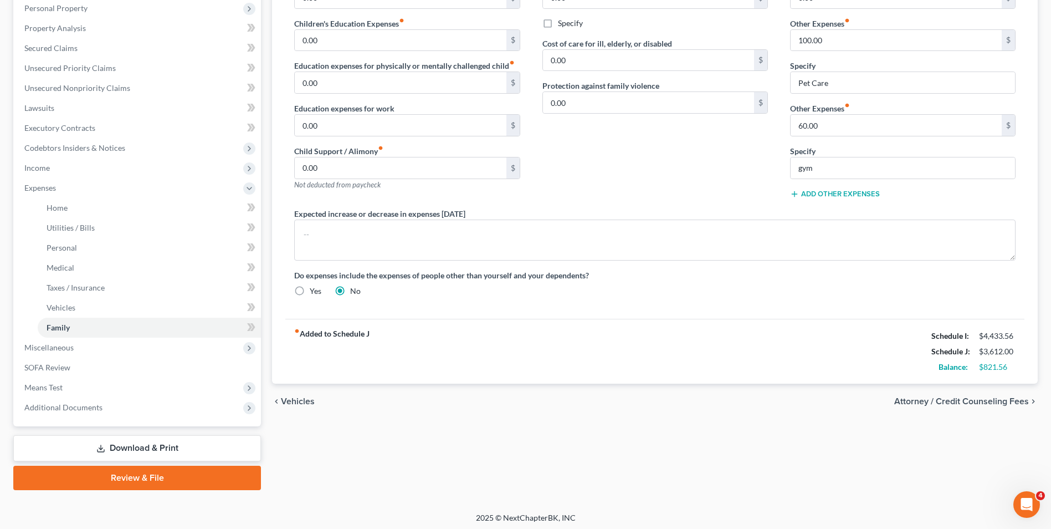
scroll to position [200, 0]
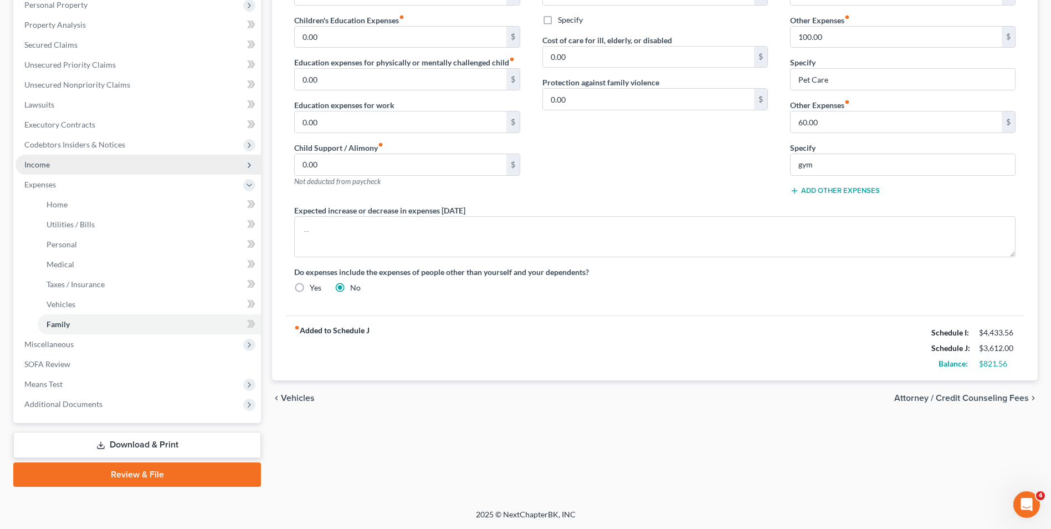
click at [74, 167] on span "Income" at bounding box center [139, 165] width 246 height 20
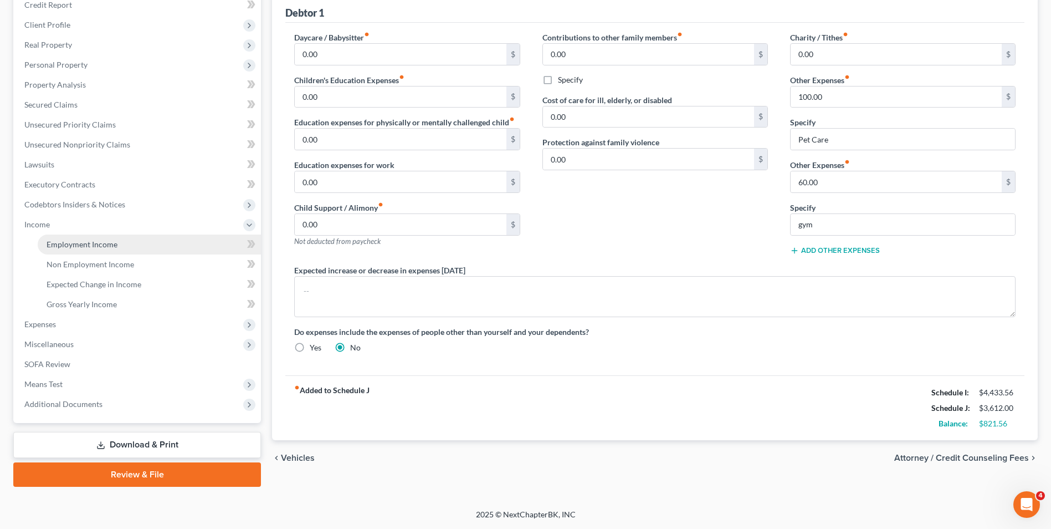
scroll to position [140, 0]
click at [65, 243] on span "Employment Income" at bounding box center [82, 243] width 71 height 9
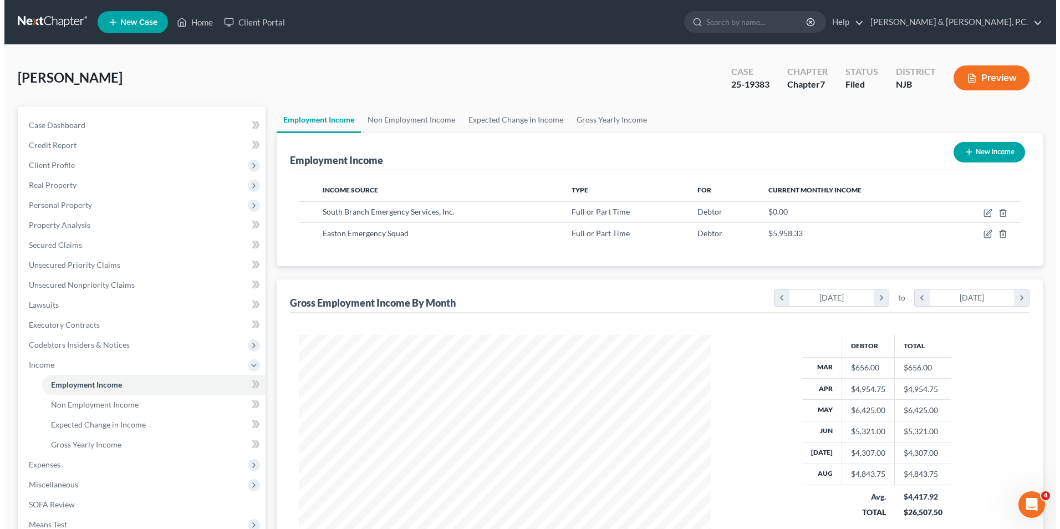
scroll to position [206, 433]
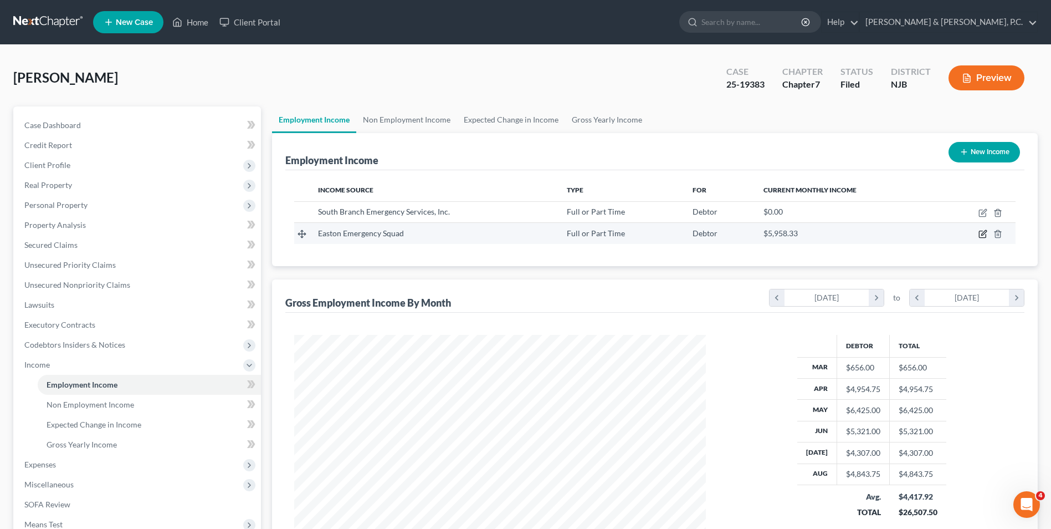
click at [984, 233] on icon "button" at bounding box center [983, 233] width 9 height 9
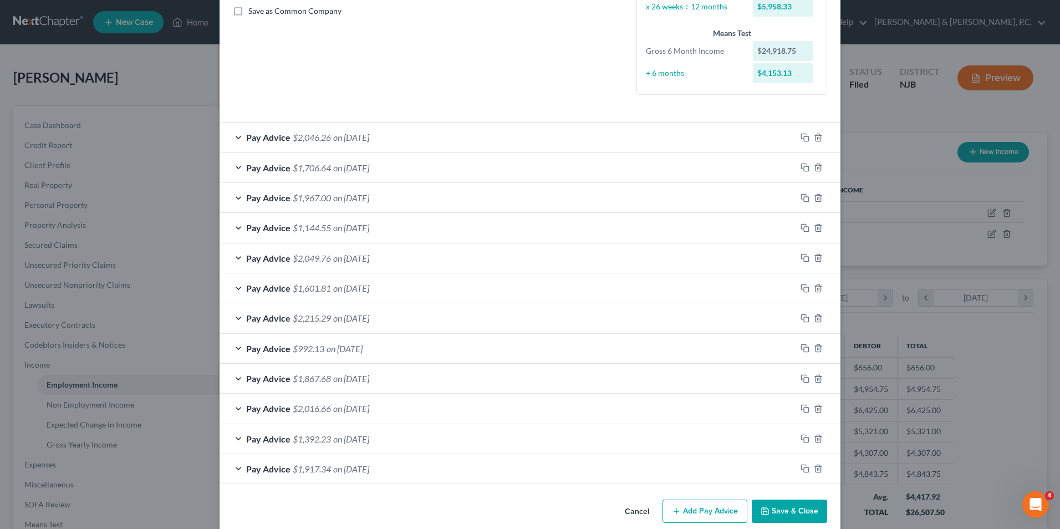
scroll to position [270, 0]
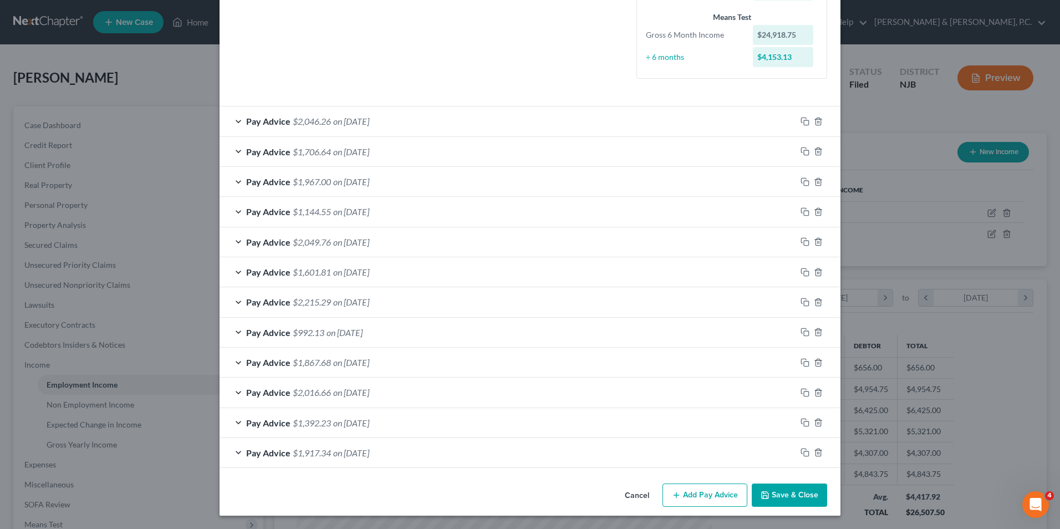
click at [713, 494] on button "Add Pay Advice" at bounding box center [704, 494] width 85 height 23
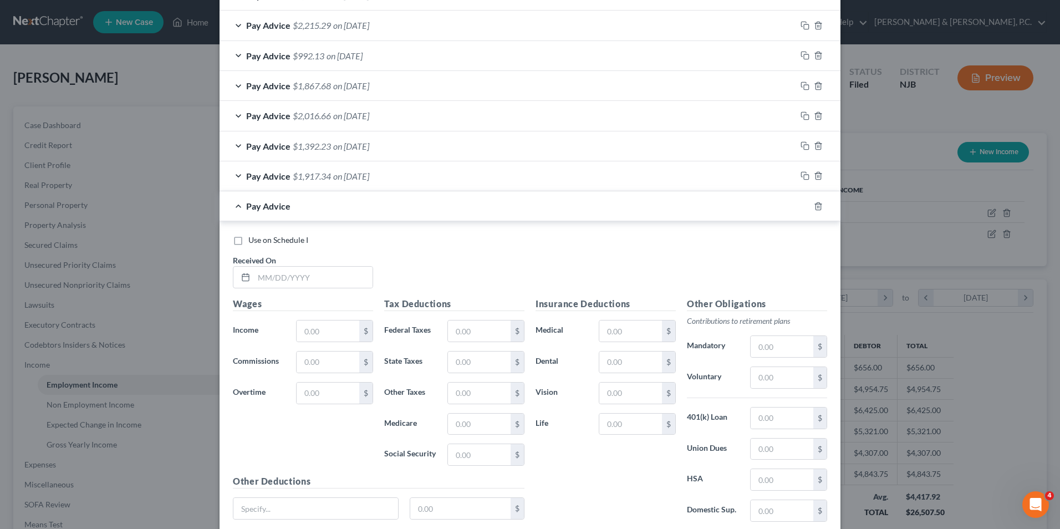
scroll to position [548, 0]
click at [292, 274] on input "text" at bounding box center [313, 276] width 119 height 21
click at [314, 333] on input "text" at bounding box center [327, 330] width 63 height 21
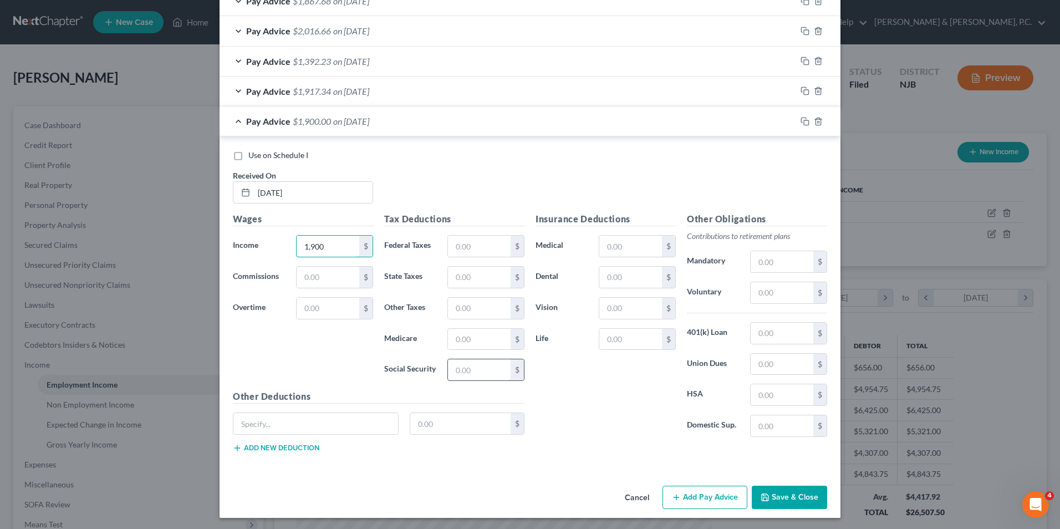
scroll to position [634, 0]
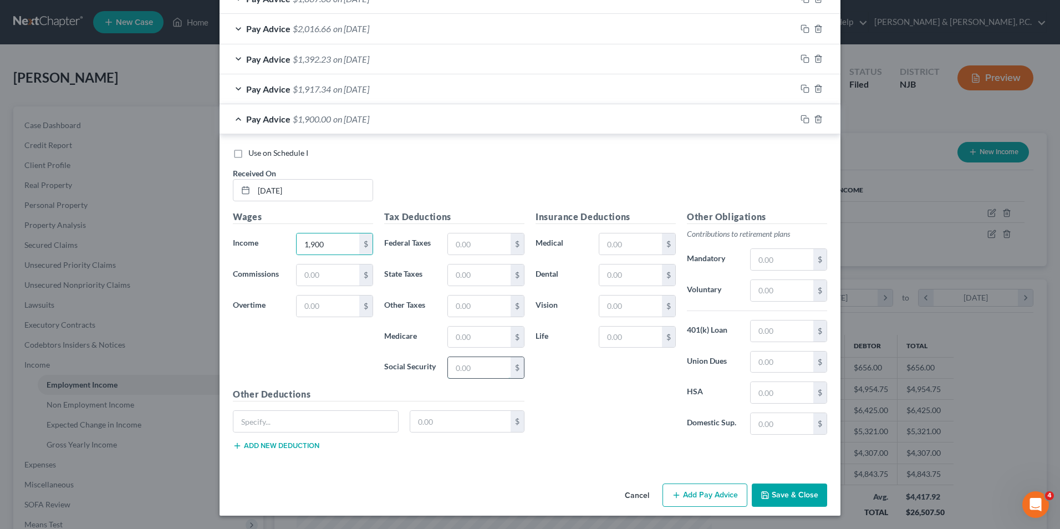
click at [494, 372] on input "text" at bounding box center [479, 367] width 63 height 21
click at [498, 346] on input "text" at bounding box center [479, 336] width 63 height 21
drag, startPoint x: 490, startPoint y: 234, endPoint x: 488, endPoint y: 243, distance: 9.7
click at [490, 234] on input "text" at bounding box center [479, 243] width 63 height 21
click at [494, 277] on input "text" at bounding box center [479, 274] width 63 height 21
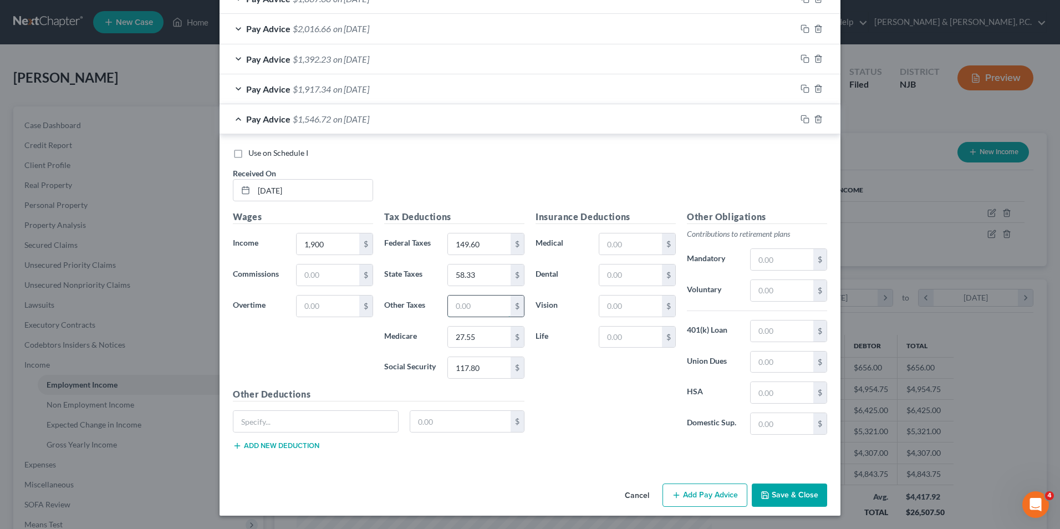
click at [470, 309] on input "text" at bounding box center [479, 305] width 63 height 21
click at [625, 244] on input "text" at bounding box center [630, 243] width 63 height 21
click at [727, 499] on button "Add Pay Advice" at bounding box center [704, 494] width 85 height 23
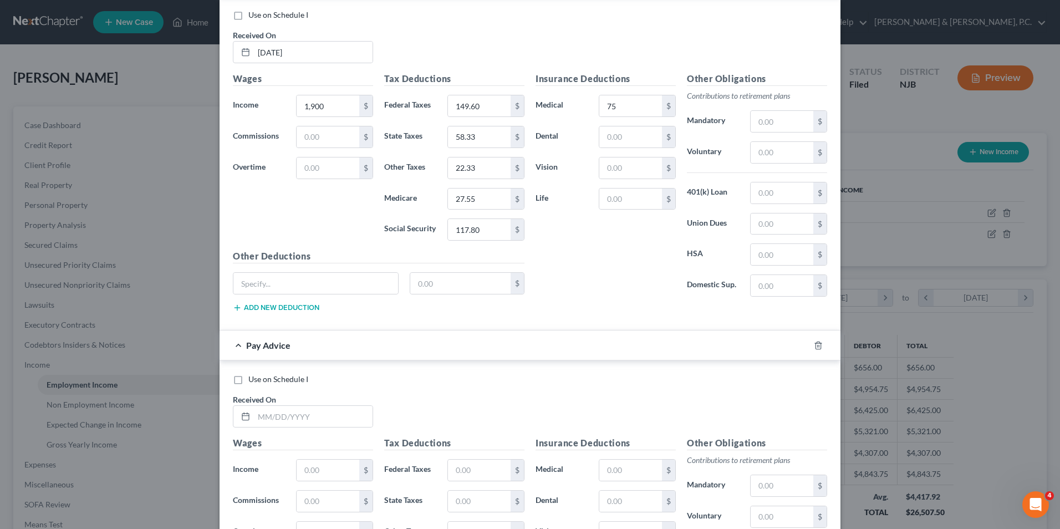
scroll to position [831, 0]
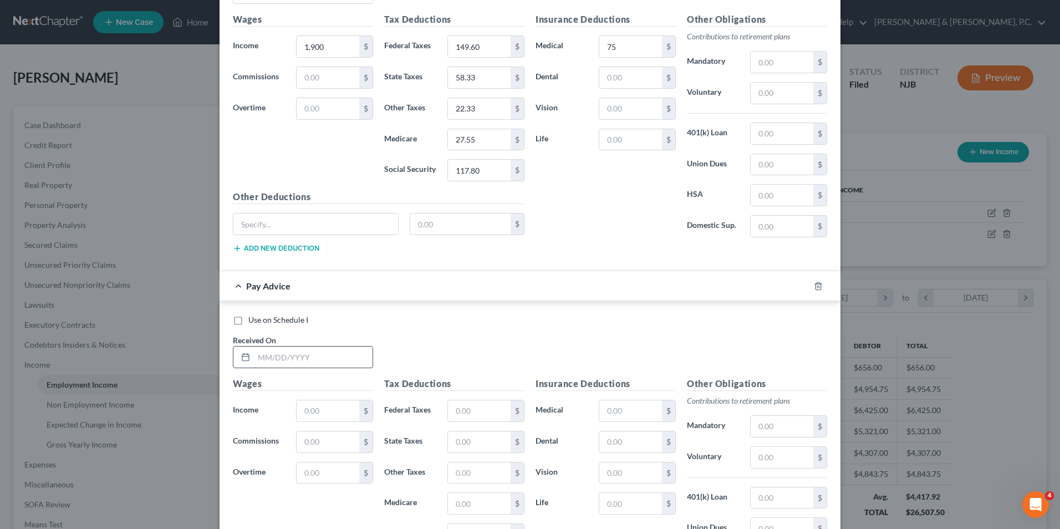
click at [309, 362] on input "text" at bounding box center [313, 356] width 119 height 21
click at [328, 420] on input "text" at bounding box center [327, 410] width 63 height 21
click at [612, 412] on input "text" at bounding box center [630, 410] width 63 height 21
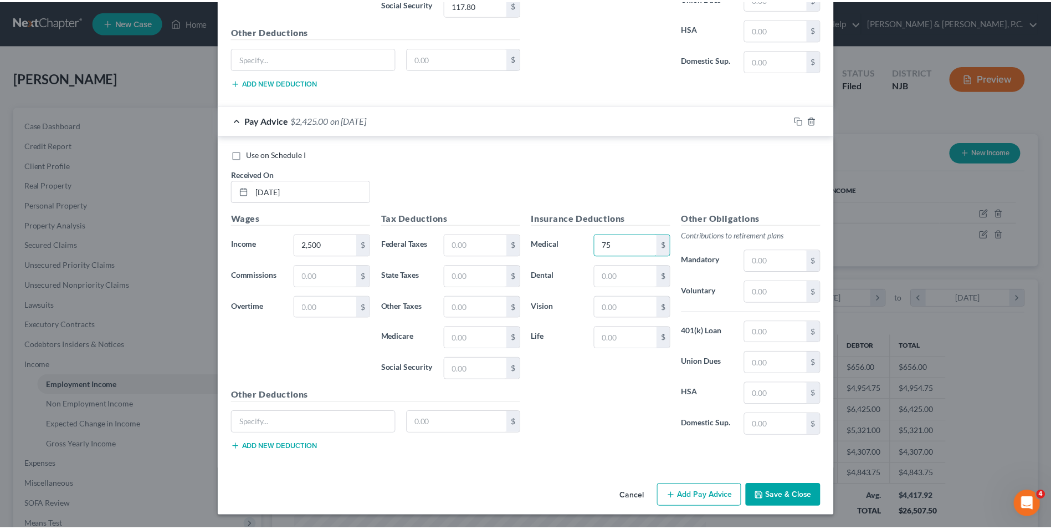
scroll to position [998, 0]
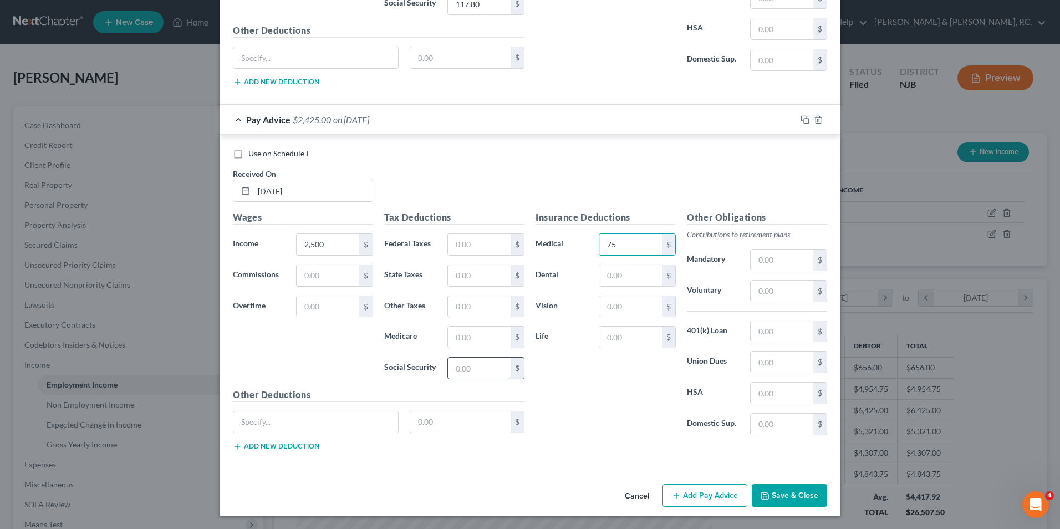
click at [467, 370] on input "text" at bounding box center [479, 367] width 63 height 21
click at [468, 341] on input "text" at bounding box center [479, 336] width 63 height 21
click at [453, 238] on input "text" at bounding box center [479, 244] width 63 height 21
click at [471, 278] on input "text" at bounding box center [479, 275] width 63 height 21
click at [456, 313] on input "text" at bounding box center [479, 306] width 63 height 21
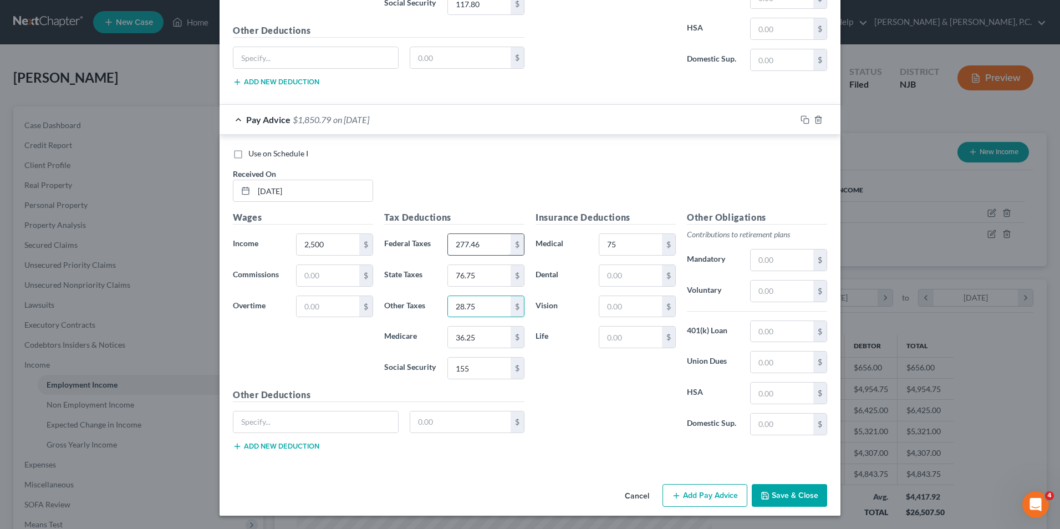
click at [461, 244] on input "277.46" at bounding box center [479, 244] width 63 height 21
click at [461, 243] on input "277.46" at bounding box center [479, 244] width 63 height 21
click at [774, 497] on button "Save & Close" at bounding box center [788, 495] width 75 height 23
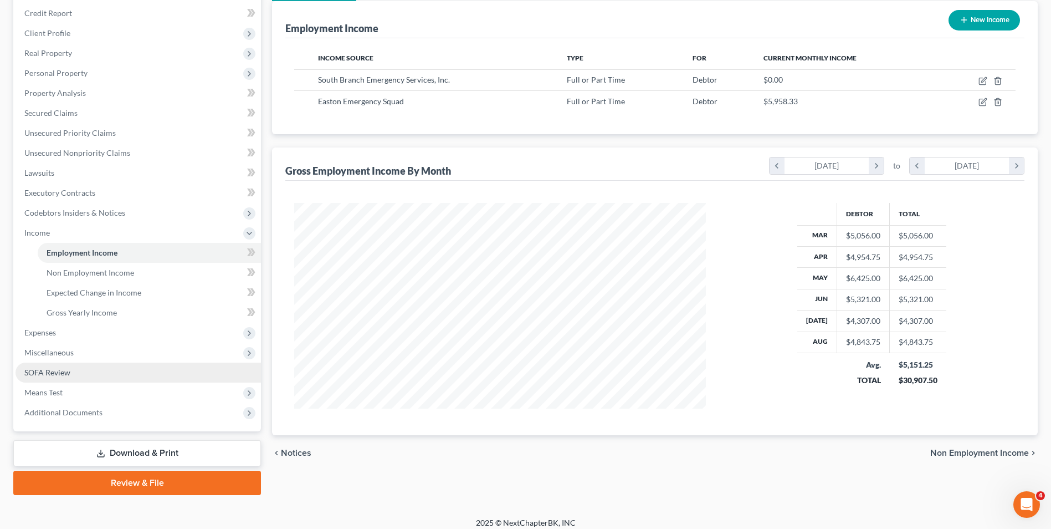
scroll to position [140, 0]
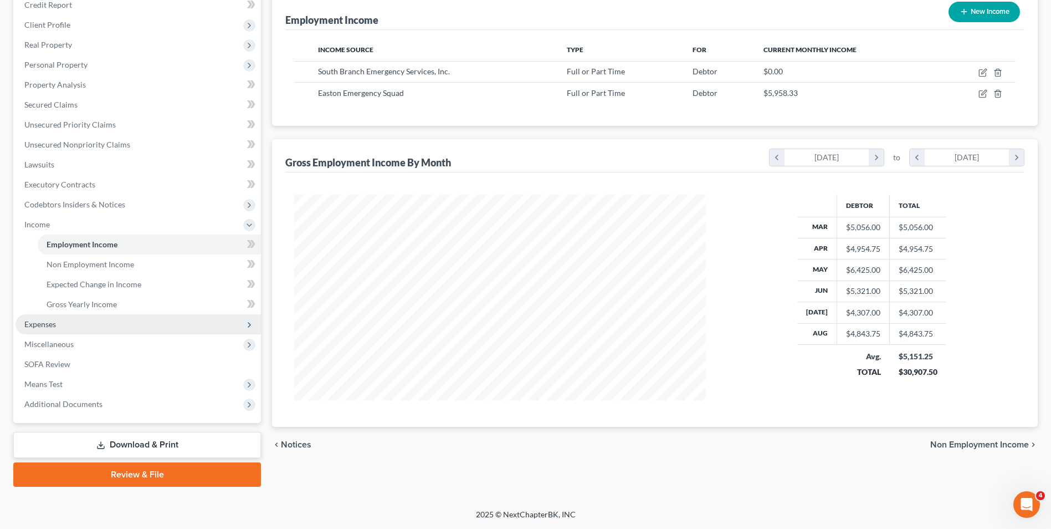
click at [43, 326] on span "Expenses" at bounding box center [40, 323] width 32 height 9
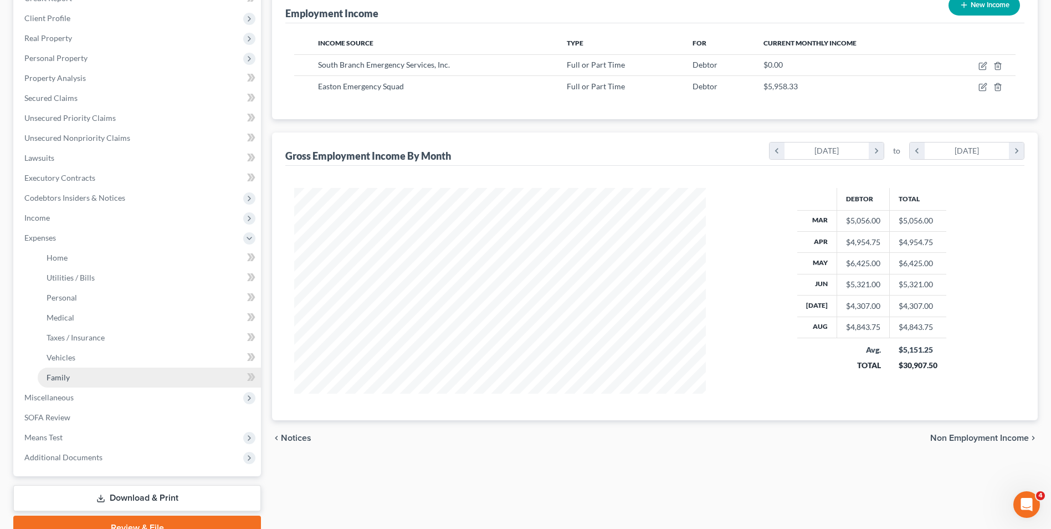
scroll to position [200, 0]
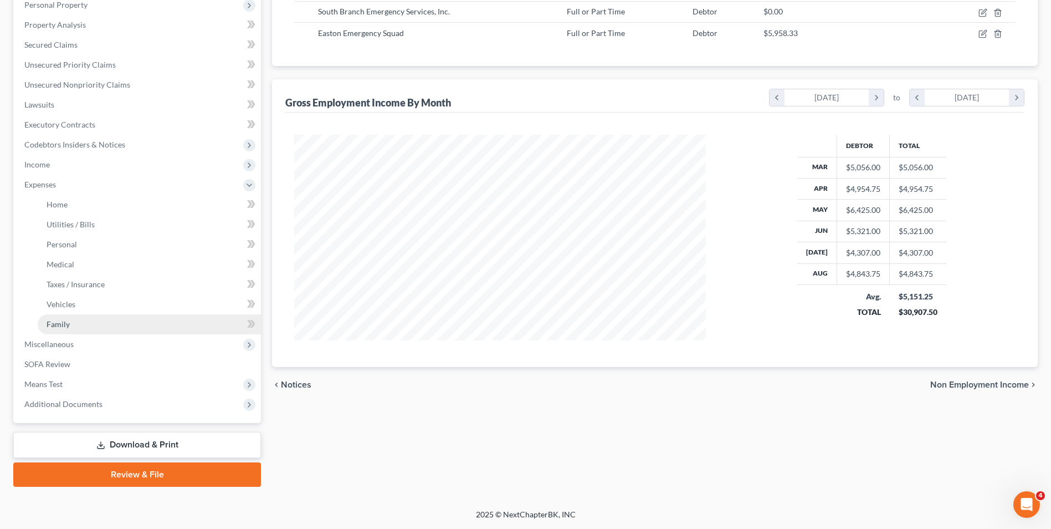
click at [60, 319] on span "Family" at bounding box center [58, 323] width 23 height 9
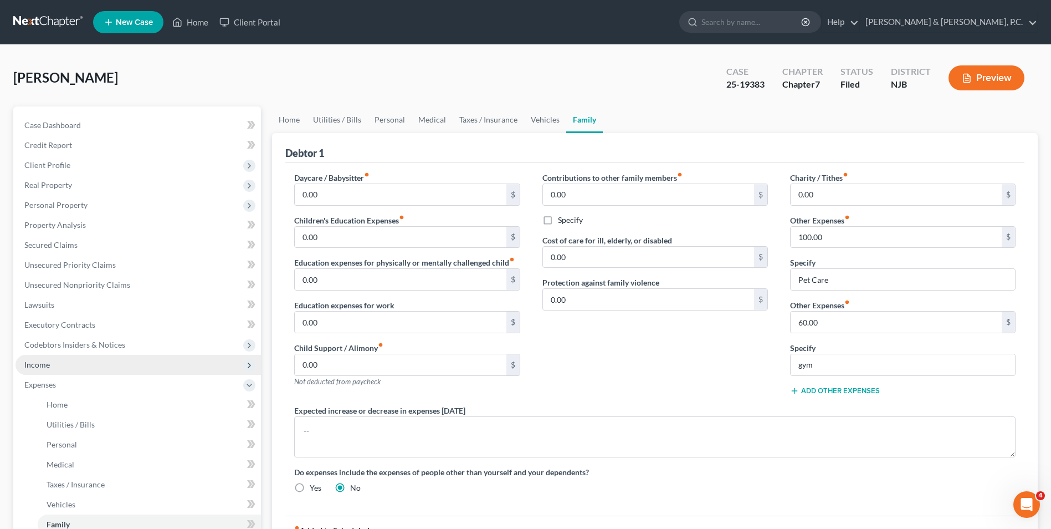
click at [49, 364] on span "Income" at bounding box center [36, 364] width 25 height 9
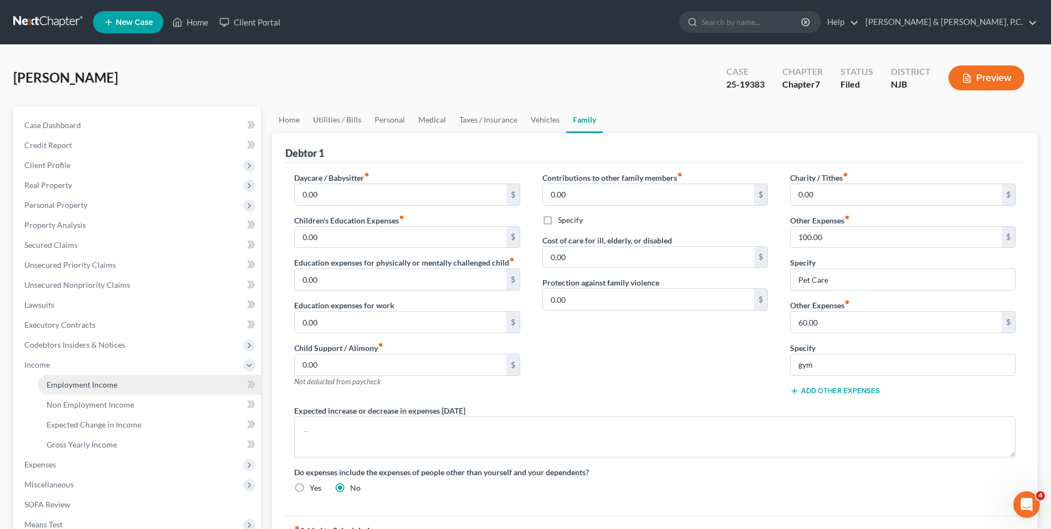
click at [63, 386] on span "Employment Income" at bounding box center [82, 384] width 71 height 9
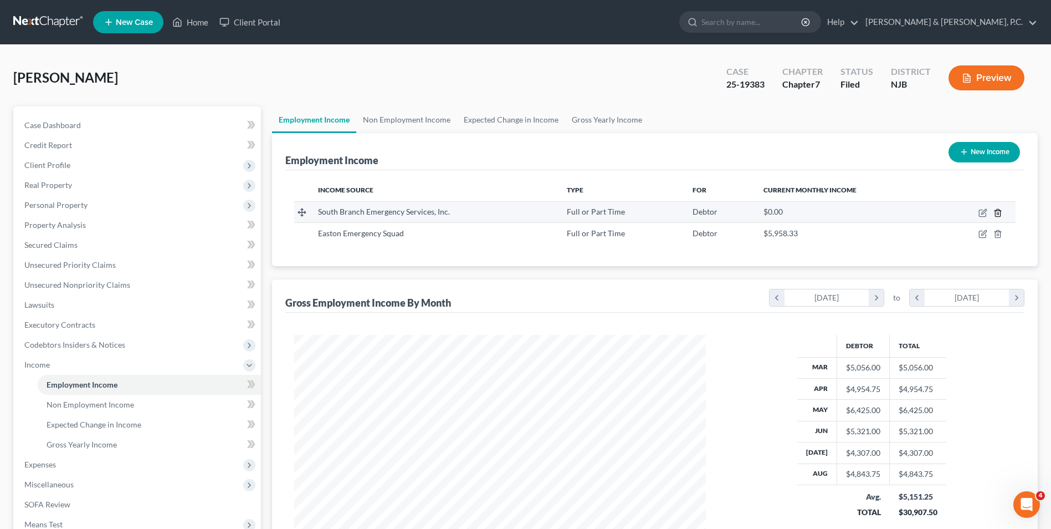
click at [1000, 213] on icon "button" at bounding box center [998, 212] width 9 height 9
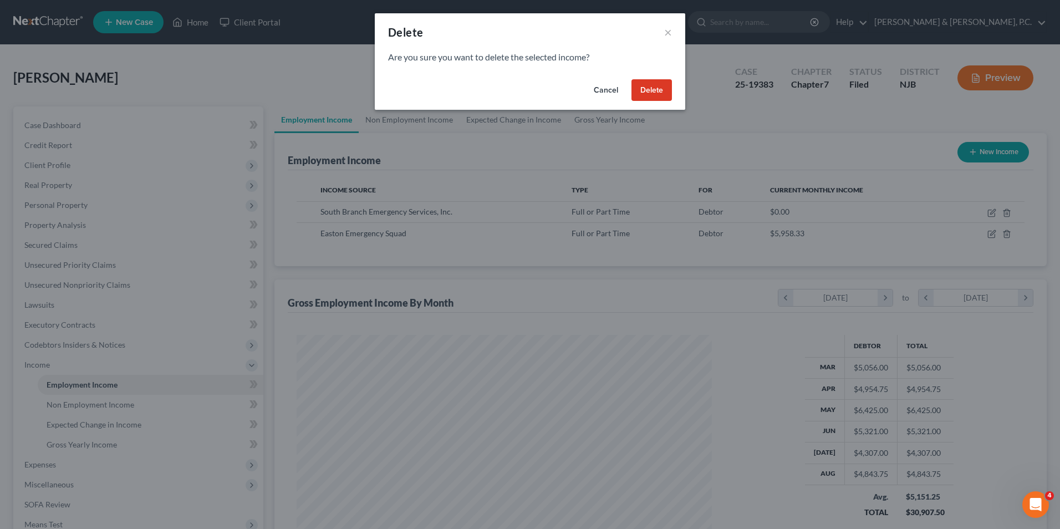
click at [657, 84] on button "Delete" at bounding box center [651, 90] width 40 height 22
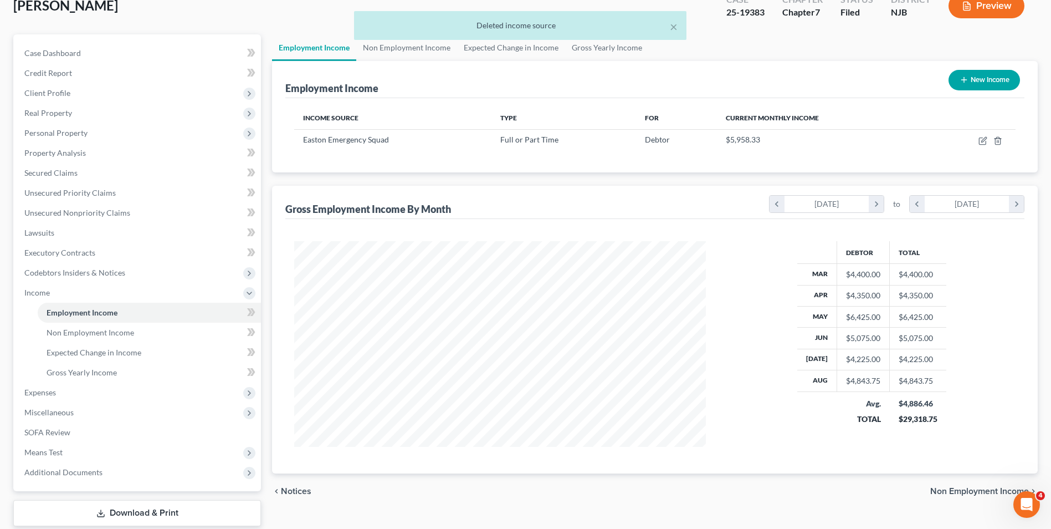
scroll to position [140, 0]
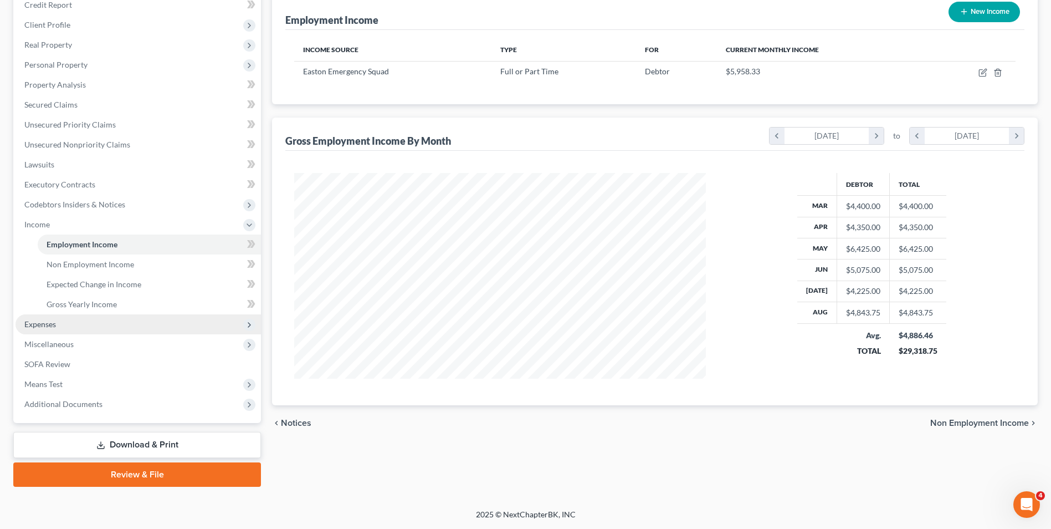
click at [46, 326] on span "Expenses" at bounding box center [40, 323] width 32 height 9
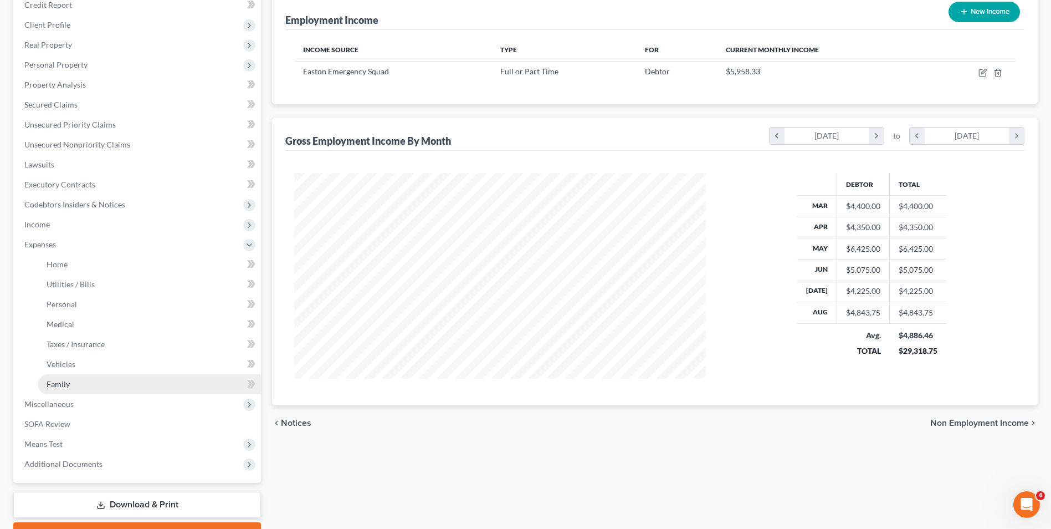
click at [64, 386] on span "Family" at bounding box center [58, 383] width 23 height 9
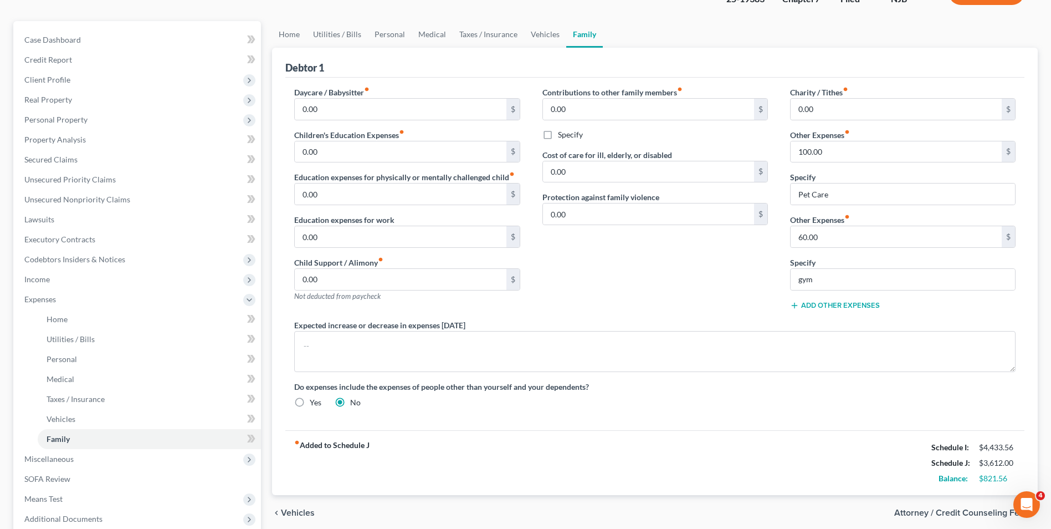
scroll to position [200, 0]
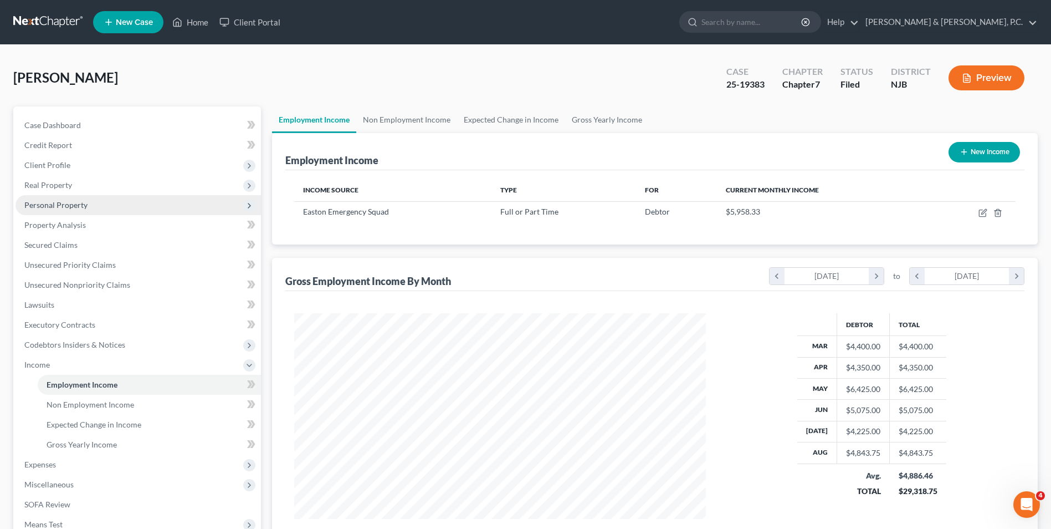
click at [80, 206] on span "Personal Property" at bounding box center [55, 204] width 63 height 9
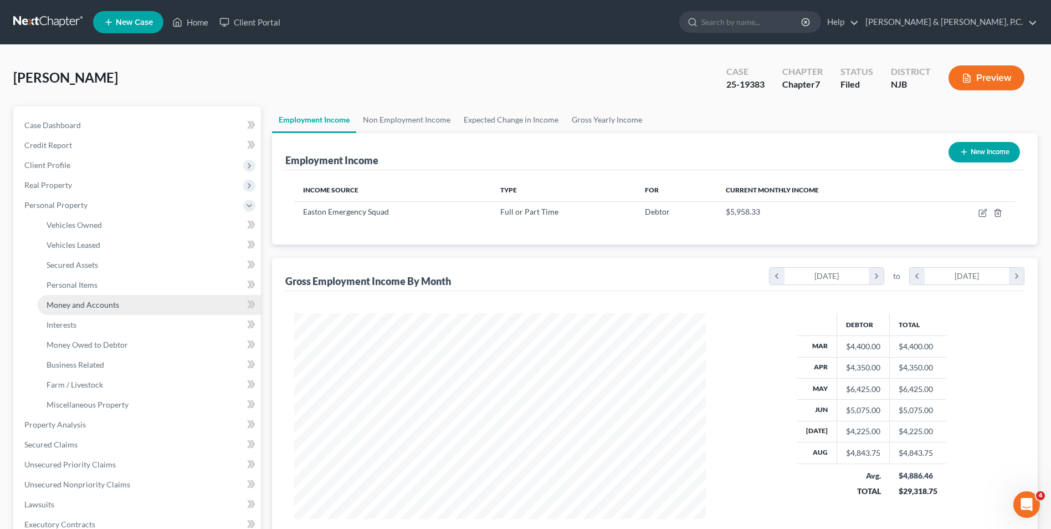
click at [94, 300] on span "Money and Accounts" at bounding box center [83, 304] width 73 height 9
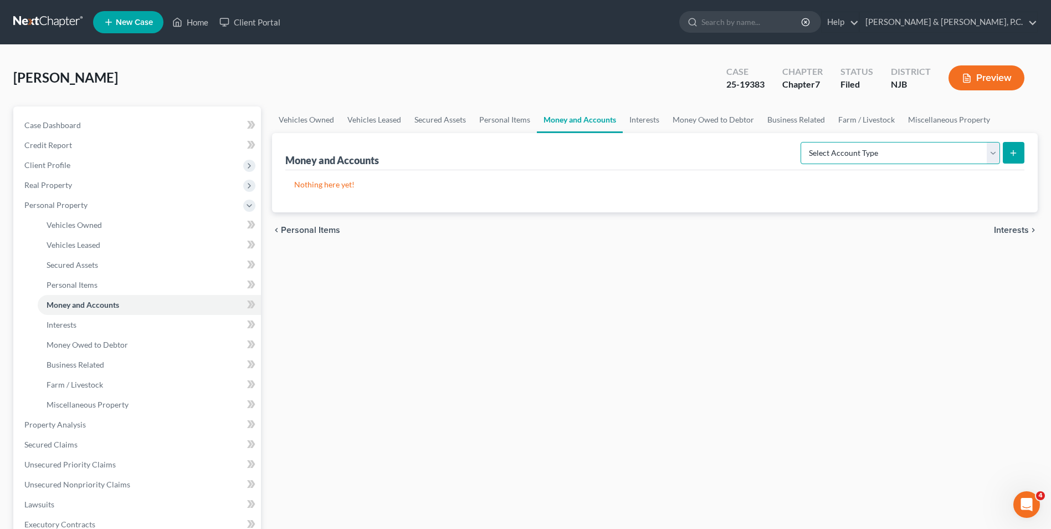
click at [993, 156] on select "Select Account Type Brokerage Cash on Hand Certificates of Deposit Checking Acc…" at bounding box center [901, 153] width 200 height 22
click at [803, 142] on select "Select Account Type Brokerage Cash on Hand Certificates of Deposit Checking Acc…" at bounding box center [901, 153] width 200 height 22
click at [1013, 156] on icon "submit" at bounding box center [1013, 153] width 9 height 9
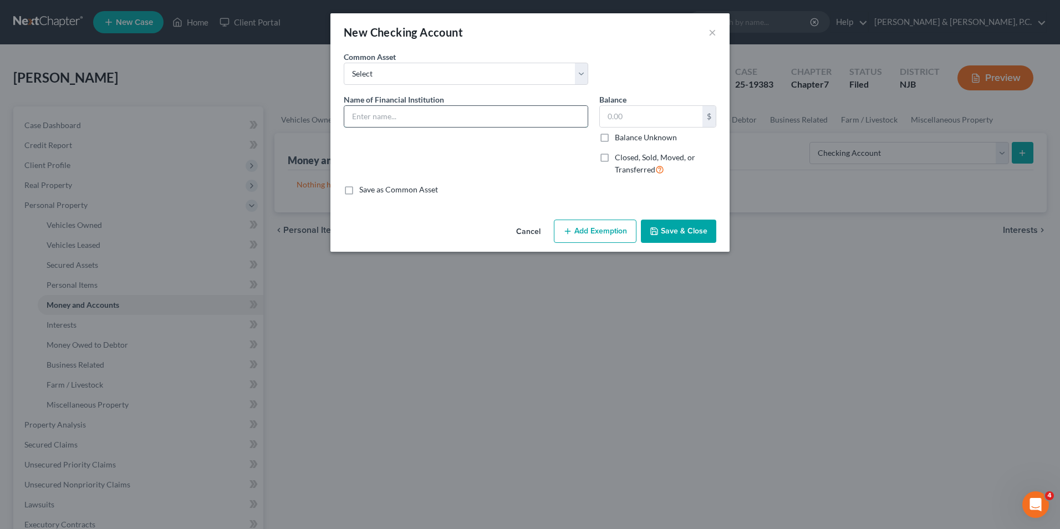
click at [479, 114] on input "text" at bounding box center [465, 116] width 243 height 21
click at [639, 114] on input "text" at bounding box center [651, 116] width 103 height 21
click at [697, 231] on button "Save & Close" at bounding box center [678, 230] width 75 height 23
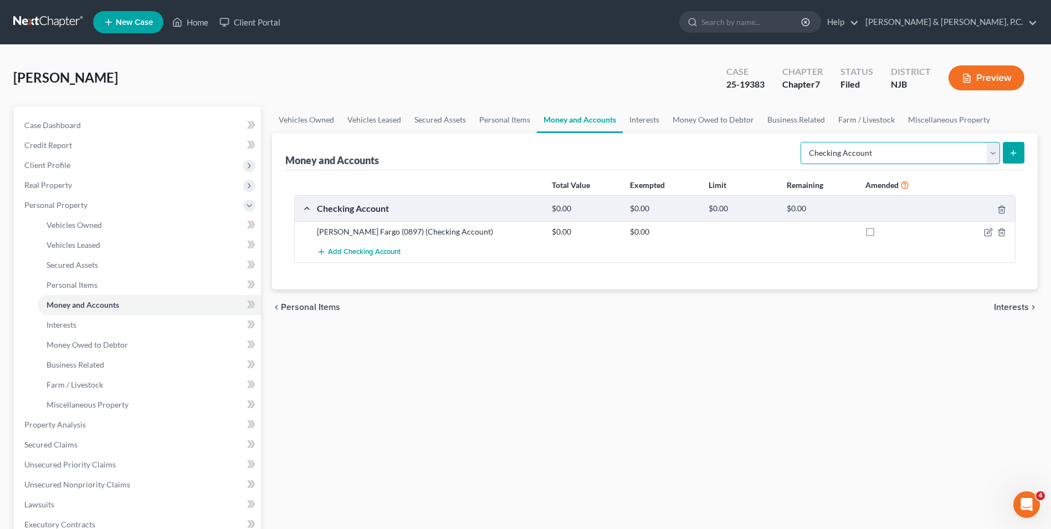
click at [996, 151] on select "Select Account Type Brokerage Cash on Hand Certificates of Deposit Checking Acc…" at bounding box center [901, 153] width 200 height 22
click at [803, 142] on select "Select Account Type Brokerage Cash on Hand Certificates of Deposit Checking Acc…" at bounding box center [901, 153] width 200 height 22
click at [1008, 149] on button "submit" at bounding box center [1014, 153] width 22 height 22
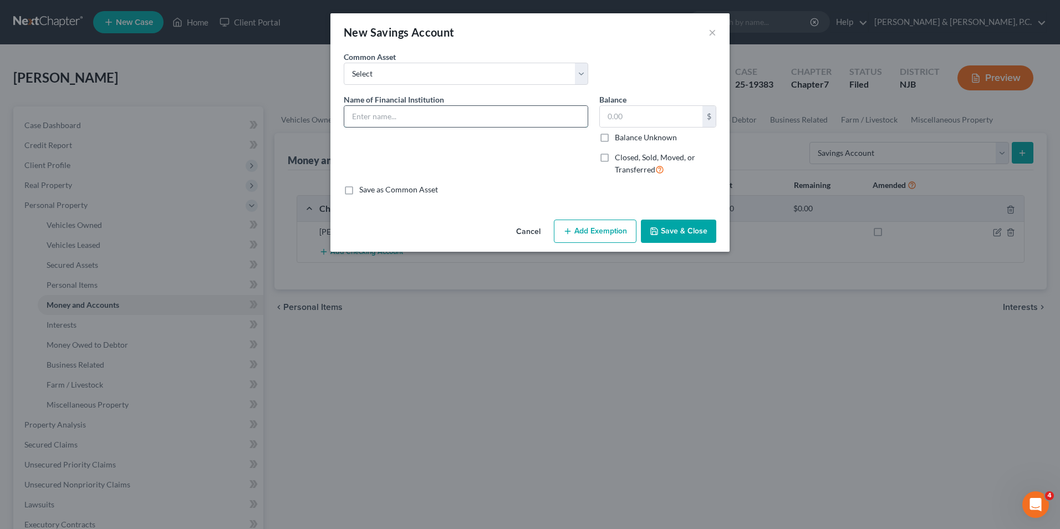
click at [366, 117] on input "text" at bounding box center [465, 116] width 243 height 21
click at [640, 116] on input "text" at bounding box center [651, 116] width 103 height 21
click at [678, 229] on button "Save & Close" at bounding box center [678, 230] width 75 height 23
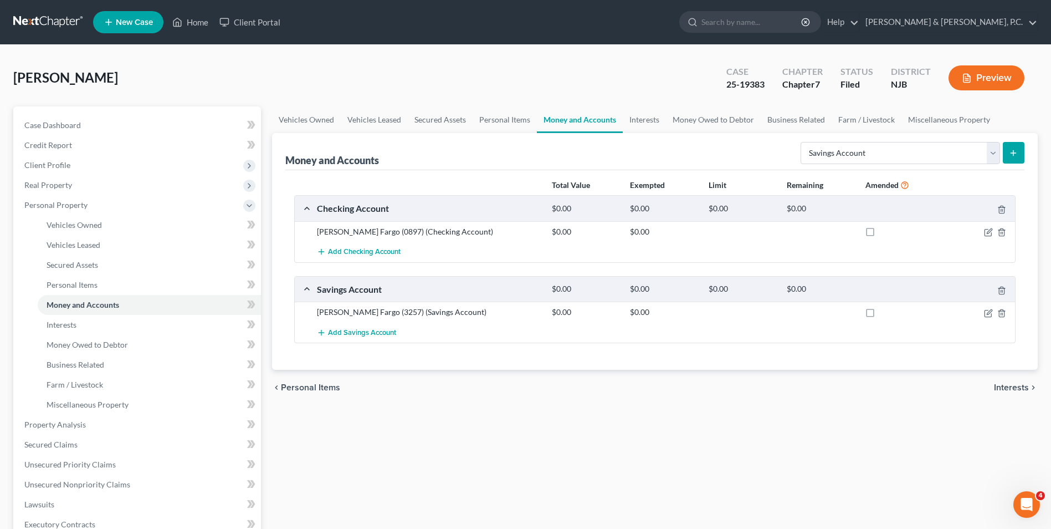
click at [1019, 155] on button "submit" at bounding box center [1014, 153] width 22 height 22
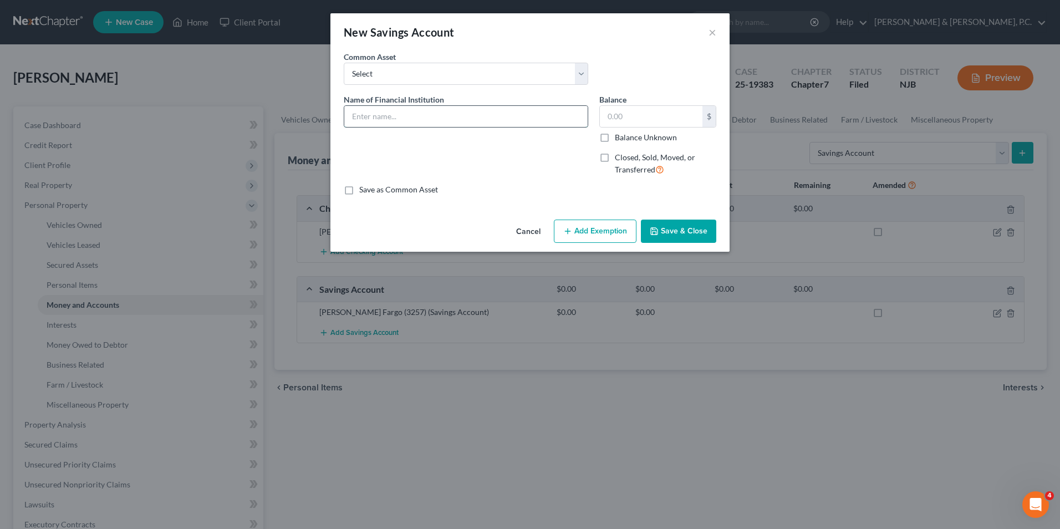
click at [399, 119] on input "text" at bounding box center [465, 116] width 243 height 21
click at [669, 118] on input "text" at bounding box center [651, 116] width 103 height 21
click at [604, 233] on button "Add Exemption" at bounding box center [595, 230] width 83 height 23
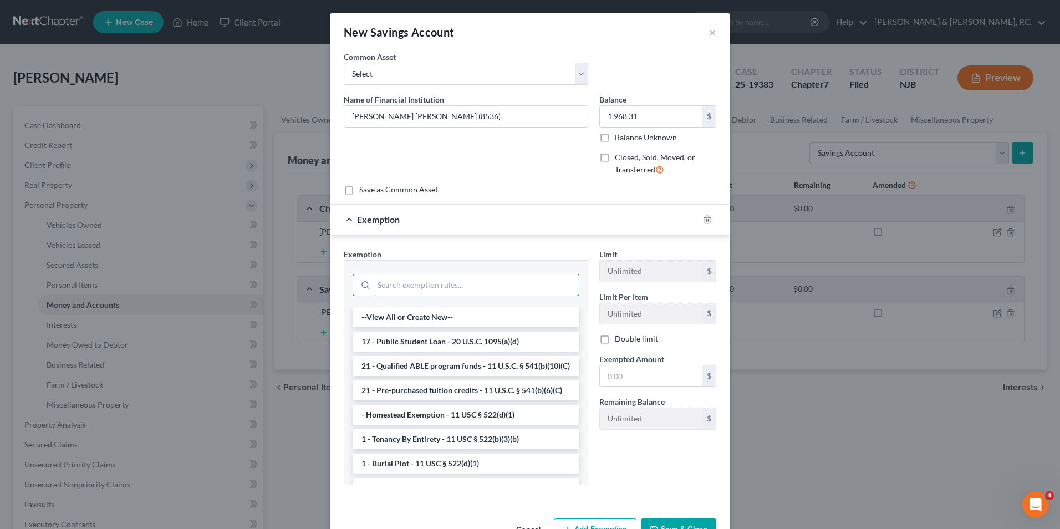
click at [467, 291] on input "search" at bounding box center [476, 284] width 205 height 21
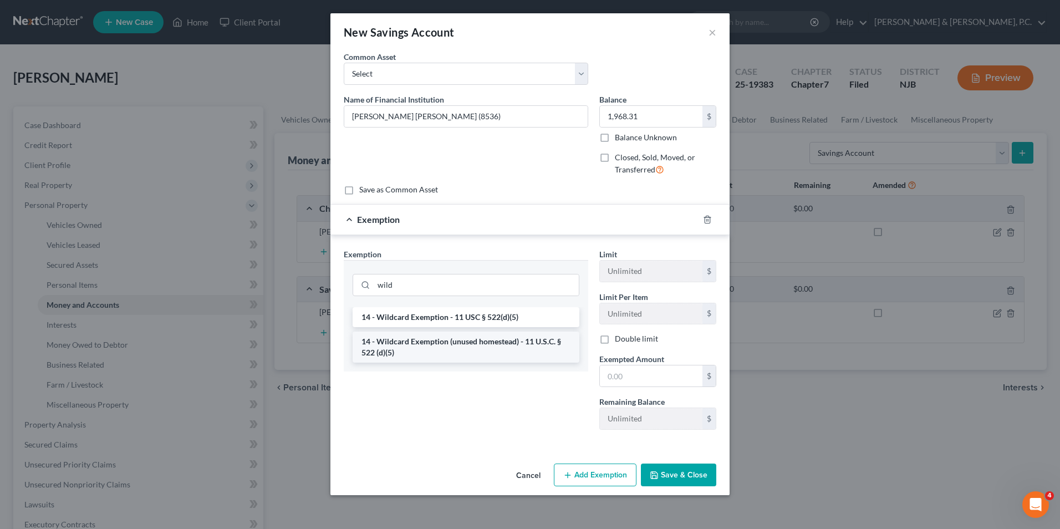
click at [473, 355] on li "14 - Wildcard Exemption (unused homestead) - 11 U.S.C. § 522 (d)(5)" at bounding box center [465, 346] width 227 height 31
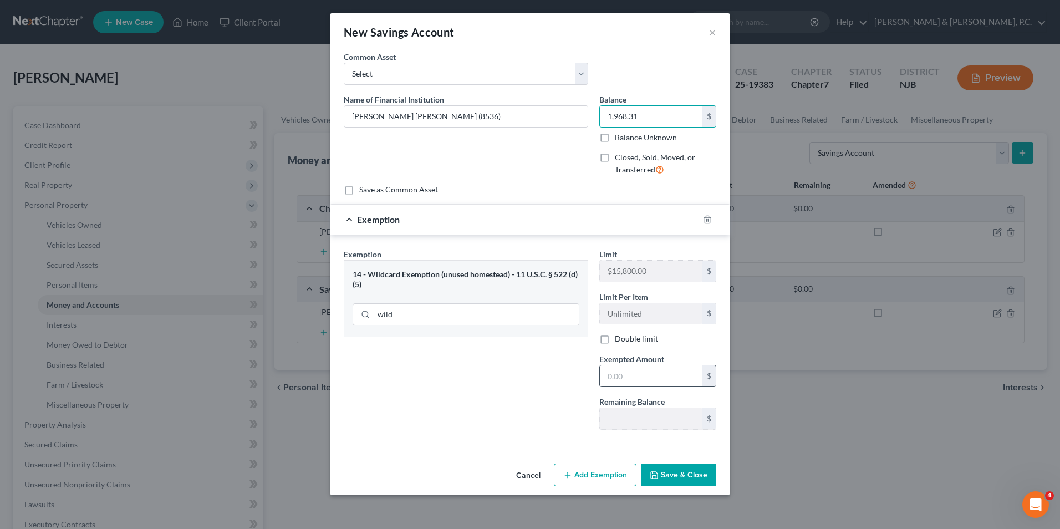
click at [642, 379] on input "text" at bounding box center [651, 375] width 103 height 21
paste input "1,968.31"
click at [697, 482] on button "Save & Close" at bounding box center [678, 474] width 75 height 23
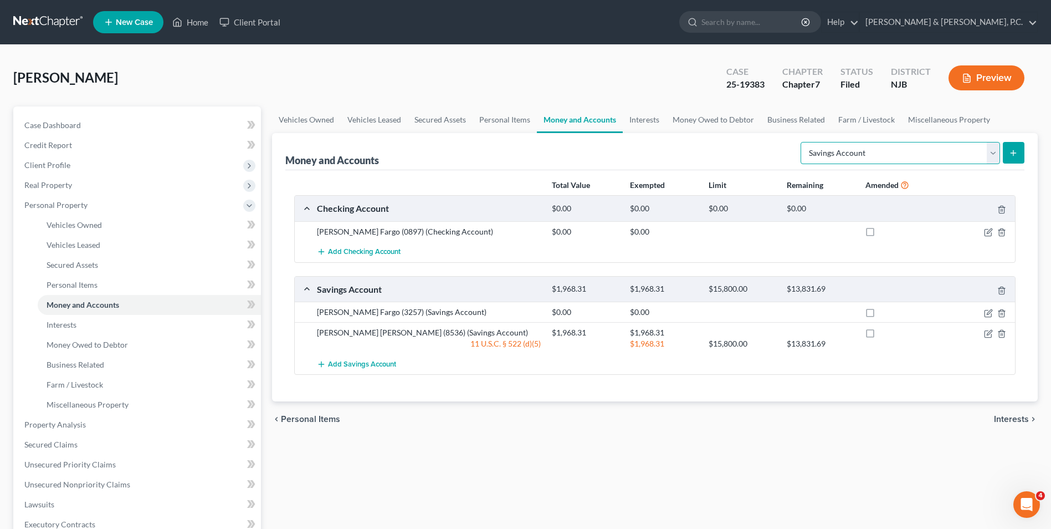
click at [992, 152] on select "Select Account Type Brokerage Cash on Hand Certificates of Deposit Checking Acc…" at bounding box center [901, 153] width 200 height 22
click at [803, 142] on select "Select Account Type Brokerage Cash on Hand Certificates of Deposit Checking Acc…" at bounding box center [901, 153] width 200 height 22
click at [1014, 157] on button "submit" at bounding box center [1014, 153] width 22 height 22
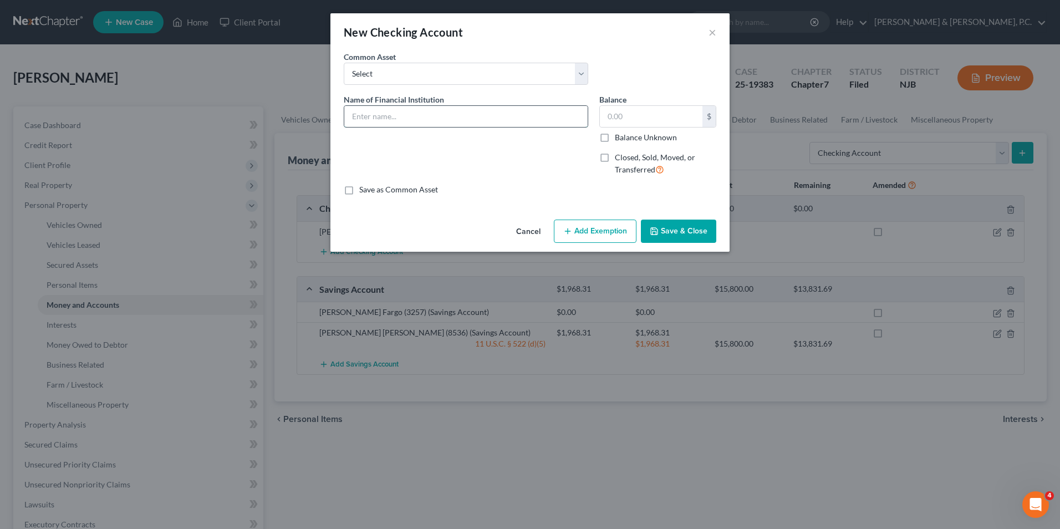
click at [525, 120] on input "text" at bounding box center [465, 116] width 243 height 21
click at [673, 117] on input "text" at bounding box center [651, 116] width 103 height 21
click at [611, 234] on button "Add Exemption" at bounding box center [595, 230] width 83 height 23
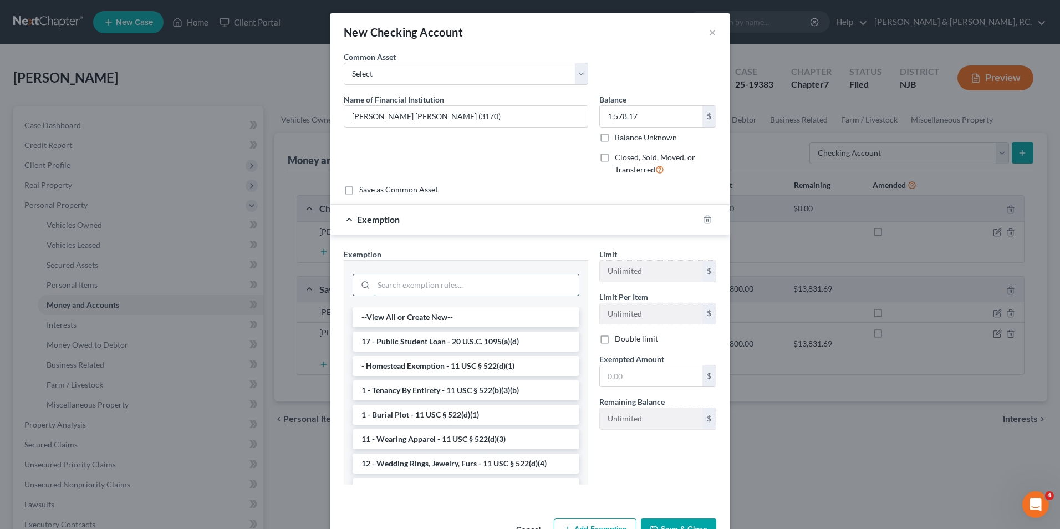
click at [514, 292] on input "search" at bounding box center [476, 284] width 205 height 21
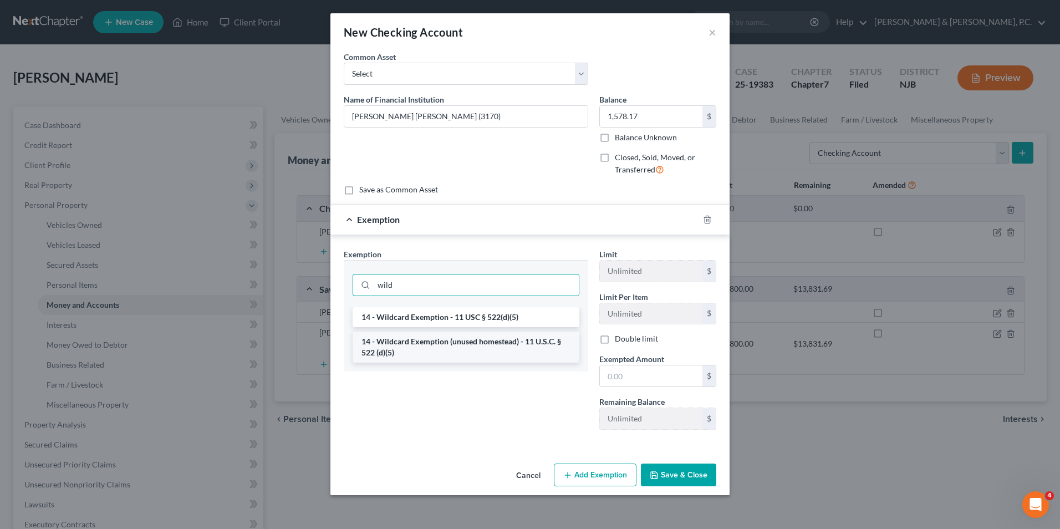
click at [525, 360] on li "14 - Wildcard Exemption (unused homestead) - 11 U.S.C. § 522 (d)(5)" at bounding box center [465, 346] width 227 height 31
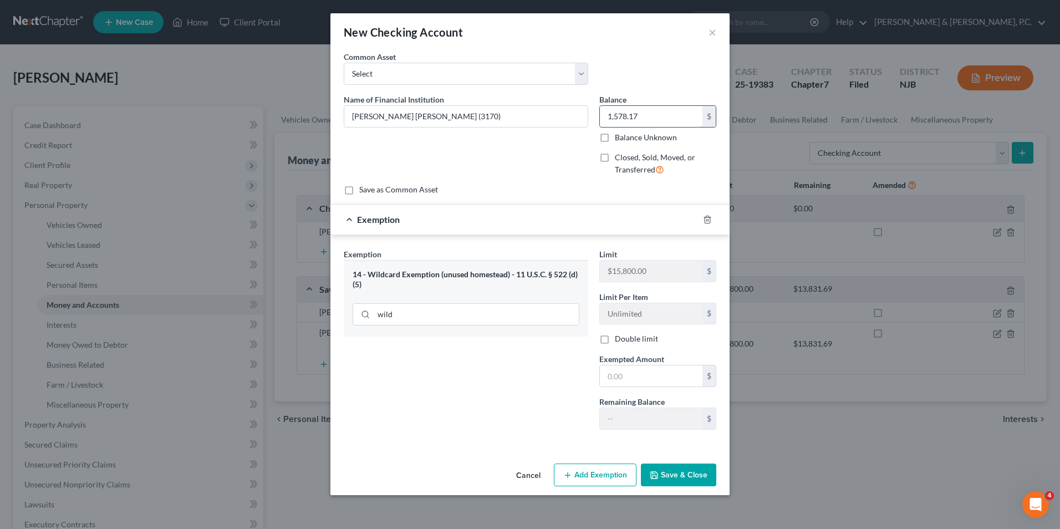
click at [639, 117] on input "1,578.17" at bounding box center [651, 116] width 103 height 21
click at [662, 376] on input "text" at bounding box center [651, 375] width 103 height 21
paste input "1,578.17"
click at [692, 475] on button "Save & Close" at bounding box center [678, 474] width 75 height 23
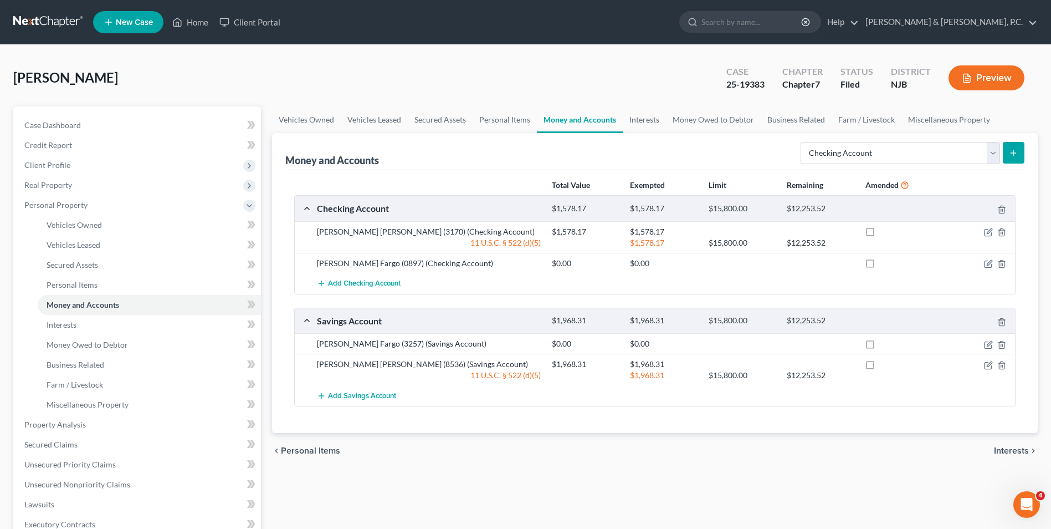
click at [1010, 150] on icon "submit" at bounding box center [1013, 153] width 9 height 9
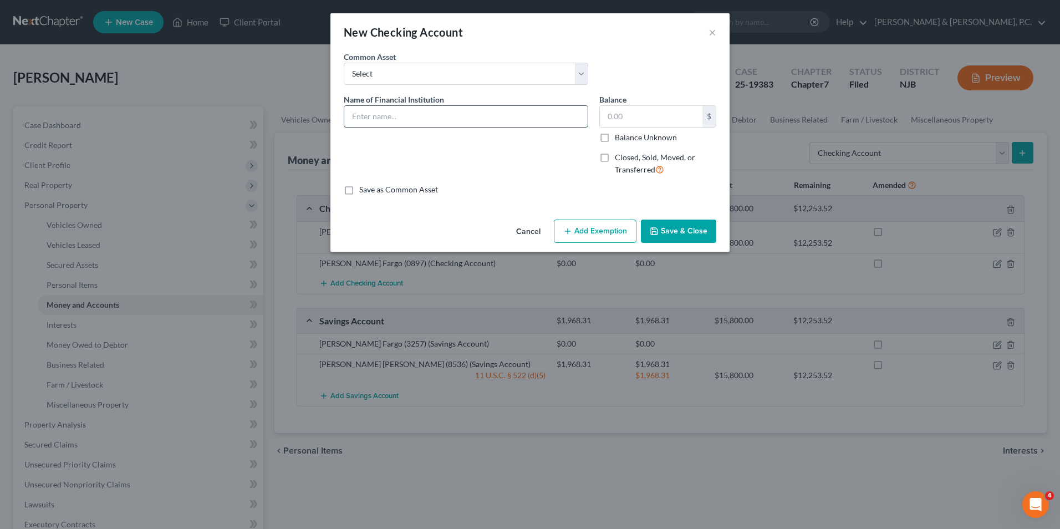
click at [444, 116] on input "text" at bounding box center [465, 116] width 243 height 21
click at [620, 116] on input "text" at bounding box center [651, 116] width 103 height 21
click at [613, 236] on button "Add Exemption" at bounding box center [595, 230] width 83 height 23
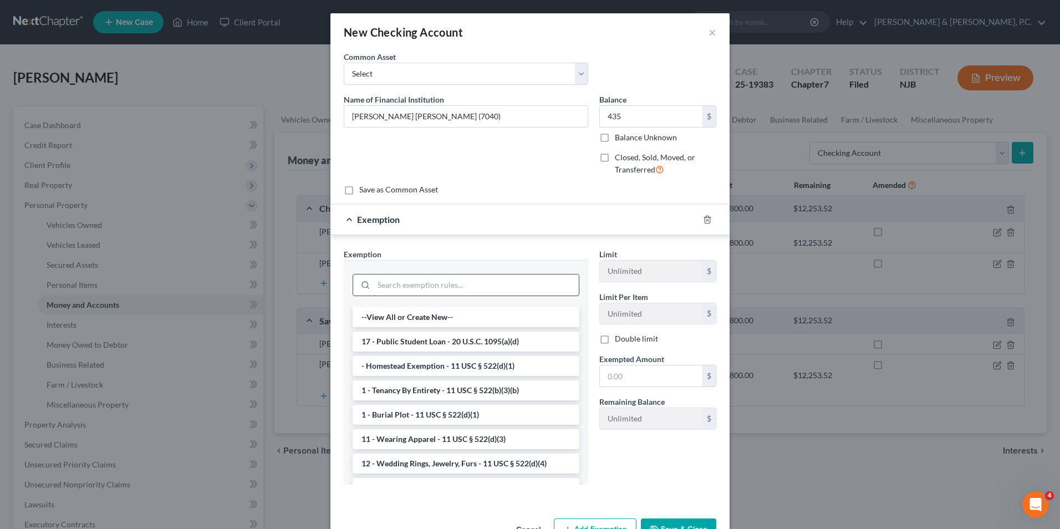
click at [425, 290] on input "search" at bounding box center [476, 284] width 205 height 21
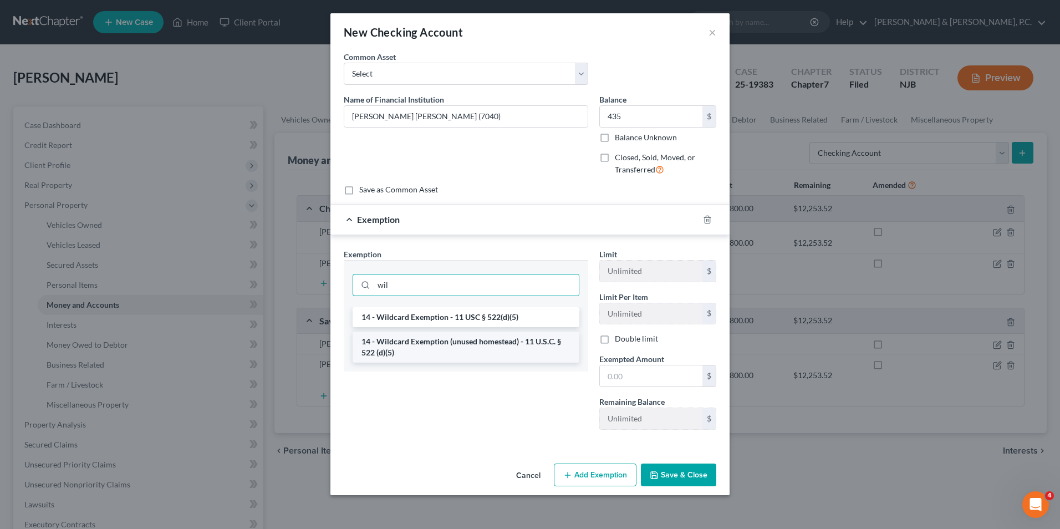
click at [428, 349] on li "14 - Wildcard Exemption (unused homestead) - 11 U.S.C. § 522 (d)(5)" at bounding box center [465, 346] width 227 height 31
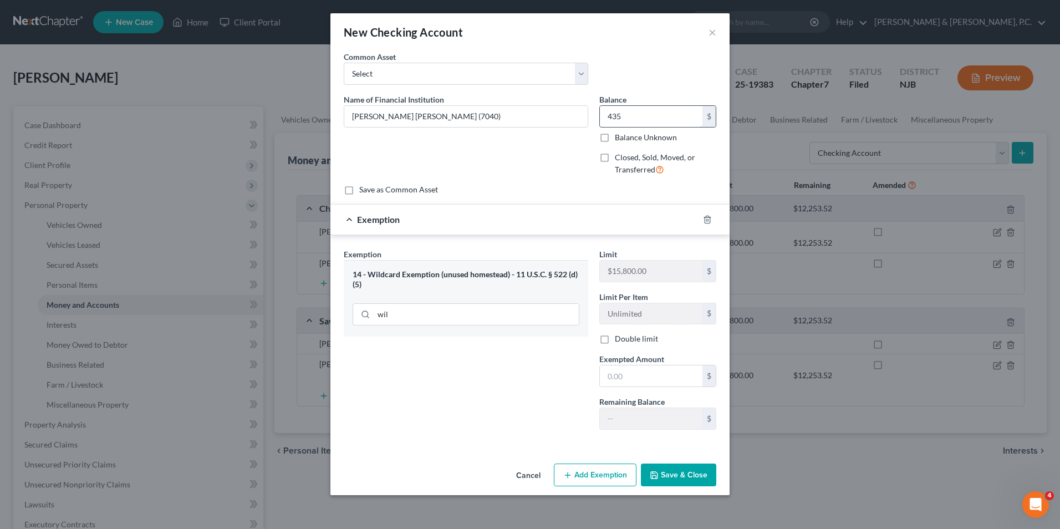
click at [633, 117] on input "435" at bounding box center [651, 116] width 103 height 21
paste input "435"
click at [672, 476] on button "Save & Close" at bounding box center [678, 474] width 75 height 23
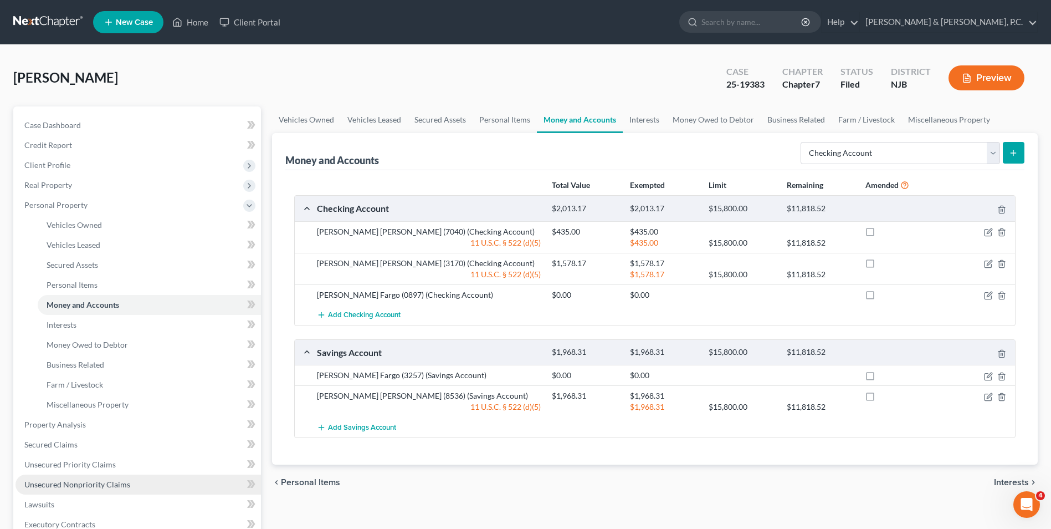
click at [75, 488] on span "Unsecured Nonpriority Claims" at bounding box center [77, 483] width 106 height 9
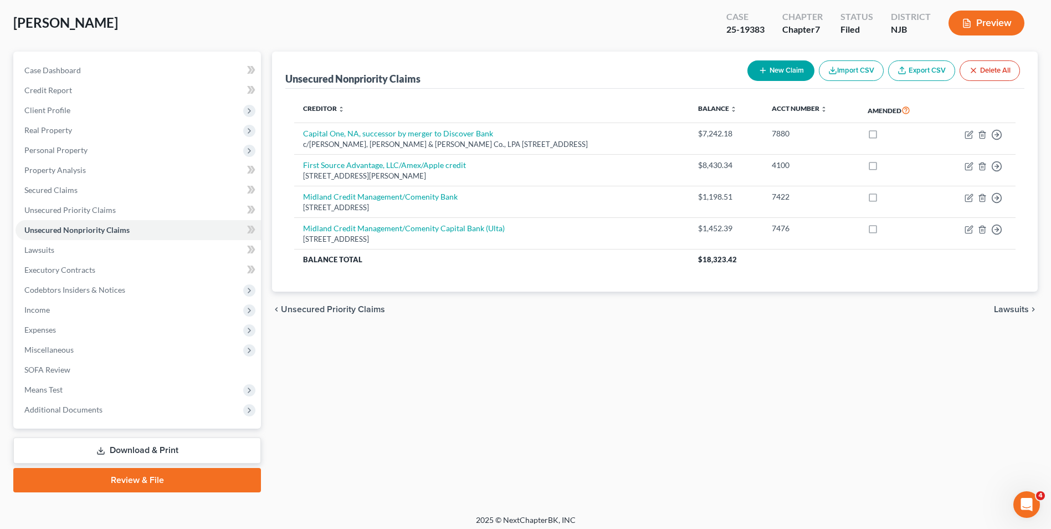
scroll to position [55, 0]
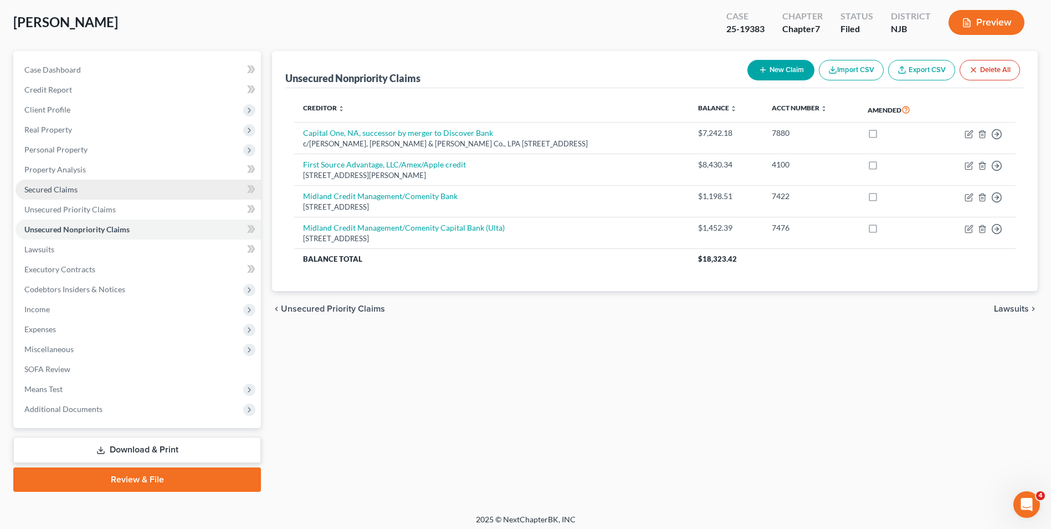
click at [65, 194] on link "Secured Claims" at bounding box center [139, 190] width 246 height 20
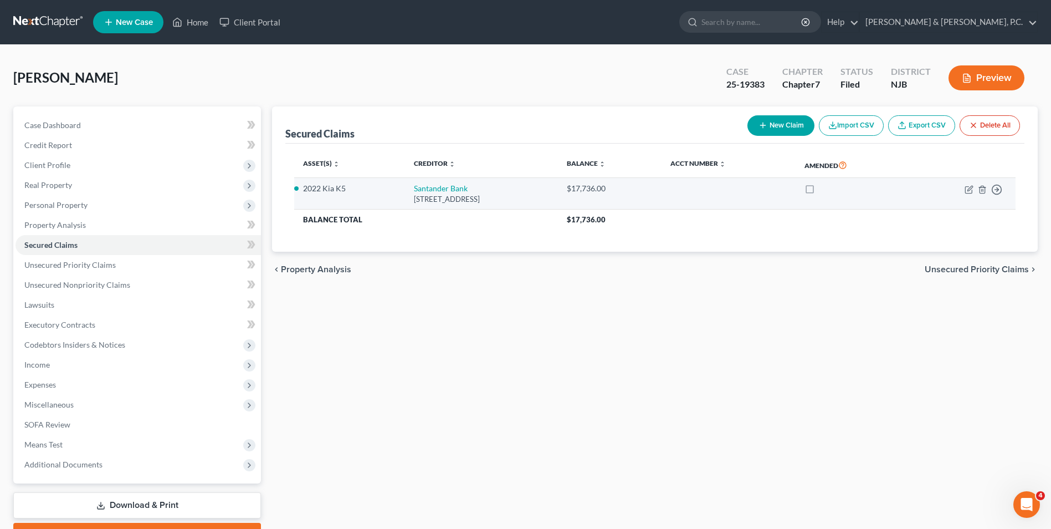
click at [820, 191] on label at bounding box center [820, 191] width 0 height 0
click at [832, 190] on input "checkbox" at bounding box center [828, 186] width 7 height 7
click at [968, 191] on icon "button" at bounding box center [970, 188] width 5 height 5
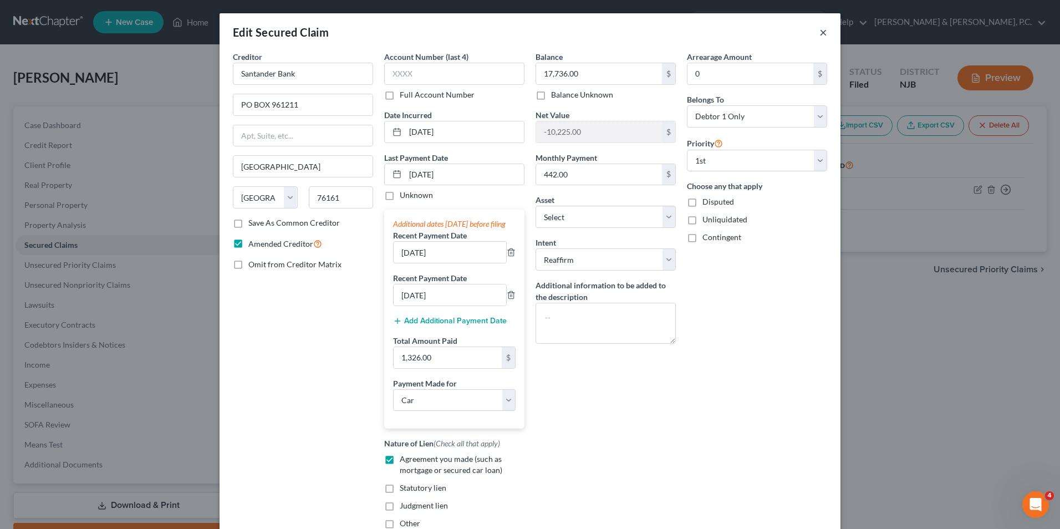
click at [820, 33] on button "×" at bounding box center [823, 31] width 8 height 13
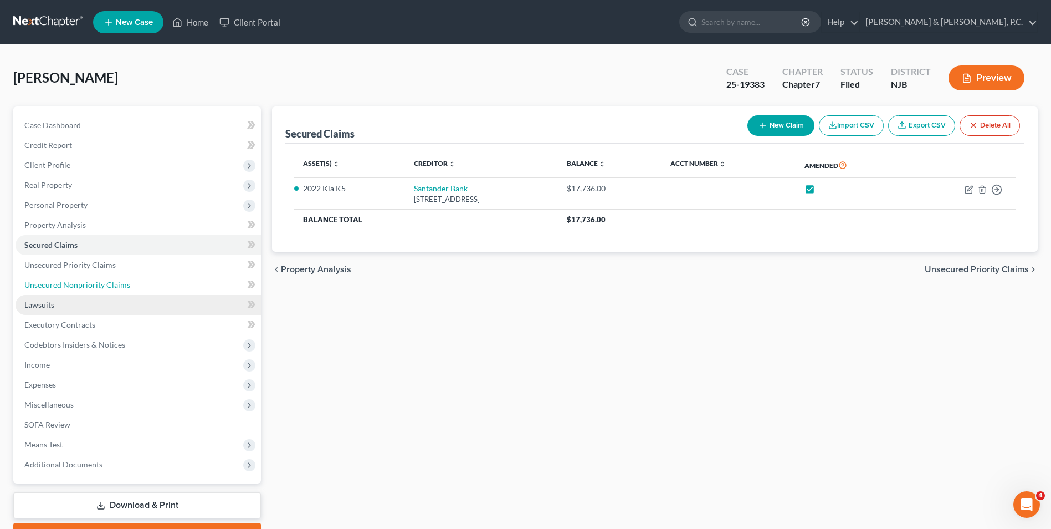
click at [70, 294] on link "Unsecured Nonpriority Claims" at bounding box center [139, 285] width 246 height 20
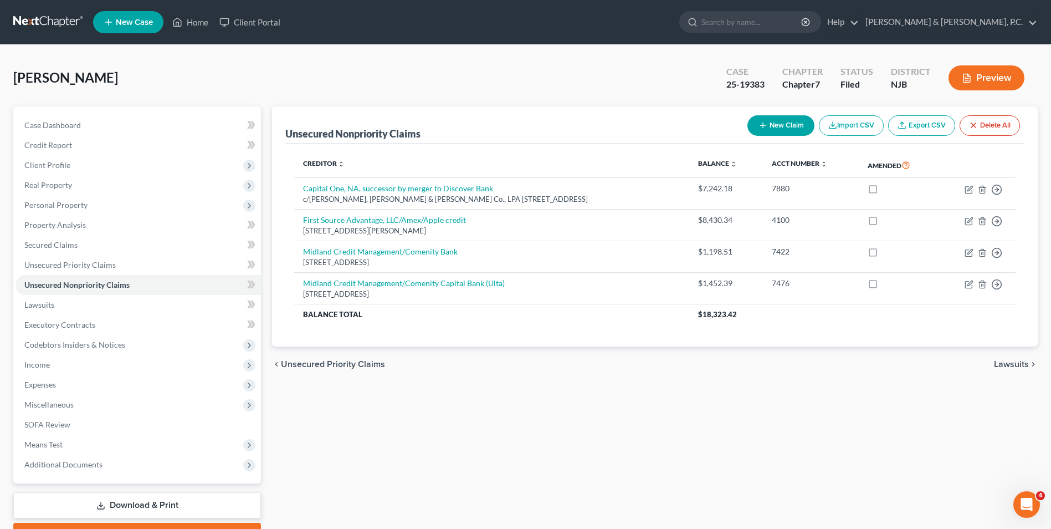
click at [787, 129] on button "New Claim" at bounding box center [781, 125] width 67 height 21
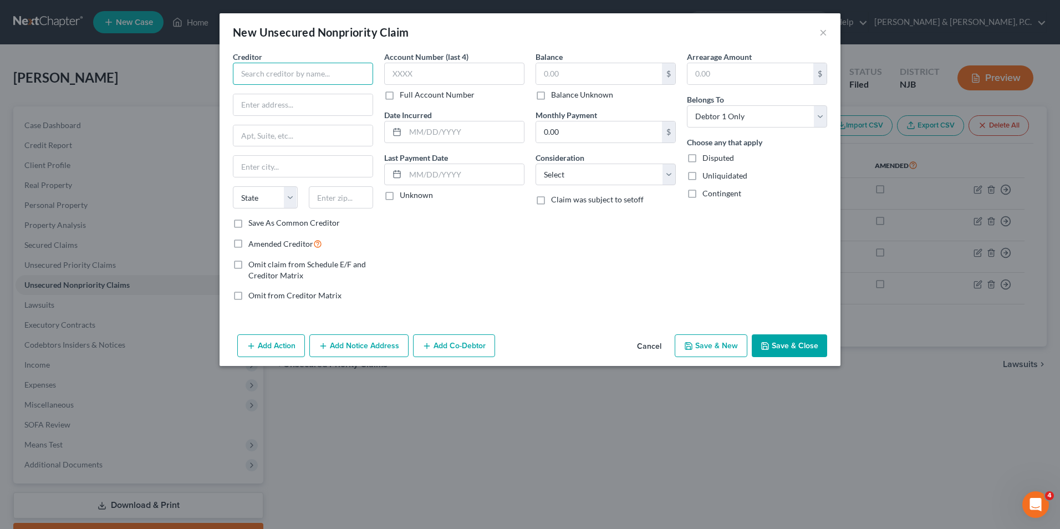
click at [302, 73] on input "text" at bounding box center [303, 74] width 140 height 22
click at [288, 101] on input "text" at bounding box center [302, 104] width 139 height 21
click at [248, 246] on label "Amended Creditor" at bounding box center [285, 243] width 74 height 13
click at [253, 244] on input "Amended Creditor" at bounding box center [256, 240] width 7 height 7
click at [585, 74] on input "text" at bounding box center [599, 73] width 126 height 21
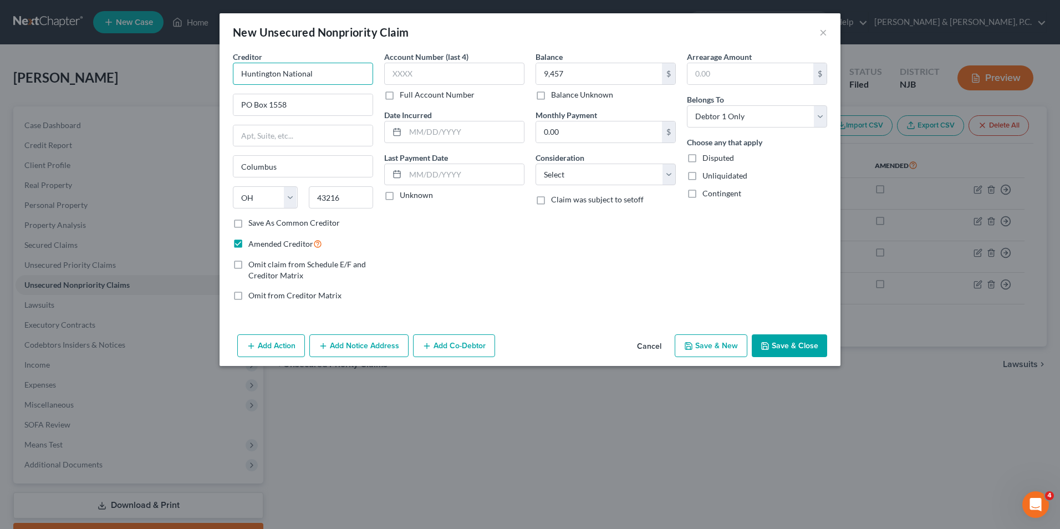
click at [340, 73] on input "Huntington National" at bounding box center [303, 74] width 140 height 22
click at [671, 178] on select "Select Cable / Satellite Services Collection Agency Credit Card Debt Debt Couns…" at bounding box center [605, 174] width 140 height 22
click at [535, 163] on select "Select Cable / Satellite Services Collection Agency Credit Card Debt Debt Couns…" at bounding box center [605, 174] width 140 height 22
click at [715, 354] on button "Save & New" at bounding box center [710, 345] width 73 height 23
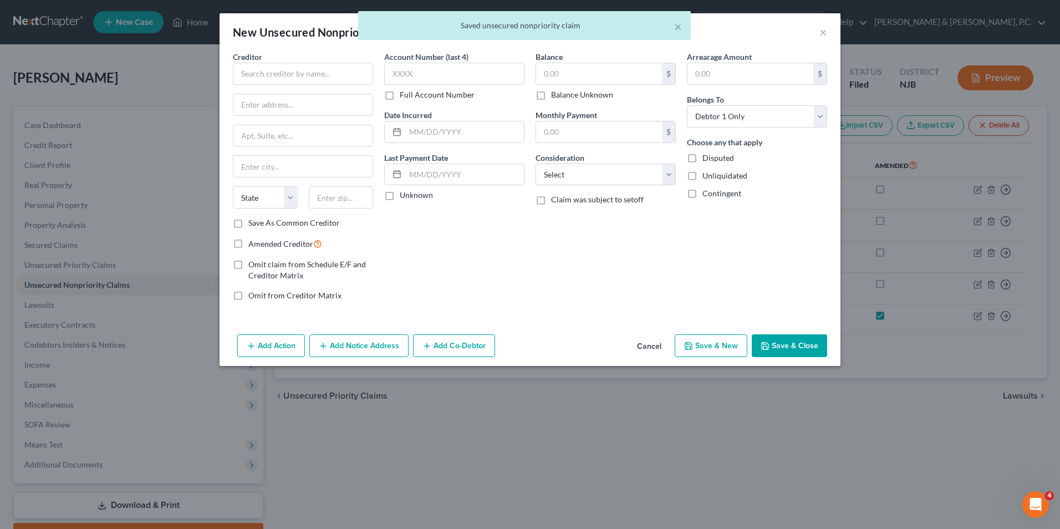
click at [798, 343] on button "Save & Close" at bounding box center [788, 345] width 75 height 23
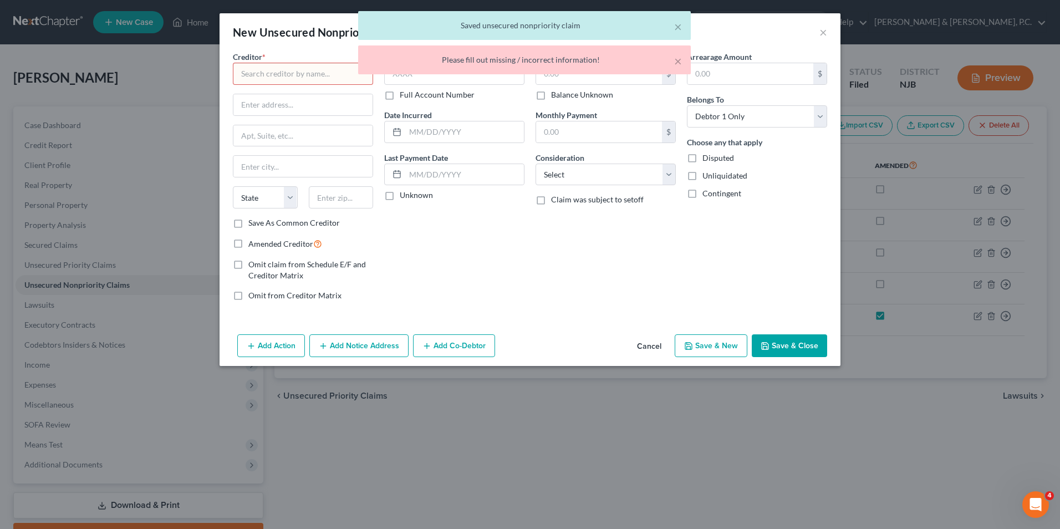
drag, startPoint x: 375, startPoint y: 98, endPoint x: 326, endPoint y: 89, distance: 49.0
click at [374, 99] on div "Creditor * State AL AK AR AZ CA CO CT DE DC FL GA GU HI ID IL IN IA KS KY LA ME…" at bounding box center [302, 180] width 151 height 259
click at [300, 79] on div "× Saved unsecured nonpriority claim × Please fill out missing / incorrect infor…" at bounding box center [524, 45] width 1060 height 69
click at [639, 314] on div "Creditor * State AL AK AR AZ CA CO CT DE DC FL GA GU HI ID IL IN IA KS KY LA ME…" at bounding box center [529, 190] width 621 height 279
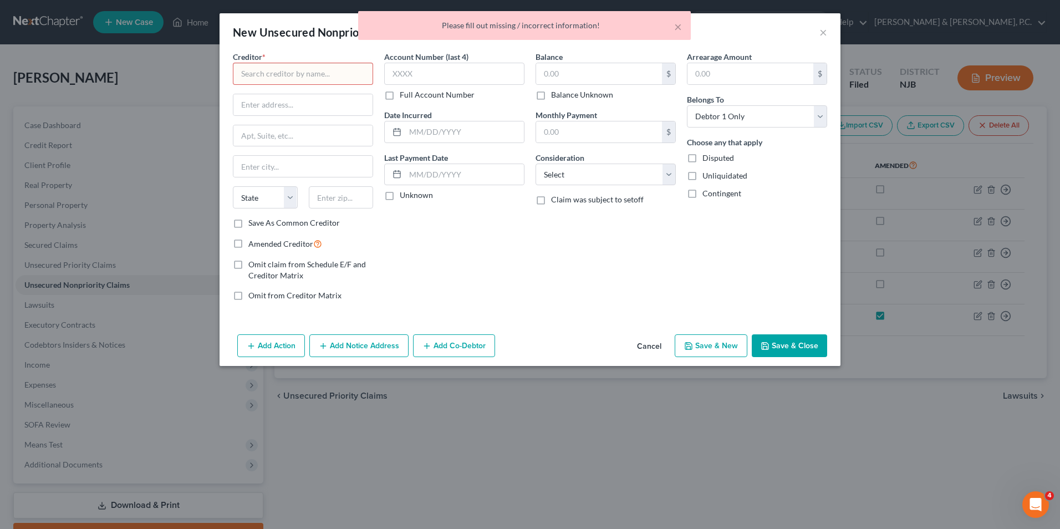
click at [308, 73] on input "text" at bounding box center [303, 74] width 140 height 22
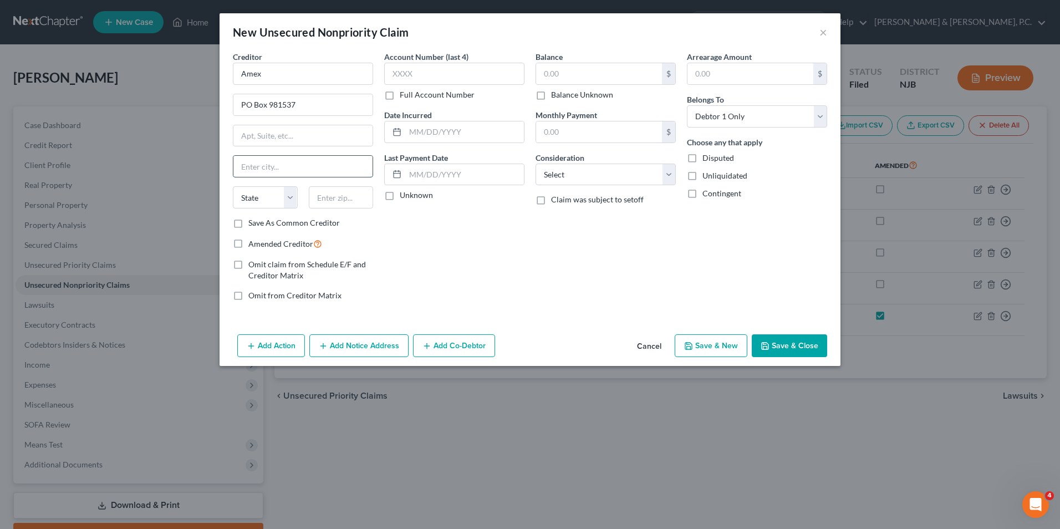
click at [275, 166] on input "text" at bounding box center [302, 166] width 139 height 21
click at [575, 75] on input "text" at bounding box center [599, 73] width 126 height 21
click at [652, 346] on button "Cancel" at bounding box center [649, 346] width 42 height 22
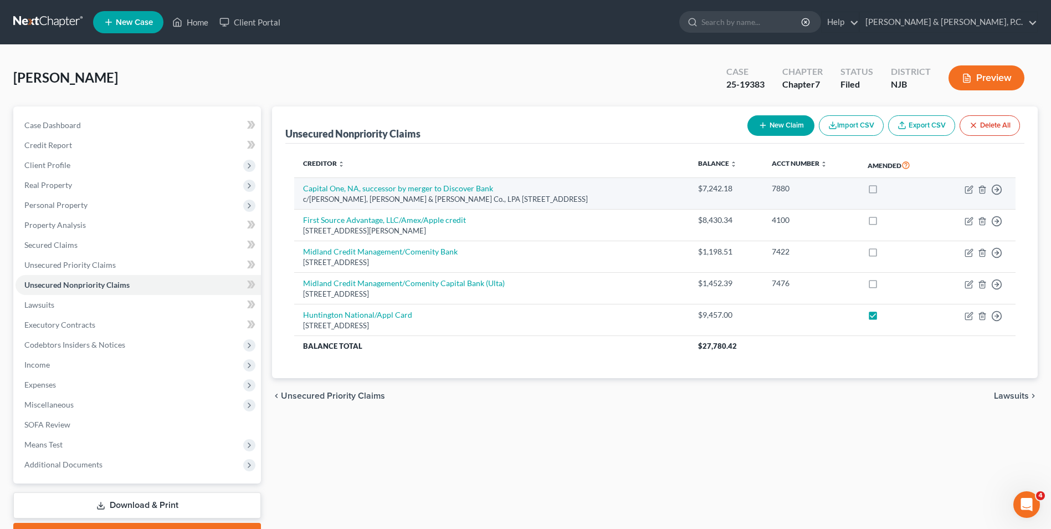
drag, startPoint x: 878, startPoint y: 186, endPoint x: 878, endPoint y: 214, distance: 27.7
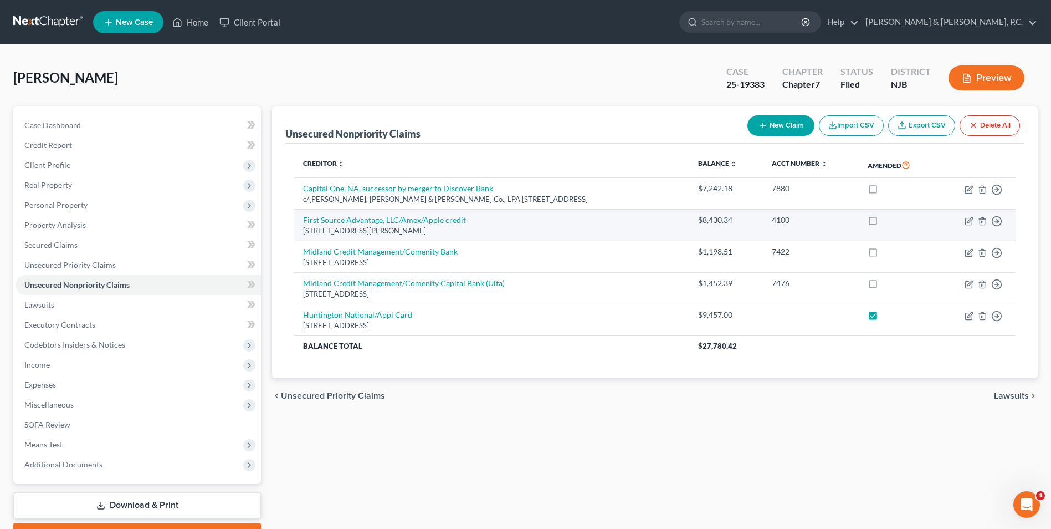
click at [883, 191] on label at bounding box center [883, 191] width 0 height 0
click at [888, 187] on input "checkbox" at bounding box center [891, 186] width 7 height 7
click at [883, 223] on label at bounding box center [883, 223] width 0 height 0
click at [888, 222] on input "checkbox" at bounding box center [891, 217] width 7 height 7
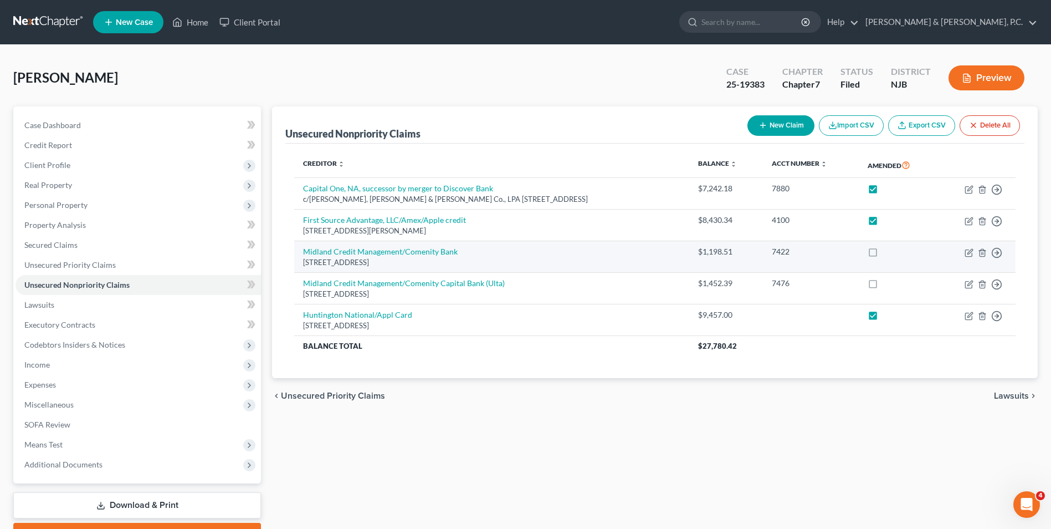
click at [883, 254] on label at bounding box center [883, 254] width 0 height 0
click at [888, 251] on input "checkbox" at bounding box center [891, 249] width 7 height 7
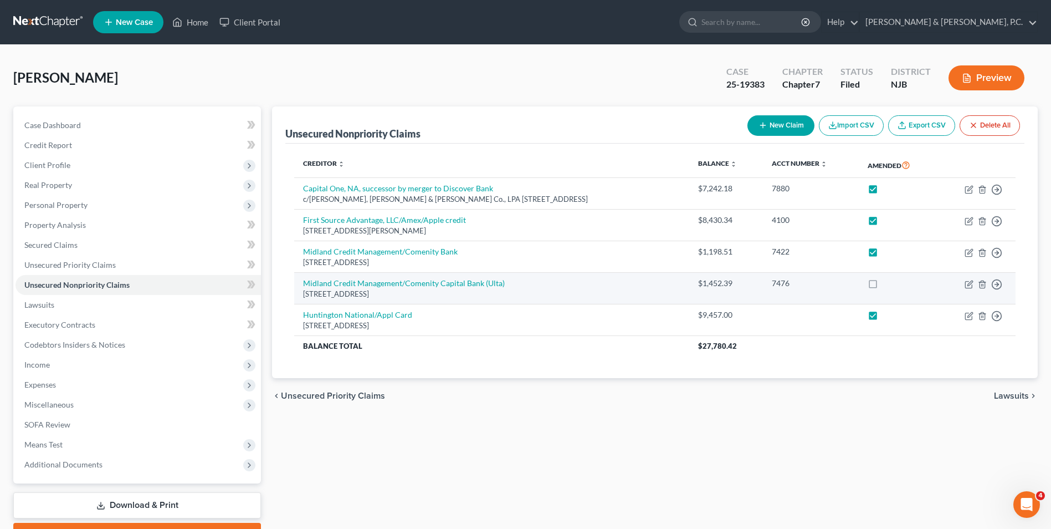
click at [883, 286] on label at bounding box center [883, 286] width 0 height 0
click at [888, 284] on input "checkbox" at bounding box center [891, 281] width 7 height 7
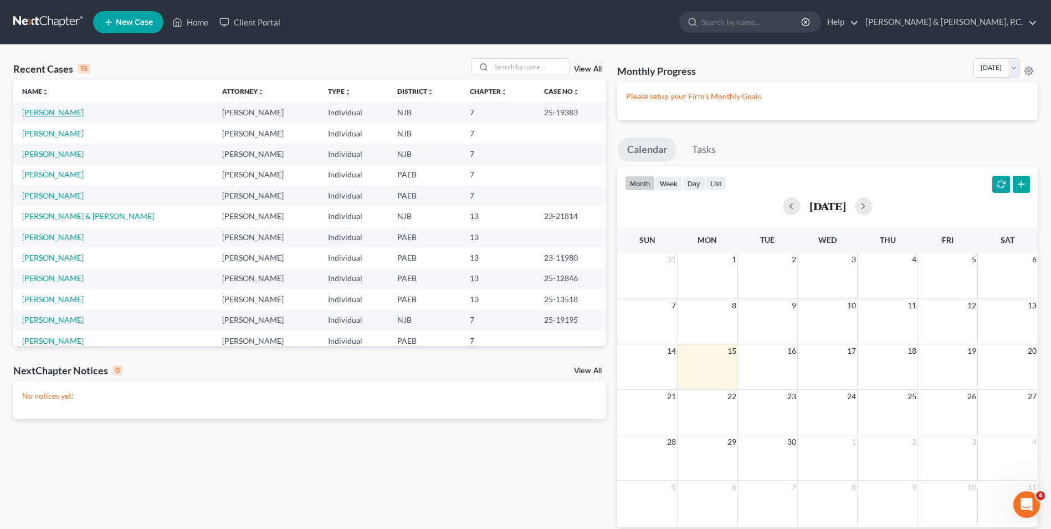
click at [69, 113] on link "[PERSON_NAME]" at bounding box center [53, 112] width 62 height 9
click at [64, 114] on link "[PERSON_NAME]" at bounding box center [53, 112] width 62 height 9
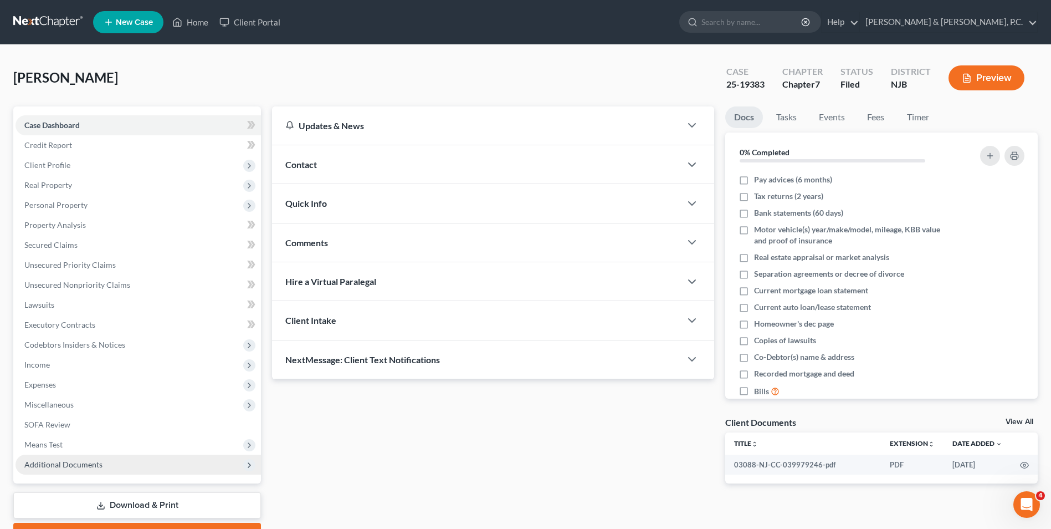
scroll to position [60, 0]
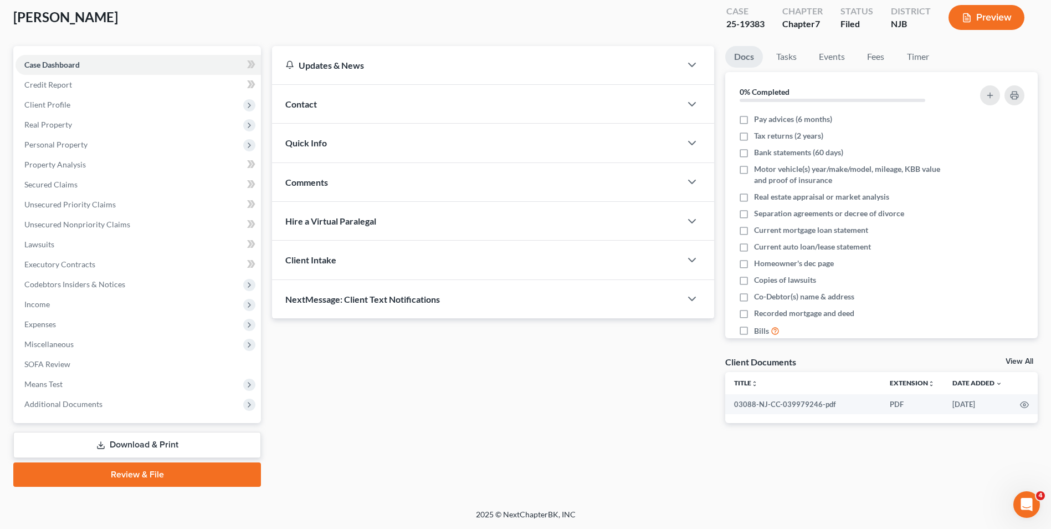
click at [152, 446] on link "Download & Print" at bounding box center [137, 445] width 248 height 26
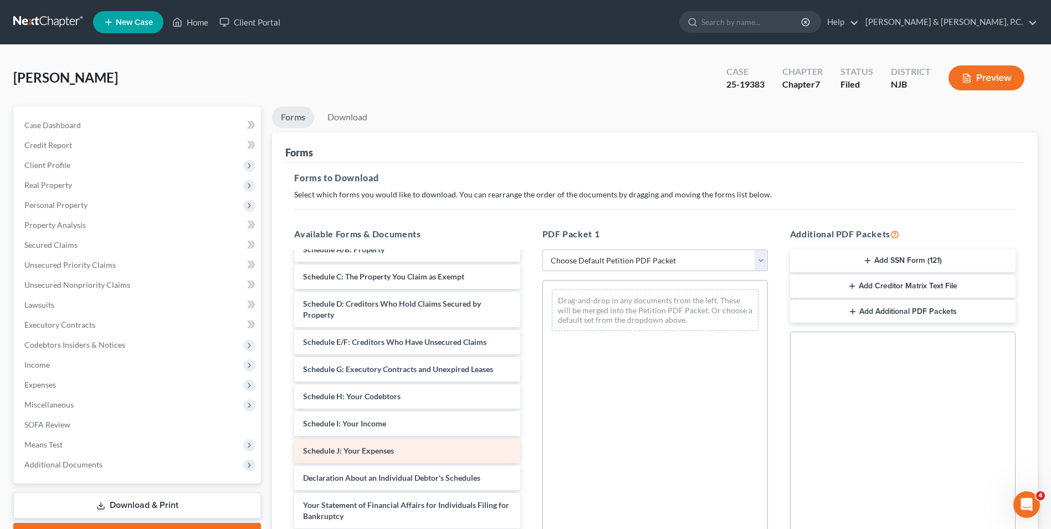
scroll to position [166, 0]
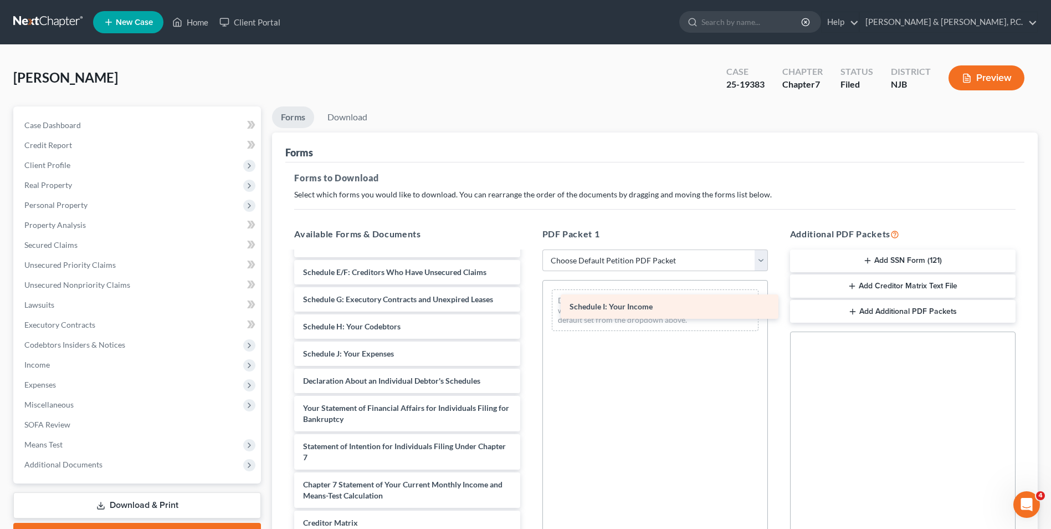
drag, startPoint x: 348, startPoint y: 352, endPoint x: 613, endPoint y: 305, distance: 269.6
click at [529, 305] on div "Schedule I: Your Income 03088-NJ-CC-039979246-pdf Voluntary Petition for Indivi…" at bounding box center [406, 356] width 243 height 541
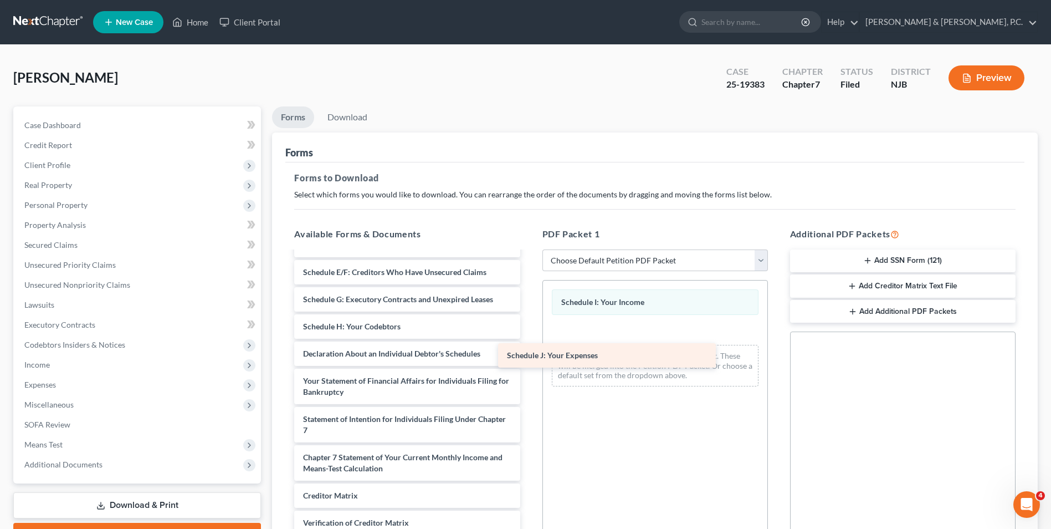
drag, startPoint x: 342, startPoint y: 349, endPoint x: 559, endPoint y: 345, distance: 216.2
click at [529, 345] on div "Schedule J: Your Expenses 03088-NJ-CC-039979246-pdf Voluntary Petition for Indi…" at bounding box center [406, 343] width 243 height 514
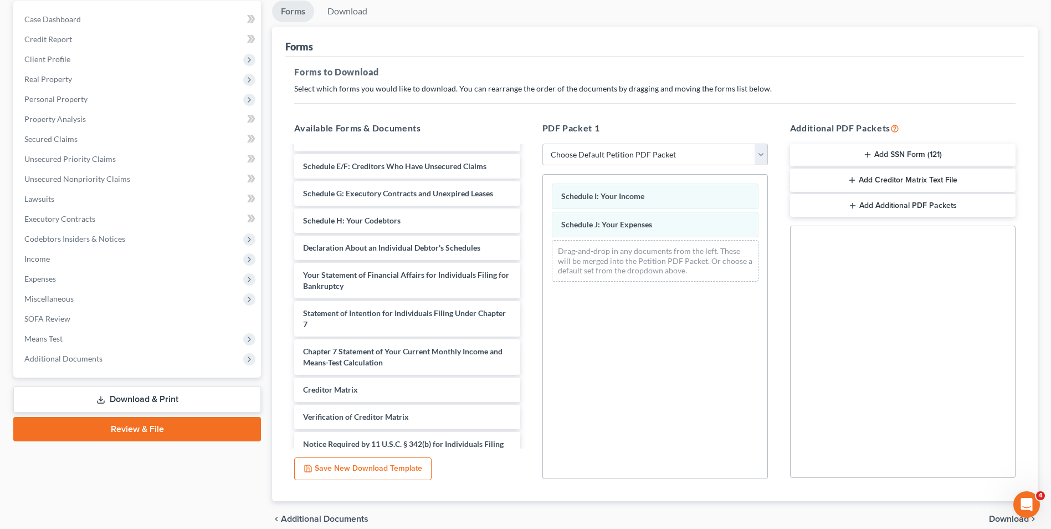
scroll to position [156, 0]
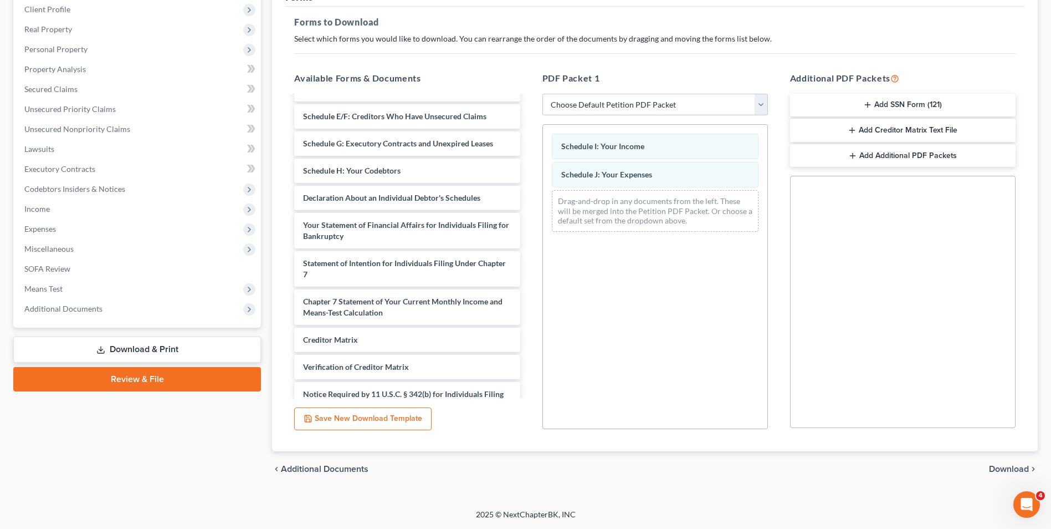
click at [1003, 468] on span "Download" at bounding box center [1009, 468] width 40 height 9
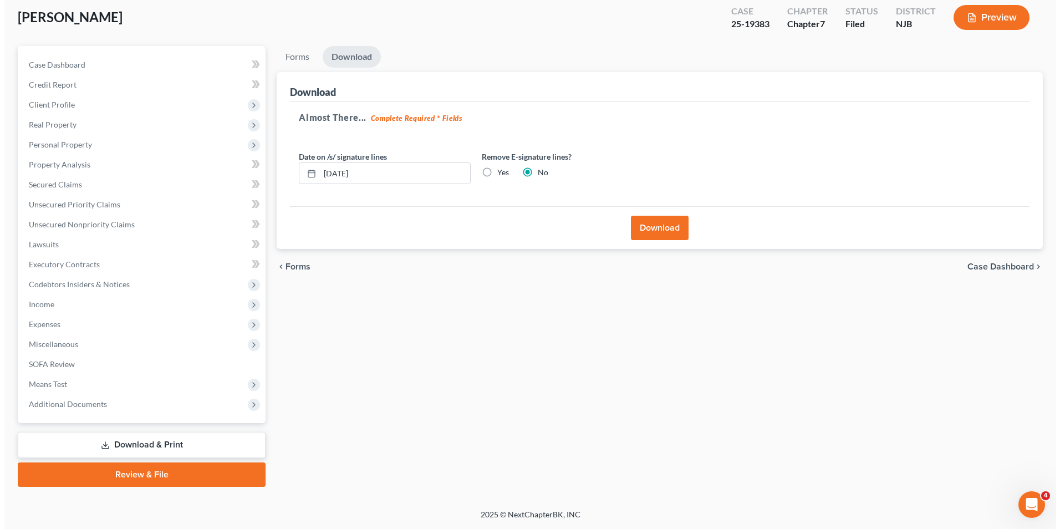
scroll to position [60, 0]
drag, startPoint x: 415, startPoint y: 174, endPoint x: 302, endPoint y: 163, distance: 113.6
click at [303, 163] on div "[DATE]" at bounding box center [380, 173] width 172 height 22
click at [493, 172] on label "Yes" at bounding box center [499, 172] width 12 height 11
click at [497, 172] on input "Yes" at bounding box center [500, 170] width 7 height 7
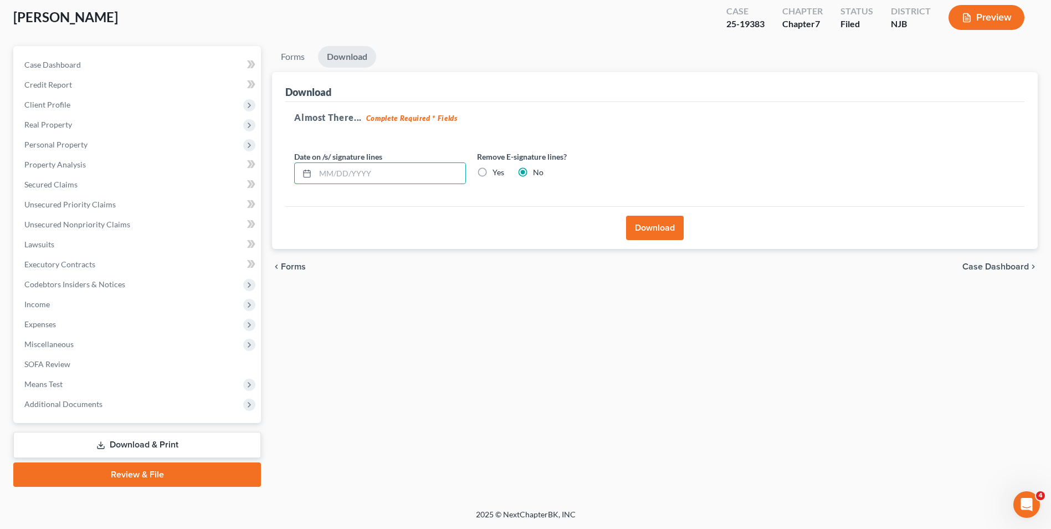
radio input "true"
radio input "false"
click at [661, 226] on button "Download" at bounding box center [655, 228] width 58 height 24
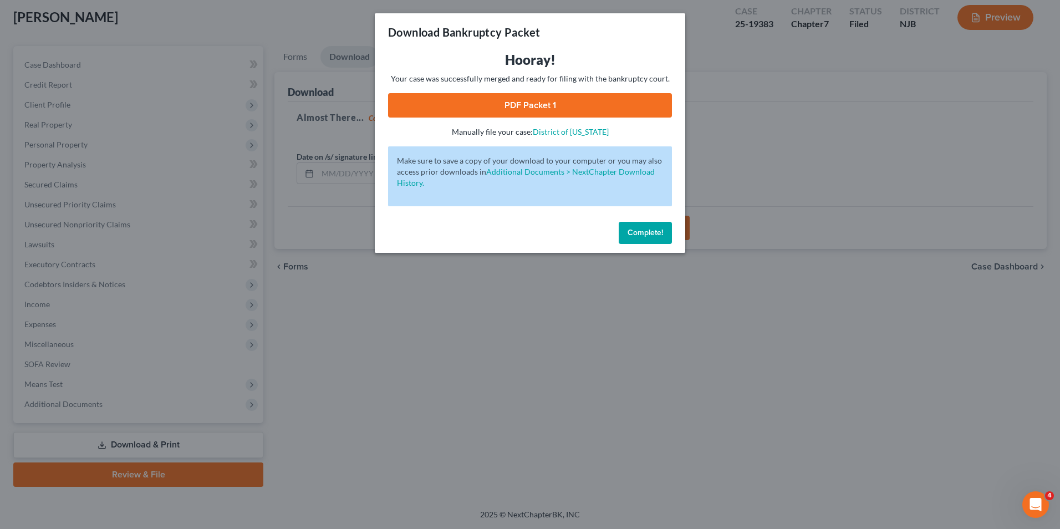
click at [596, 107] on link "PDF Packet 1" at bounding box center [530, 105] width 284 height 24
